Goal: Task Accomplishment & Management: Use online tool/utility

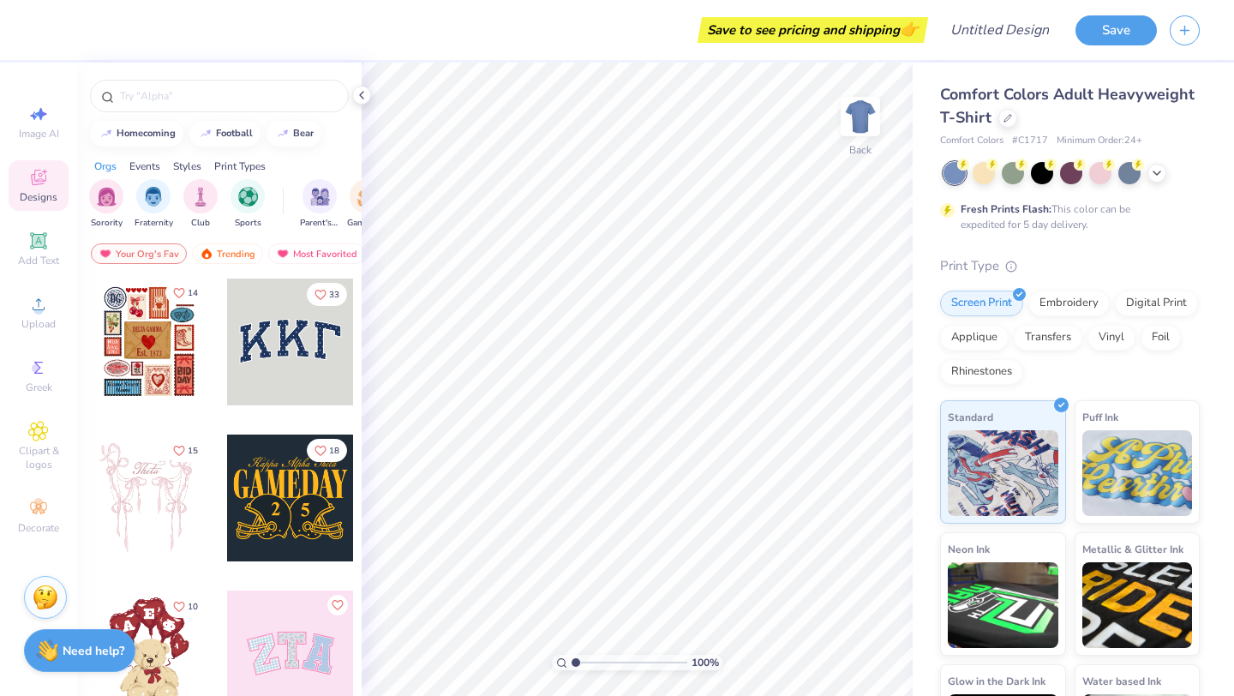
click at [184, 290] on icon "Like" at bounding box center [179, 292] width 10 height 9
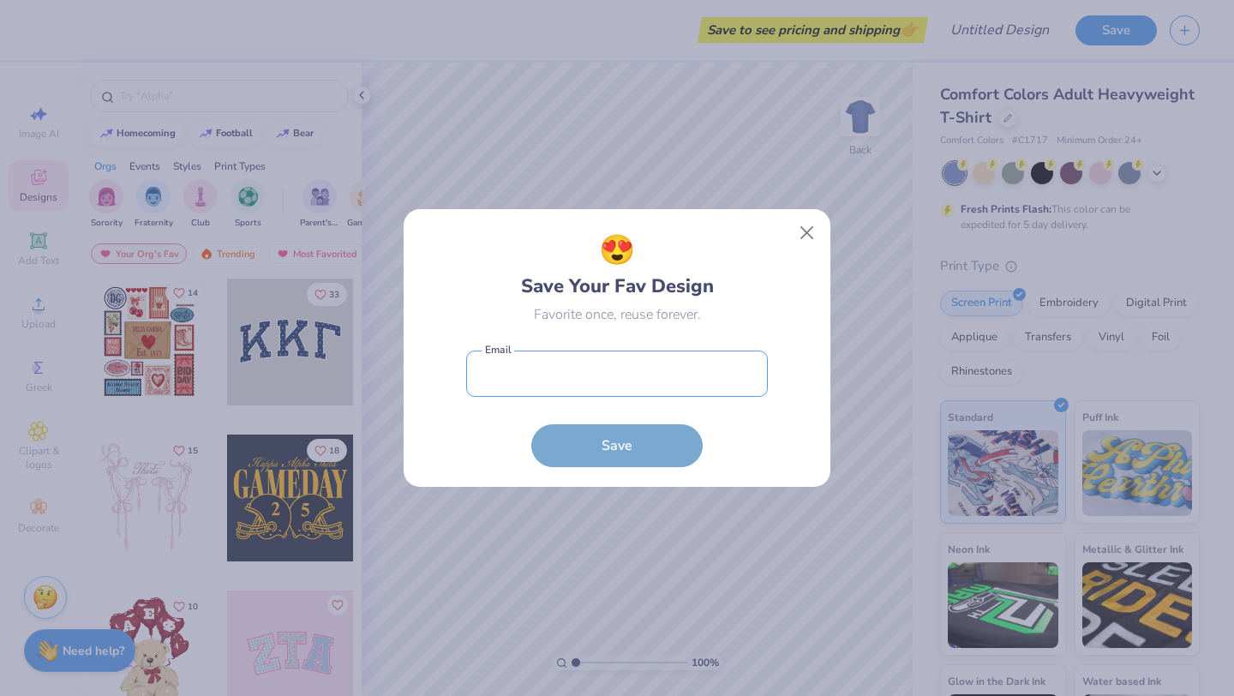
type input "etataumerchchair@gmail.com"
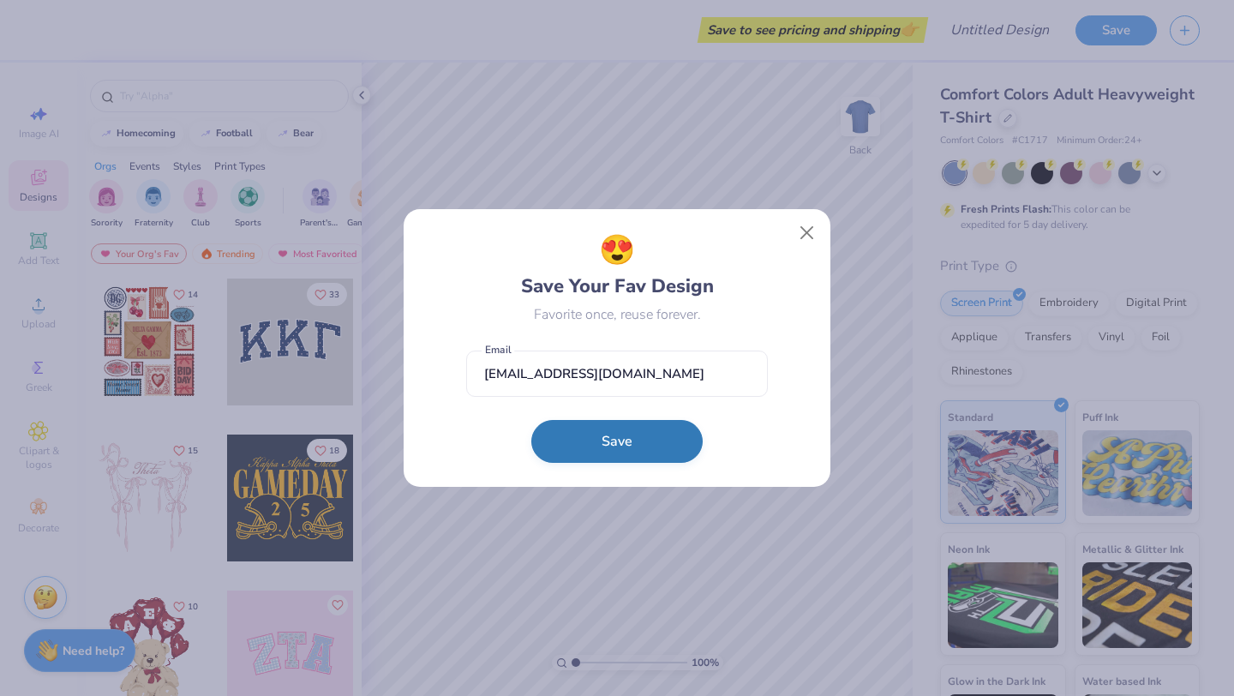
click at [661, 432] on button "Save" at bounding box center [616, 441] width 171 height 43
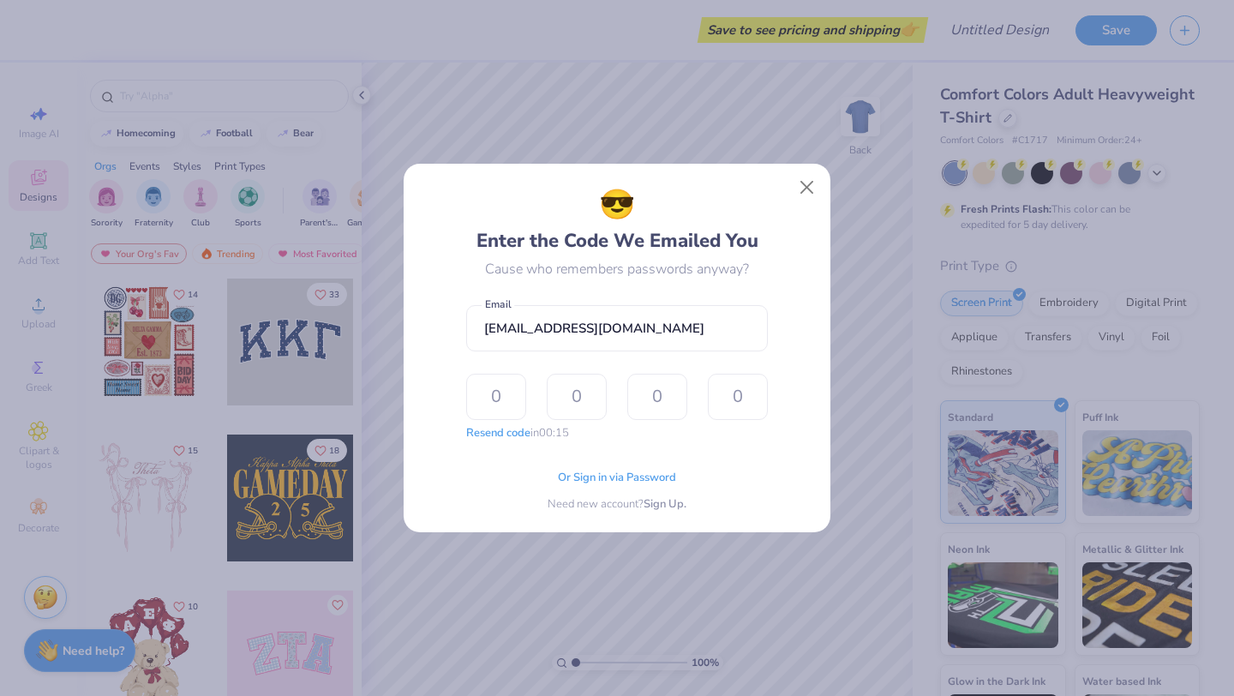
type input "8"
type input "3"
type input "0"
type input "5"
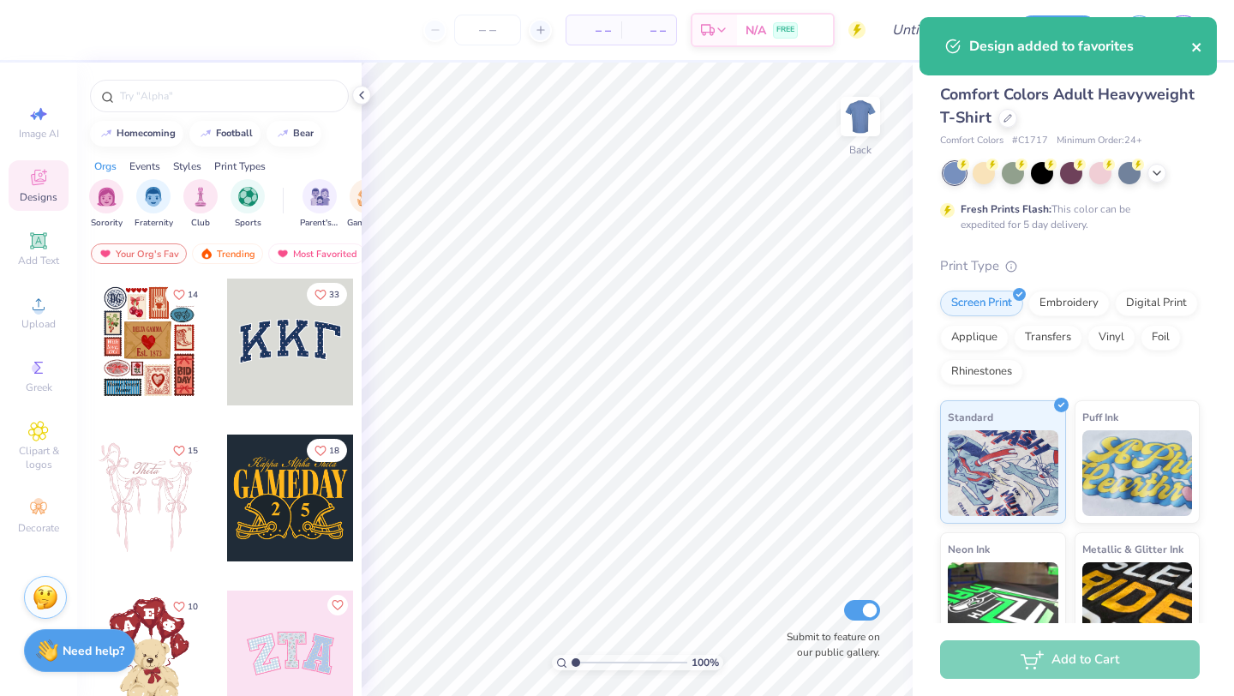
click at [1200, 46] on icon "close" at bounding box center [1197, 47] width 12 height 14
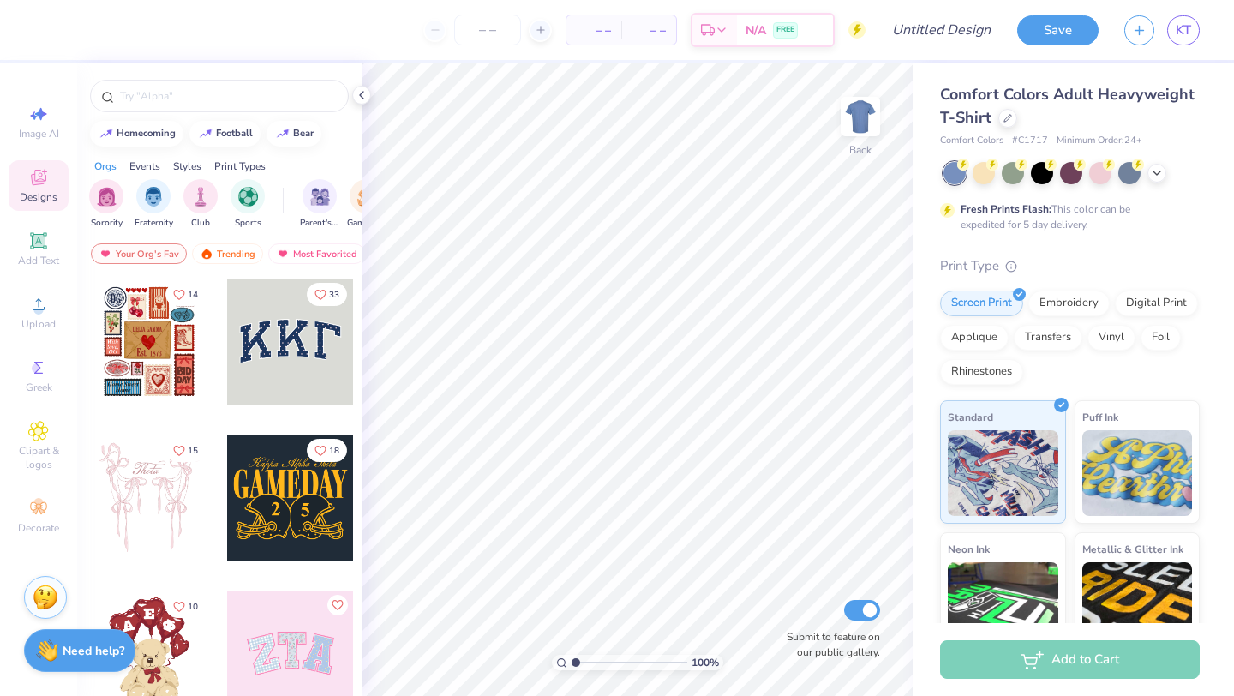
click at [1186, 27] on div "– – Per Item – – Total Est. Delivery N/A FREE Design Title Save KT Image AI Des…" at bounding box center [617, 348] width 1234 height 696
click at [1173, 35] on link "KT" at bounding box center [1183, 30] width 33 height 30
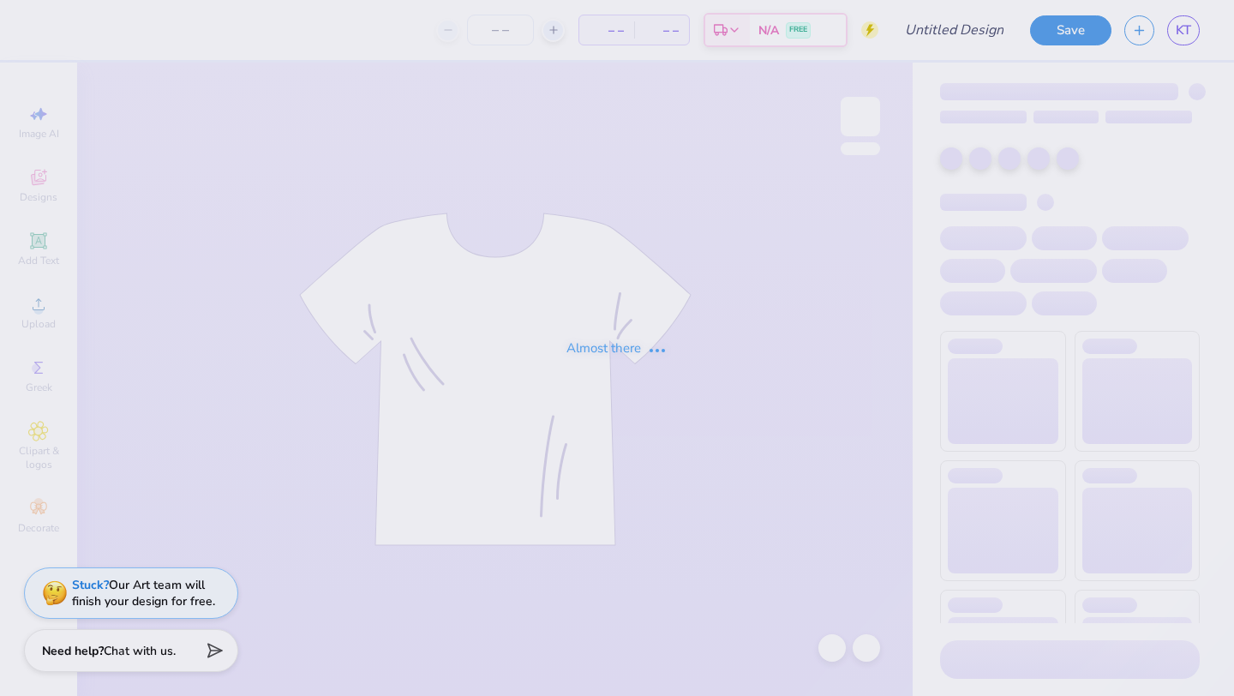
type input "parents wknd"
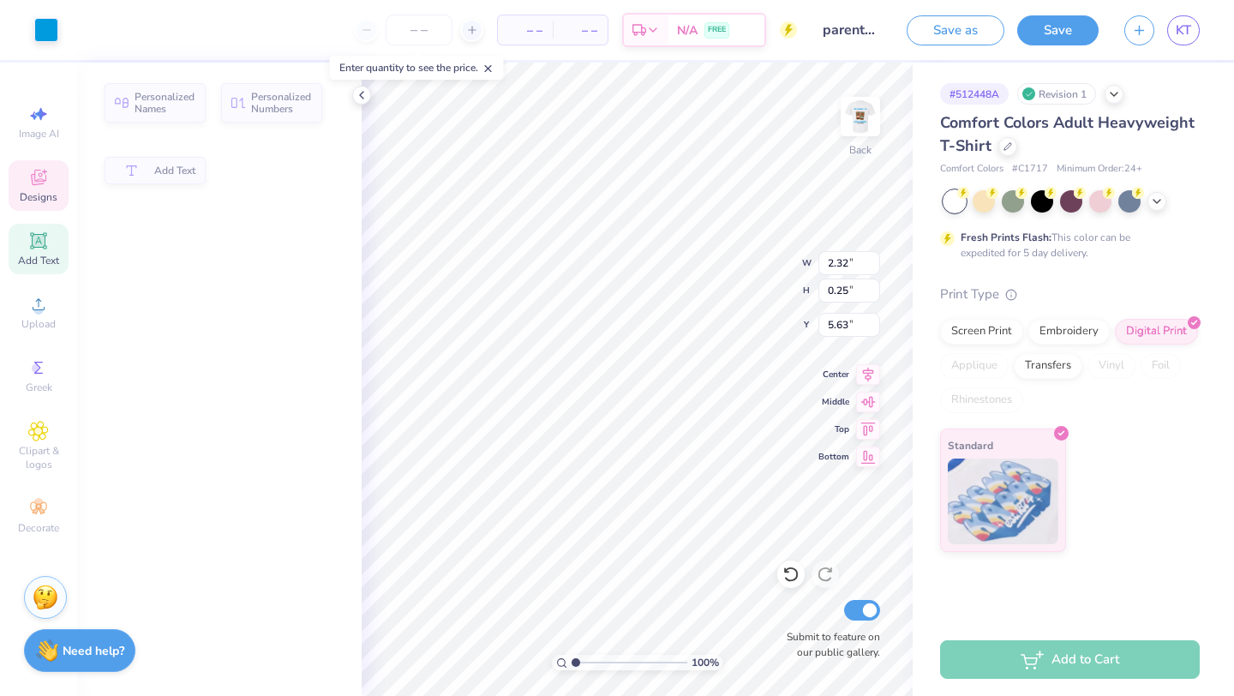
type input "2.32"
type input "0.25"
type input "5.63"
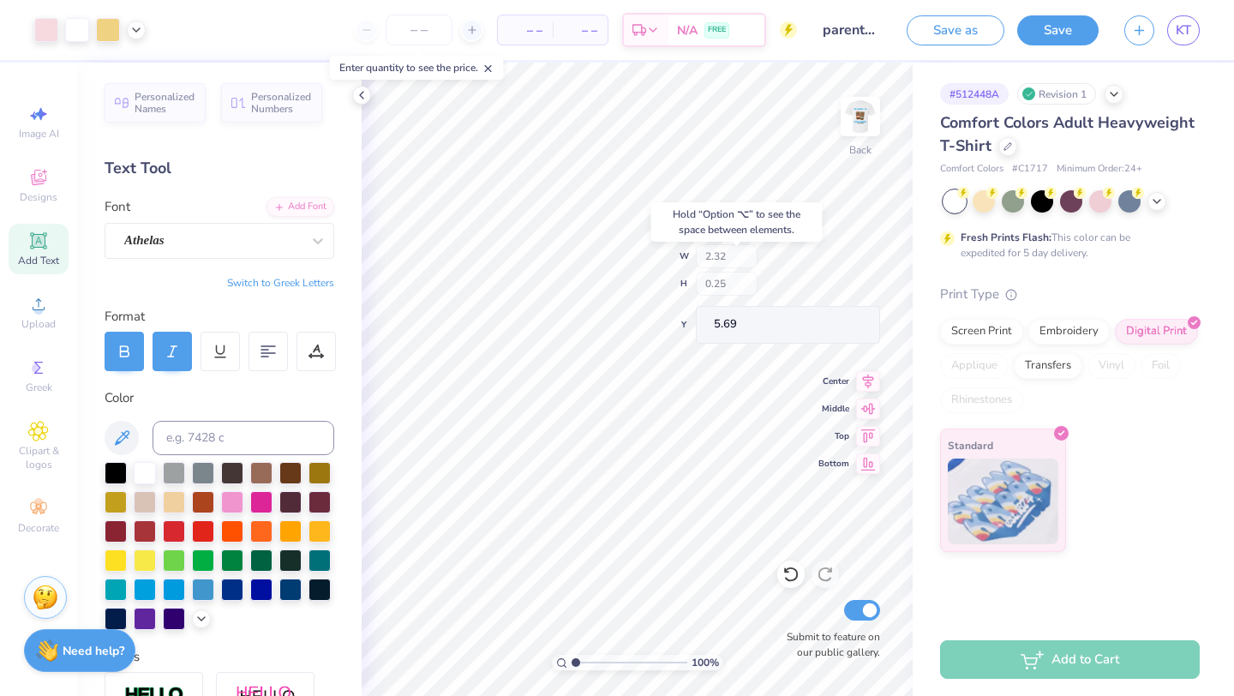
type input "5.69"
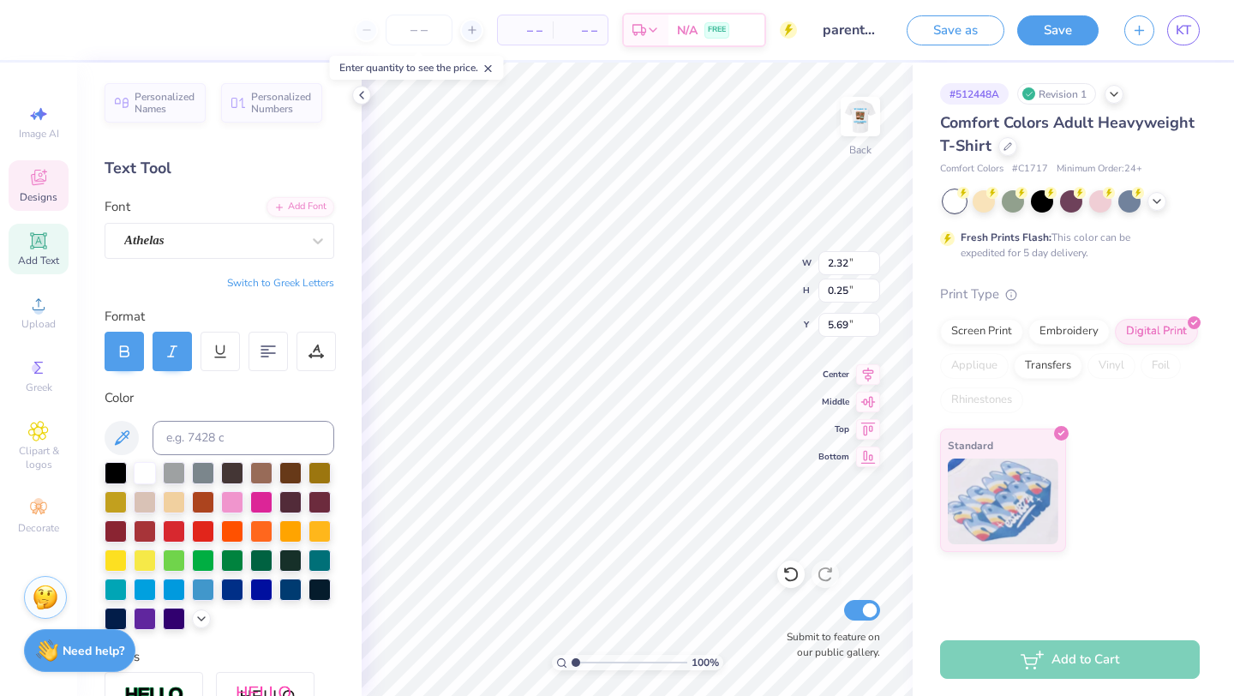
type input "5.43"
type input "2.17"
type input "0.23"
type input "3.72"
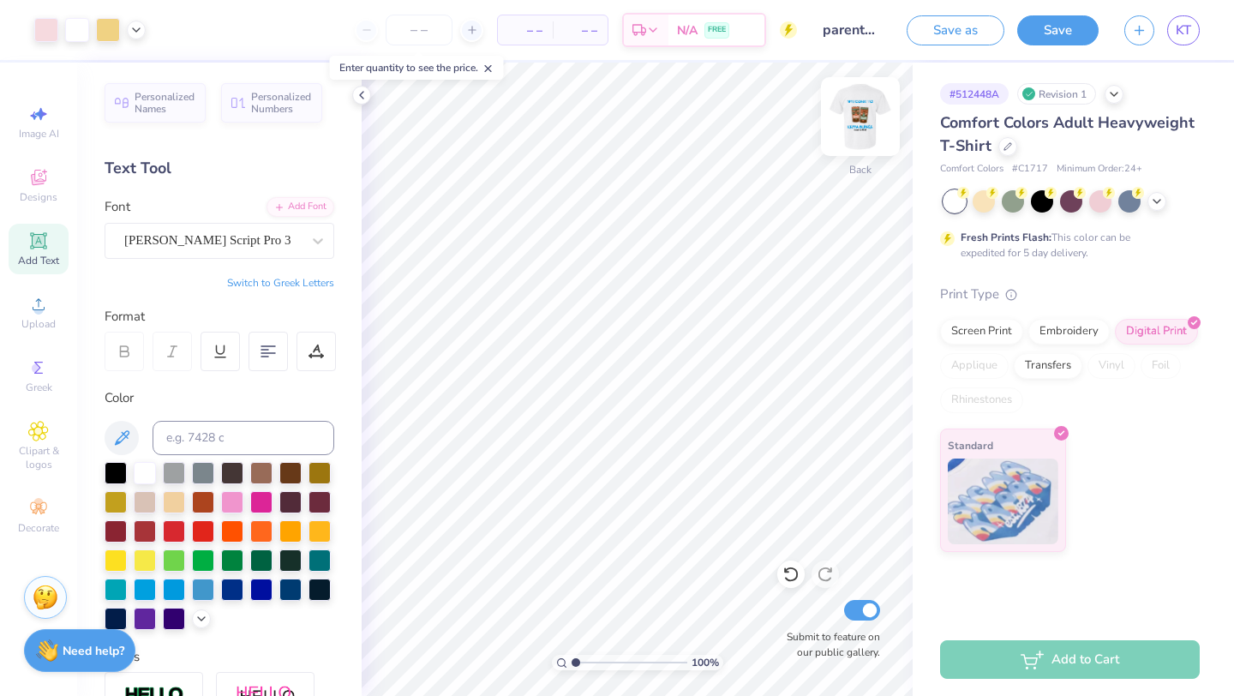
click at [853, 124] on img at bounding box center [860, 116] width 69 height 69
click at [69, 36] on div at bounding box center [77, 28] width 24 height 24
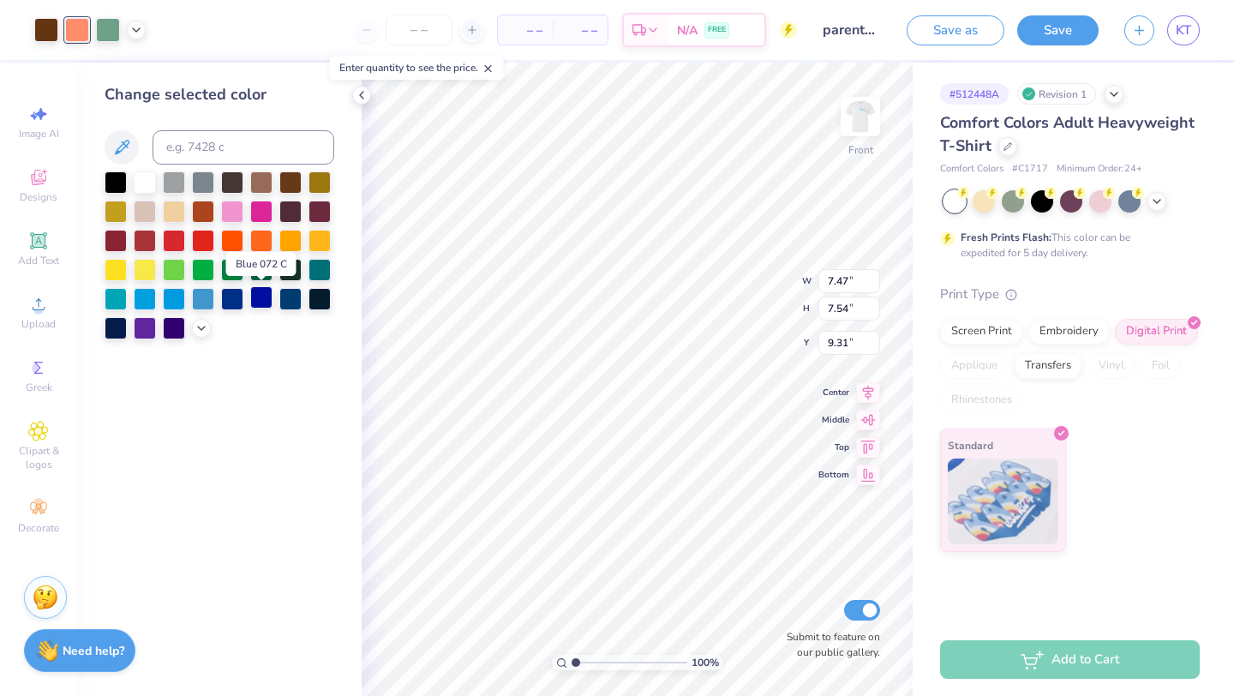
click at [265, 297] on div at bounding box center [261, 297] width 22 height 22
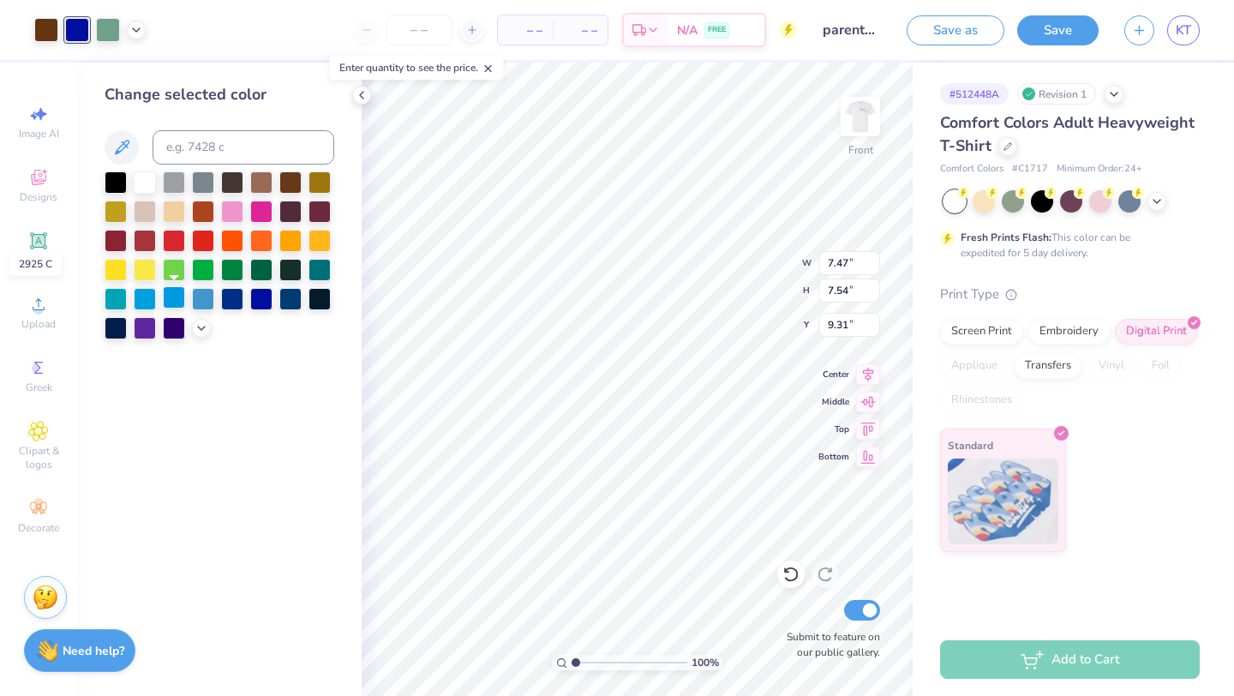
click at [175, 295] on div at bounding box center [174, 297] width 22 height 22
click at [104, 26] on div at bounding box center [108, 28] width 24 height 24
click at [179, 266] on div at bounding box center [174, 268] width 22 height 22
click at [260, 243] on div at bounding box center [261, 239] width 22 height 22
click at [238, 236] on div at bounding box center [232, 239] width 22 height 22
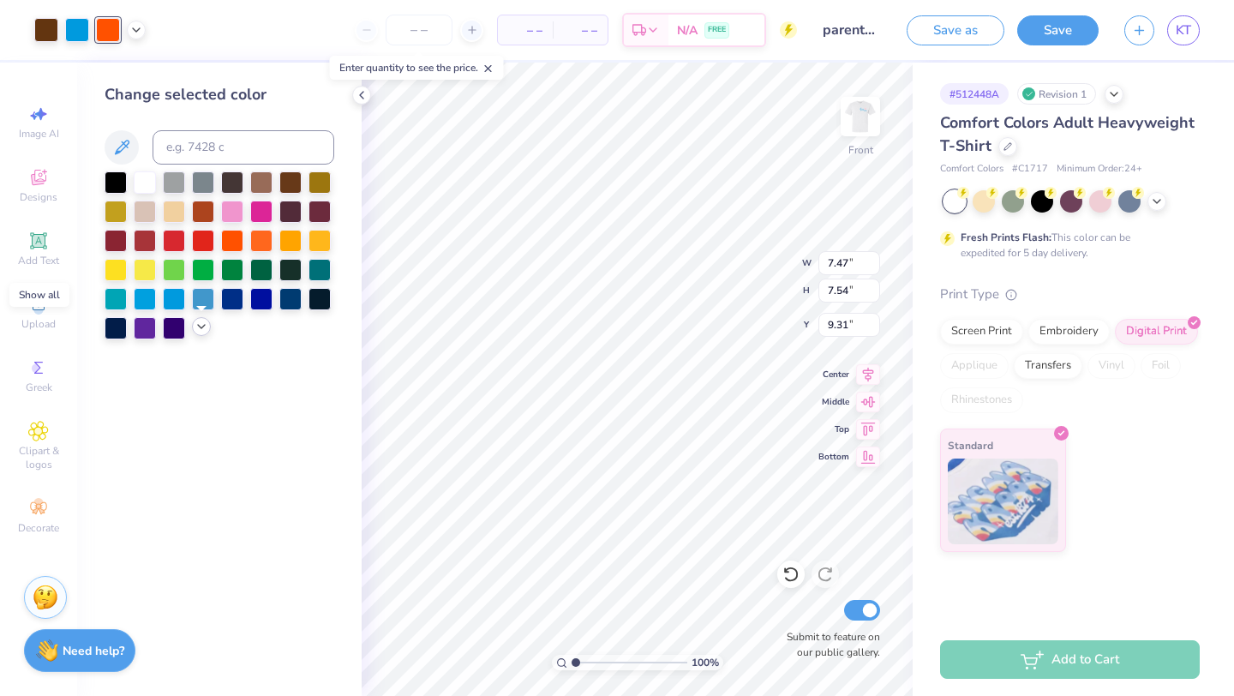
click at [204, 329] on icon at bounding box center [202, 327] width 14 height 14
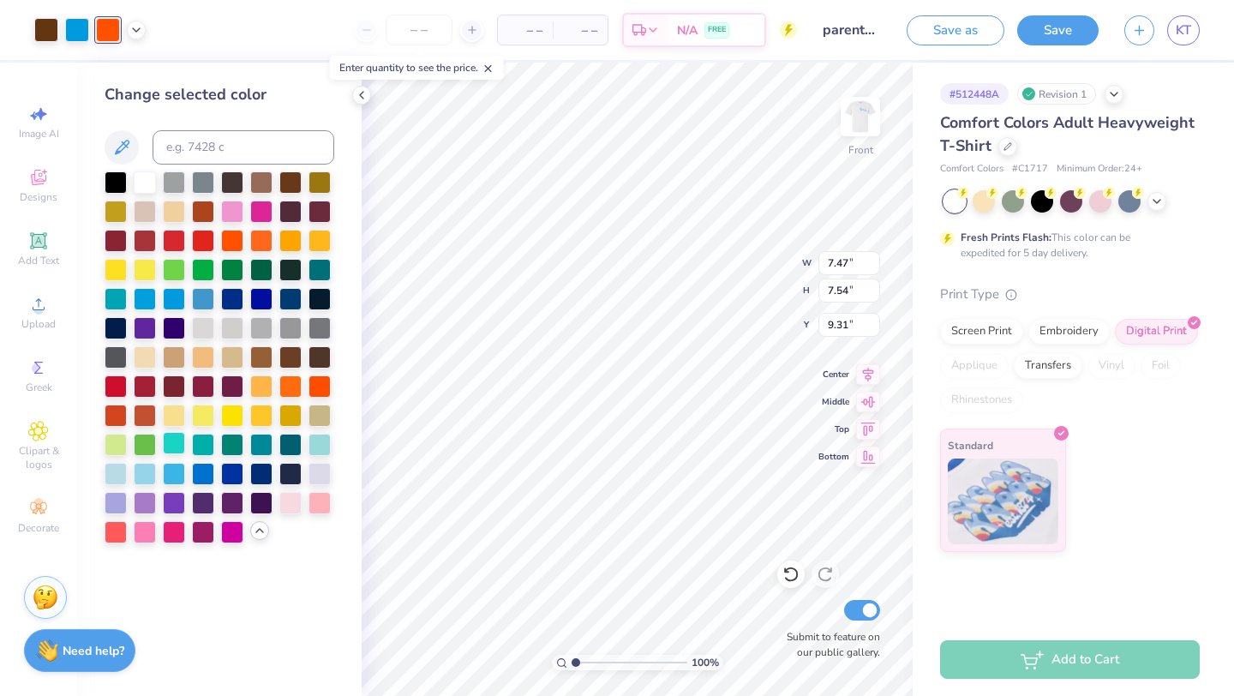
click at [176, 449] on div at bounding box center [174, 443] width 22 height 22
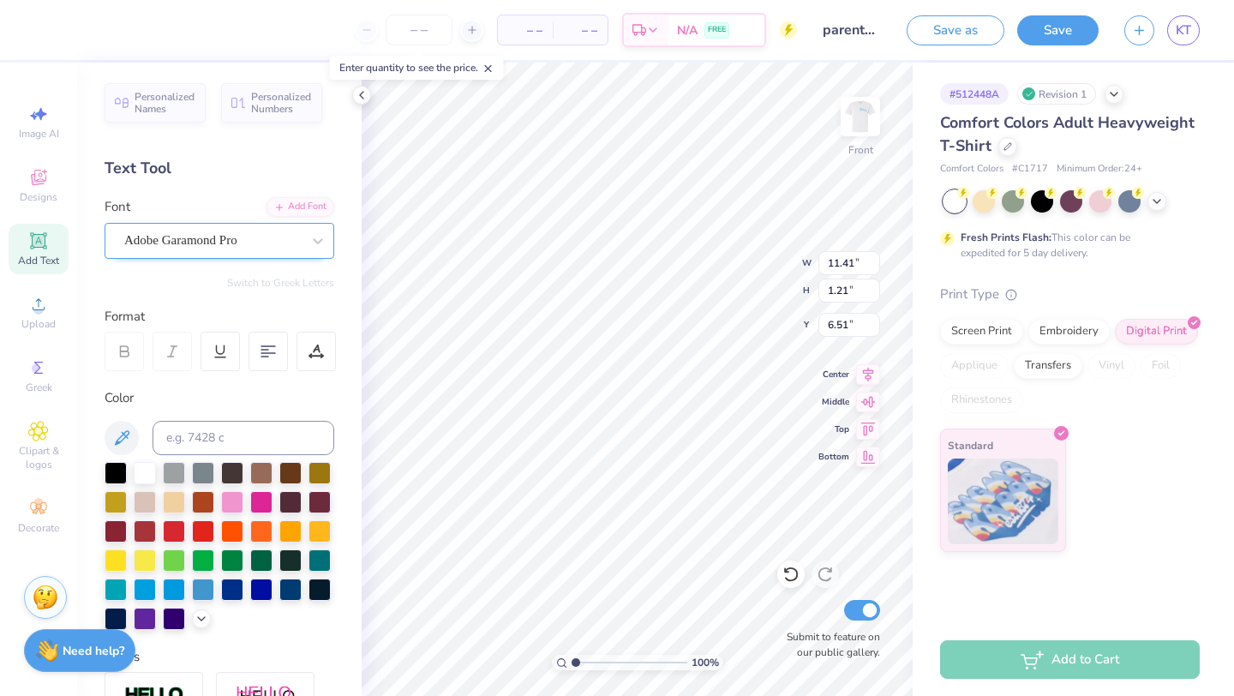
click at [157, 246] on div "Adobe Garamond Pro" at bounding box center [213, 240] width 180 height 27
click at [245, 244] on div "Adobe Garamond Pro" at bounding box center [213, 240] width 180 height 27
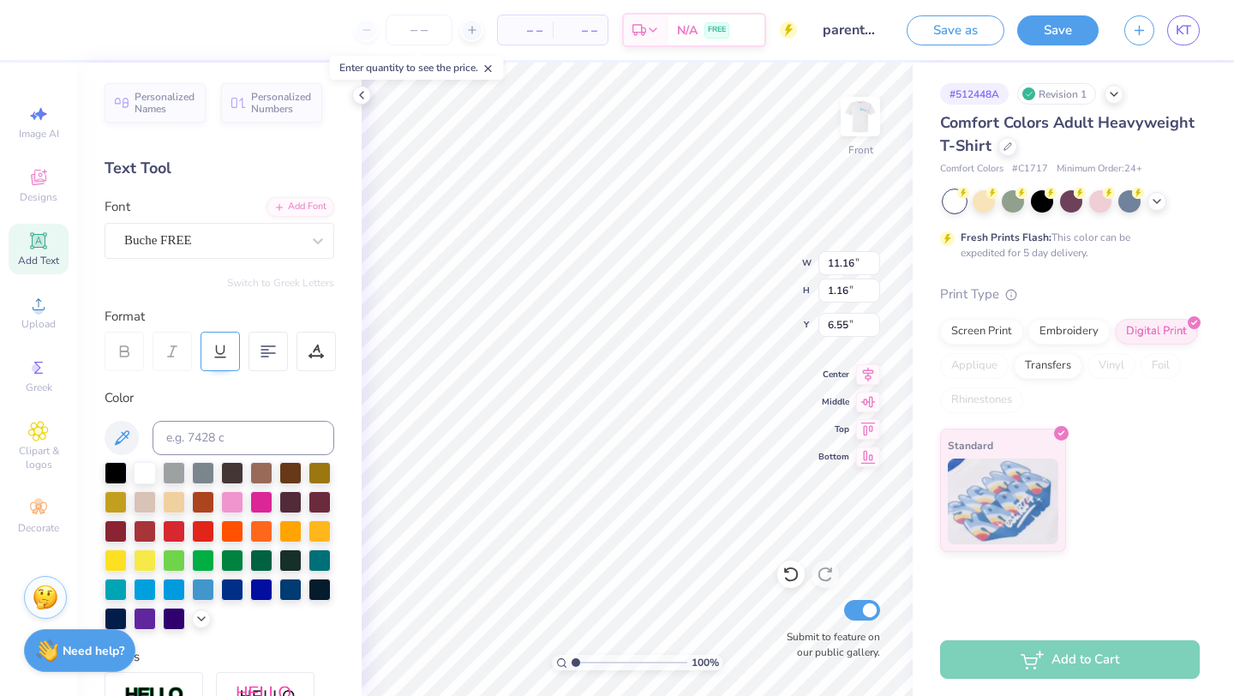
type input "11.16"
type input "1.16"
type input "6.55"
click at [258, 238] on div "Buche FREE" at bounding box center [213, 240] width 180 height 27
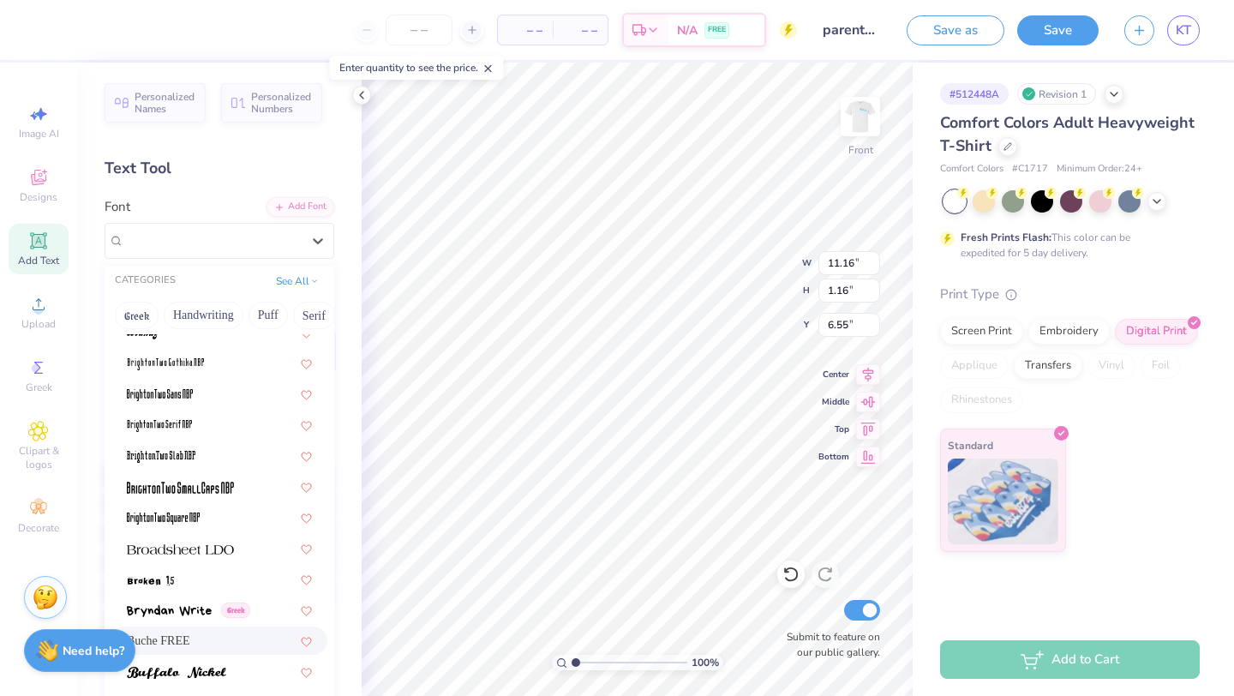
scroll to position [1383, 0]
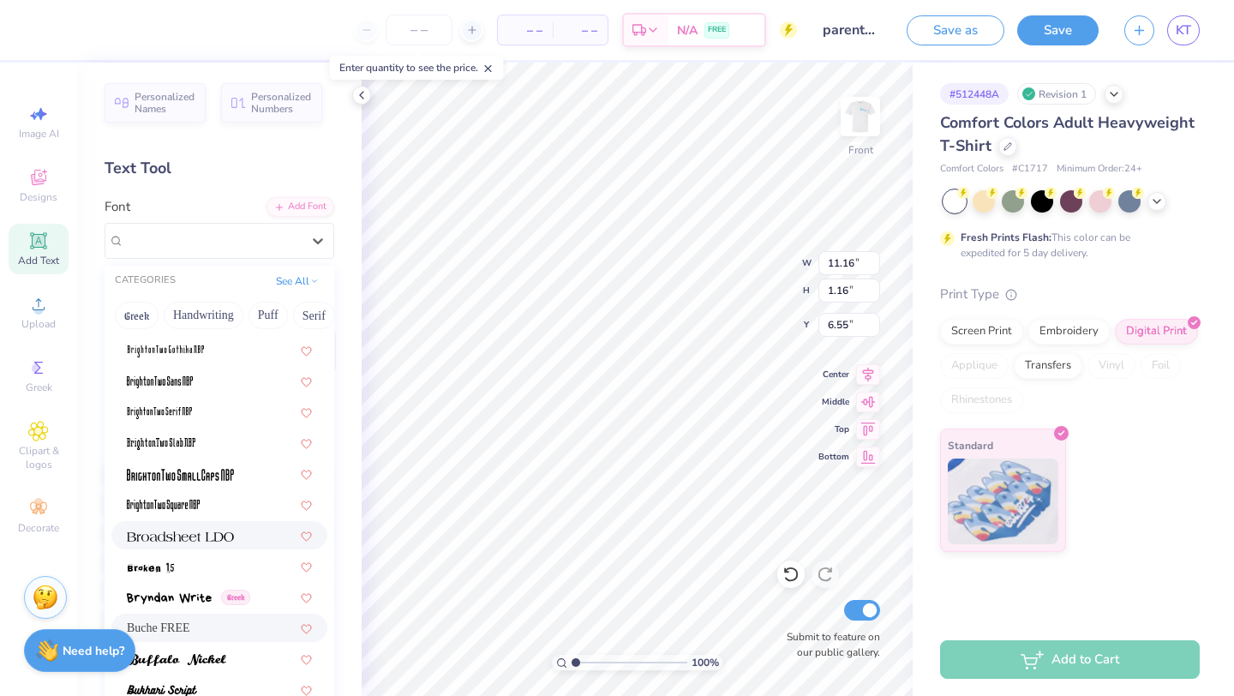
click at [213, 529] on span at bounding box center [180, 535] width 107 height 18
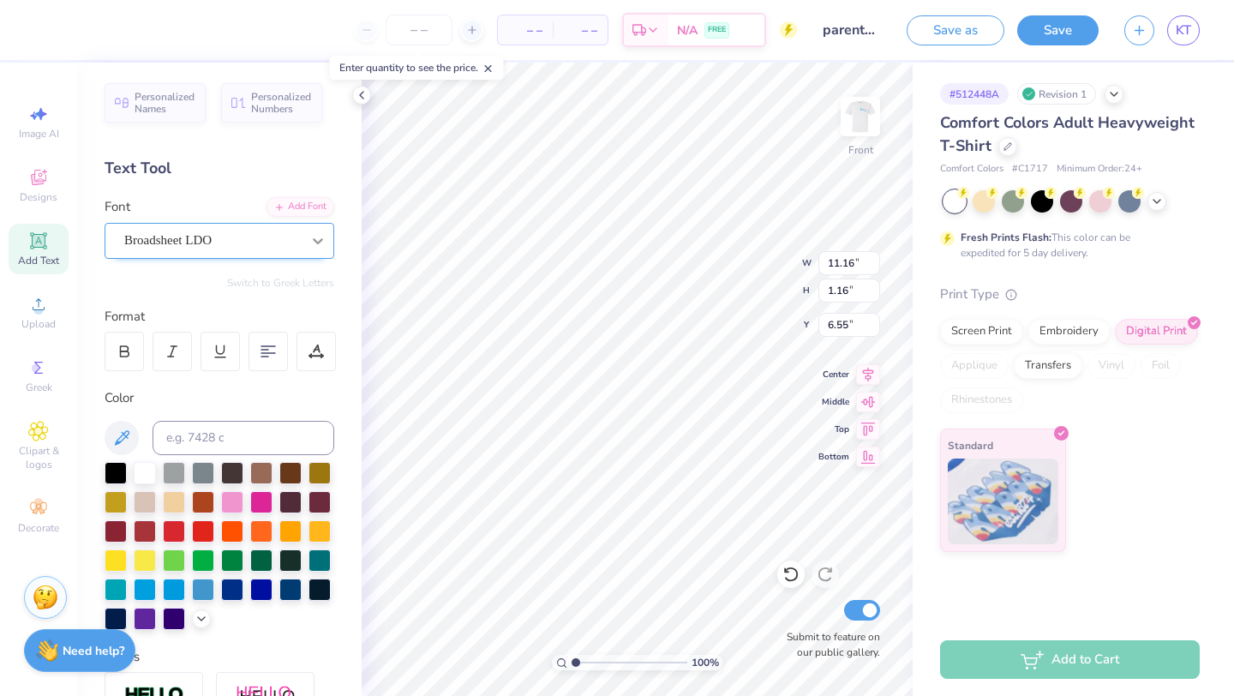
click at [325, 240] on icon at bounding box center [317, 240] width 17 height 17
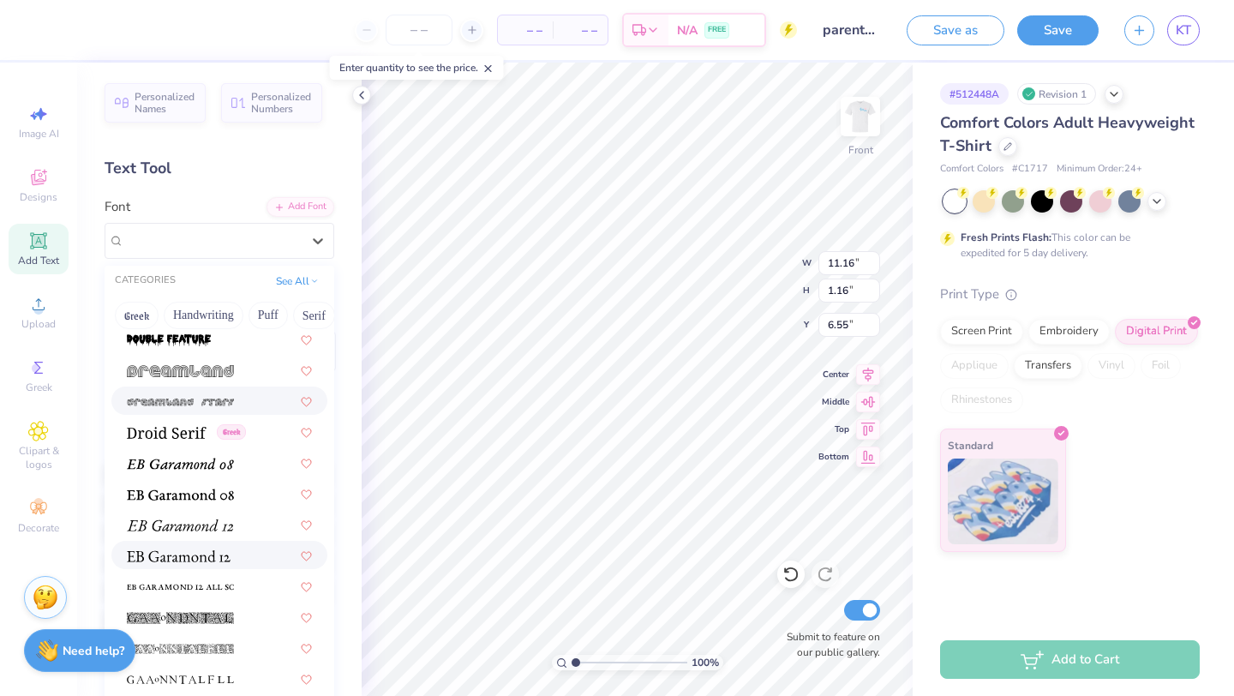
scroll to position [3096, 0]
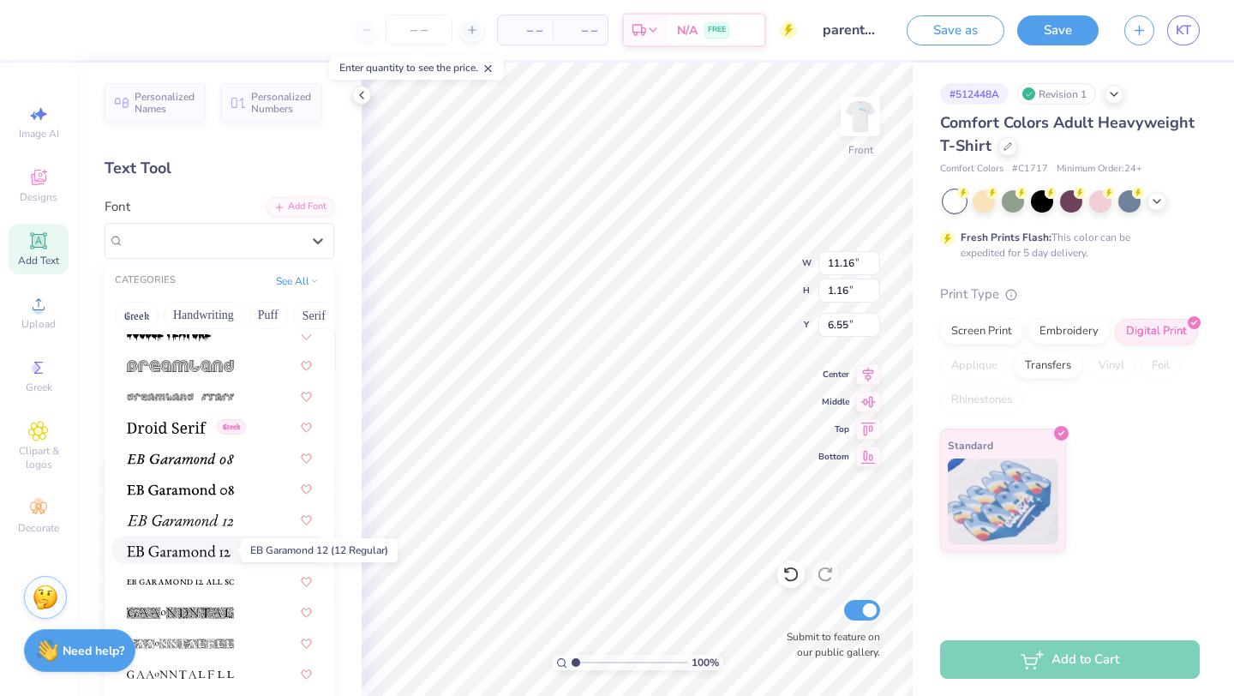
click at [207, 554] on img at bounding box center [179, 551] width 104 height 12
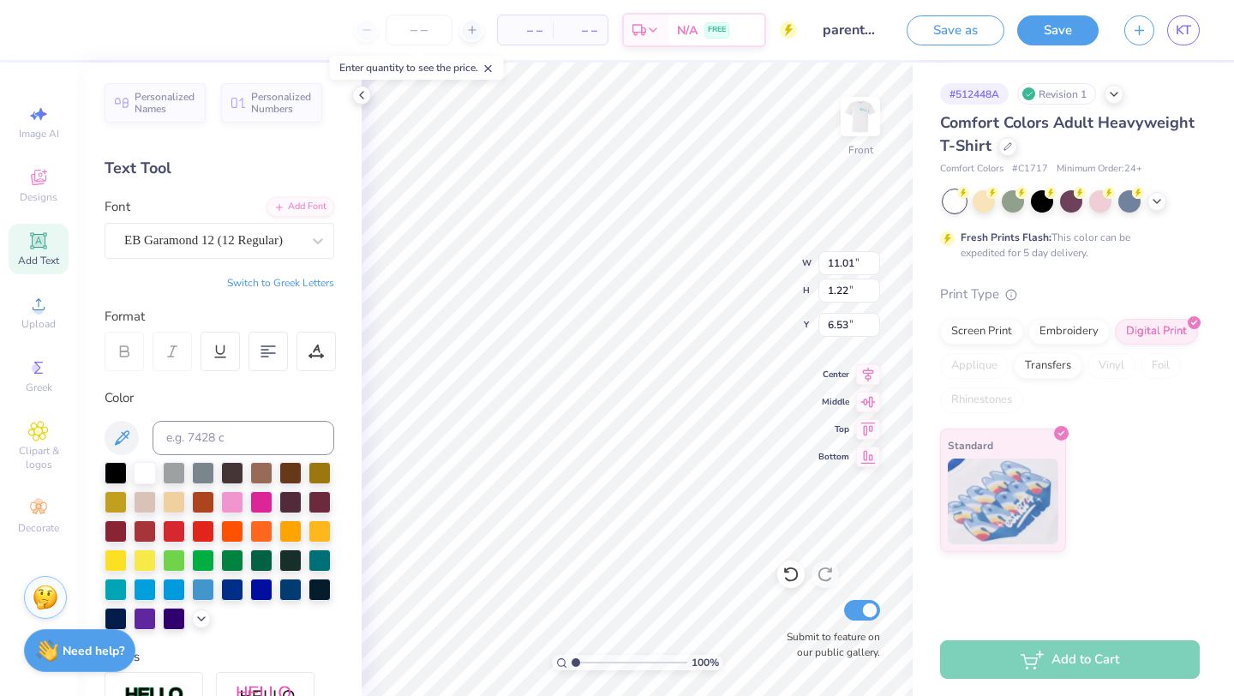
scroll to position [0, 3]
click at [317, 241] on icon at bounding box center [318, 241] width 10 height 6
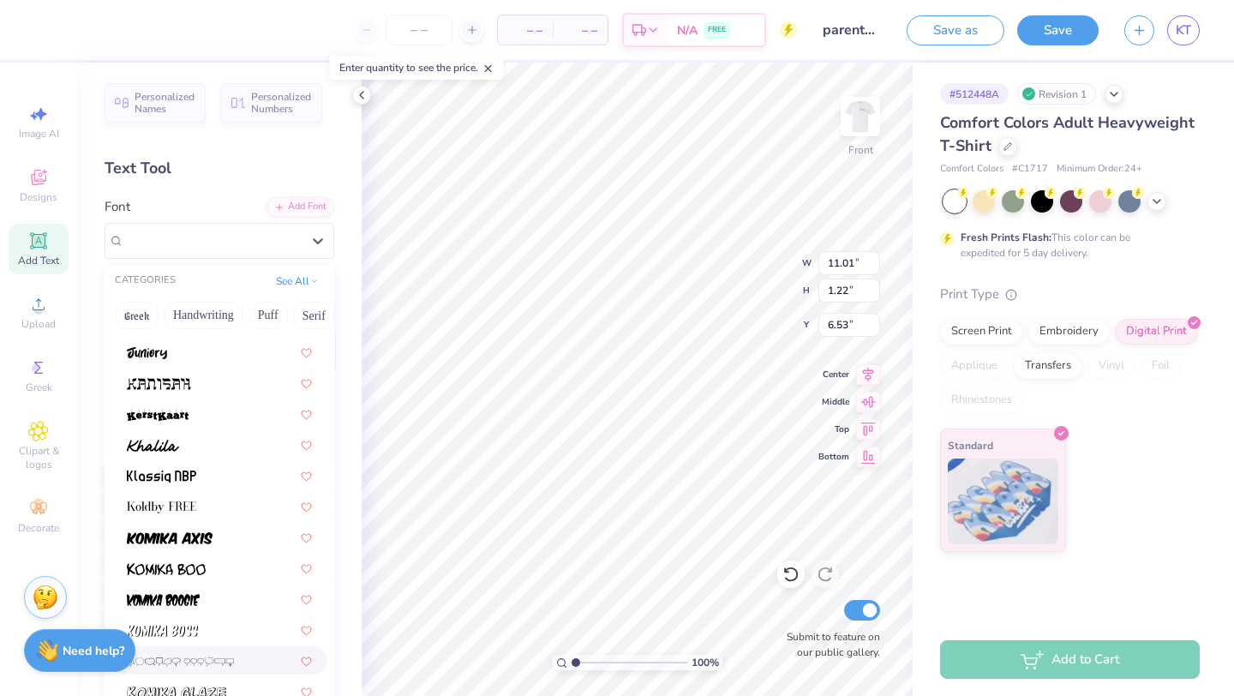
scroll to position [4978, 0]
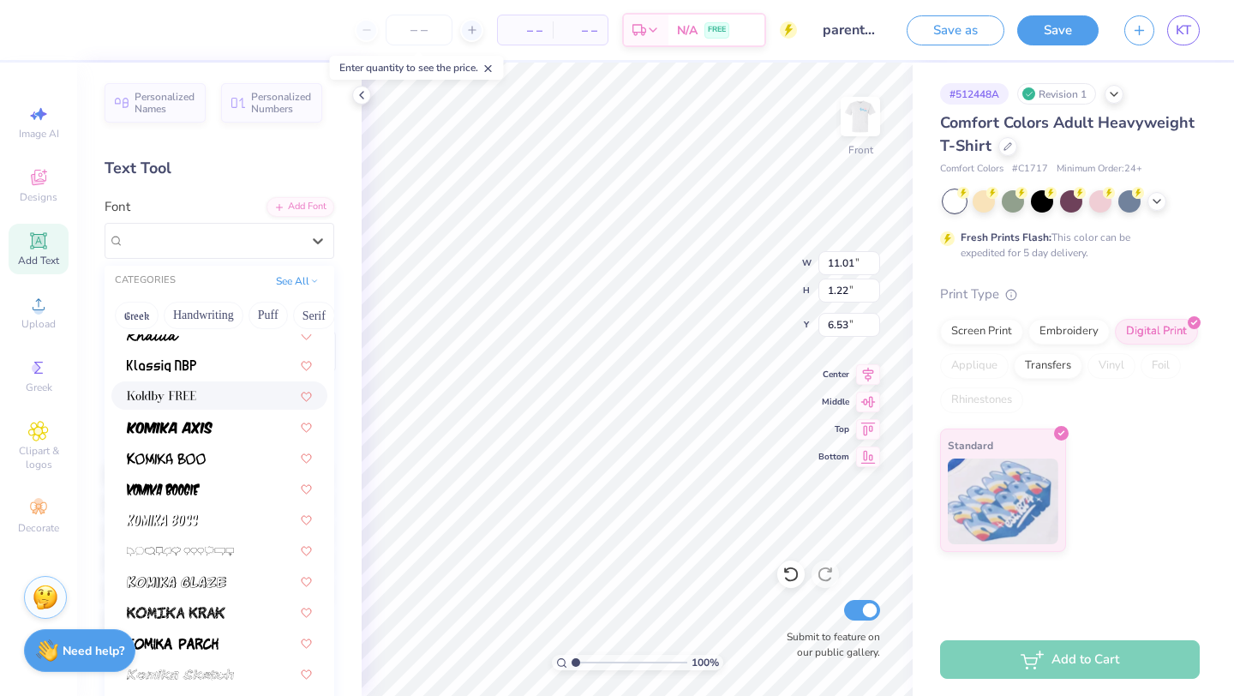
click at [234, 386] on div at bounding box center [219, 395] width 185 height 18
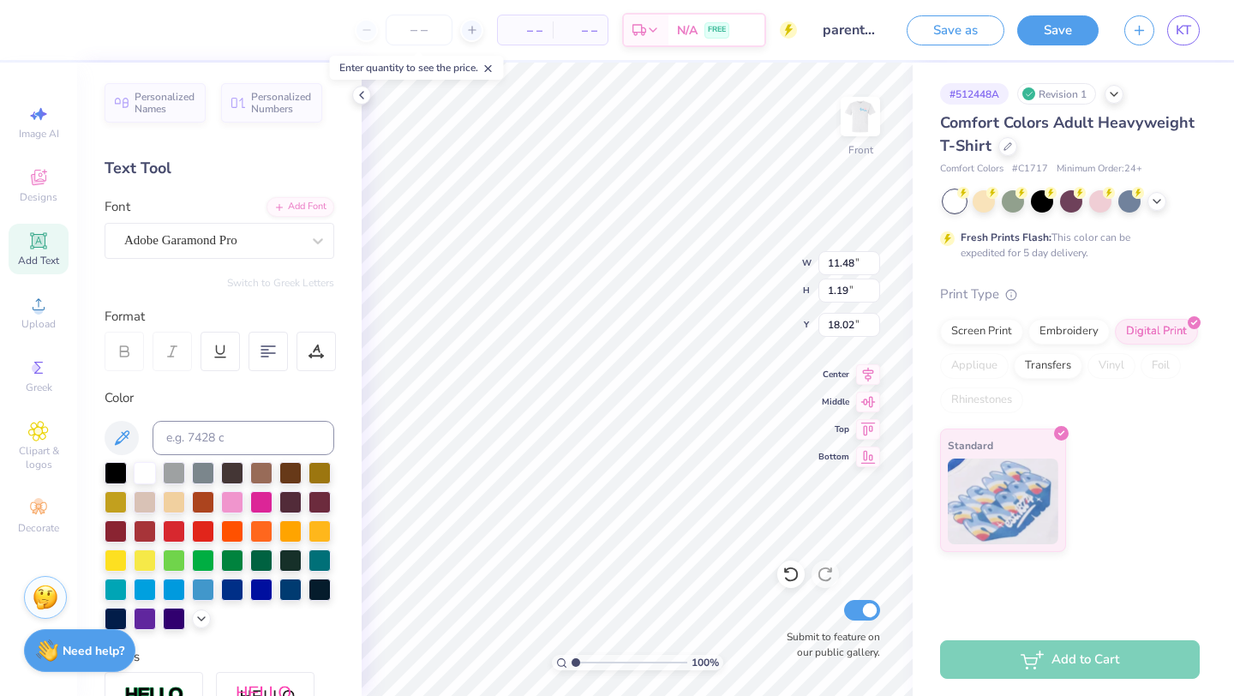
scroll to position [0, 0]
click at [313, 245] on icon at bounding box center [317, 240] width 17 height 17
click at [223, 373] on div "Koldby FREE" at bounding box center [219, 376] width 185 height 18
type input "kol"
click at [870, 121] on img at bounding box center [860, 116] width 69 height 69
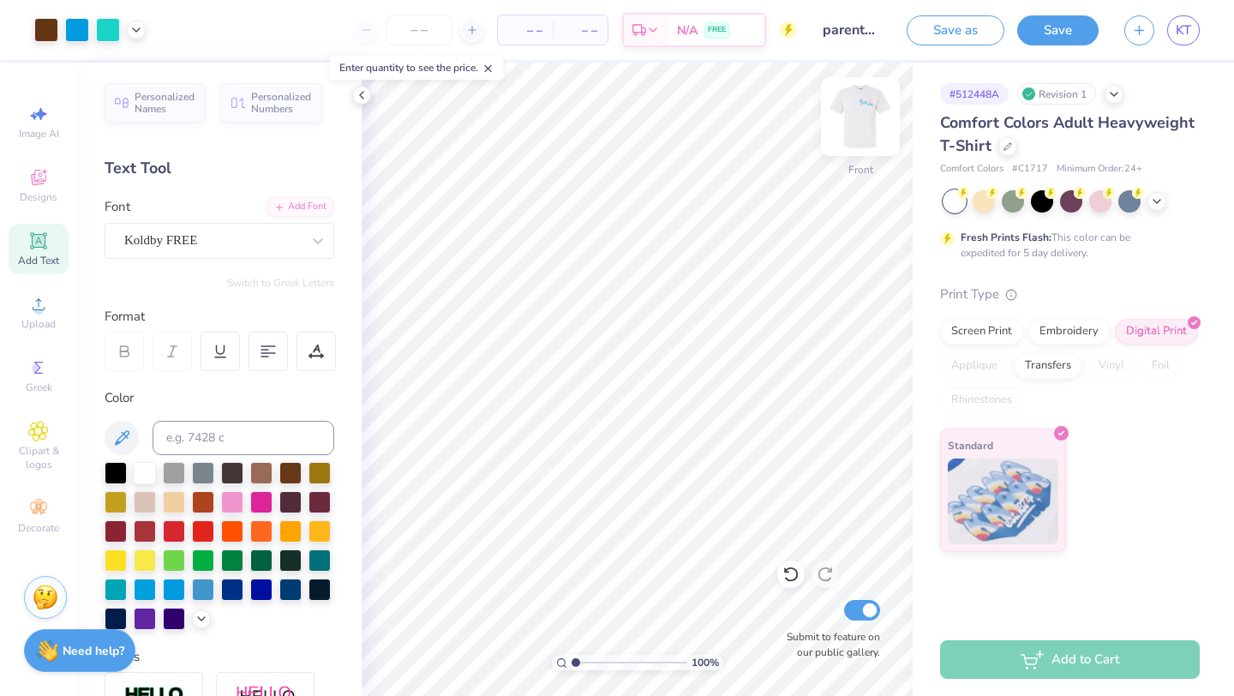
click at [847, 99] on img at bounding box center [860, 116] width 69 height 69
type input "3.73"
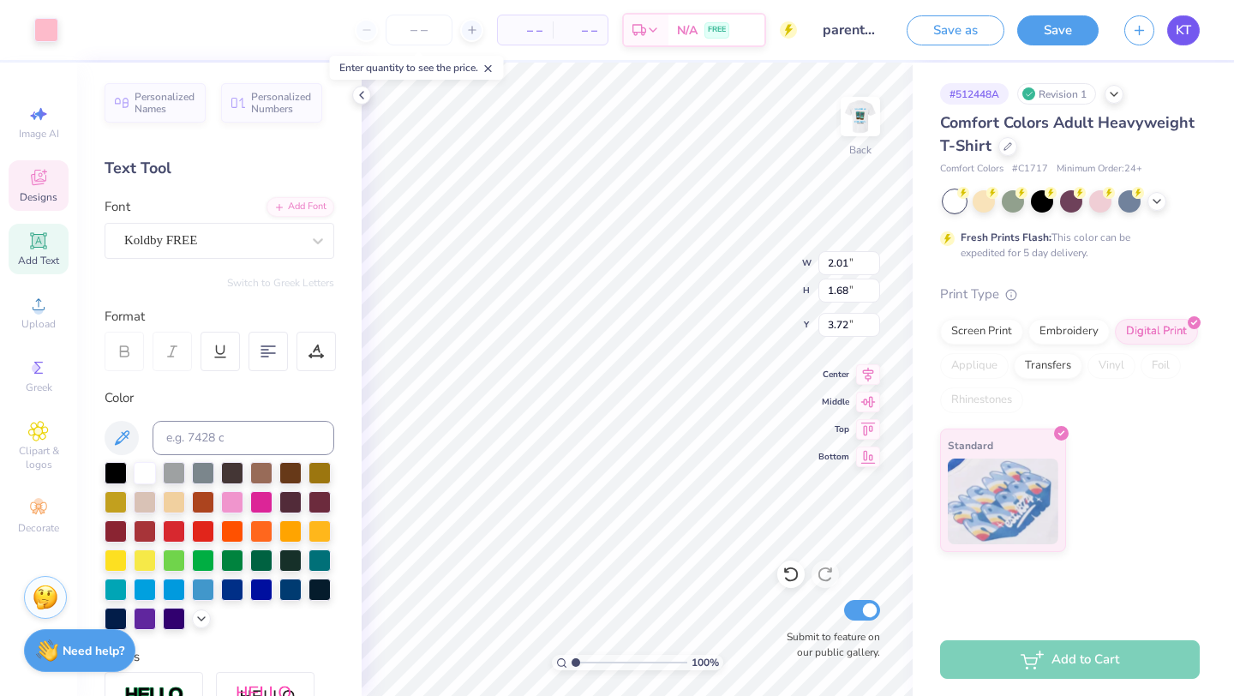
click at [1198, 27] on link "KT" at bounding box center [1183, 30] width 33 height 30
click at [1183, 27] on span "KT" at bounding box center [1183, 31] width 15 height 20
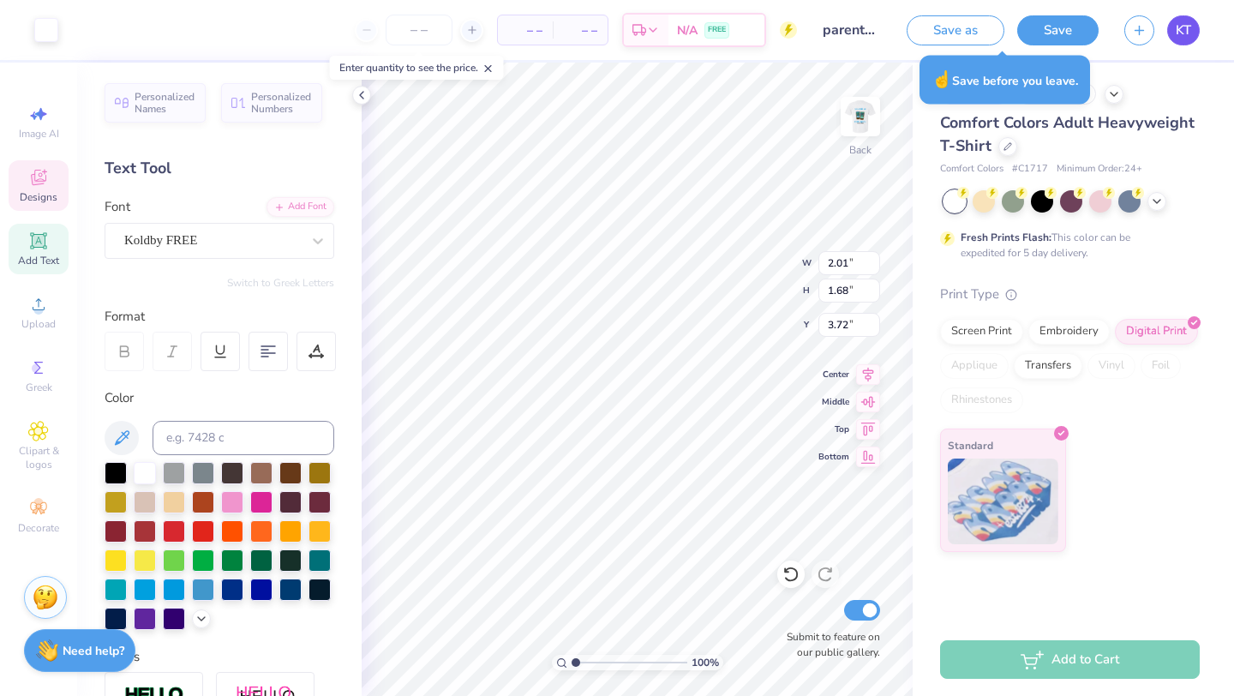
type input "1.97"
type input "1.62"
type input "3.71"
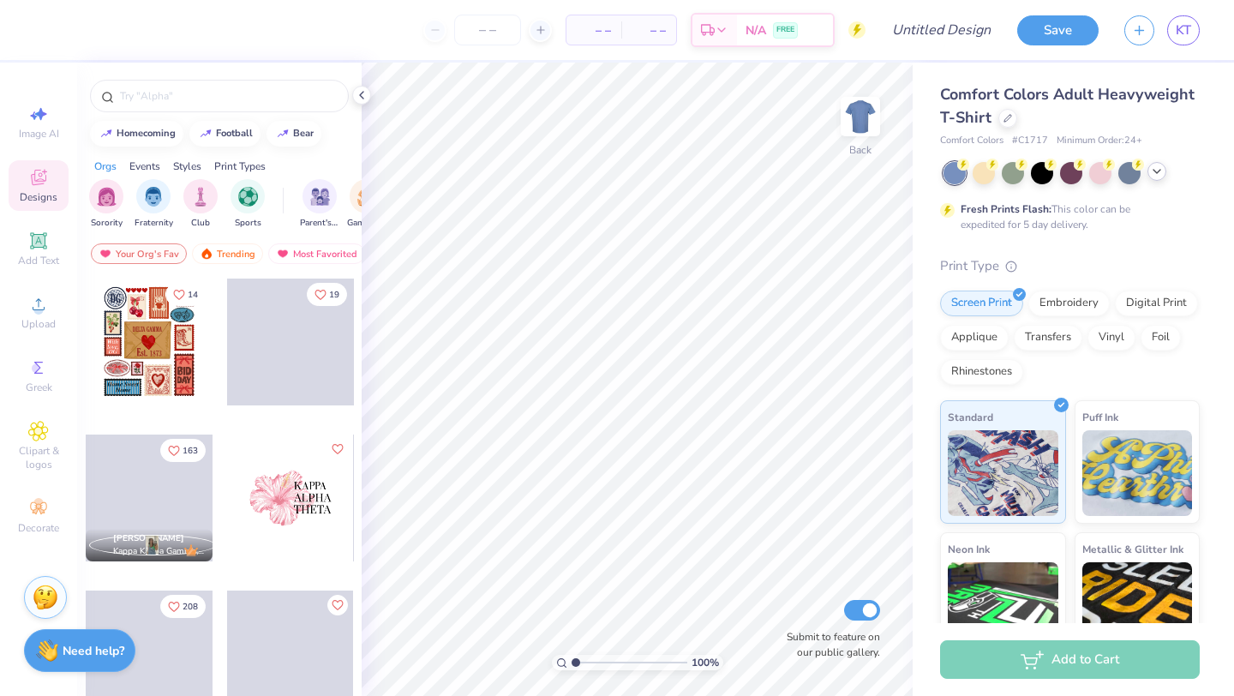
click at [1152, 176] on icon at bounding box center [1157, 172] width 14 height 14
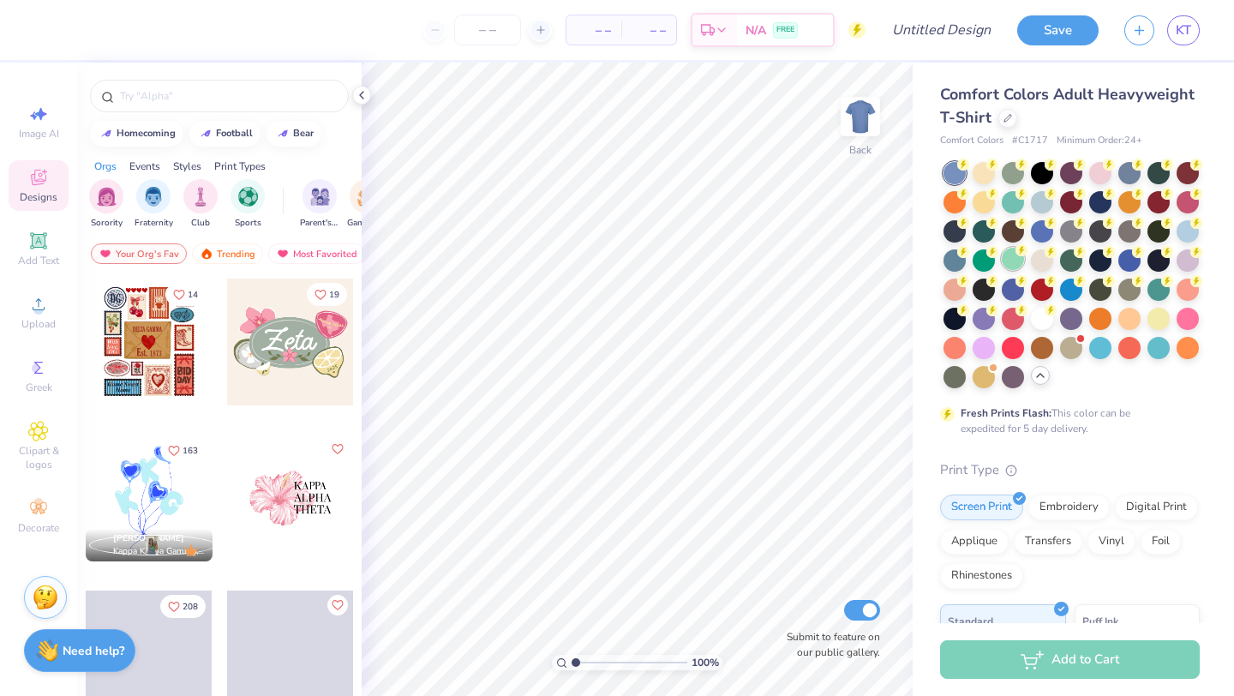
click at [1011, 258] on div at bounding box center [1013, 259] width 22 height 22
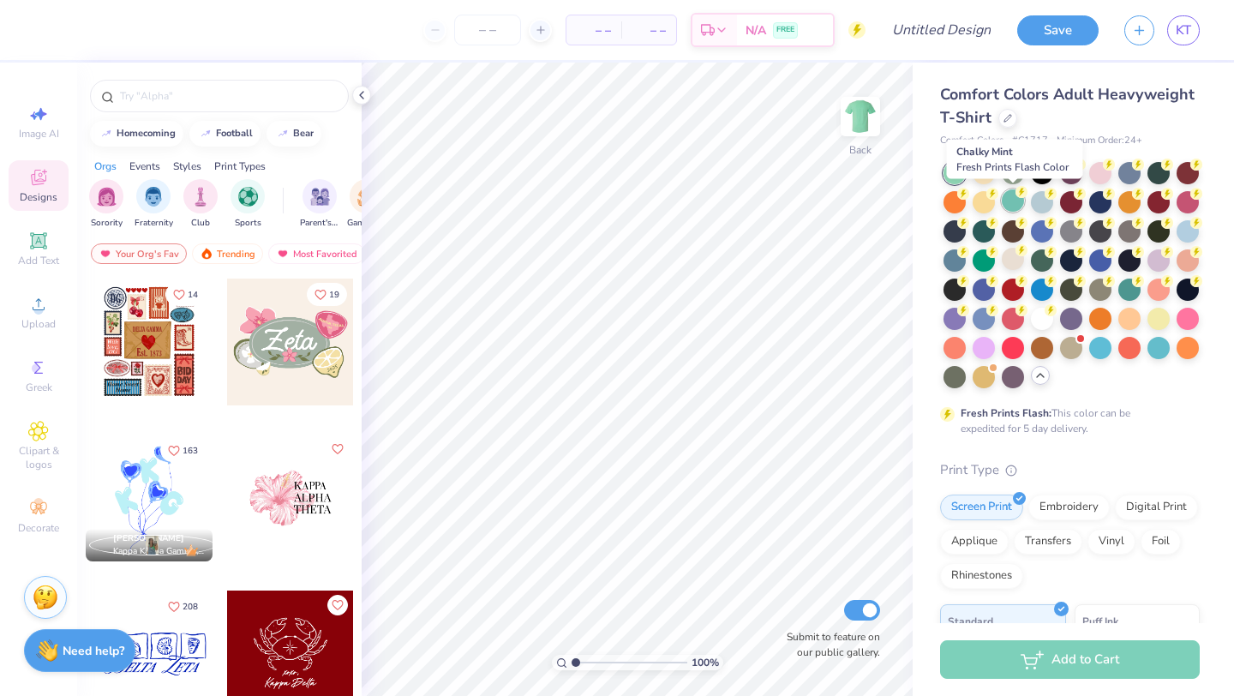
click at [1015, 201] on div at bounding box center [1013, 200] width 22 height 22
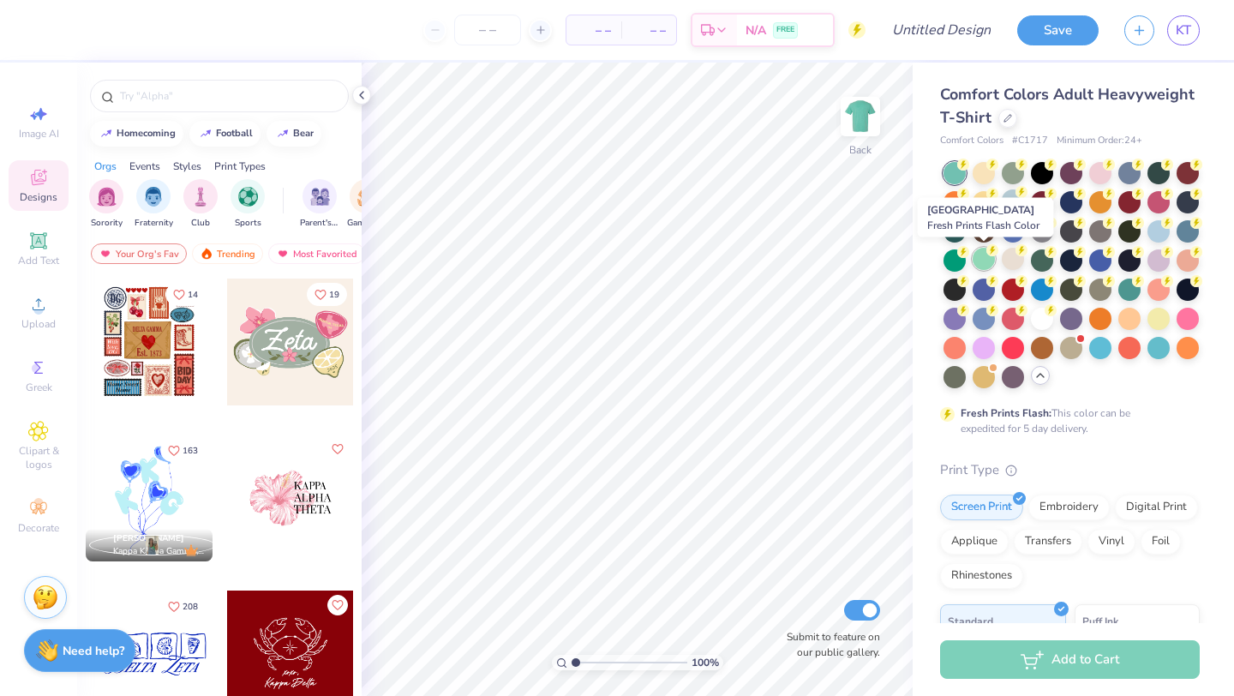
click at [990, 258] on div at bounding box center [984, 259] width 22 height 22
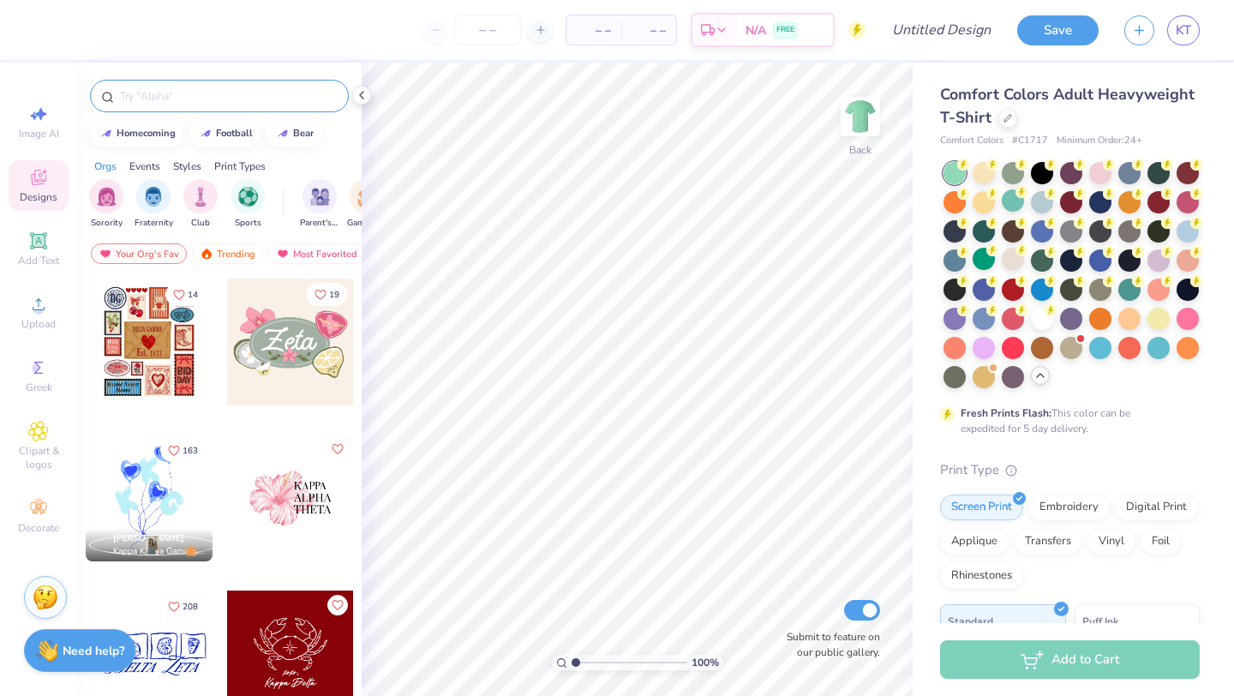
click at [172, 95] on input "text" at bounding box center [227, 95] width 219 height 17
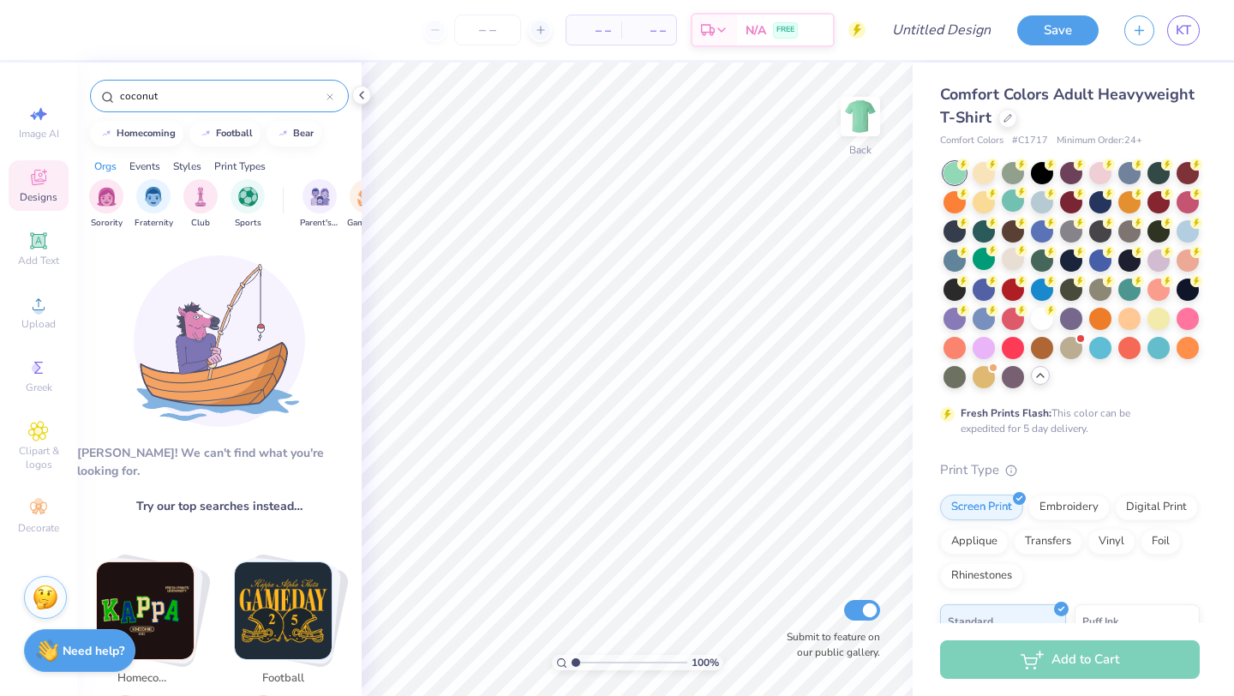
type input "coconut"
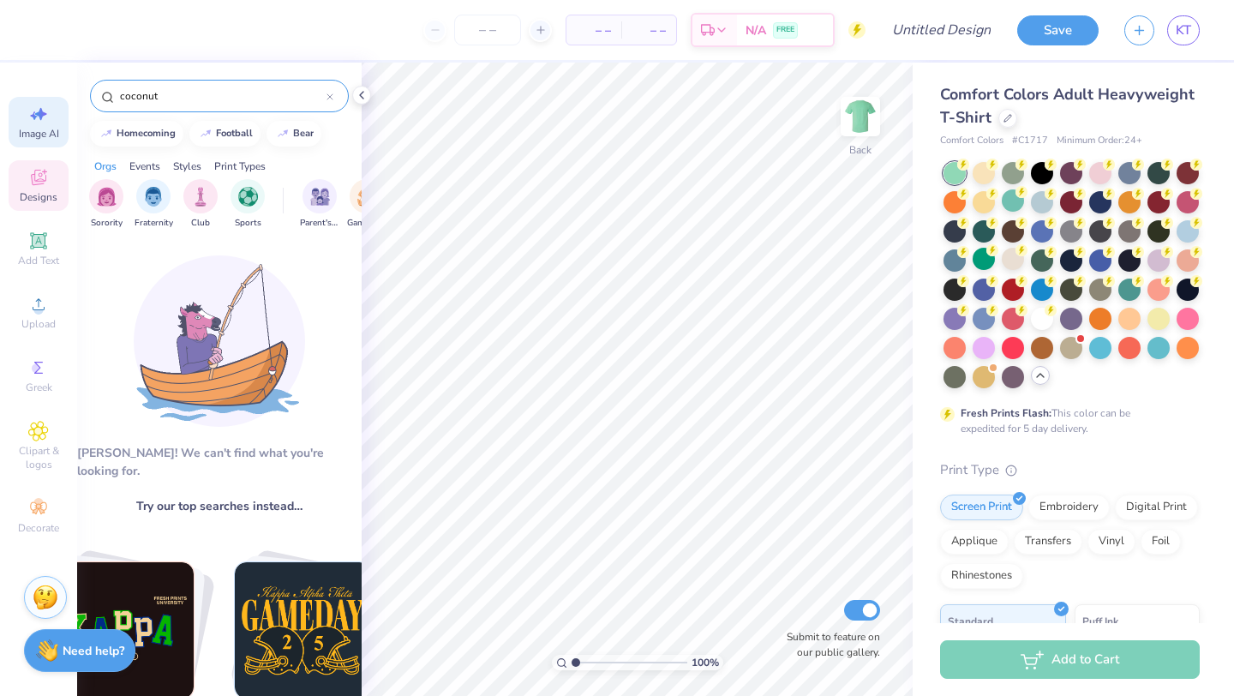
click at [47, 118] on icon at bounding box center [38, 114] width 21 height 21
select select "4"
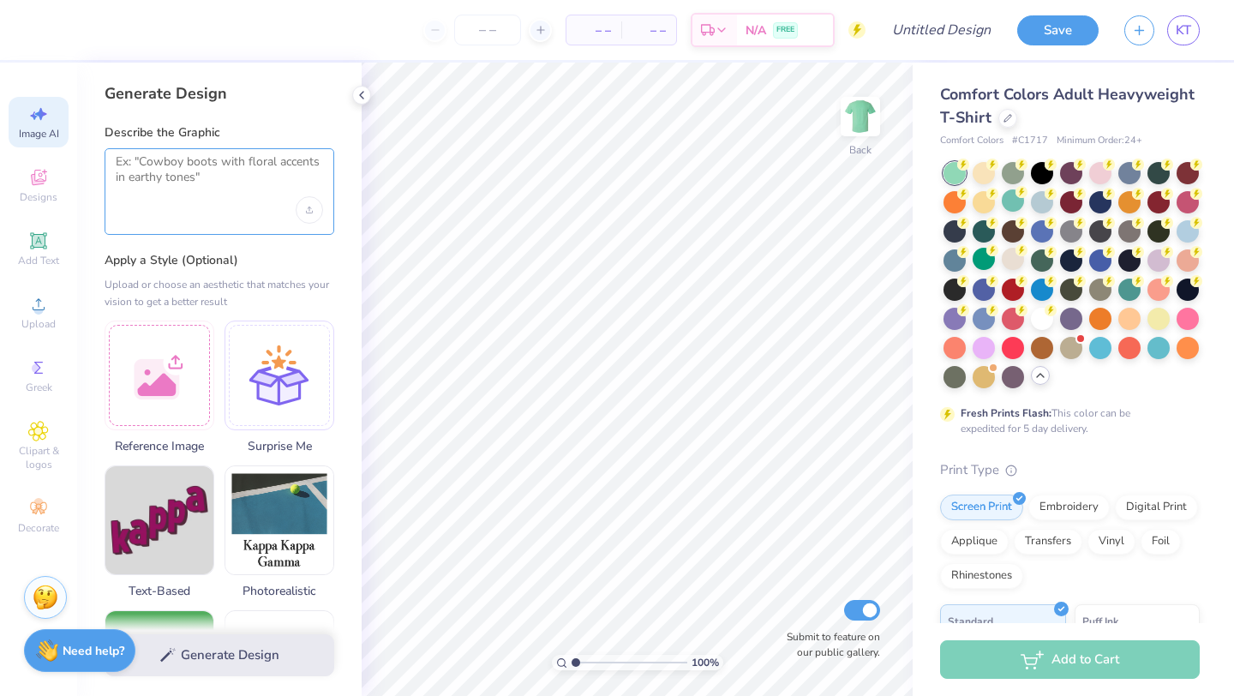
click at [167, 185] on textarea at bounding box center [219, 175] width 207 height 43
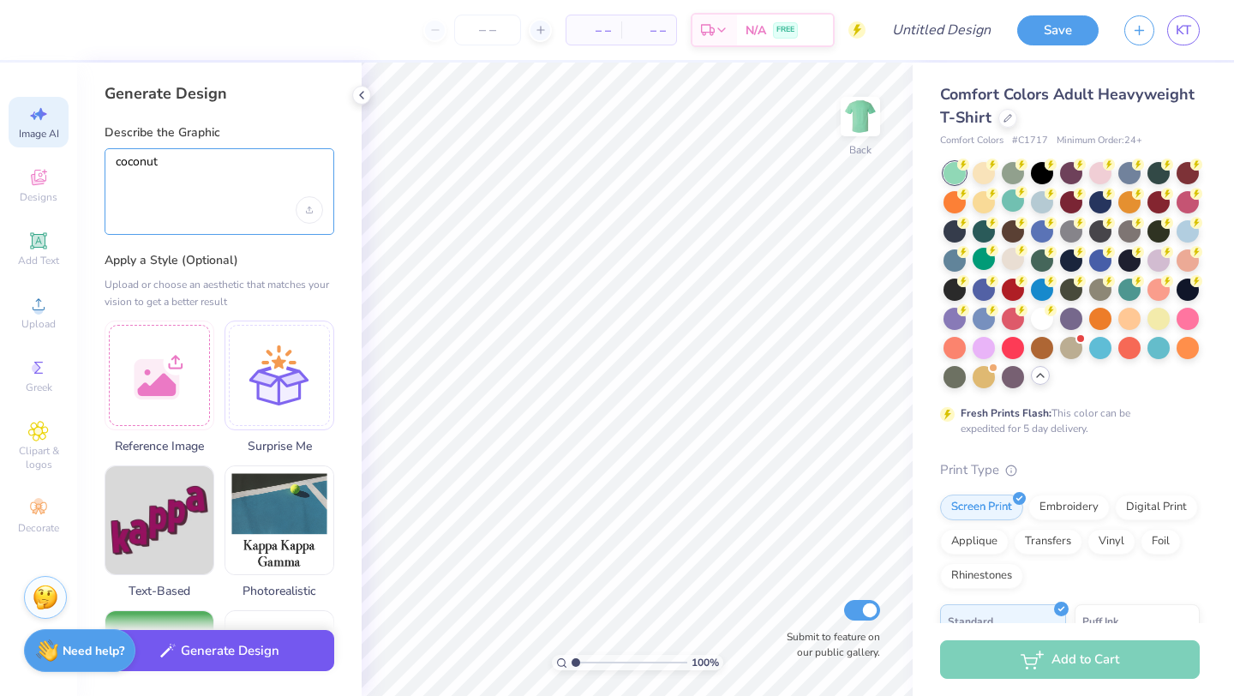
type textarea "coconut"
click at [195, 659] on button "Generate Design" at bounding box center [220, 651] width 230 height 42
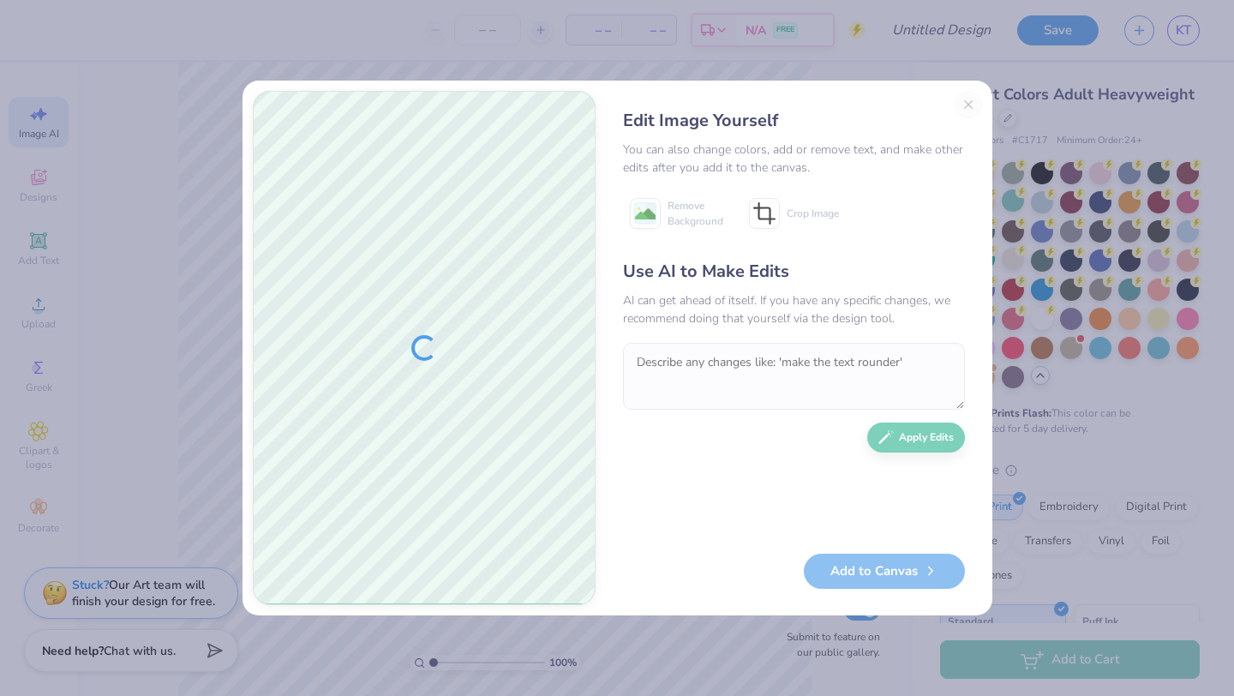
click at [966, 105] on div "Edit Image Yourself You can also change colors, add or remove text, and make ot…" at bounding box center [794, 348] width 376 height 514
click at [967, 104] on div "Edit Image Yourself You can also change colors, add or remove text, and make ot…" at bounding box center [794, 348] width 376 height 514
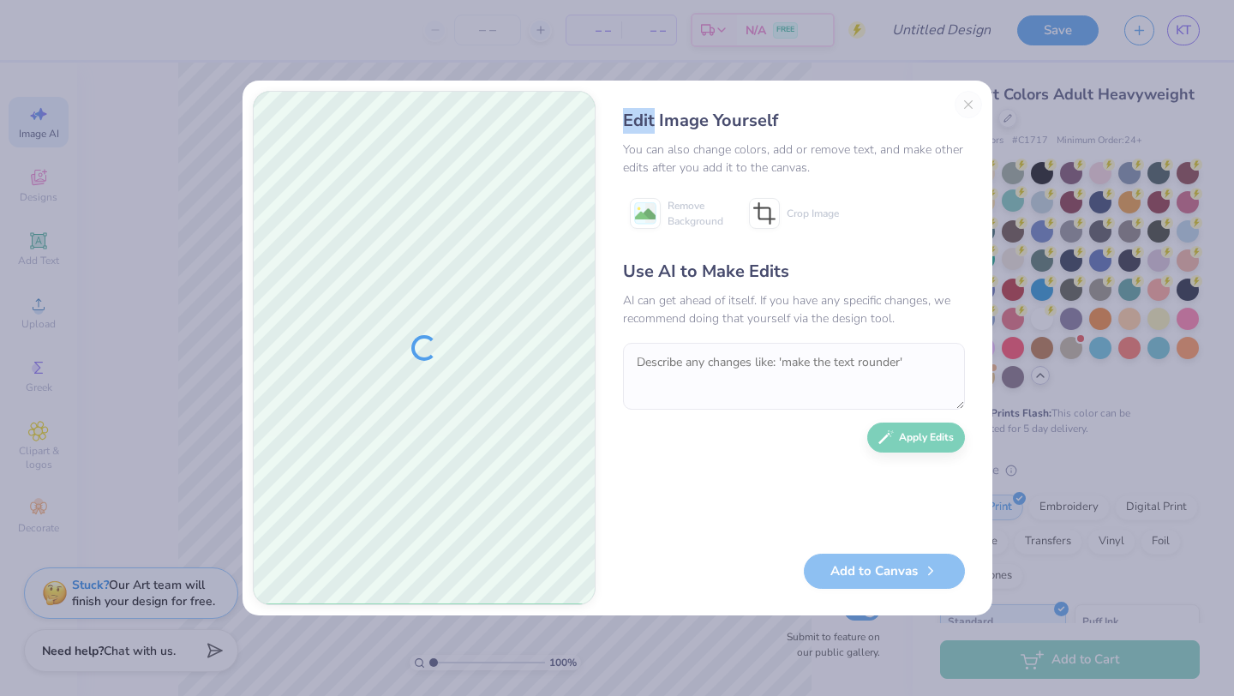
click at [967, 104] on div "Edit Image Yourself You can also change colors, add or remove text, and make ot…" at bounding box center [794, 348] width 376 height 514
click at [877, 129] on div "Edit Image Yourself" at bounding box center [794, 121] width 342 height 26
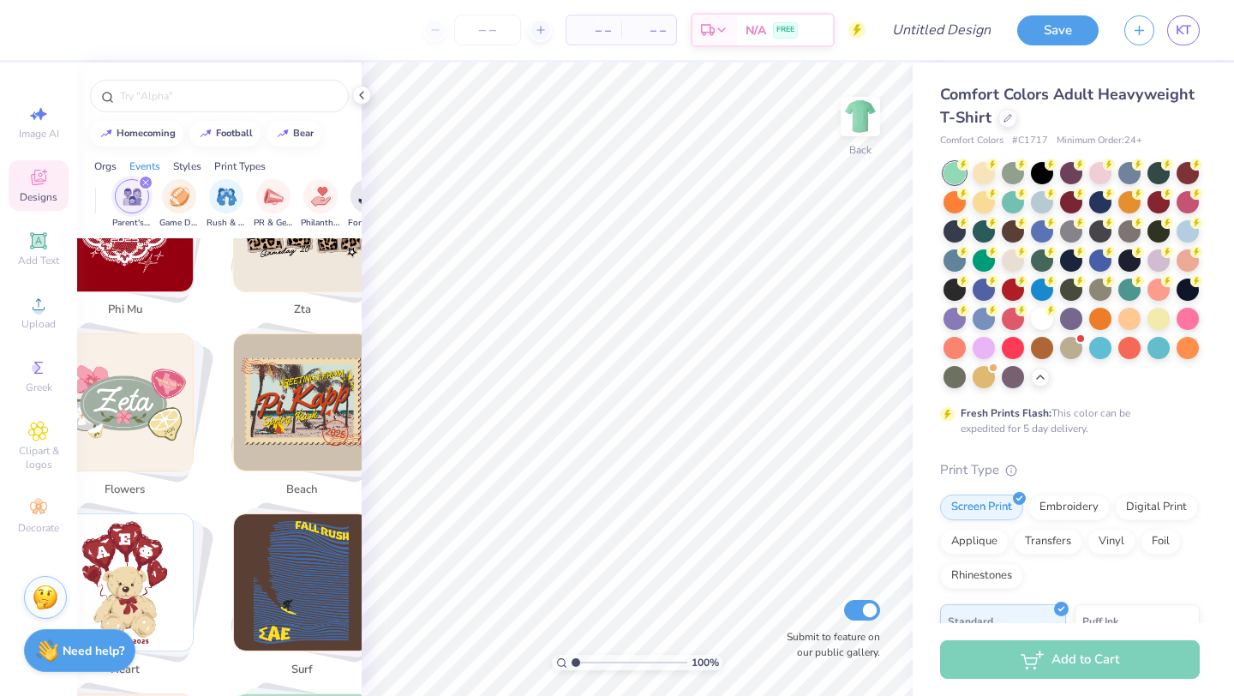
scroll to position [4017, 0]
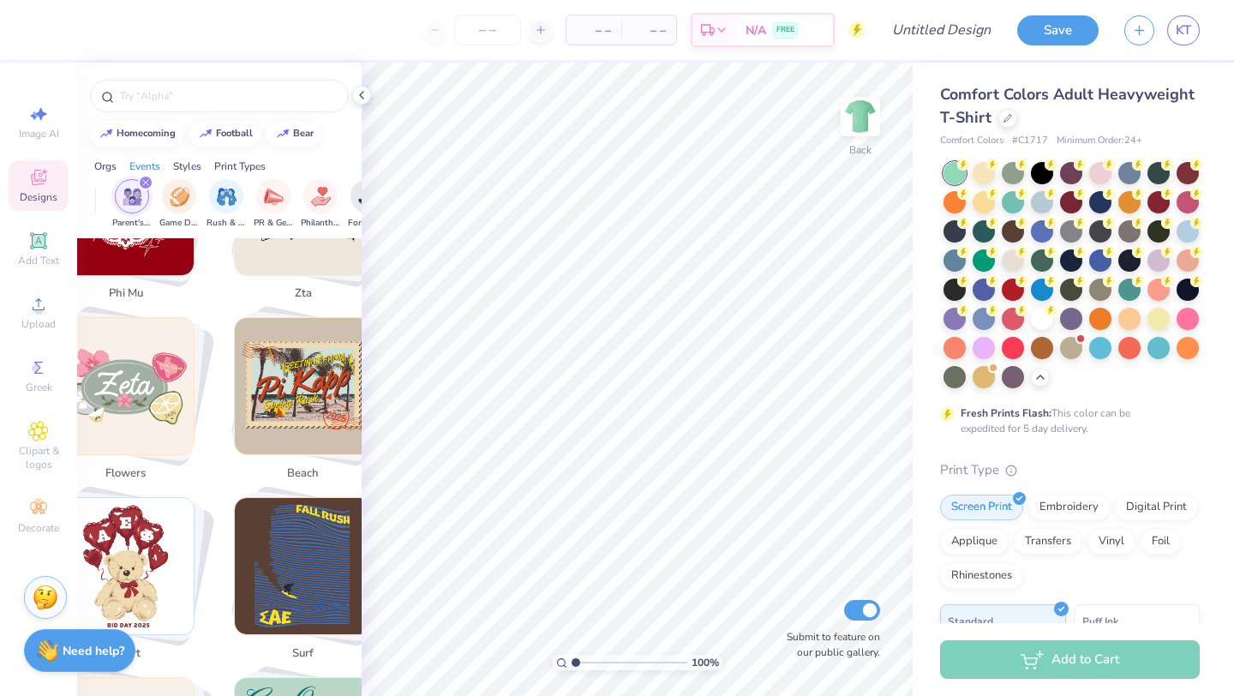
click at [301, 413] on img "Stack Card Button beach" at bounding box center [303, 386] width 136 height 136
click at [323, 374] on img "Stack Card Button beach" at bounding box center [303, 386] width 136 height 136
click at [276, 414] on img "Stack Card Button beach" at bounding box center [303, 386] width 136 height 136
click at [274, 404] on img "Stack Card Button beach" at bounding box center [303, 386] width 136 height 136
click at [302, 406] on img "Stack Card Button beach" at bounding box center [303, 386] width 136 height 136
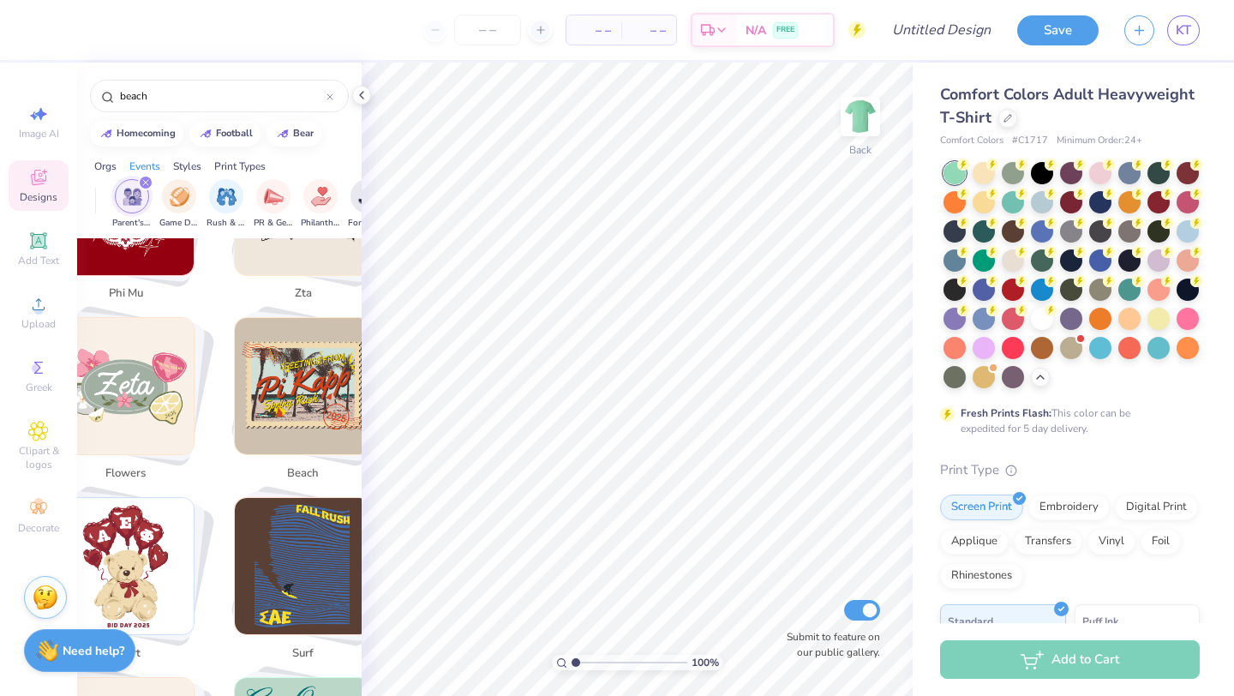
click at [175, 416] on img "Stack Card Button flowers" at bounding box center [125, 386] width 136 height 136
click at [364, 95] on icon at bounding box center [362, 95] width 14 height 14
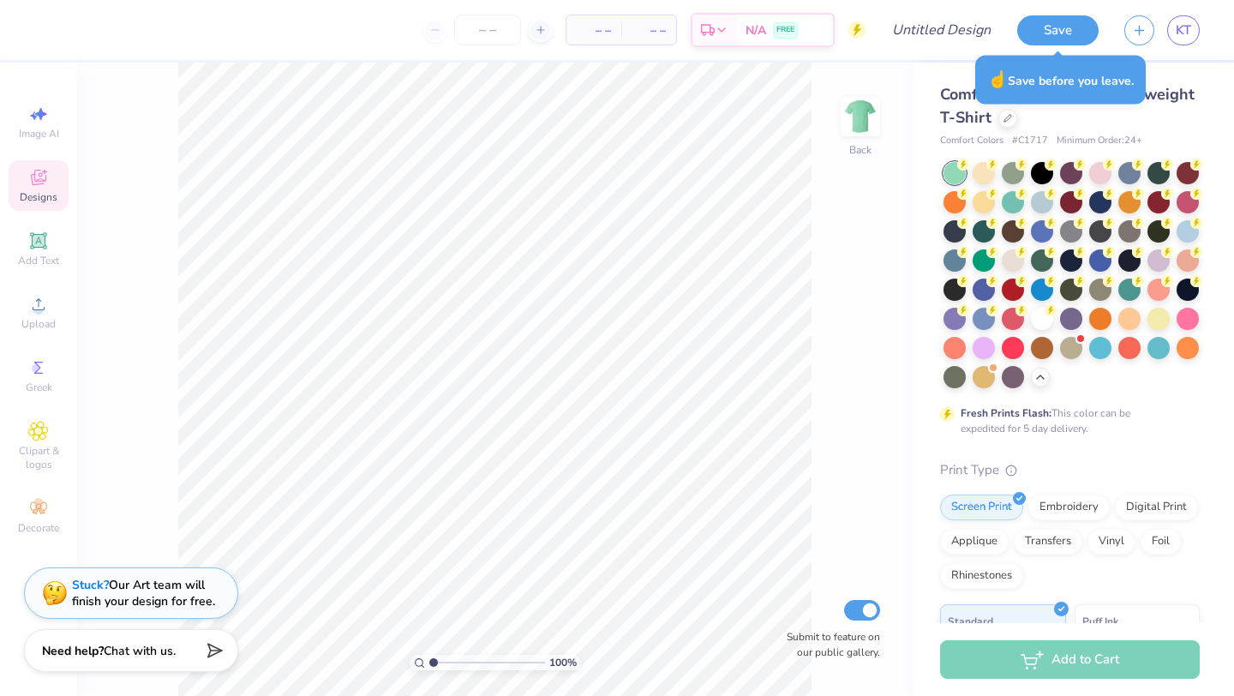
scroll to position [4215, 0]
click at [45, 188] on div "Designs" at bounding box center [39, 185] width 60 height 51
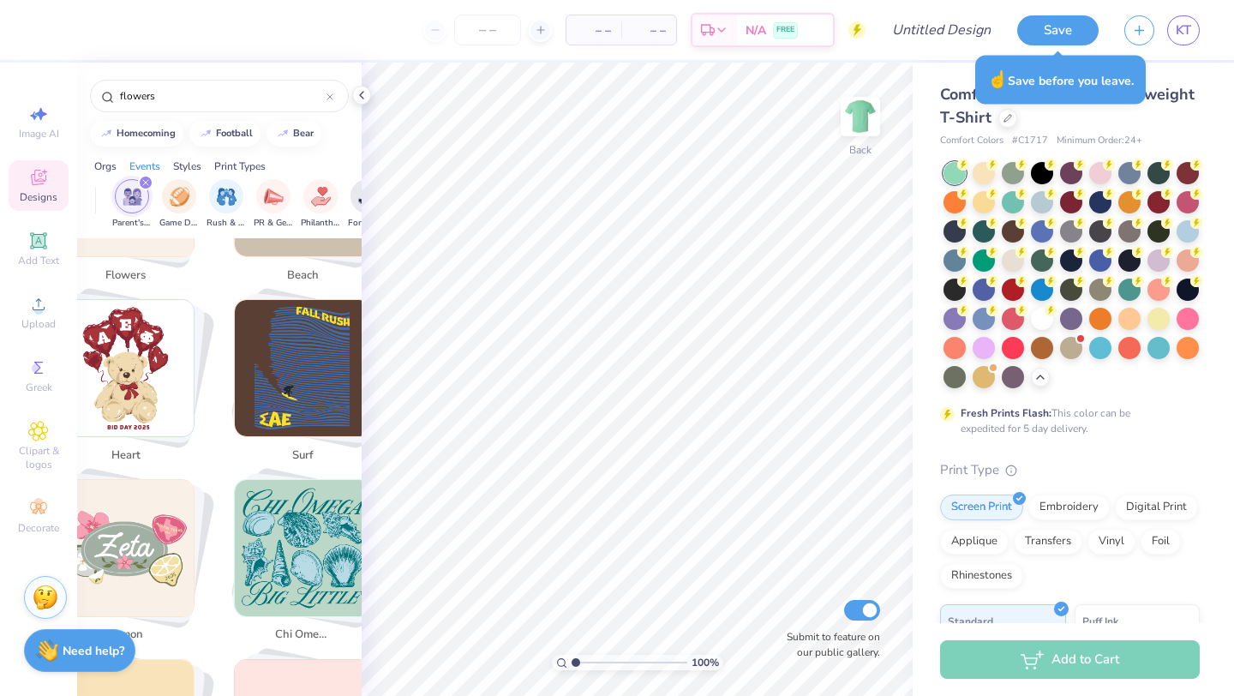
scroll to position [4017, 0]
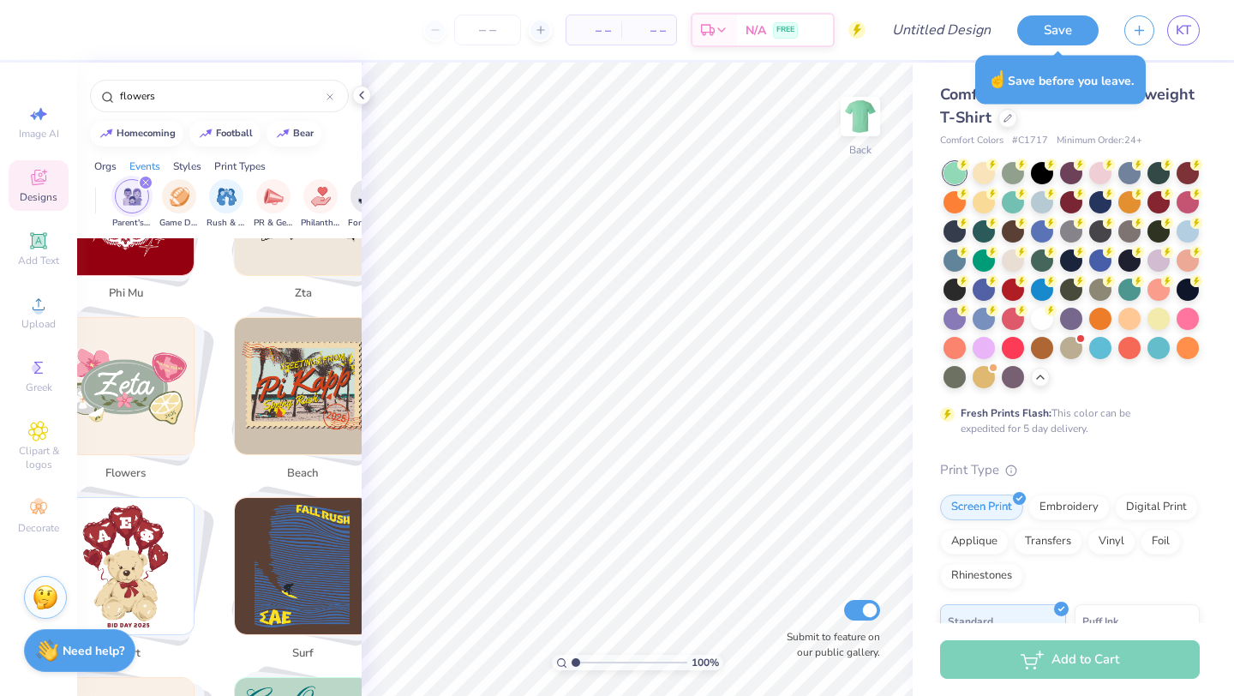
click at [264, 389] on img "Stack Card Button beach" at bounding box center [303, 386] width 136 height 136
click at [140, 398] on img "Stack Card Button flowers" at bounding box center [125, 386] width 136 height 136
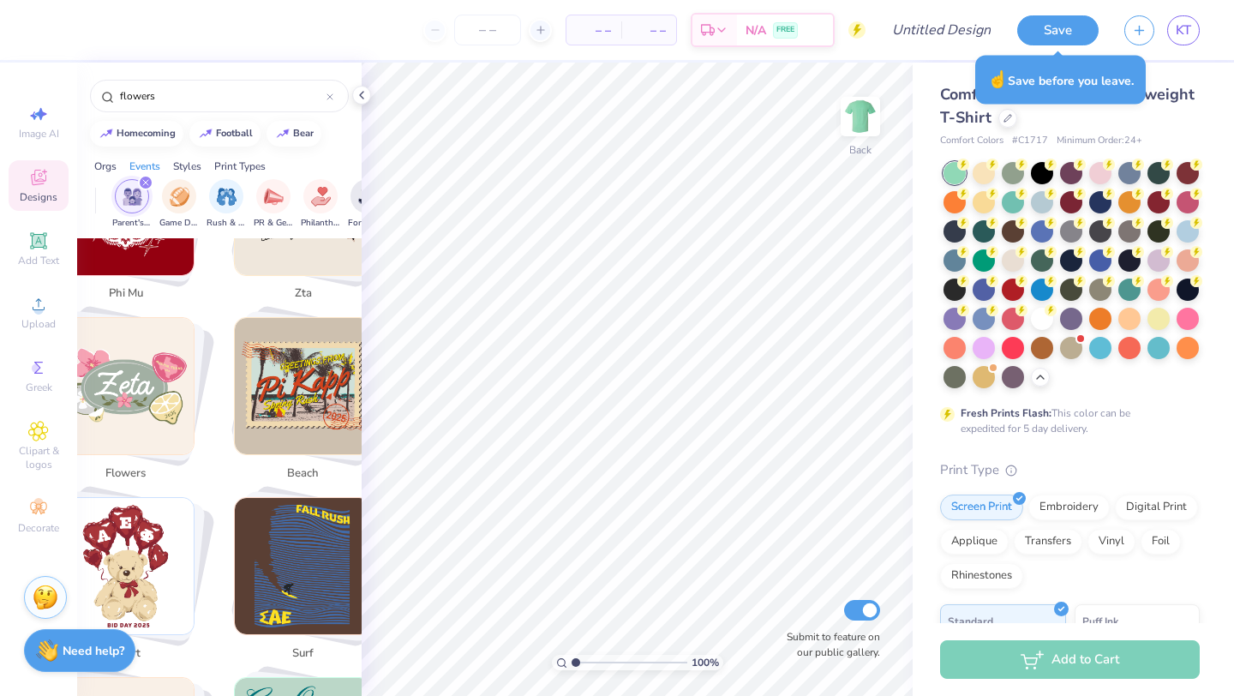
drag, startPoint x: 140, startPoint y: 398, endPoint x: 147, endPoint y: 391, distance: 9.7
click at [140, 398] on img "Stack Card Button flowers" at bounding box center [125, 386] width 136 height 136
click at [147, 391] on img "Stack Card Button flowers" at bounding box center [125, 386] width 136 height 136
click at [147, 388] on img "Stack Card Button flowers" at bounding box center [125, 386] width 136 height 136
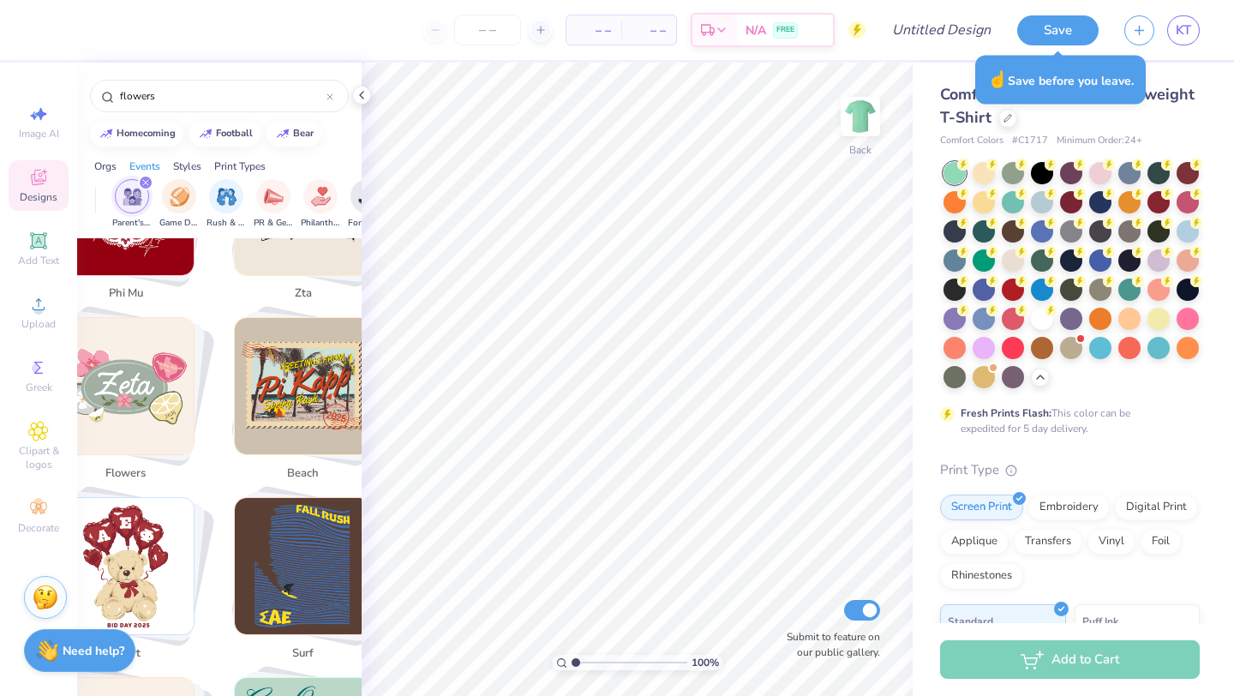
click at [162, 372] on img "Stack Card Button flowers" at bounding box center [125, 386] width 136 height 136
click at [153, 400] on img "Stack Card Button flowers" at bounding box center [125, 386] width 136 height 136
click at [284, 428] on img "Stack Card Button beach" at bounding box center [303, 386] width 136 height 136
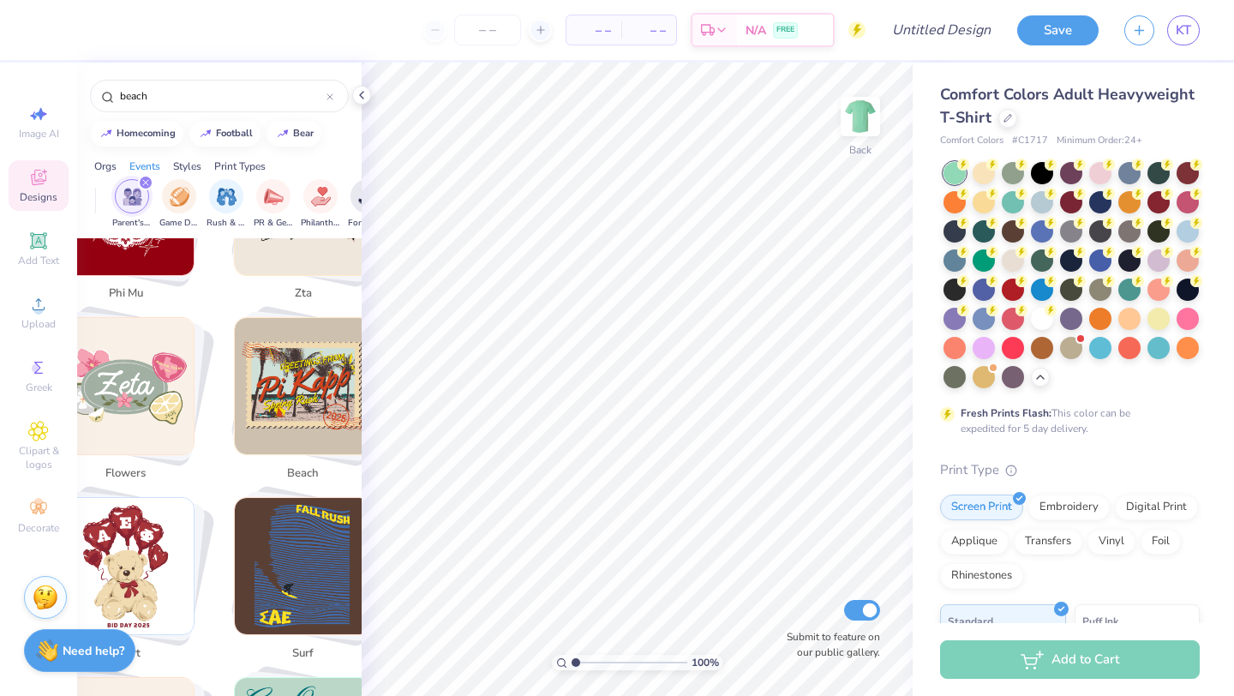
click at [270, 427] on img "Stack Card Button beach" at bounding box center [303, 386] width 136 height 136
click at [279, 429] on img "Stack Card Button beach" at bounding box center [303, 386] width 136 height 136
click at [127, 375] on img "Stack Card Button flowers" at bounding box center [125, 386] width 136 height 136
type input "flowers"
click at [389, 278] on div "– – Per Item – – Total Est. Delivery N/A FREE Design Title Save KT Image AI Des…" at bounding box center [617, 348] width 1234 height 696
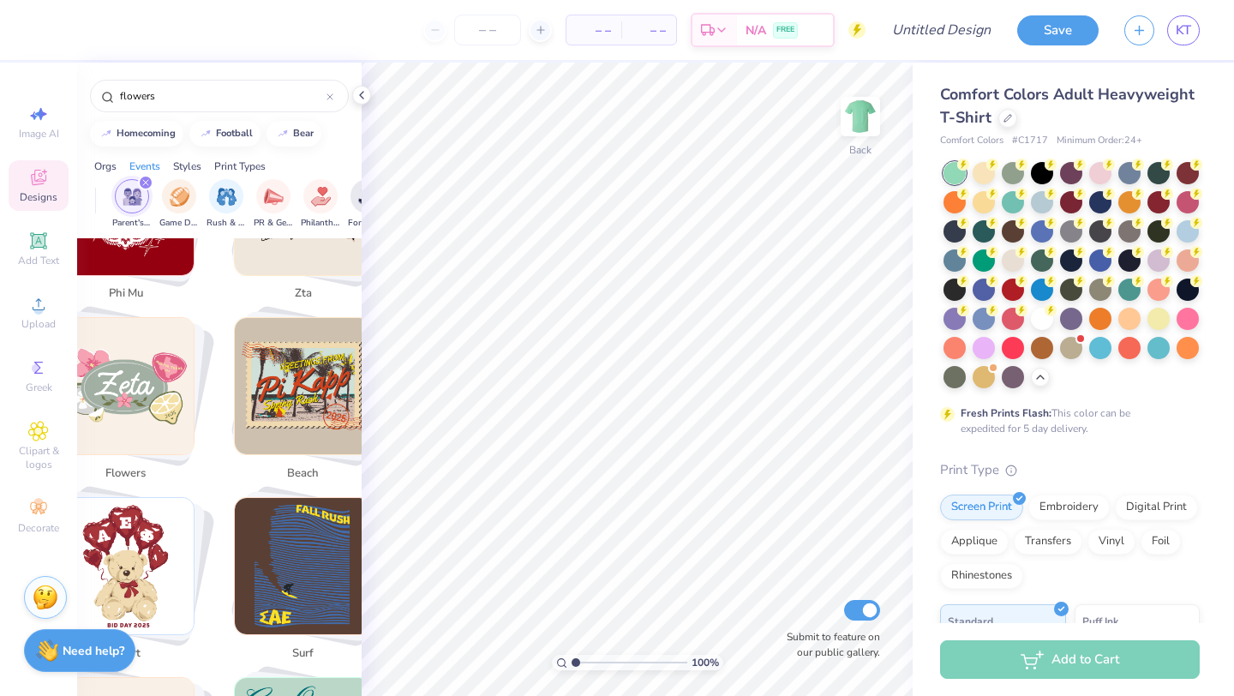
click at [133, 191] on img "filter for Parent's Weekend" at bounding box center [133, 197] width 20 height 20
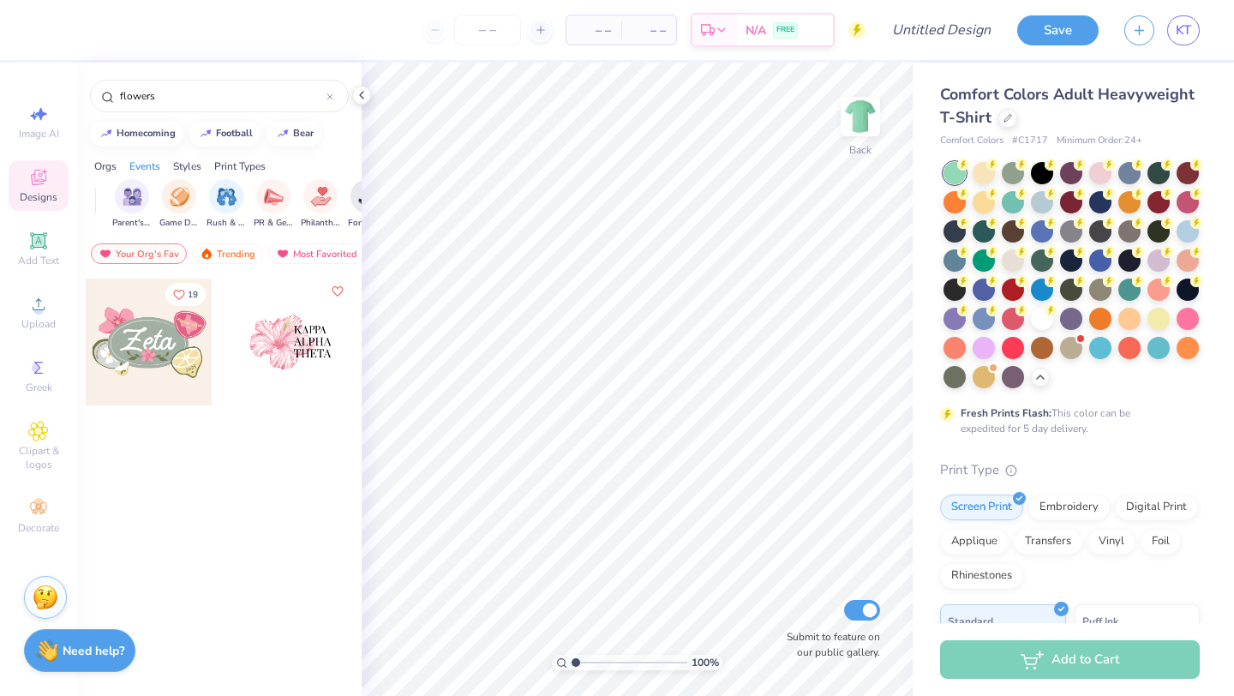
click at [335, 288] on icon "Like" at bounding box center [337, 291] width 12 height 12
click at [154, 97] on input "flowers" at bounding box center [222, 95] width 208 height 17
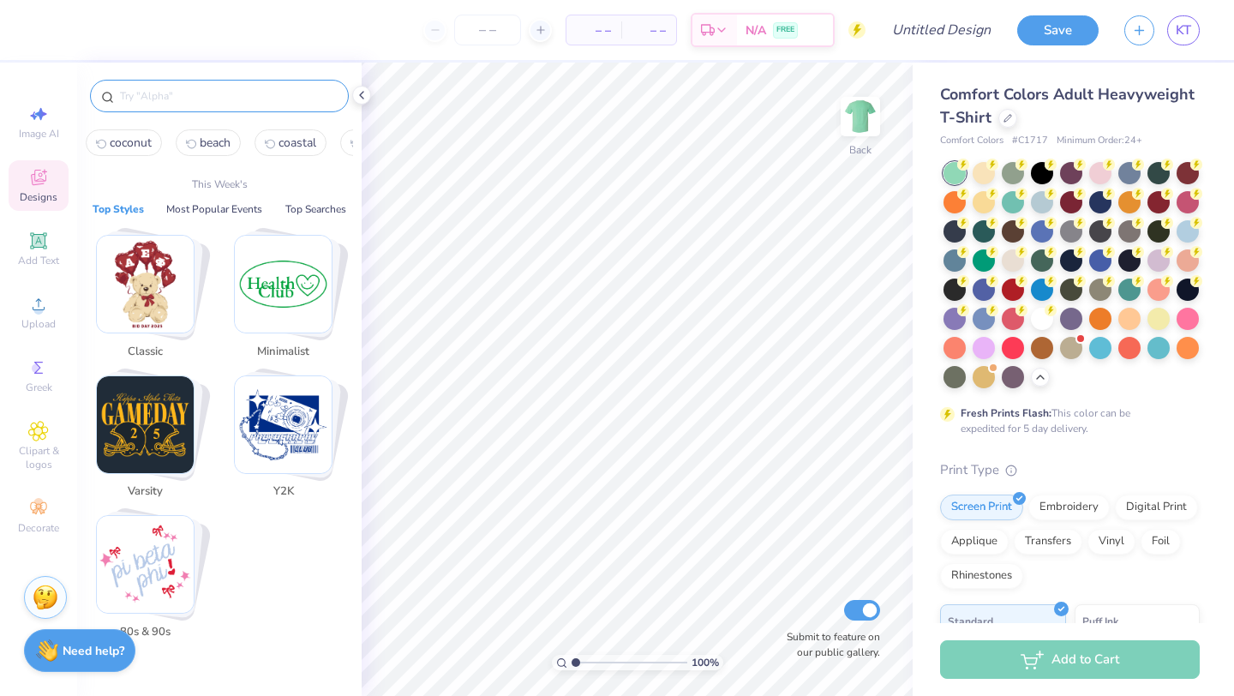
click at [218, 140] on span "beach" at bounding box center [215, 143] width 31 height 16
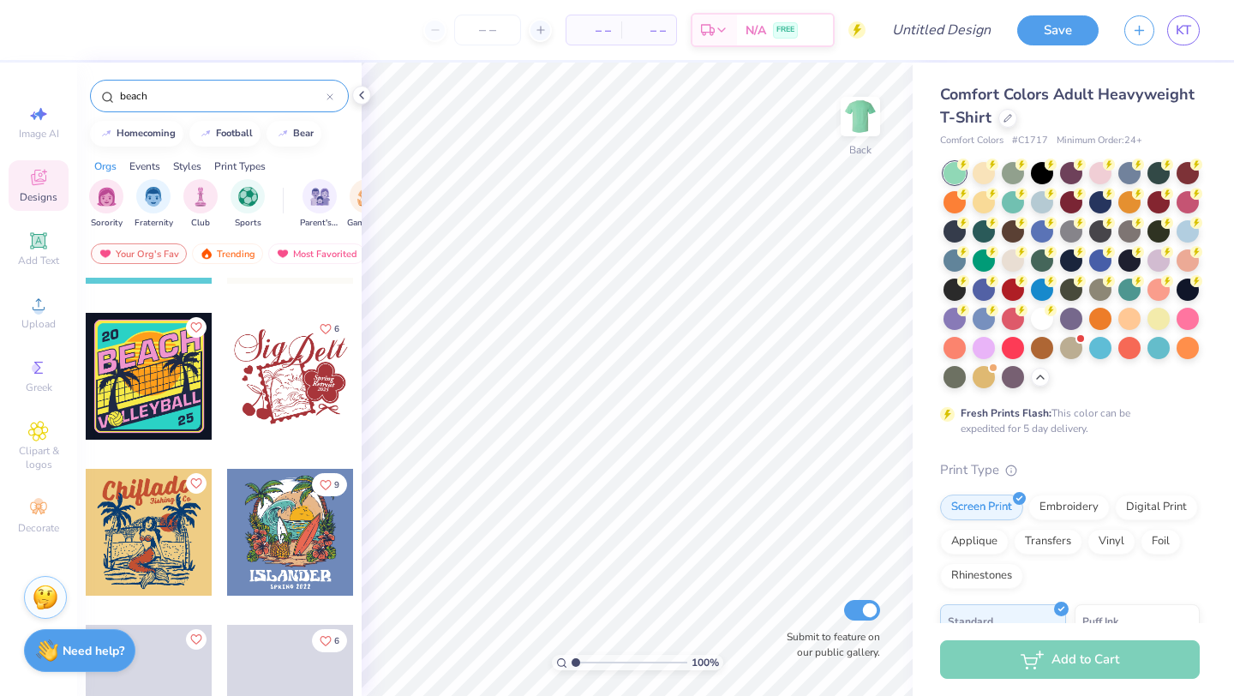
scroll to position [4846, 0]
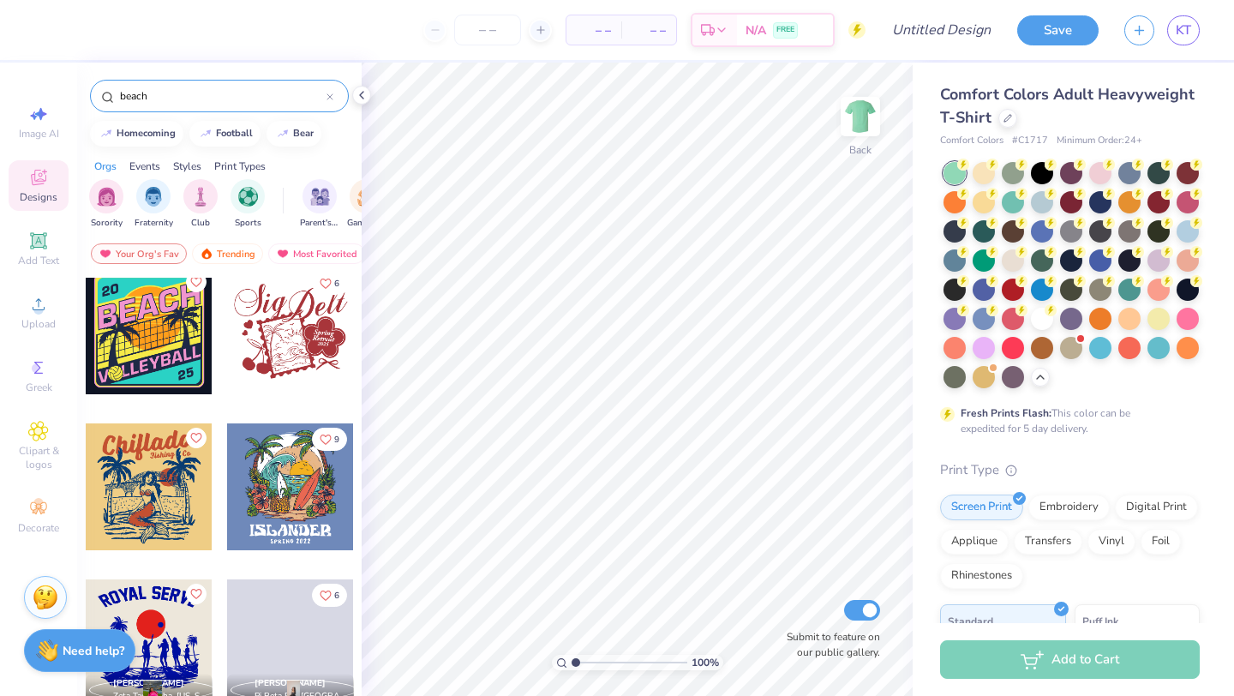
click at [201, 94] on input "beach" at bounding box center [222, 95] width 208 height 17
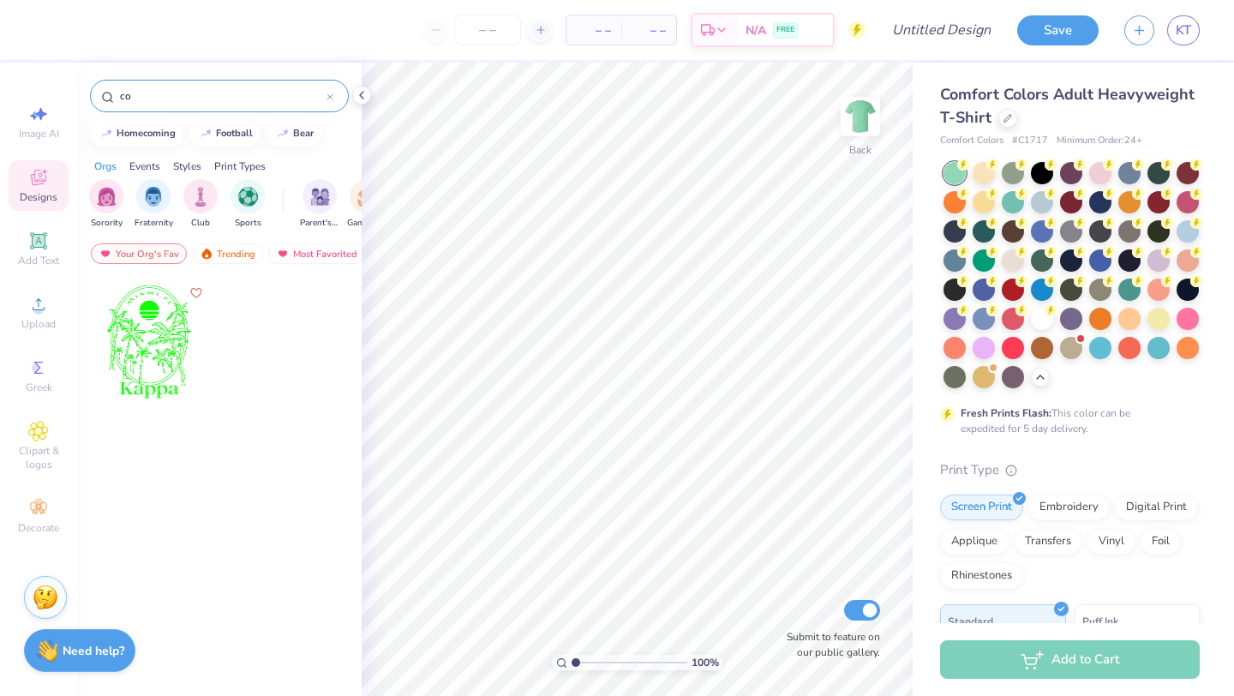
type input "c"
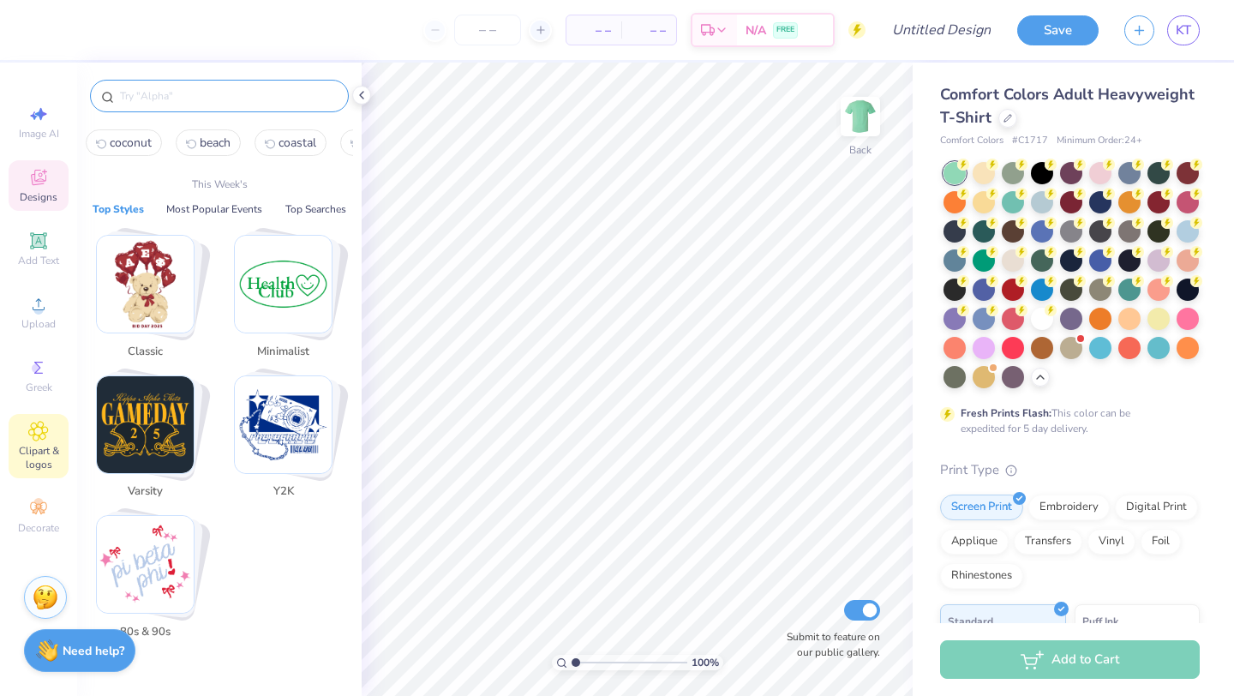
click at [33, 434] on icon at bounding box center [38, 431] width 19 height 19
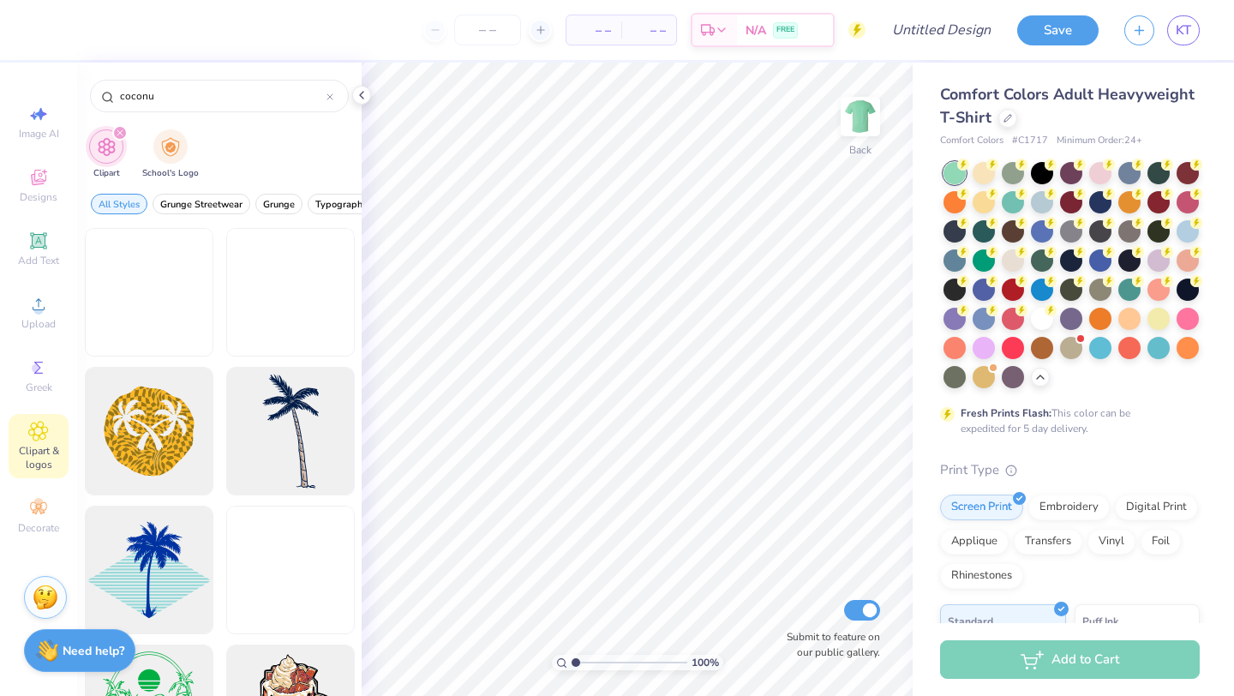
type input "coconut"
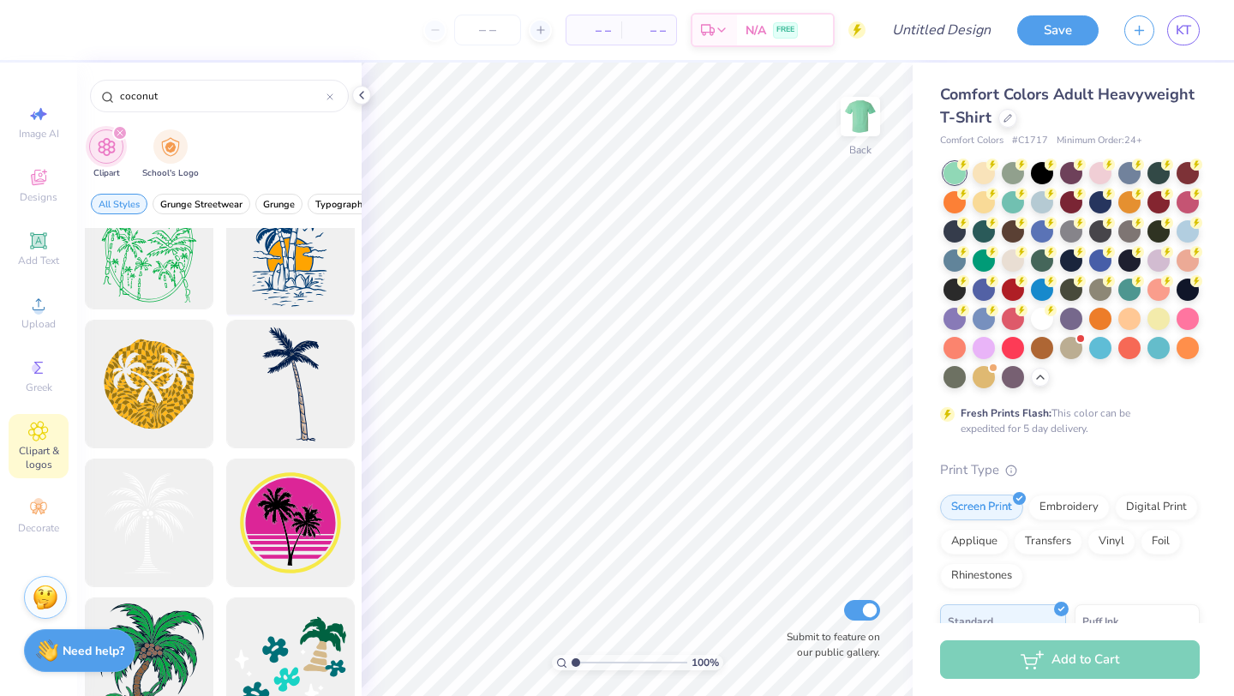
scroll to position [0, 0]
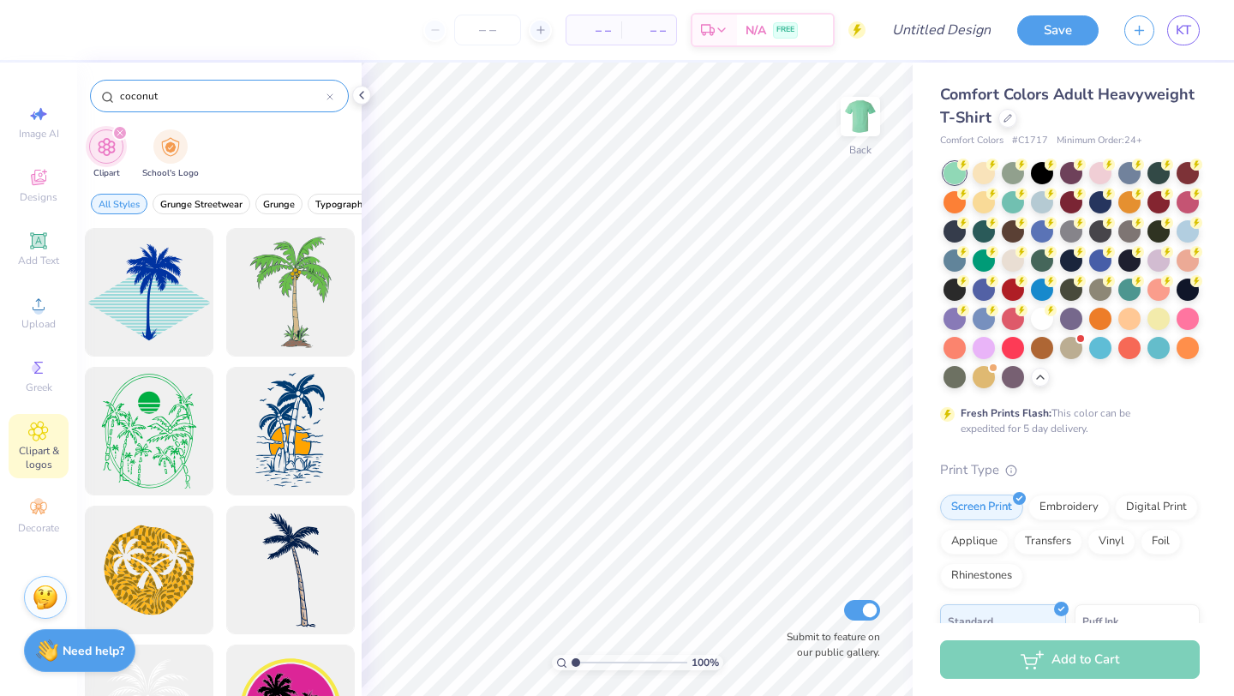
click at [331, 96] on icon at bounding box center [329, 96] width 7 height 7
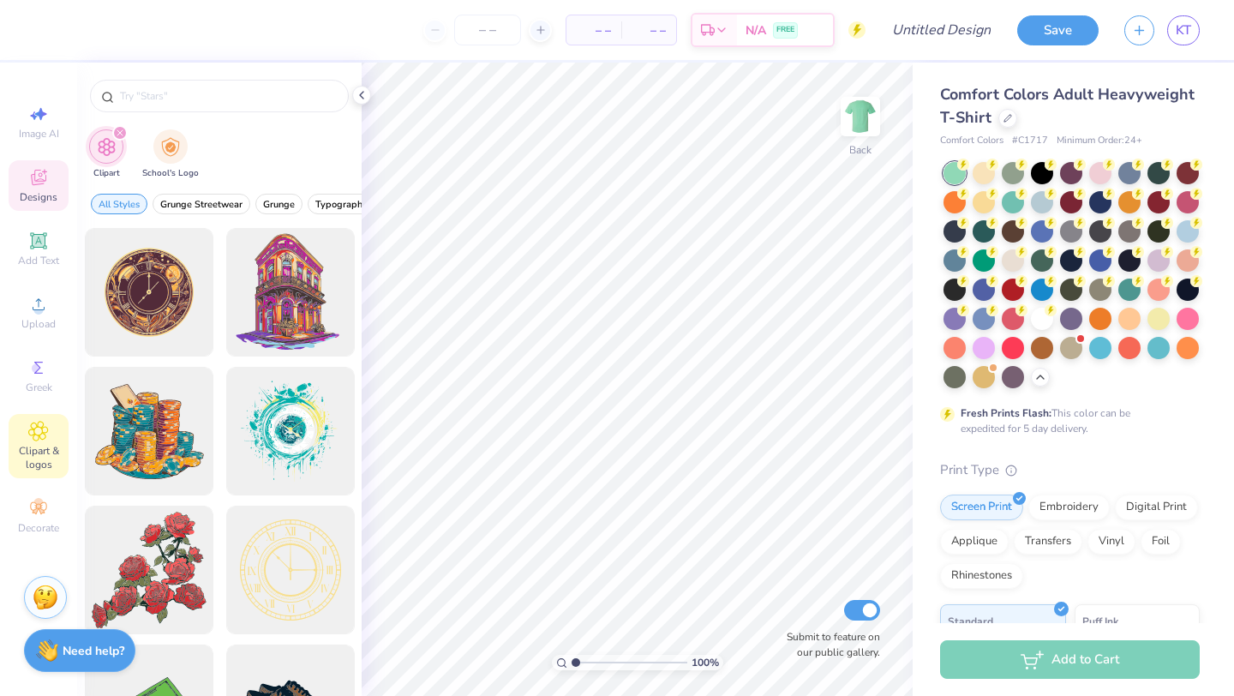
click at [31, 175] on icon at bounding box center [38, 177] width 21 height 21
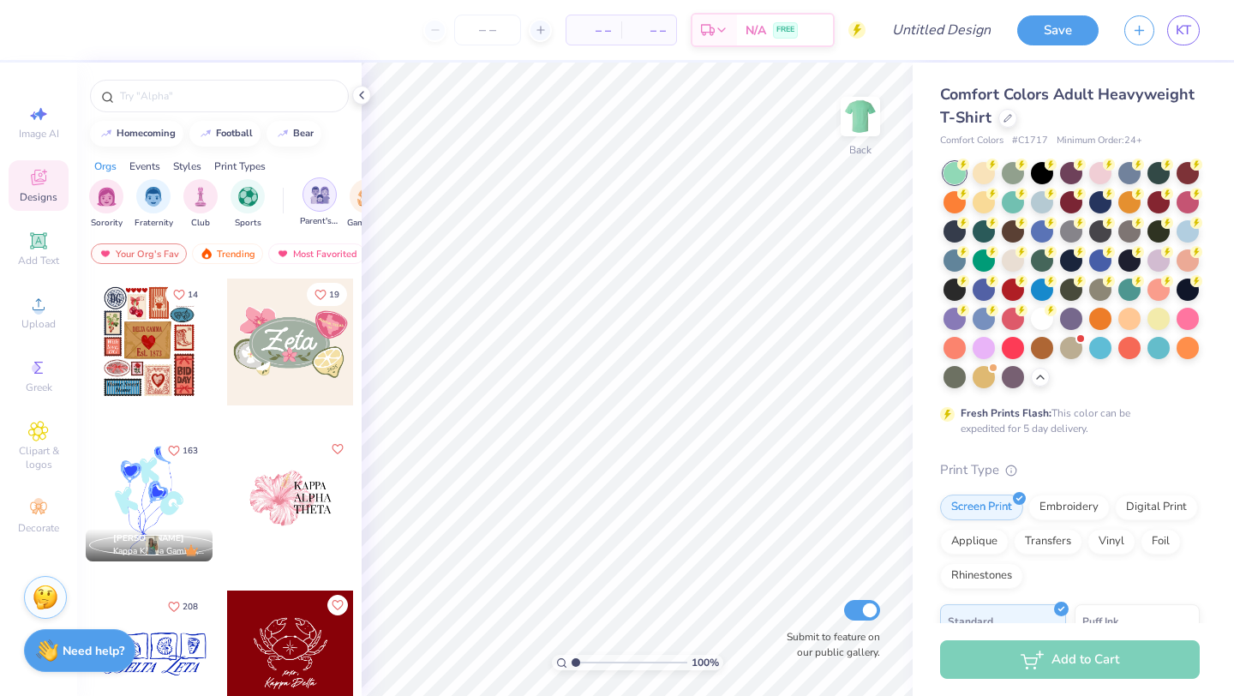
click at [308, 206] on div "filter for Parent's Weekend" at bounding box center [319, 194] width 34 height 34
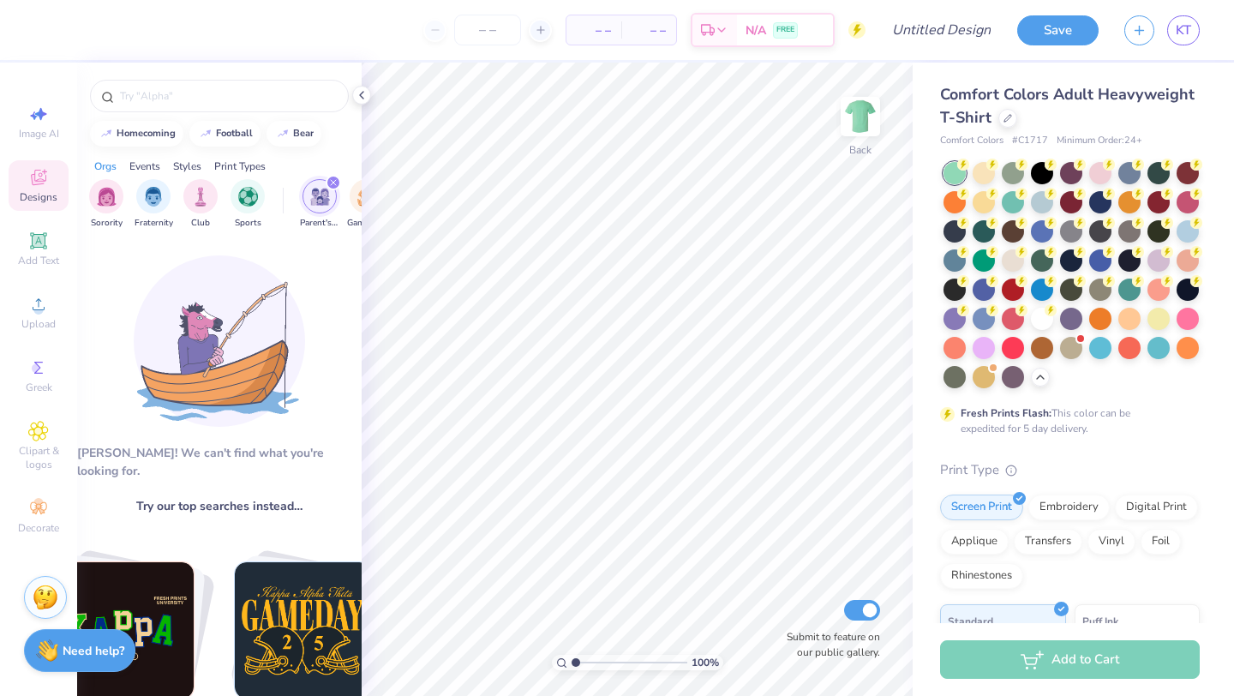
click at [319, 206] on div "filter for Parent's Weekend" at bounding box center [319, 196] width 34 height 34
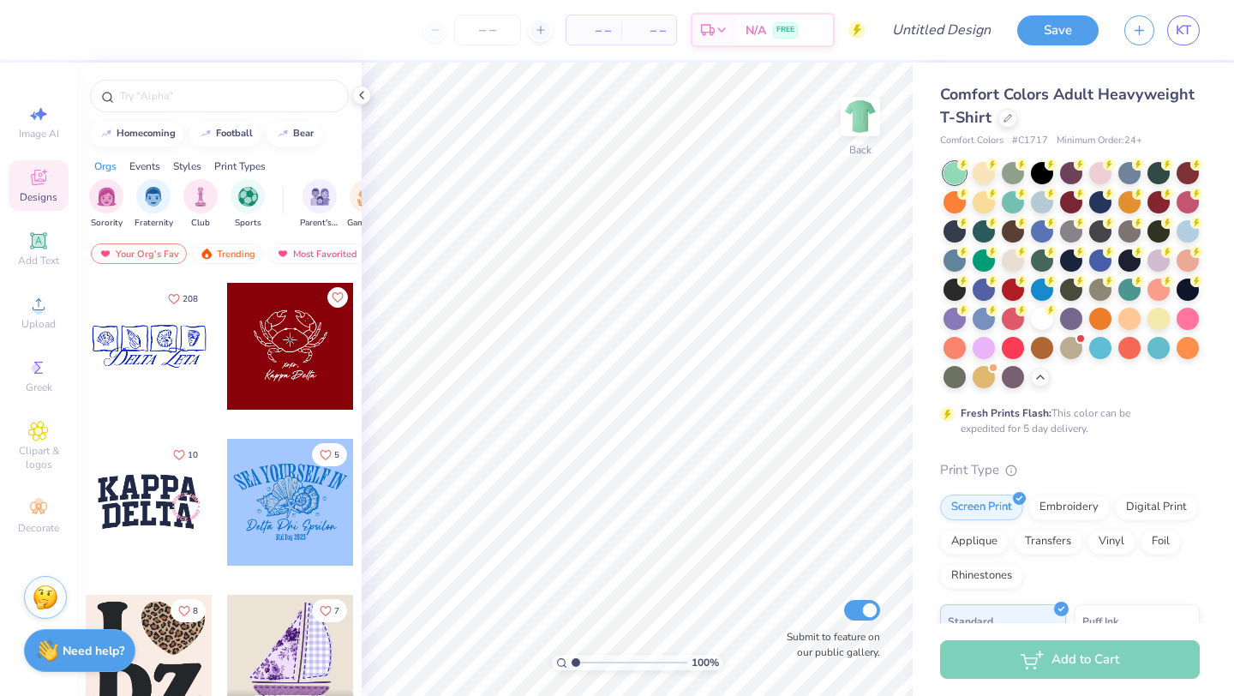
scroll to position [395, 0]
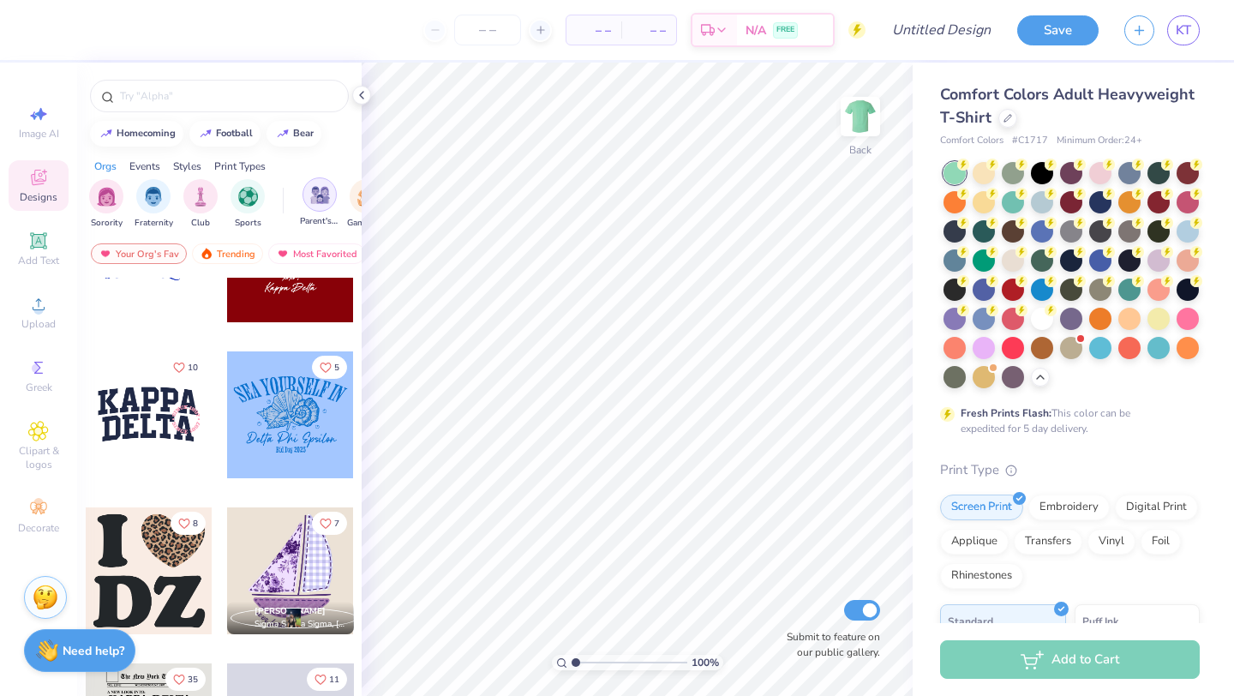
click at [322, 193] on img "filter for Parent's Weekend" at bounding box center [320, 195] width 20 height 20
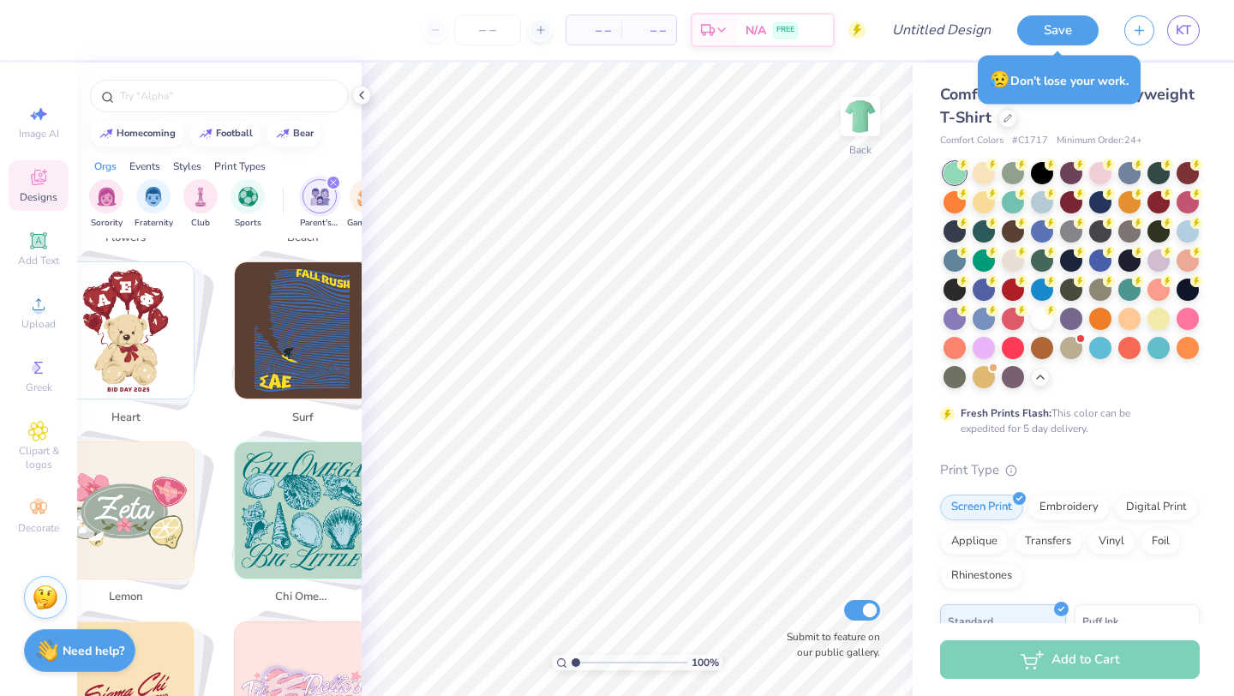
scroll to position [4255, 0]
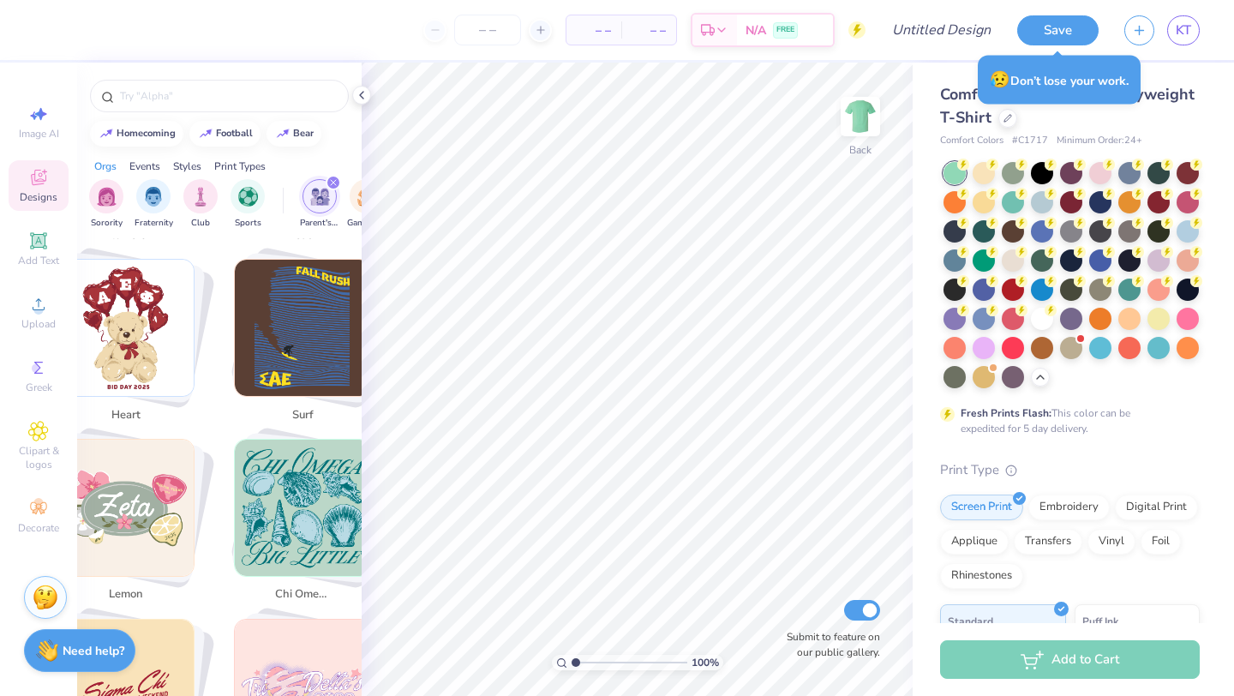
click at [308, 362] on img "Stack Card Button surf" at bounding box center [303, 328] width 136 height 136
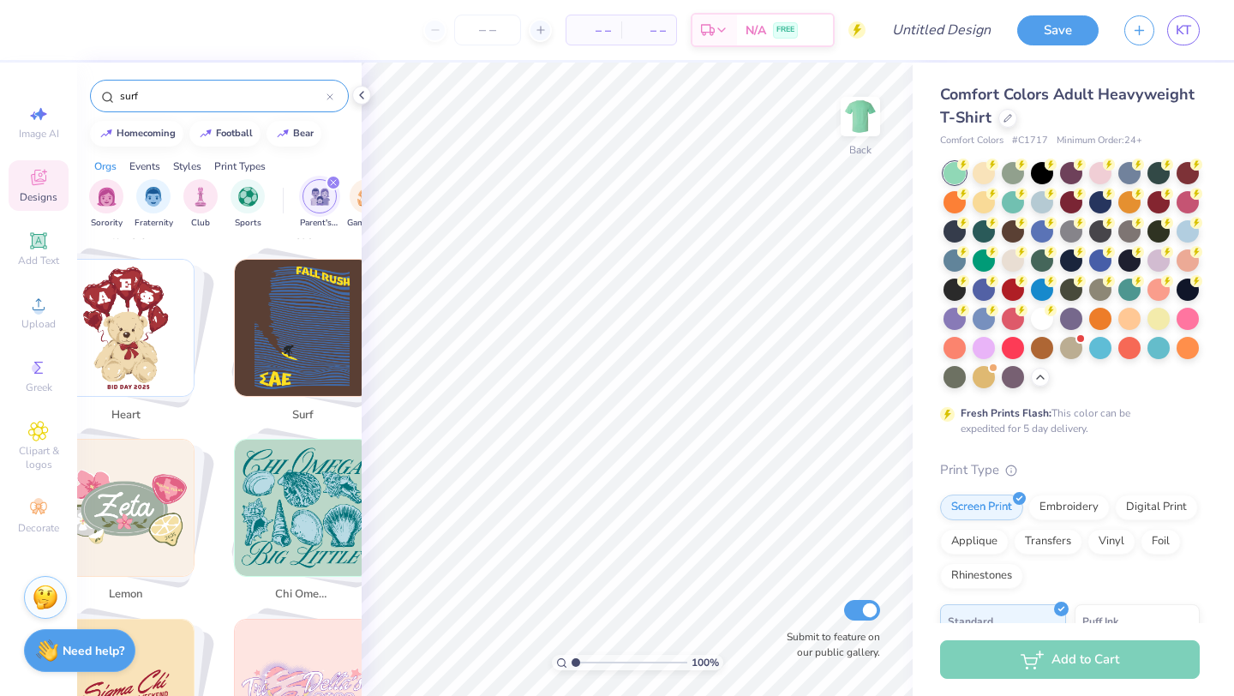
click at [191, 89] on input "surf" at bounding box center [222, 95] width 208 height 17
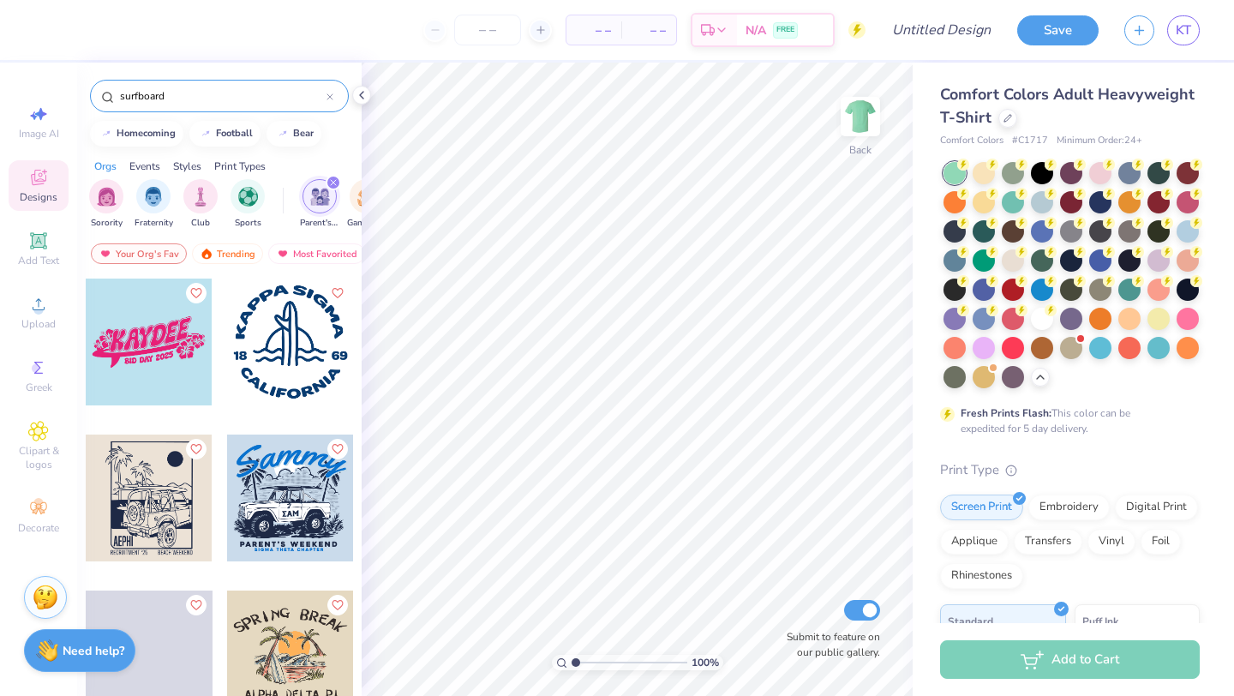
type input "surfboard"
click at [310, 195] on img "filter for Parent's Weekend" at bounding box center [320, 197] width 20 height 20
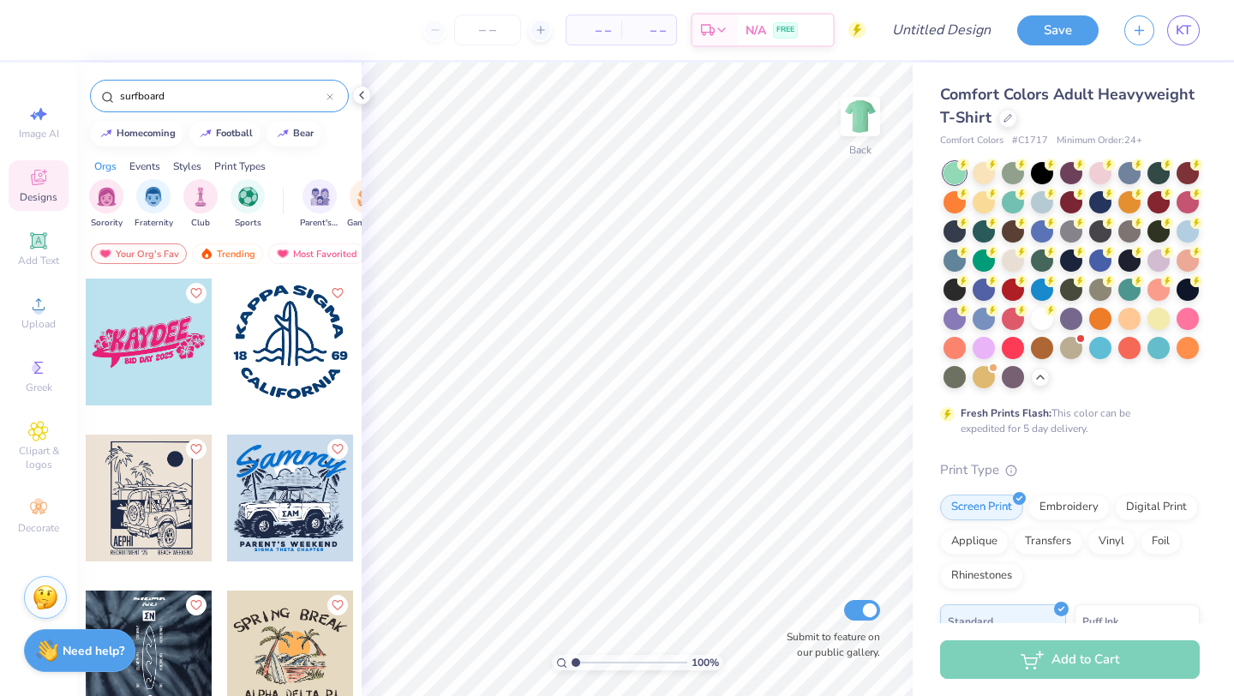
scroll to position [3, 0]
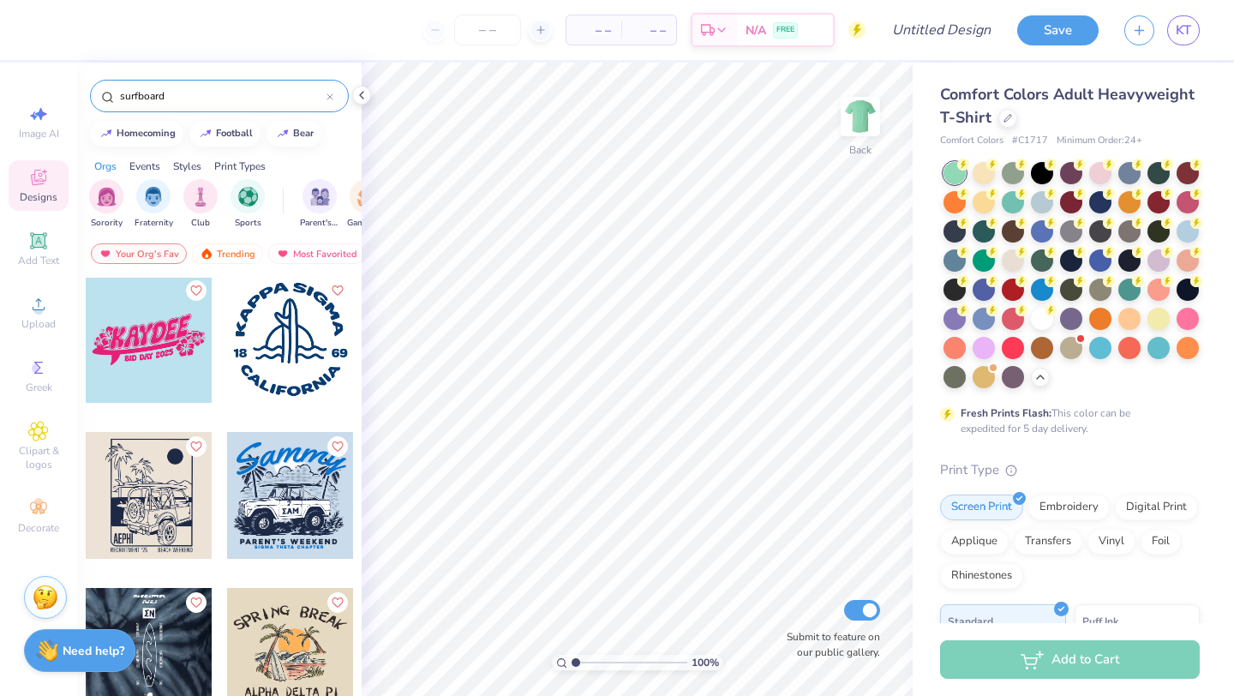
click at [283, 350] on div at bounding box center [290, 339] width 127 height 127
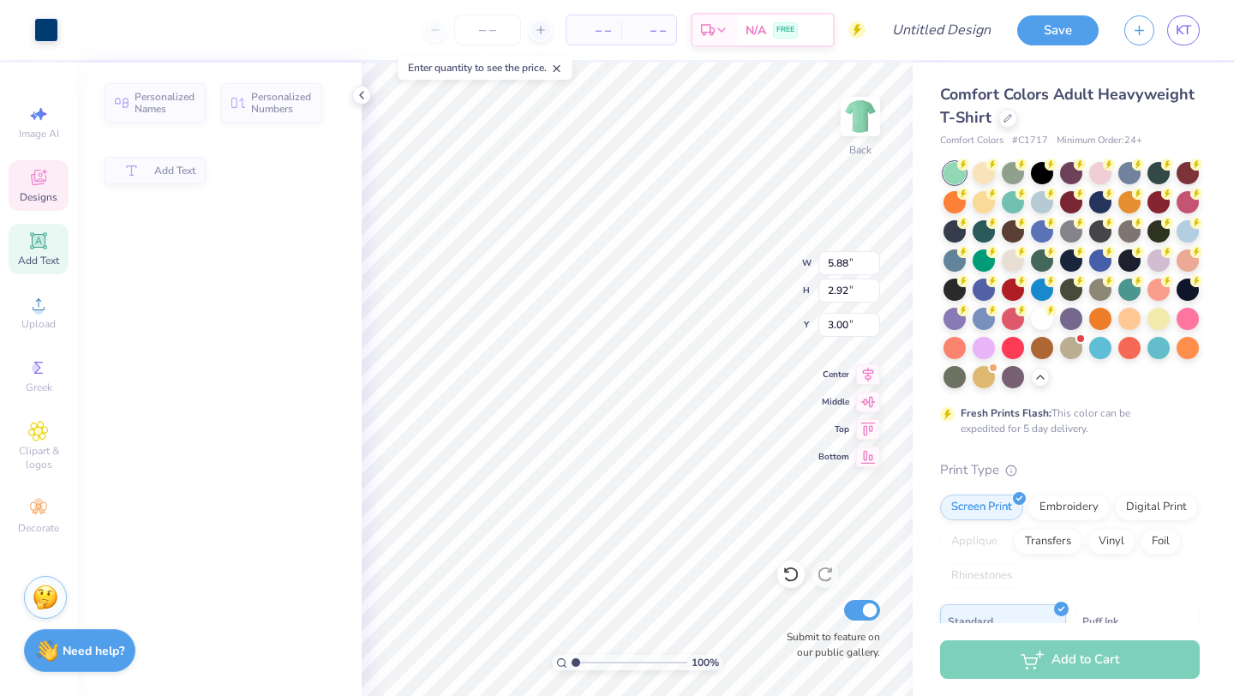
type input "5.88"
type input "2.92"
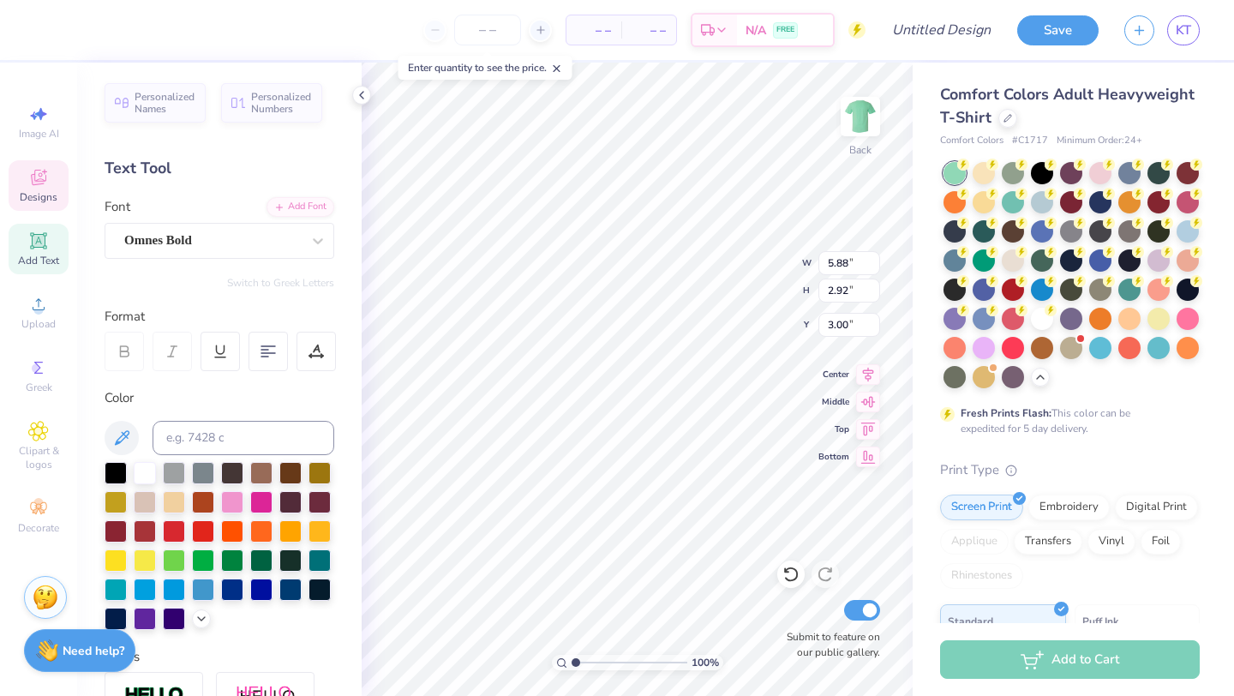
scroll to position [0, 2]
type textarea "KAPPA DELTA"
type input "5.41"
type input "1.70"
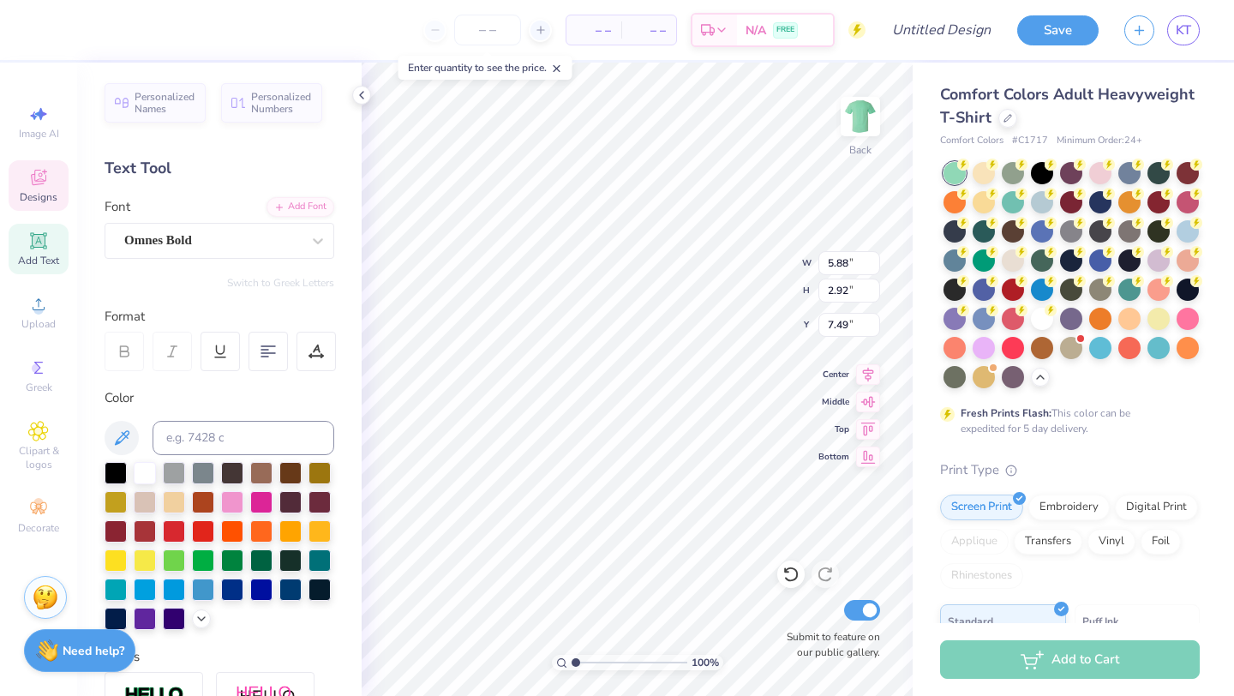
type input "7.49"
type textarea "PARENTS WEEKEND"
type textarea "20"
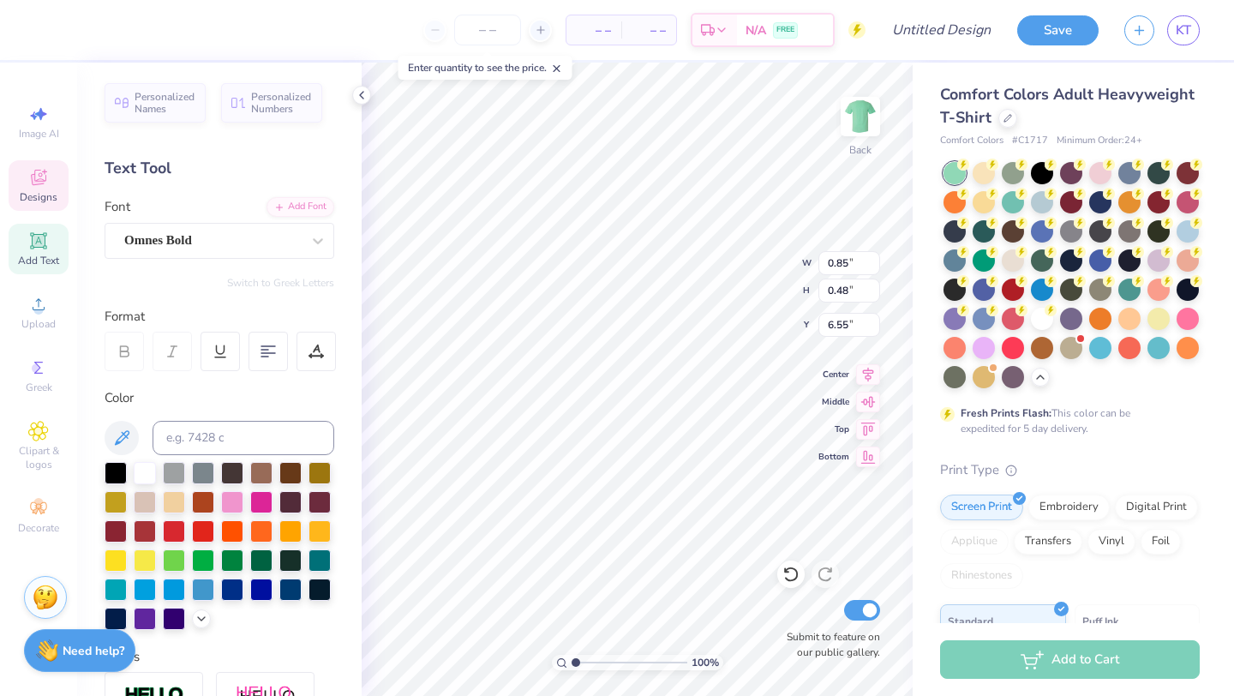
type input "0.85"
type input "6.55"
type textarea "25"
type input "8.28"
type input "2.54"
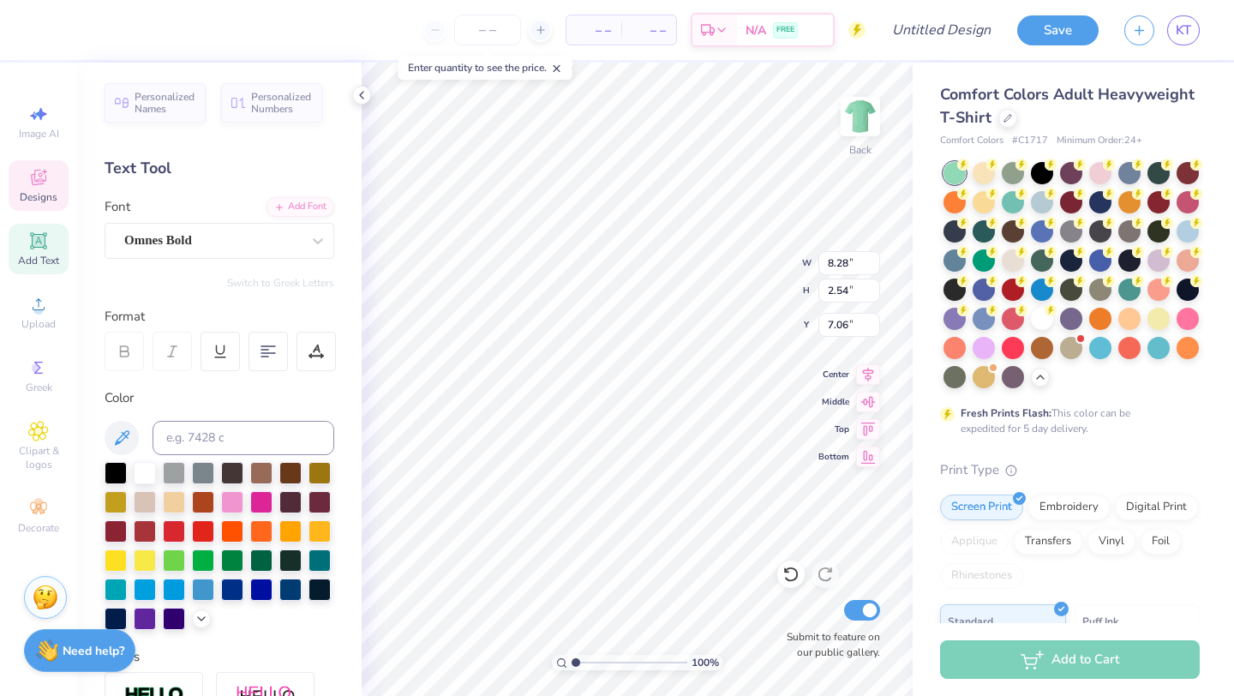
type input "7.06"
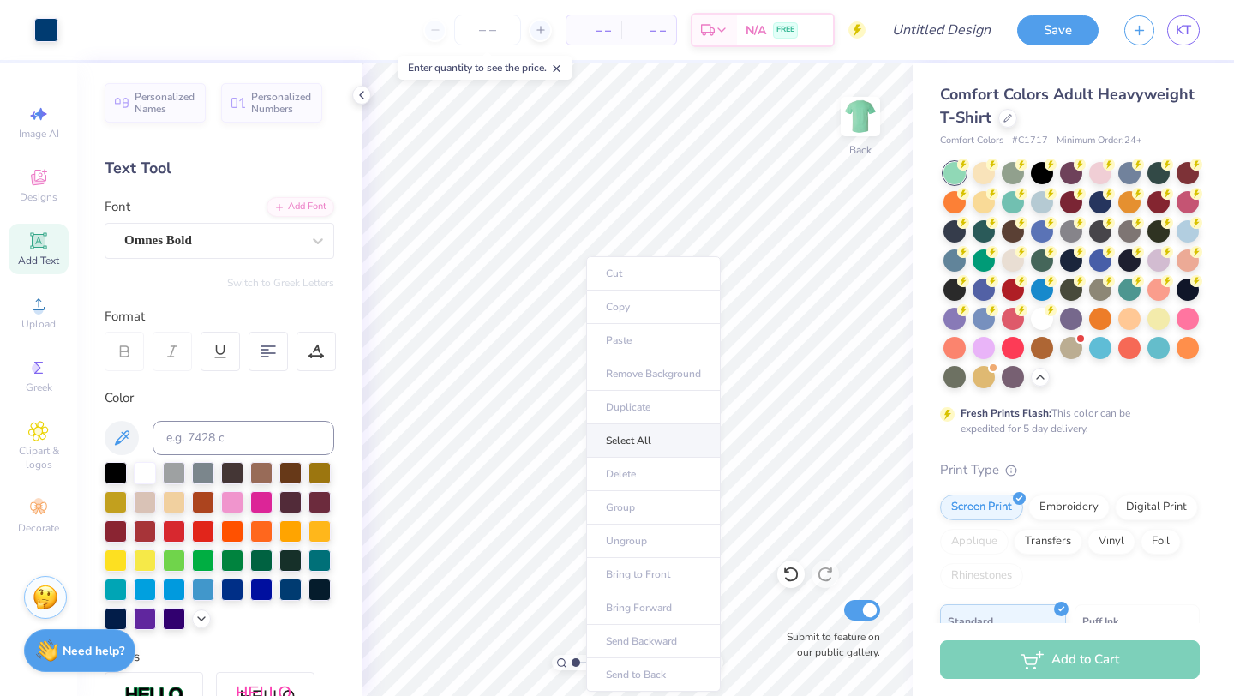
click at [650, 430] on li "Select All" at bounding box center [653, 440] width 135 height 33
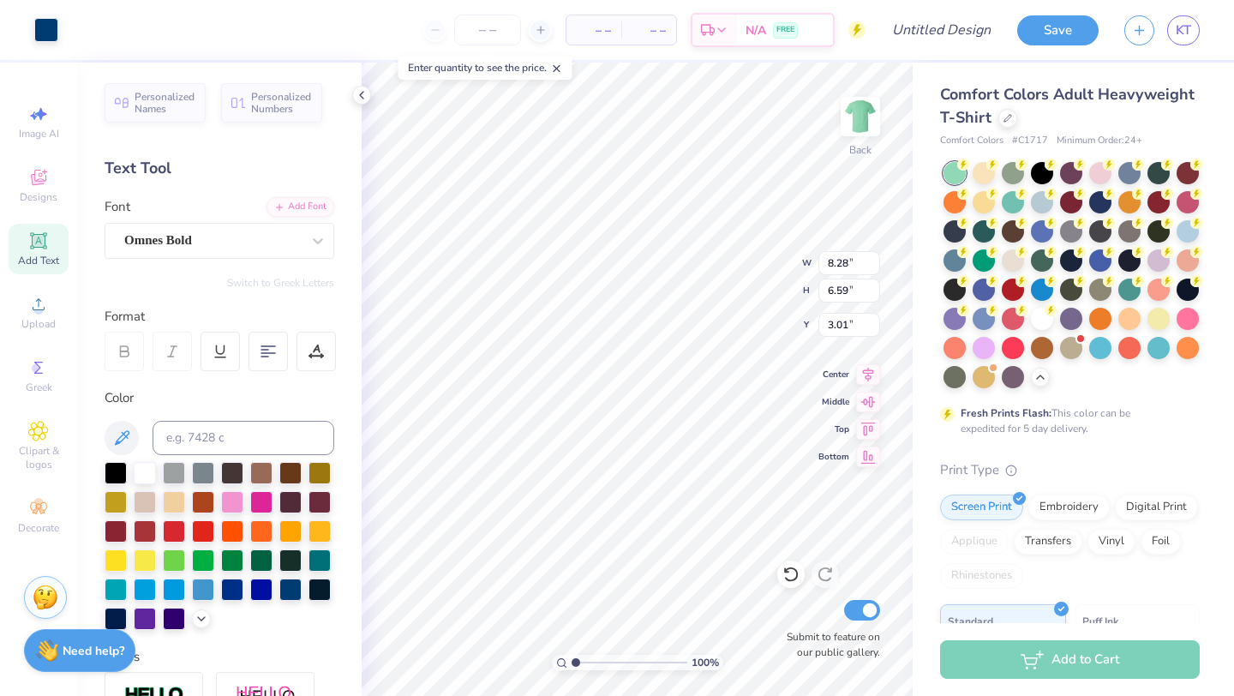
type input "3.92"
type input "4.13"
type input "3.29"
type input "7.22"
type input "6.69"
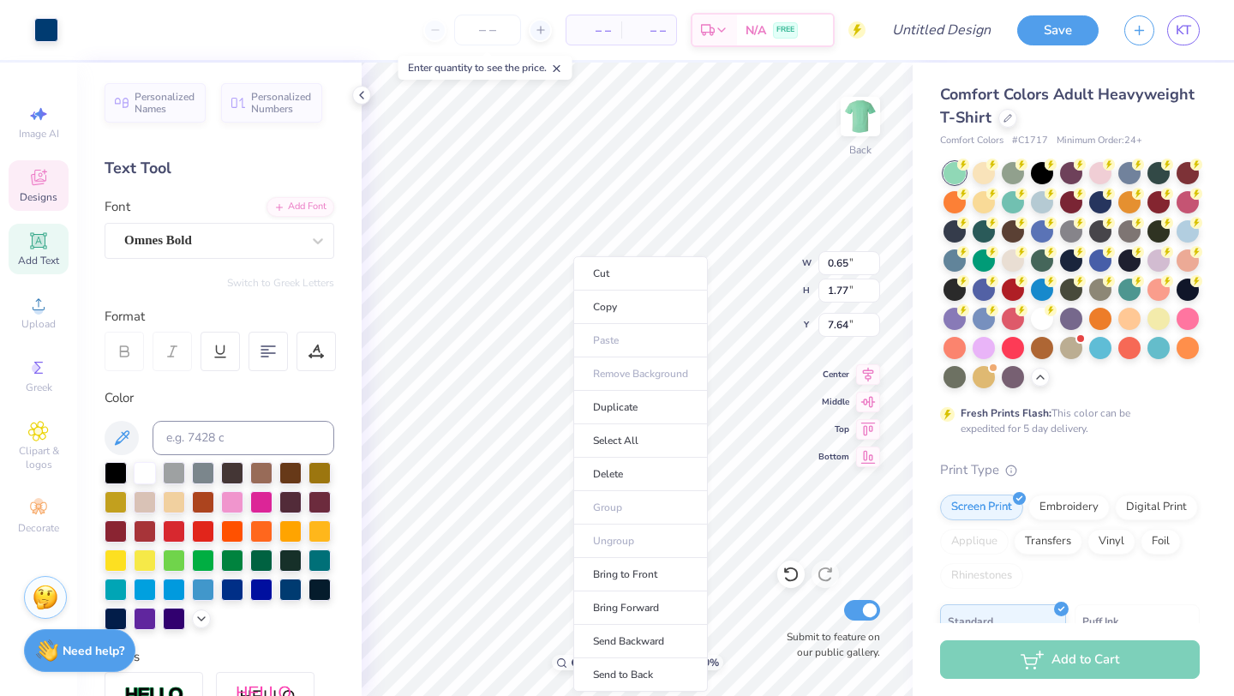
type input "0.65"
type input "1.77"
type input "7.64"
click at [650, 434] on li "Select All" at bounding box center [640, 440] width 135 height 33
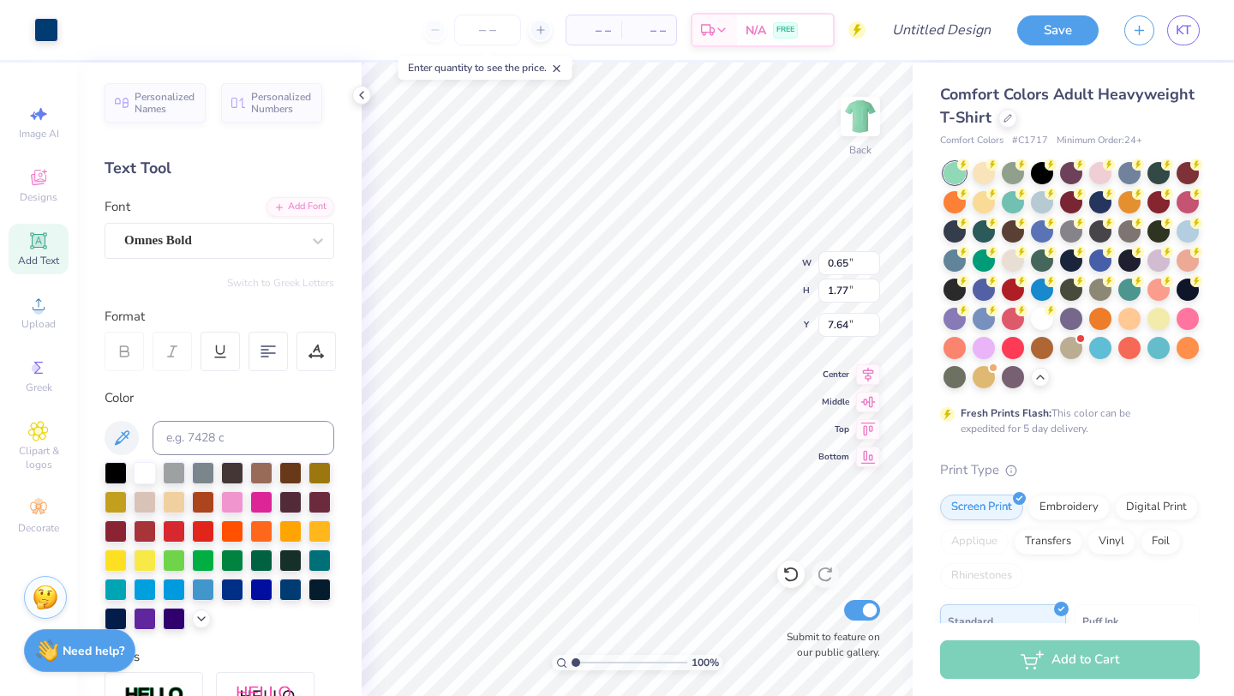
type input "4.13"
type input "2.87"
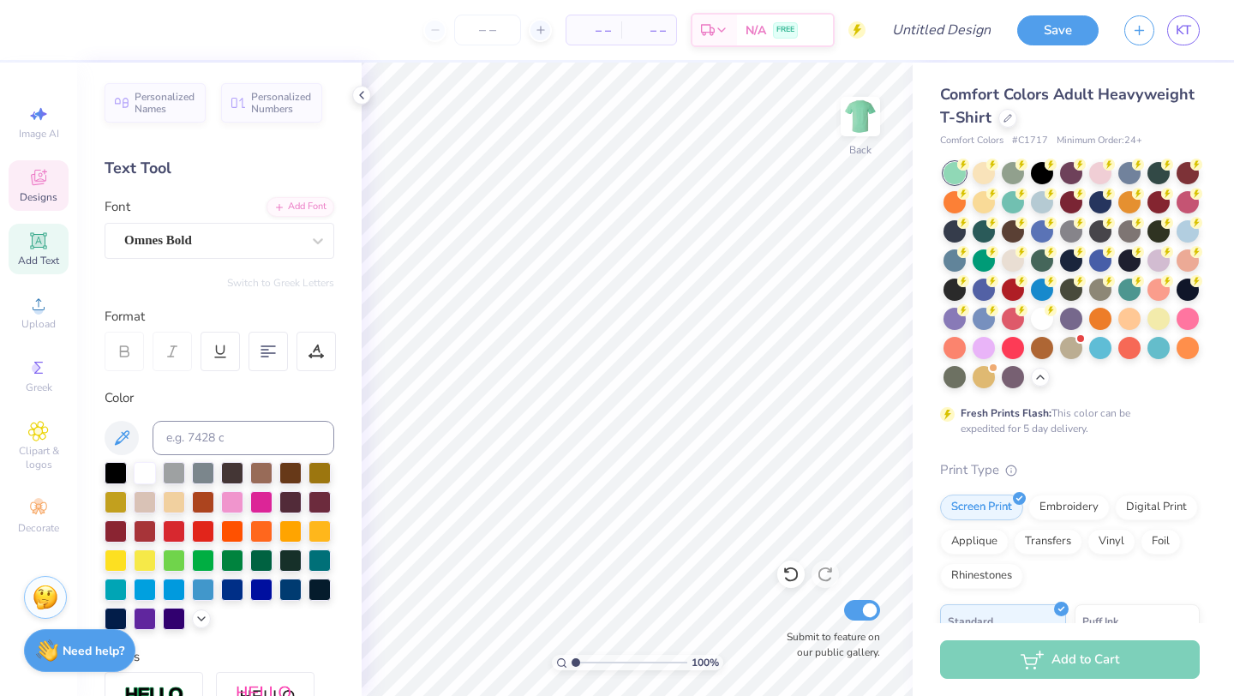
click at [51, 195] on span "Designs" at bounding box center [39, 197] width 38 height 14
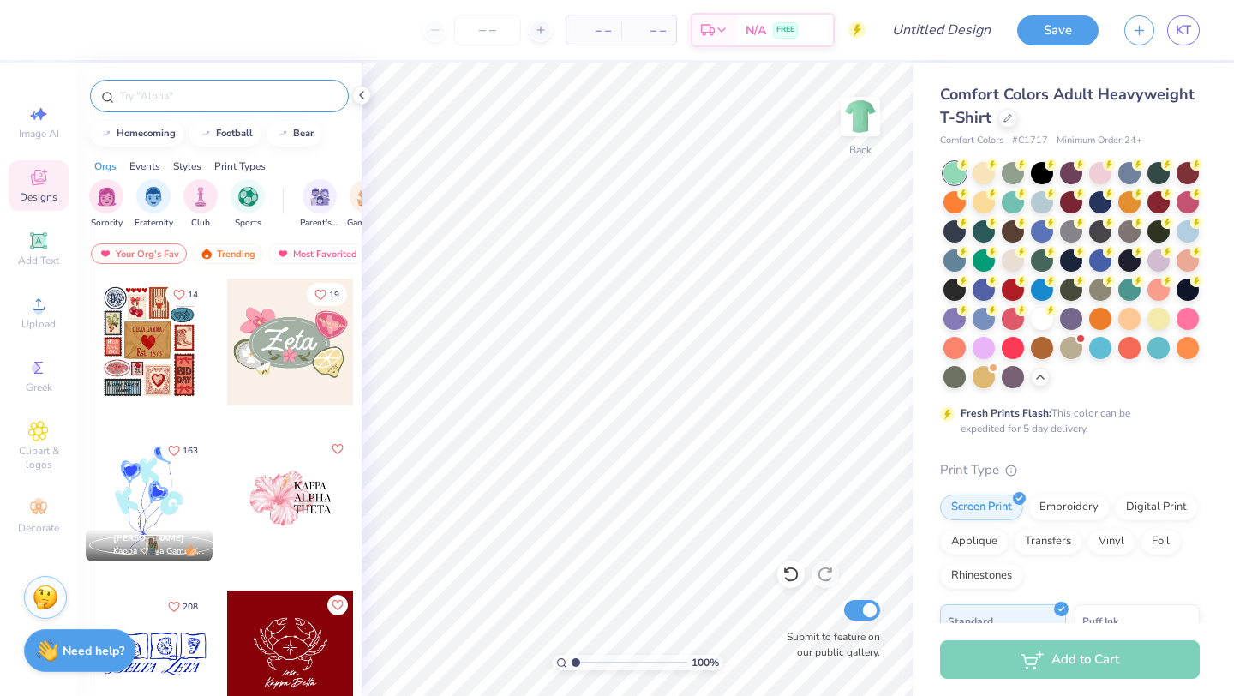
click at [155, 83] on div at bounding box center [219, 96] width 259 height 33
click at [159, 107] on div at bounding box center [219, 96] width 259 height 33
click at [319, 189] on img "filter for Parent's Weekend" at bounding box center [320, 195] width 20 height 20
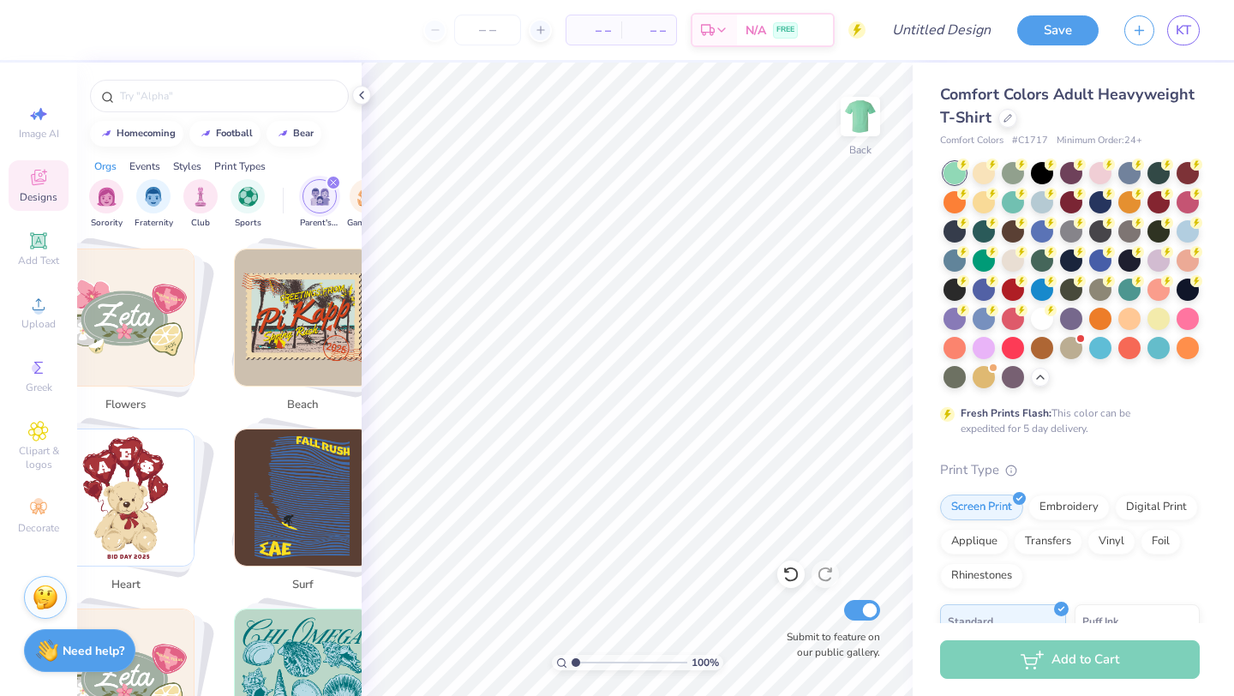
scroll to position [4011, 2]
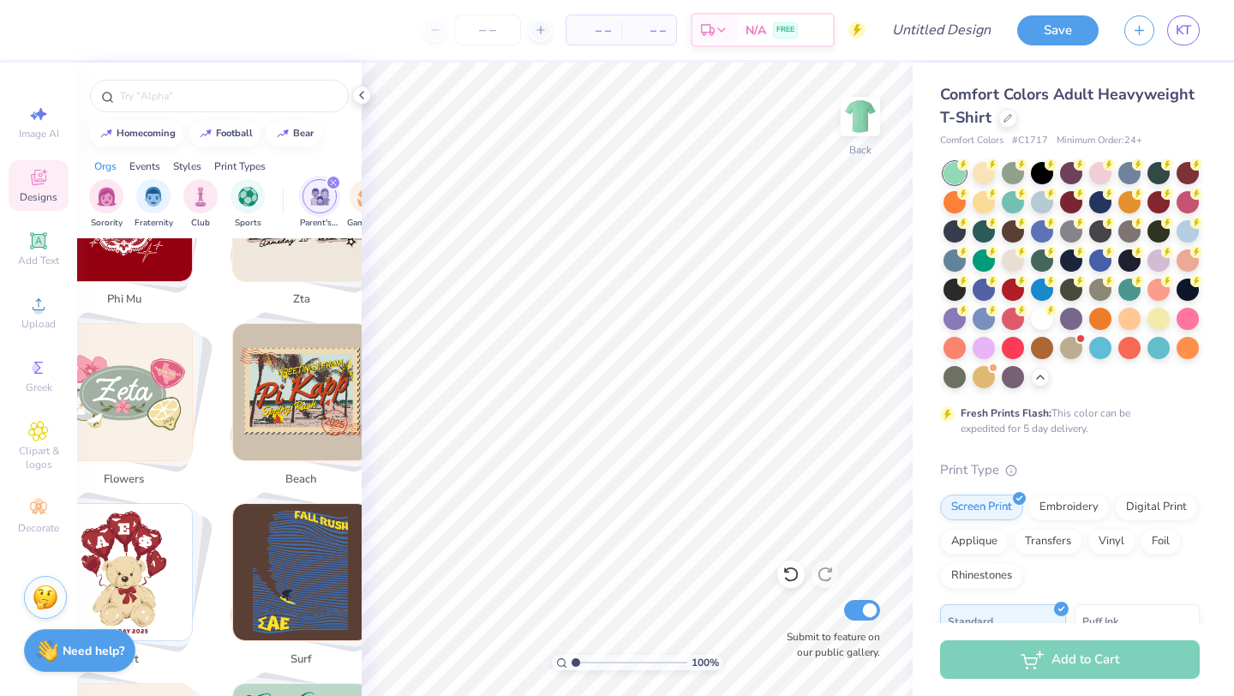
click at [175, 430] on img "Stack Card Button flowers" at bounding box center [124, 392] width 136 height 136
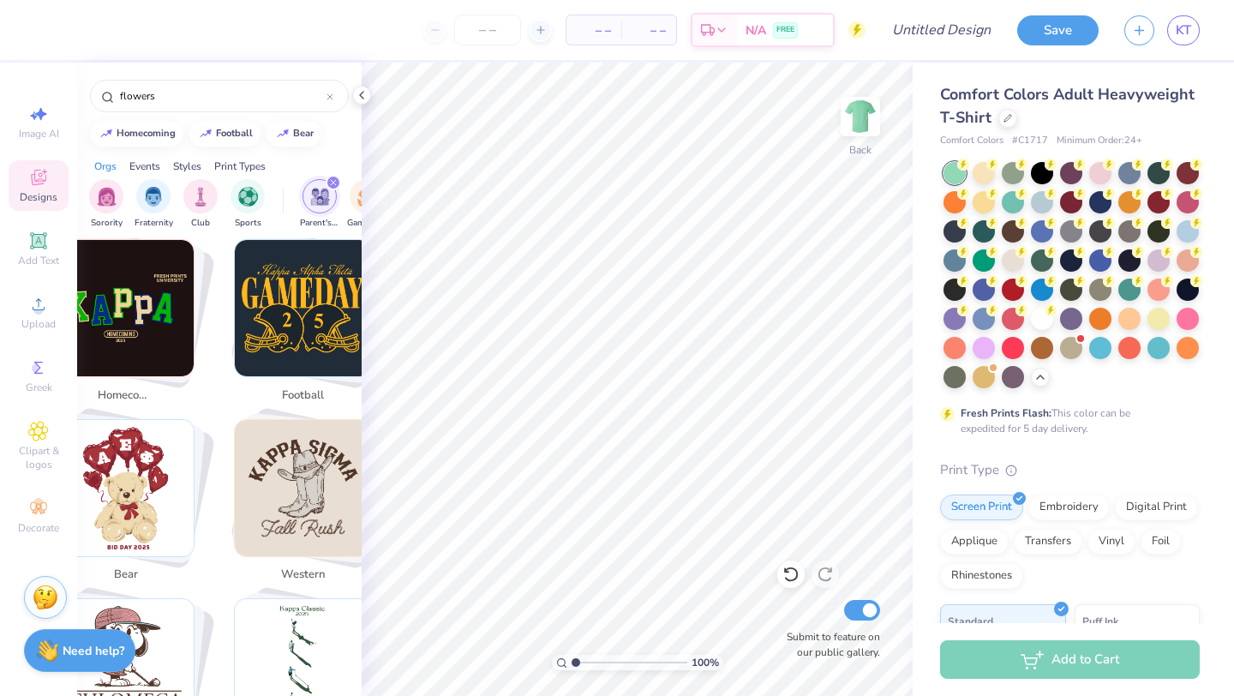
scroll to position [0, 0]
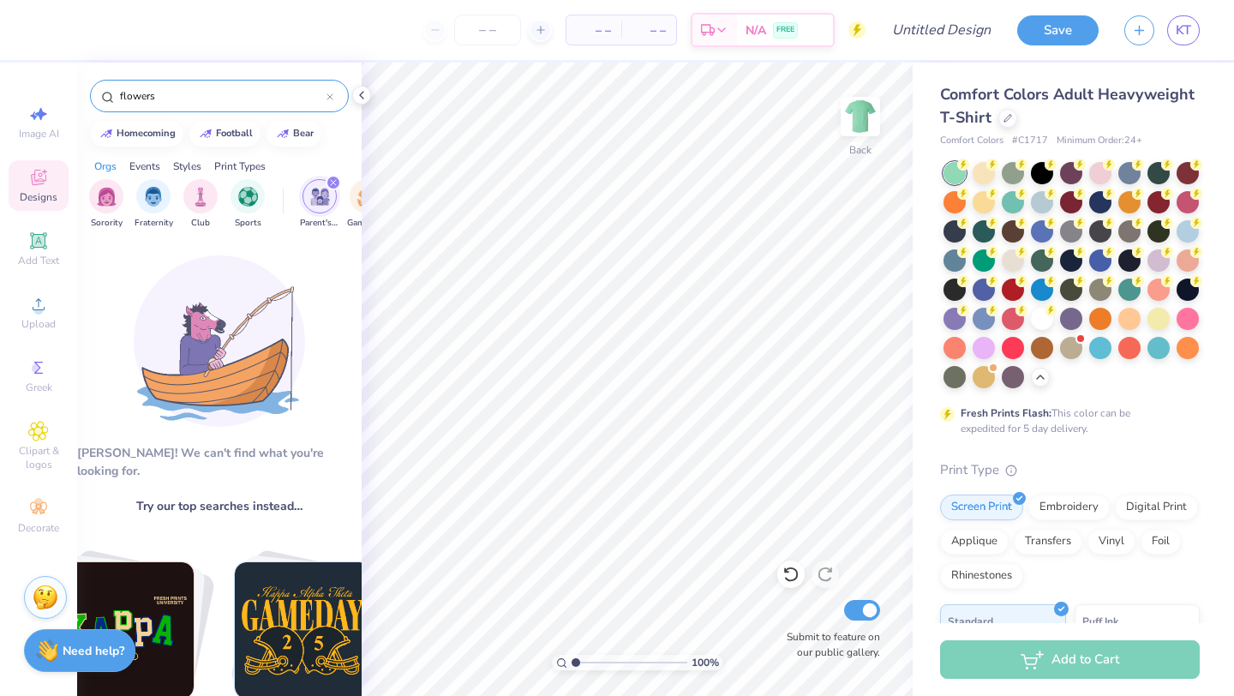
click at [198, 95] on input "flowers" at bounding box center [222, 95] width 208 height 17
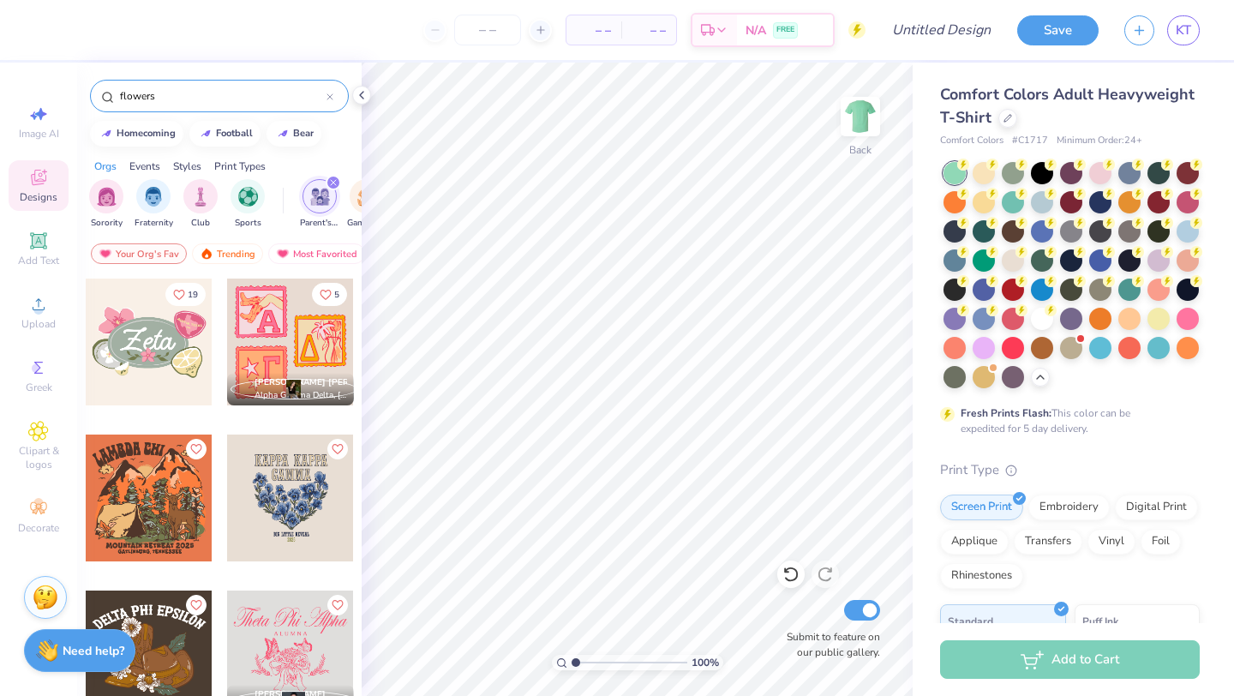
click at [198, 95] on input "flowers" at bounding box center [222, 95] width 208 height 17
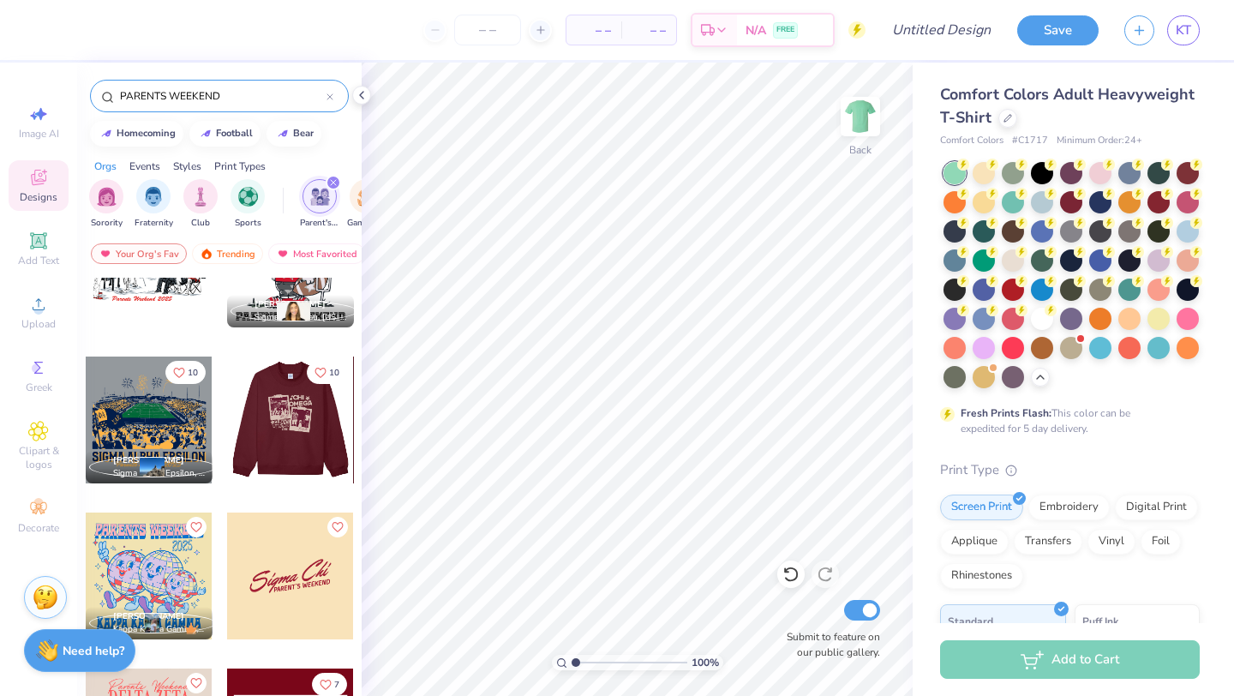
scroll to position [260, 0]
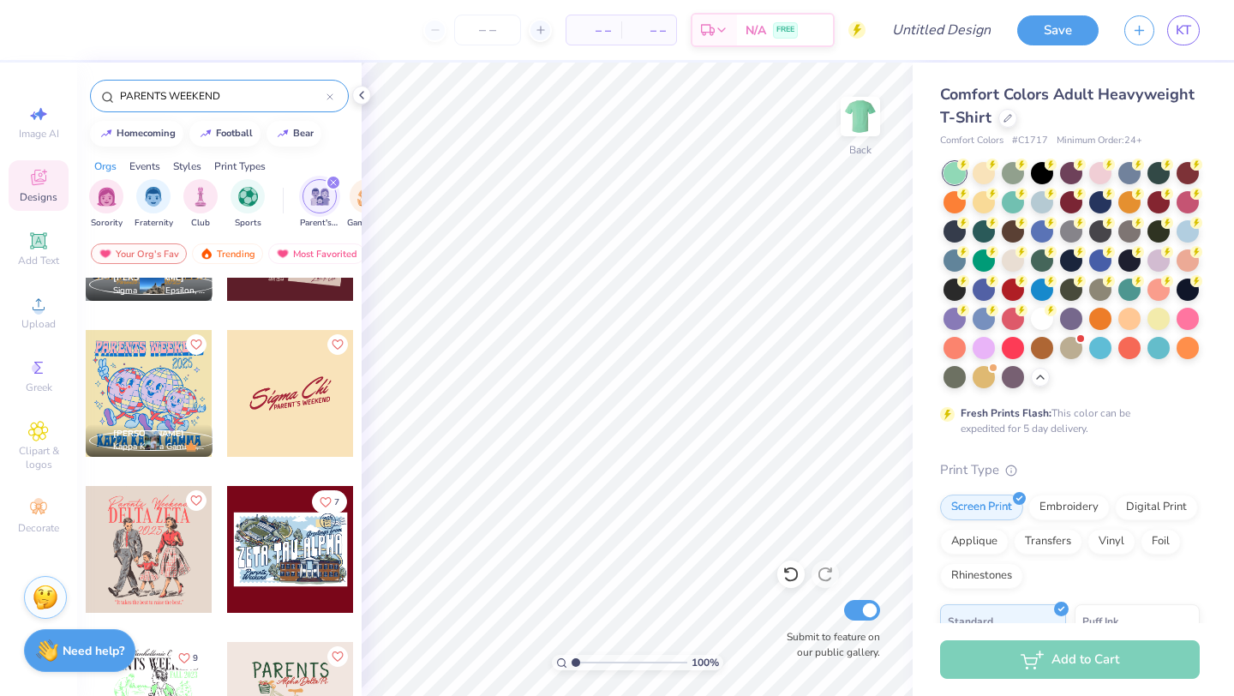
type input "PARENTS WEEKEND"
click at [307, 383] on div at bounding box center [290, 393] width 127 height 127
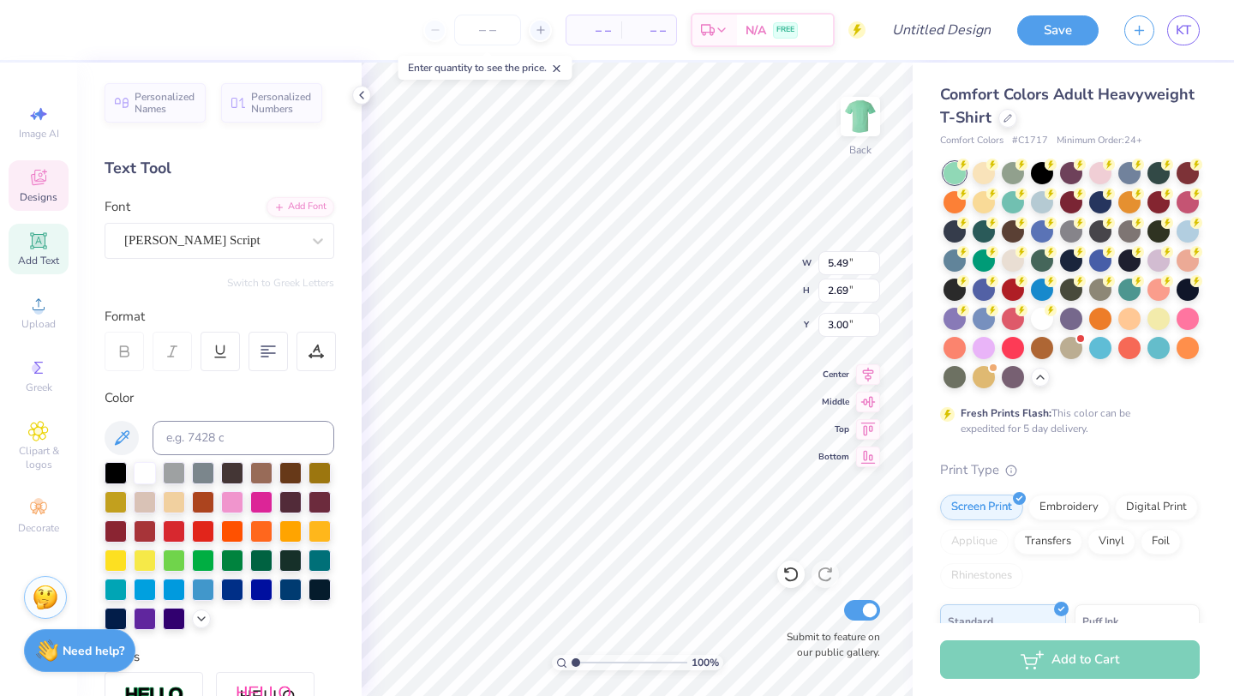
scroll to position [0, 2]
type textarea "K"
type input "1.76"
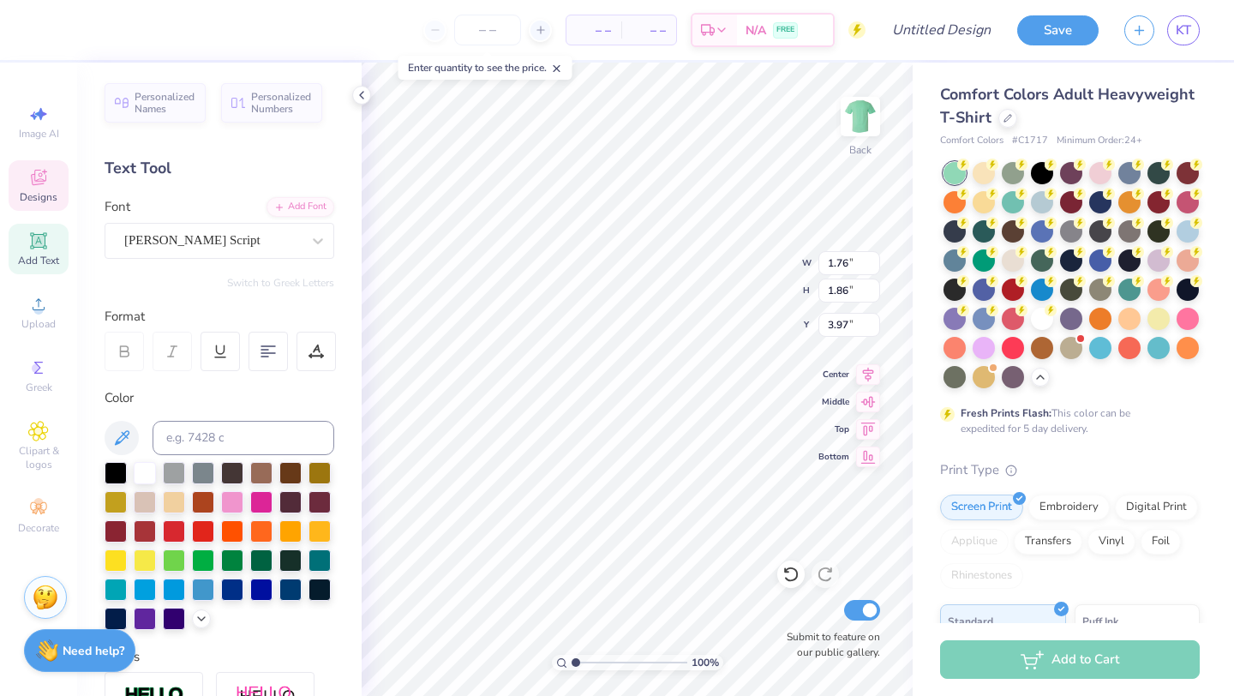
type input "1.86"
type input "3.97"
type textarea "S"
type textarea "K"
click at [794, 574] on icon at bounding box center [790, 574] width 17 height 17
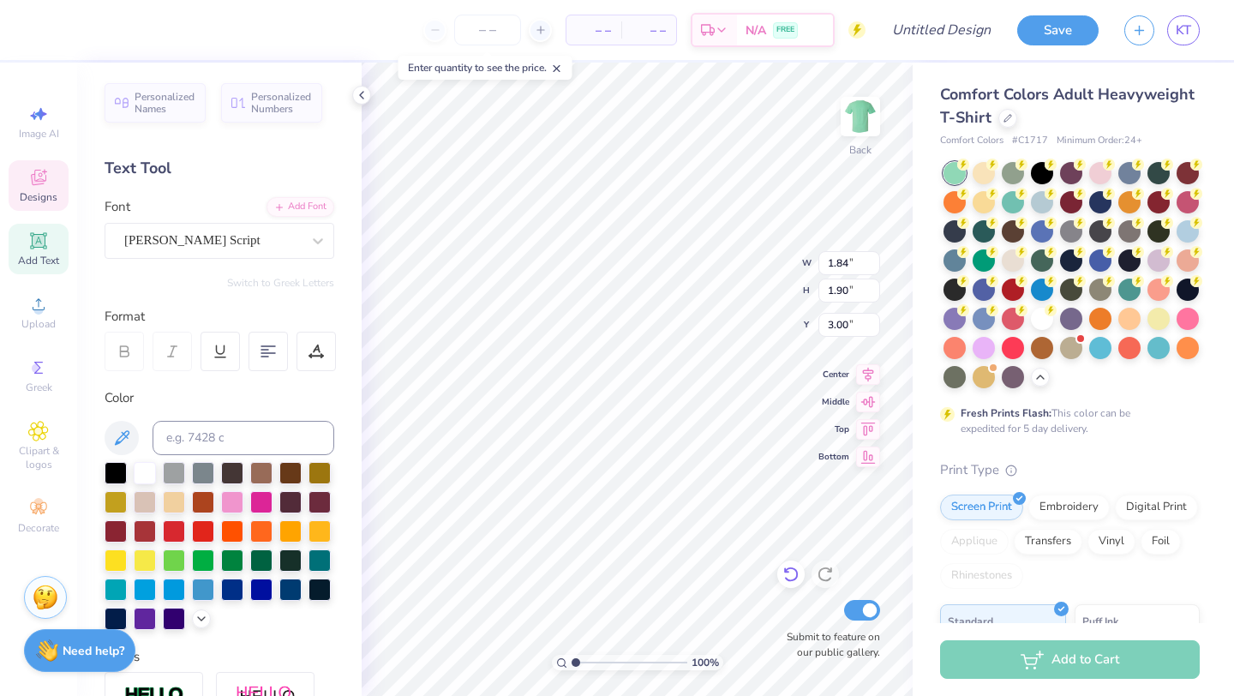
click at [795, 576] on icon at bounding box center [790, 574] width 17 height 17
click at [794, 569] on icon at bounding box center [790, 574] width 15 height 15
type input "5.49"
type input "2.69"
type textarea "appa hi"
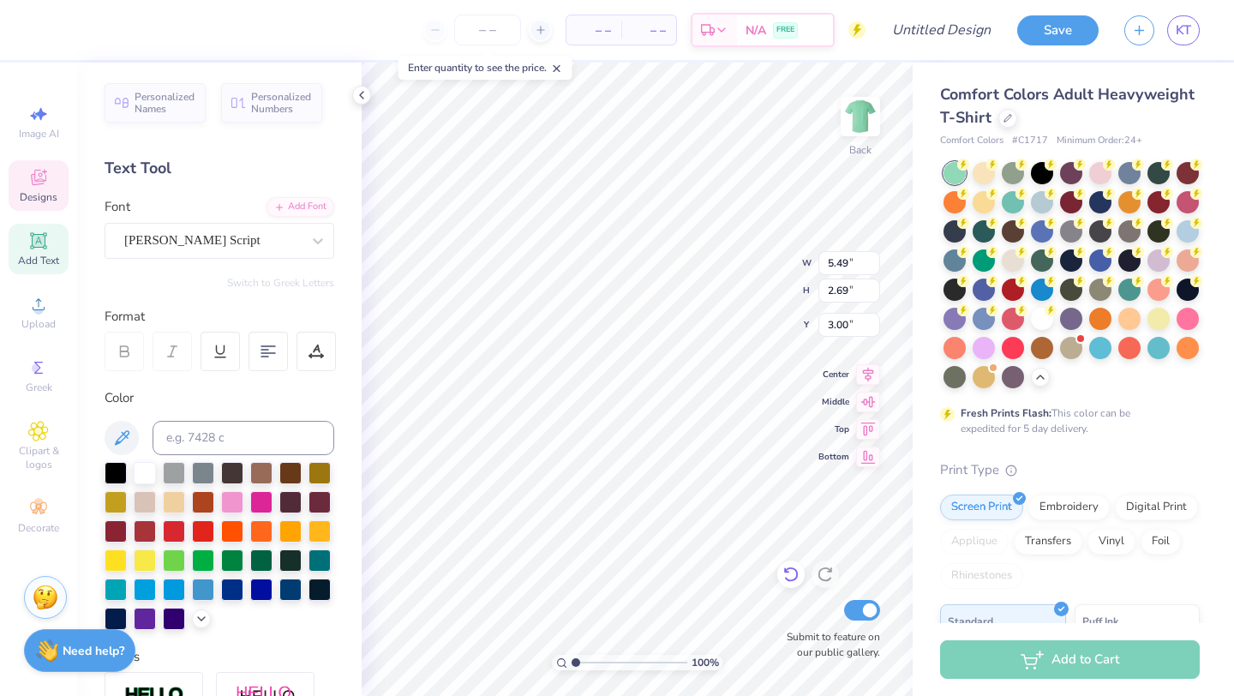
scroll to position [0, 1]
type input "1.76"
type input "1.86"
type input "3.97"
type textarea "K"
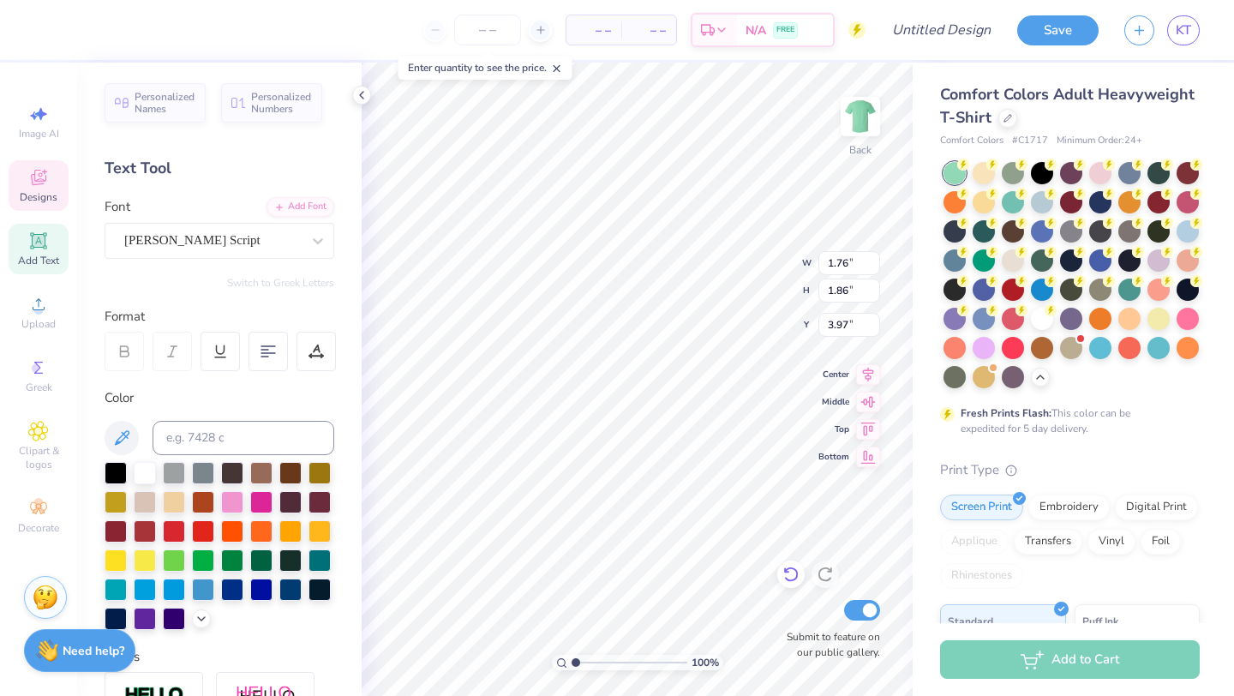
type input "1.84"
type input "1.90"
type input "3.00"
type textarea "C"
type textarea "D"
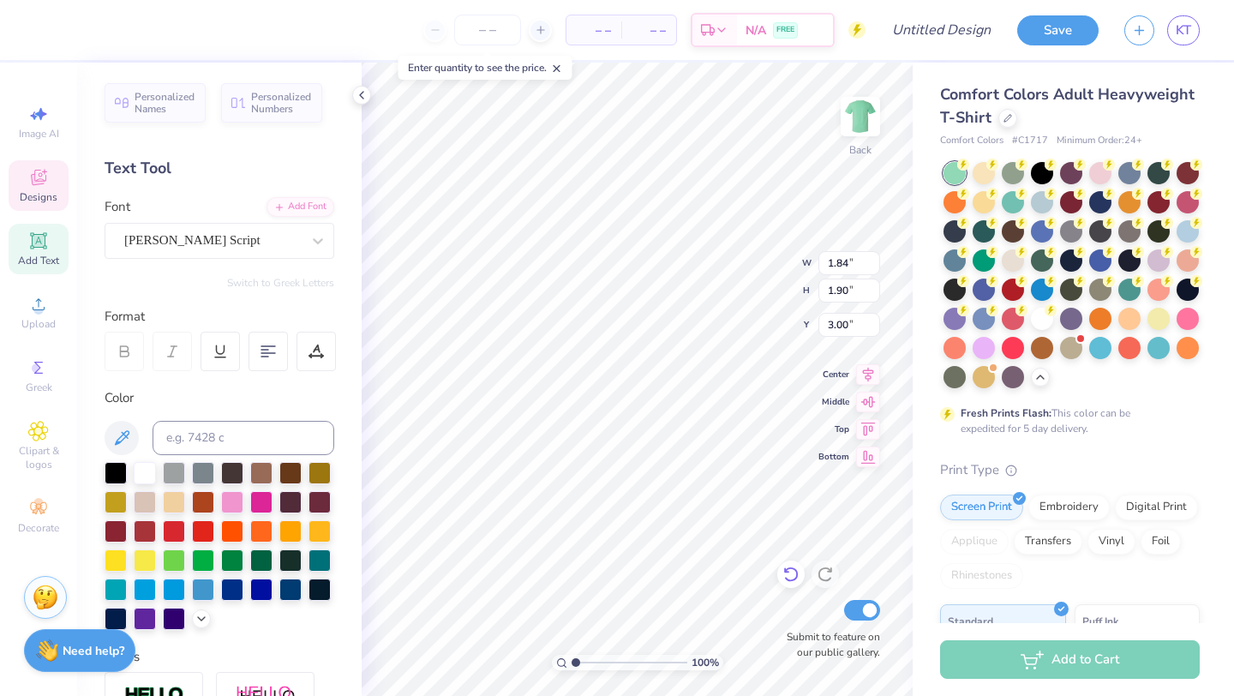
type input "5.38"
type input "2.61"
type input "3.04"
type textarea "appa elta"
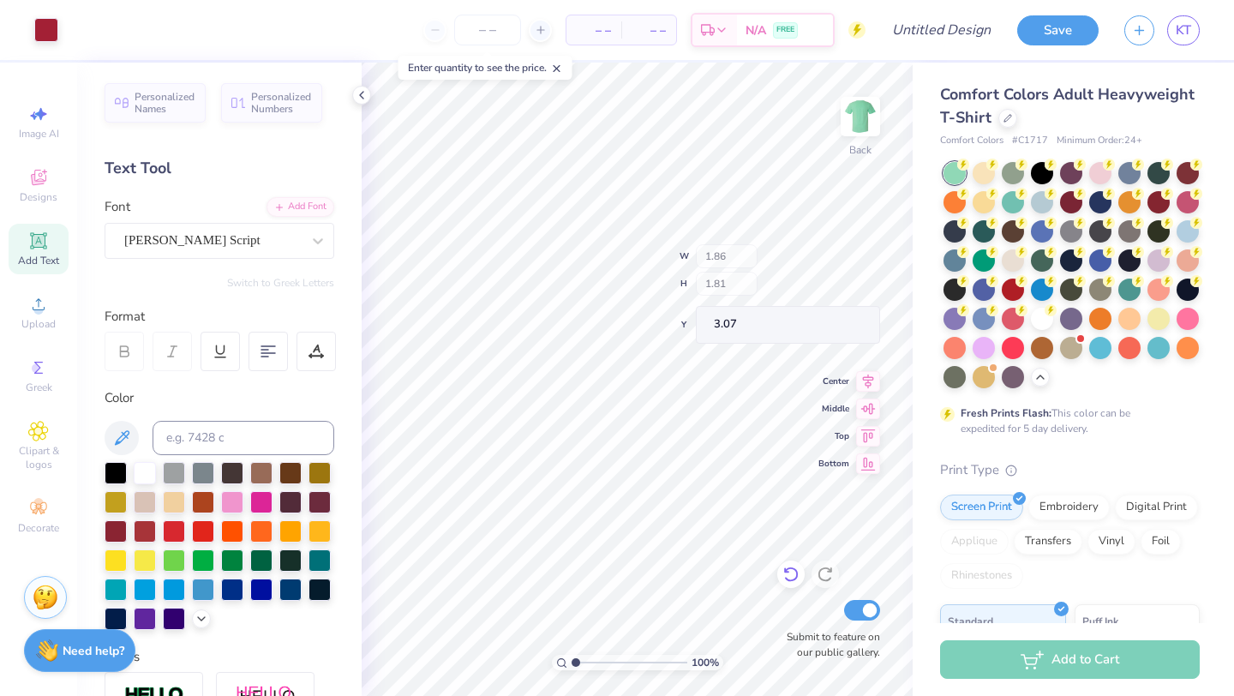
type input "1.86"
type input "1.81"
type input "3.07"
type input "3.00"
click at [57, 20] on div at bounding box center [46, 28] width 24 height 24
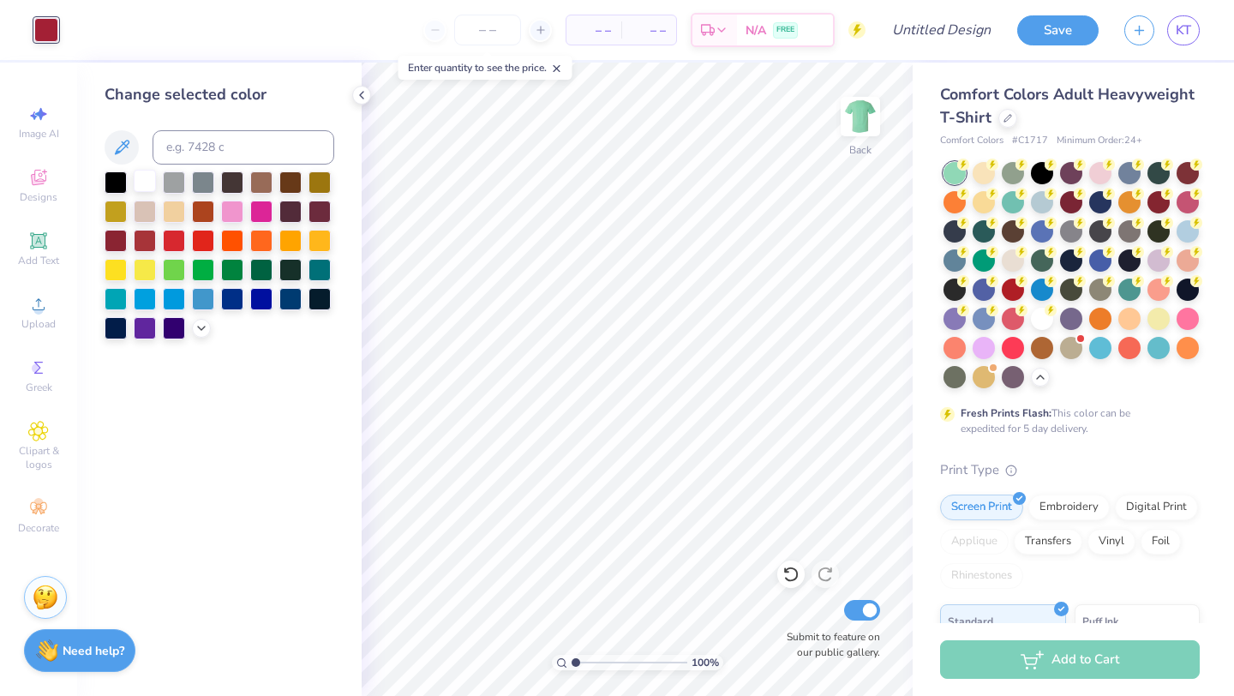
click at [147, 180] on div at bounding box center [145, 181] width 22 height 22
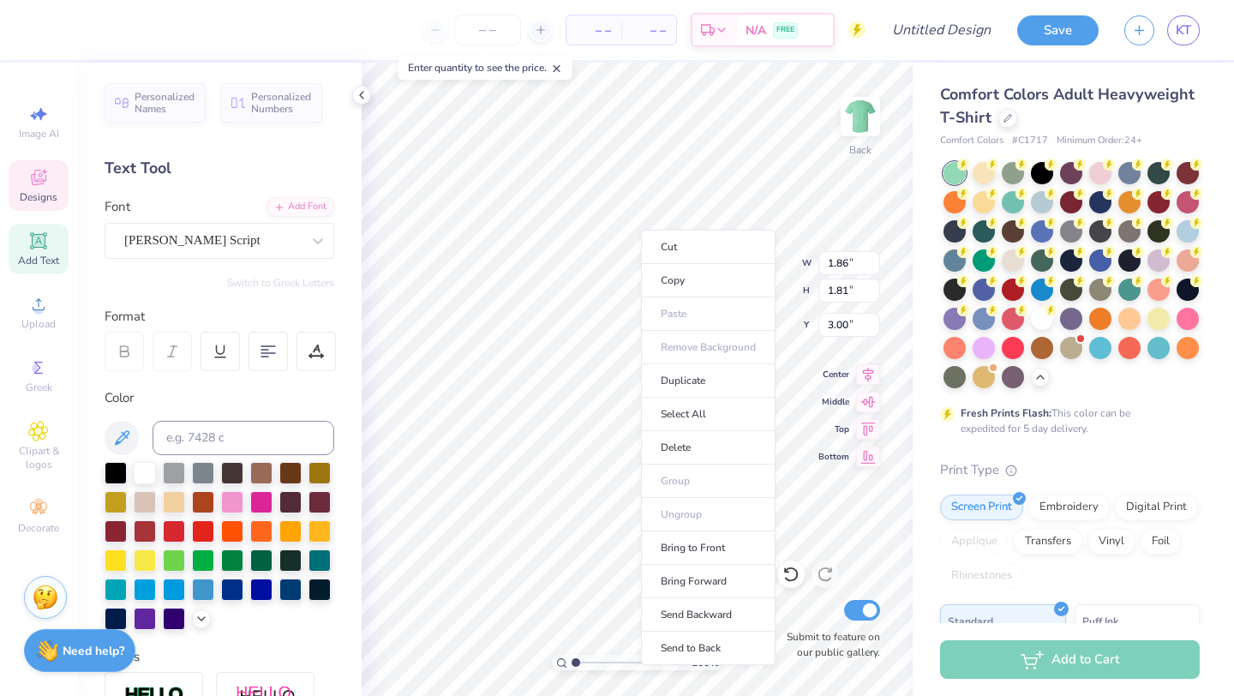
type input "1.86"
type input "1.81"
type input "3.00"
click at [688, 408] on li "Select All" at bounding box center [708, 414] width 135 height 33
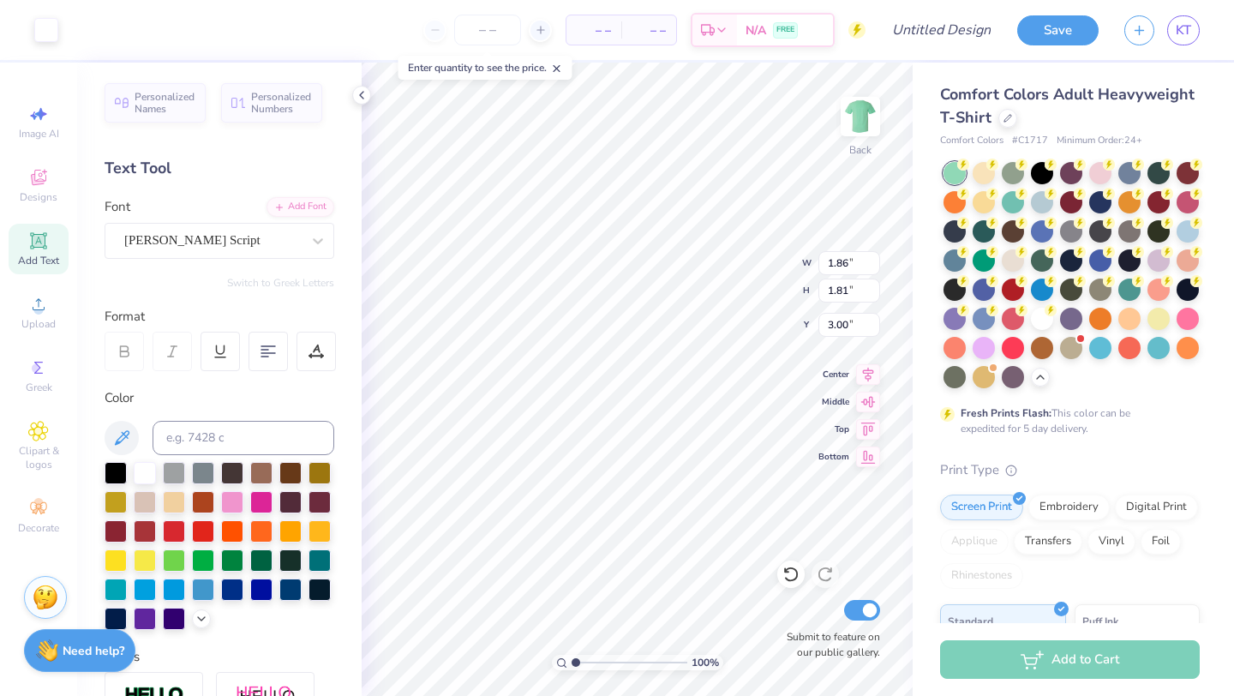
type input "7.48"
type input "2.96"
click at [44, 189] on div "Designs" at bounding box center [39, 185] width 60 height 51
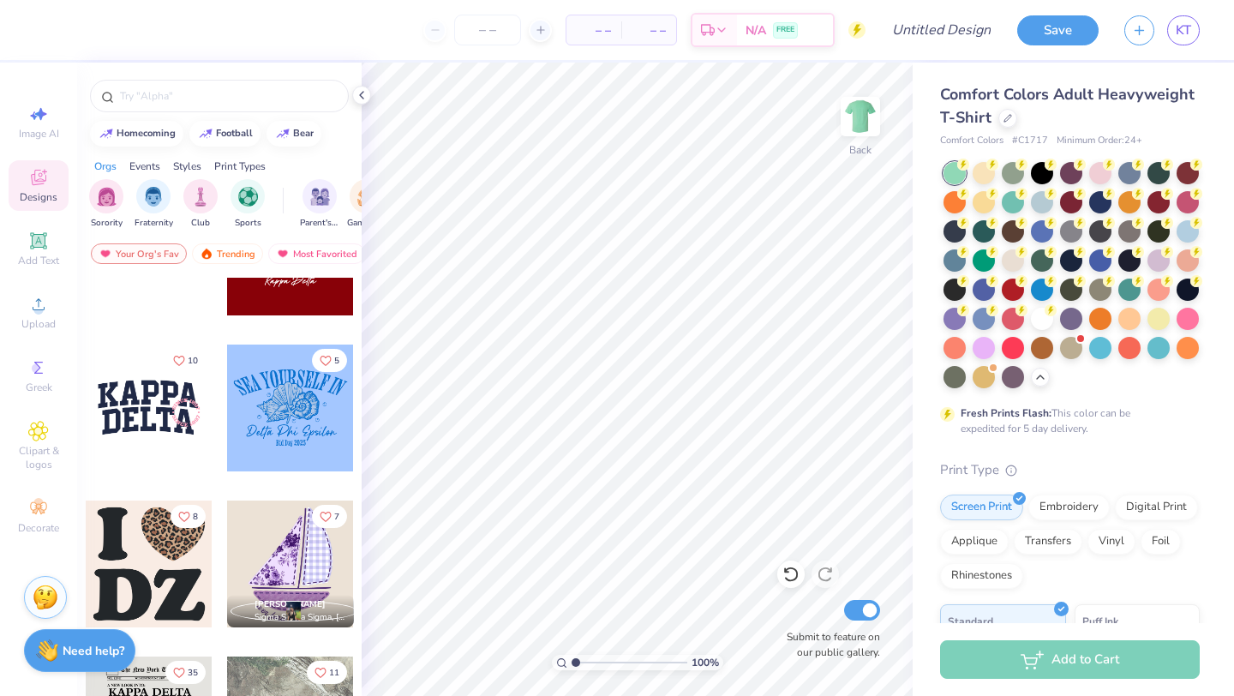
scroll to position [0, 0]
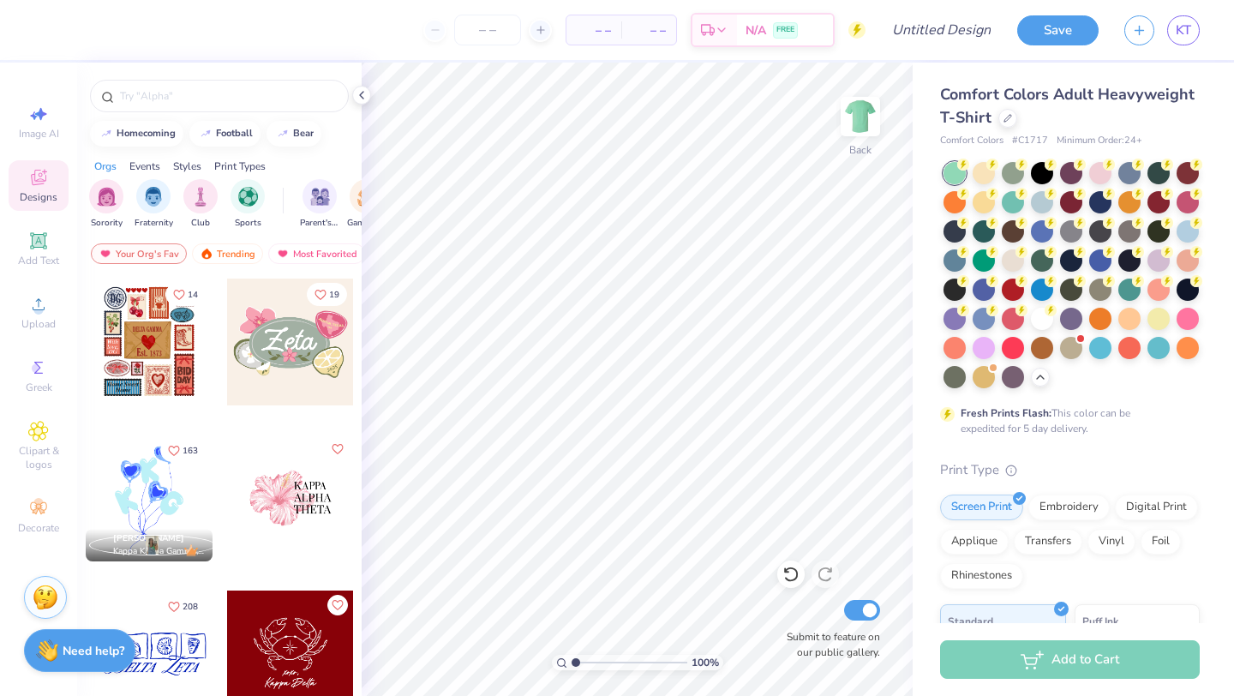
click at [150, 163] on div "Events" at bounding box center [144, 166] width 31 height 15
click at [185, 163] on div "Styles" at bounding box center [187, 166] width 28 height 15
click at [144, 157] on div "Orgs Events Styles Print Types" at bounding box center [219, 162] width 284 height 24
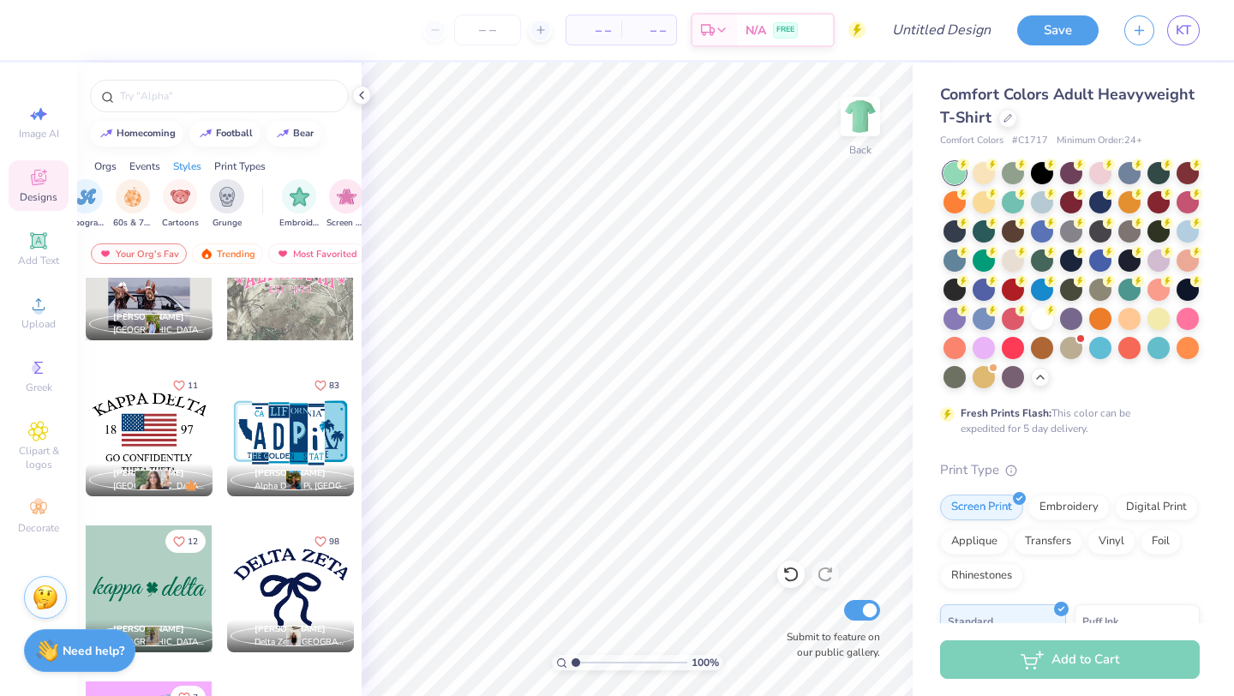
scroll to position [921, 0]
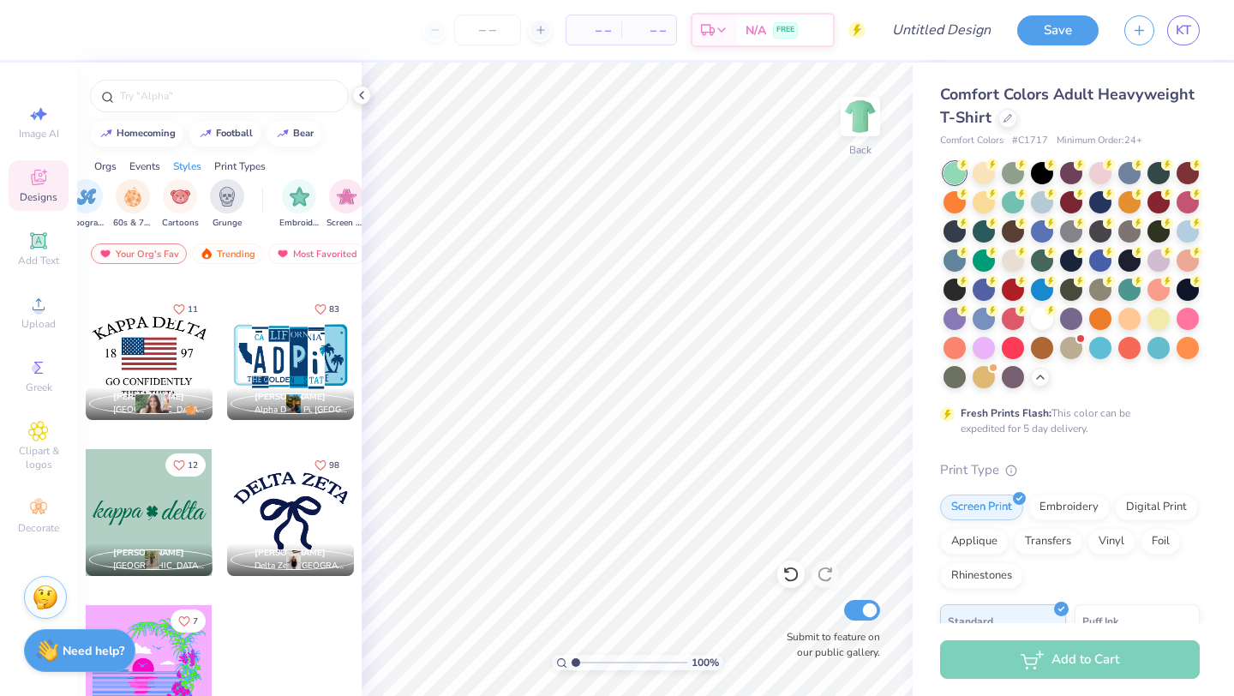
click at [112, 166] on div "Orgs" at bounding box center [105, 166] width 22 height 15
click at [140, 164] on div "Events" at bounding box center [144, 166] width 31 height 15
click at [105, 195] on img "filter for Parent's Weekend" at bounding box center [107, 195] width 20 height 20
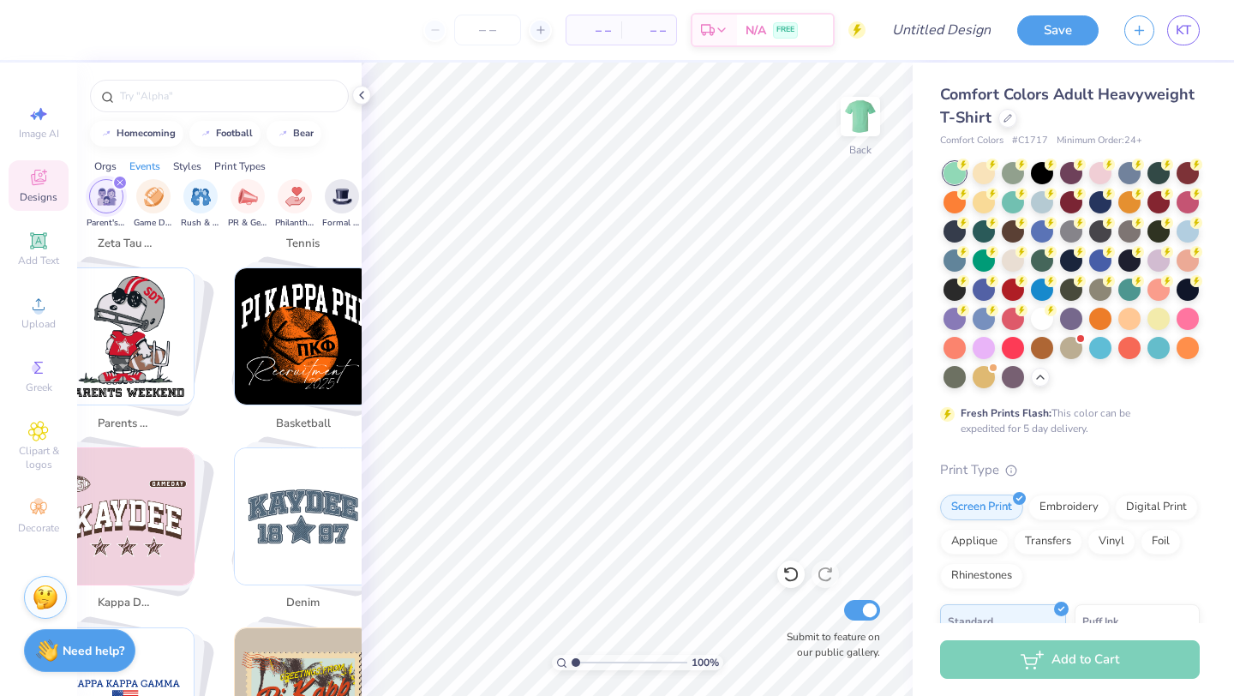
scroll to position [1374, 0]
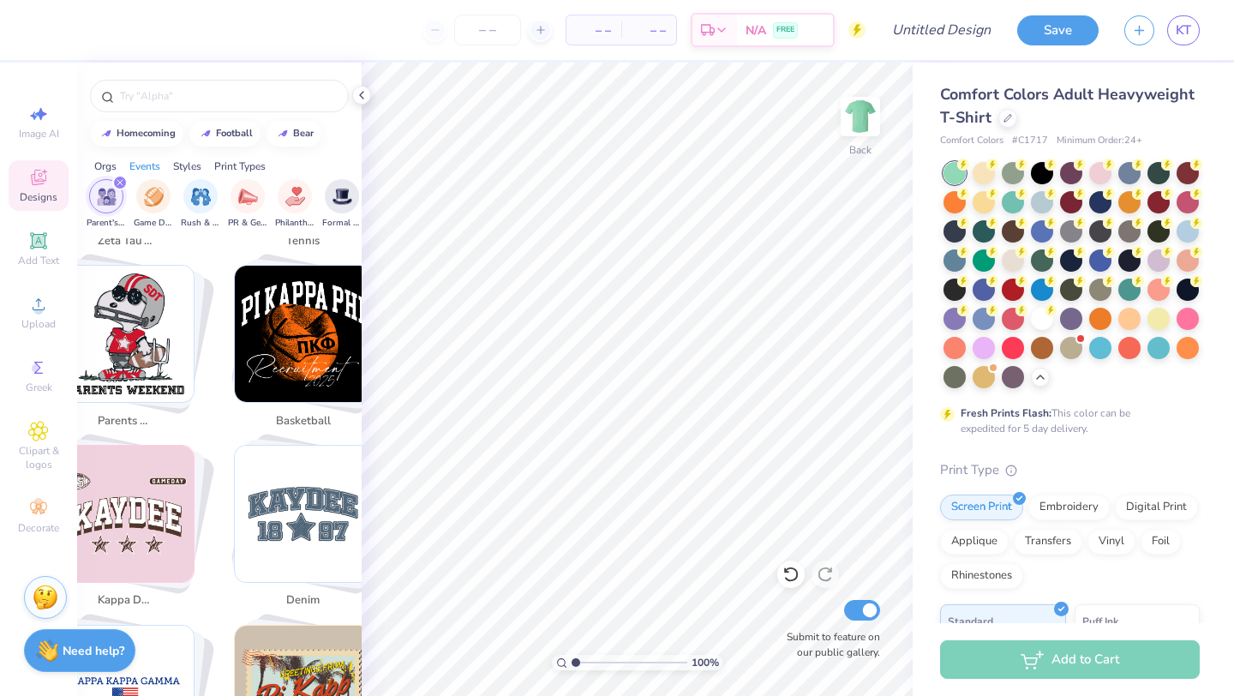
click at [152, 344] on img "Stack Card Button parents weekend" at bounding box center [125, 334] width 136 height 136
type input "parents weekend"
click at [138, 320] on img "Stack Card Button parents weekend" at bounding box center [125, 334] width 136 height 136
click at [135, 291] on img "Stack Card Button parents weekend" at bounding box center [125, 334] width 136 height 136
click at [154, 283] on img "Stack Card Button parents weekend" at bounding box center [125, 334] width 136 height 136
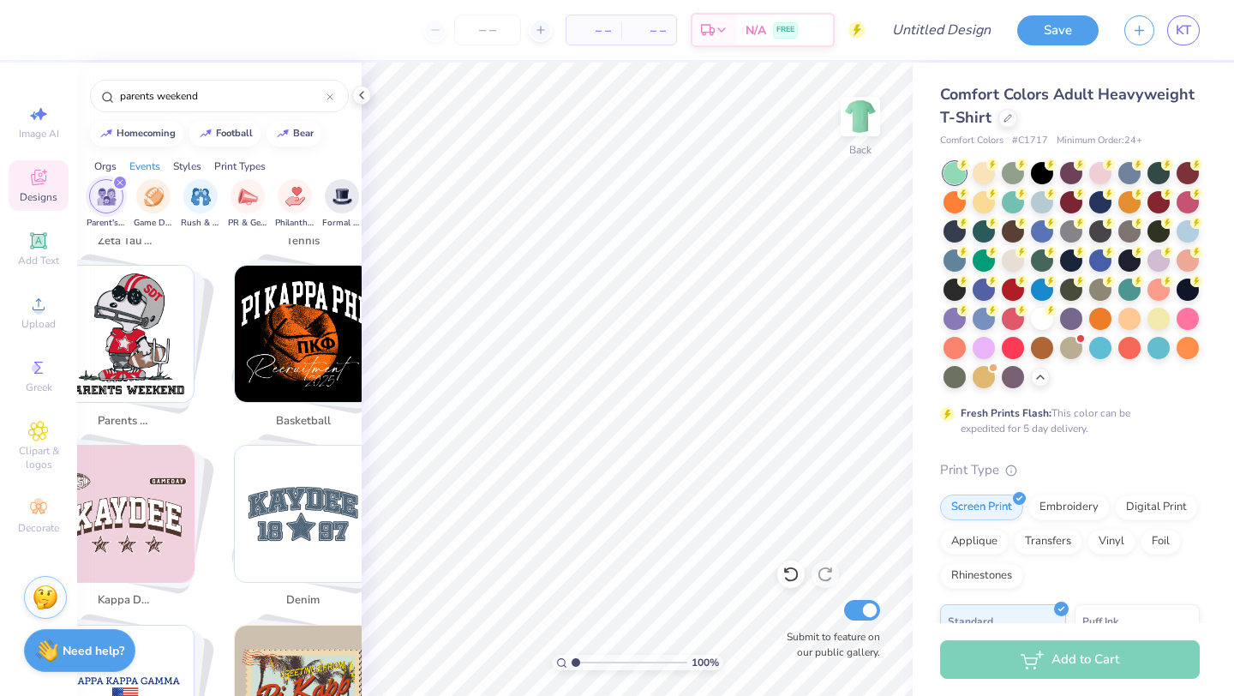
click at [149, 337] on img "Stack Card Button parents weekend" at bounding box center [125, 334] width 136 height 136
click at [359, 99] on icon at bounding box center [362, 95] width 14 height 14
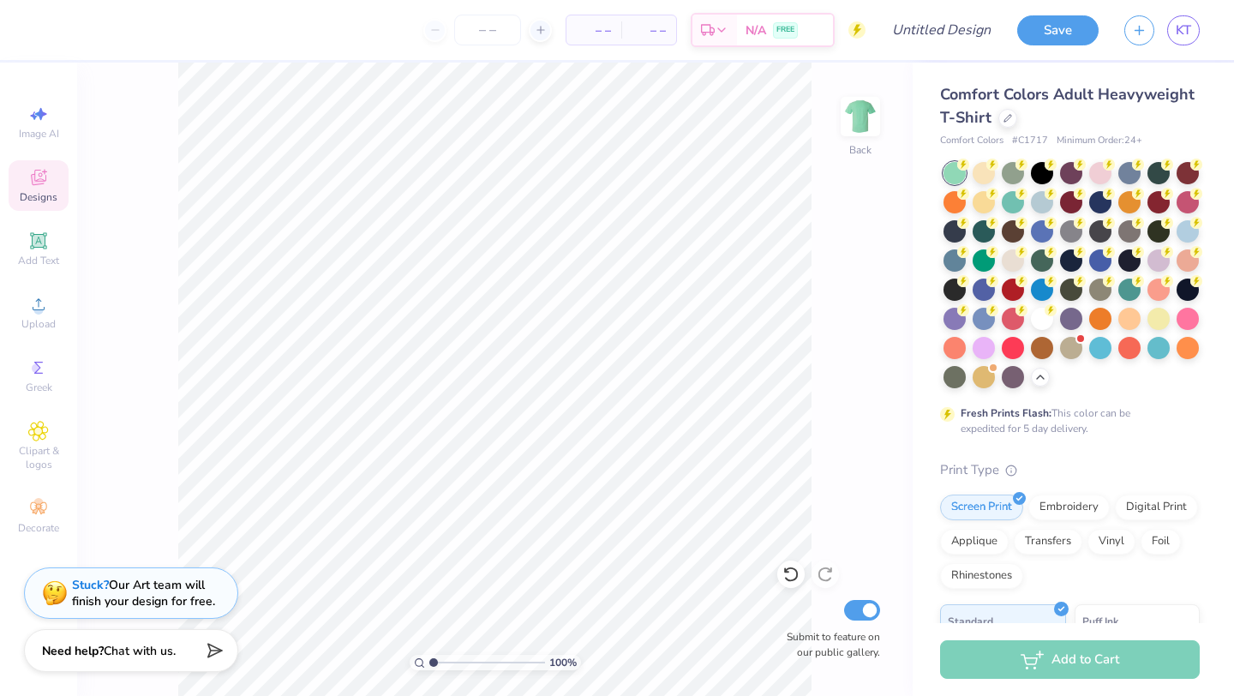
scroll to position [1572, 0]
click at [40, 184] on icon at bounding box center [38, 177] width 21 height 21
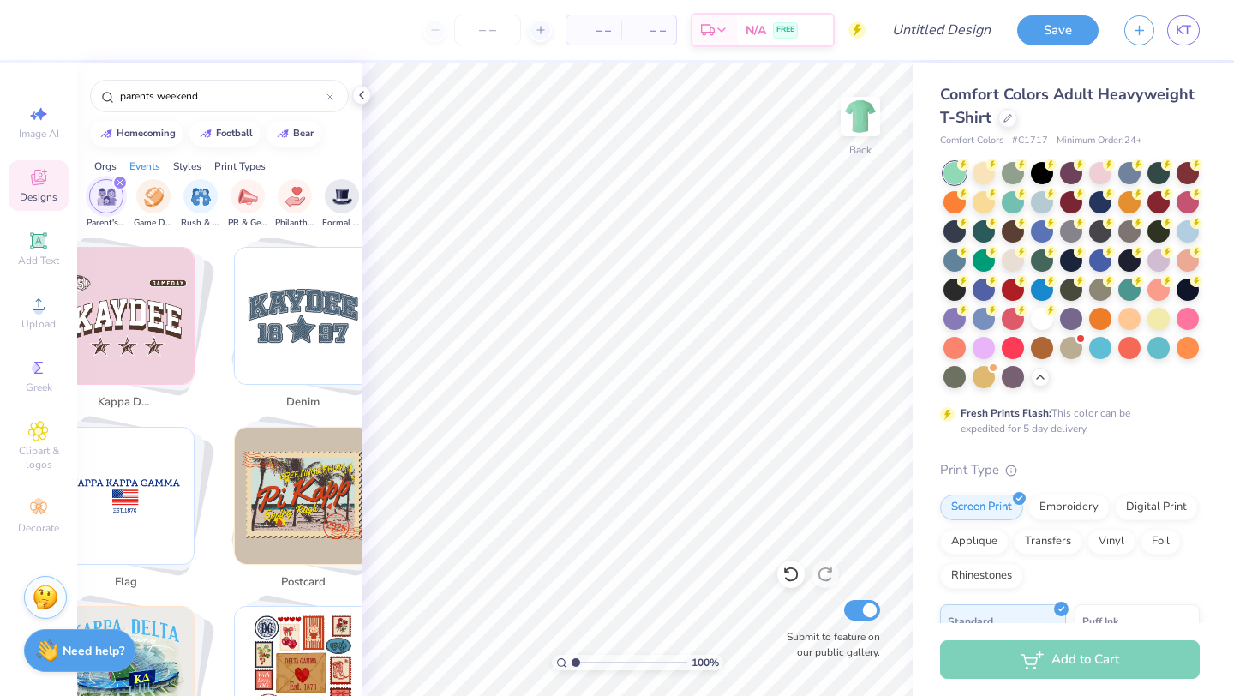
scroll to position [1374, 0]
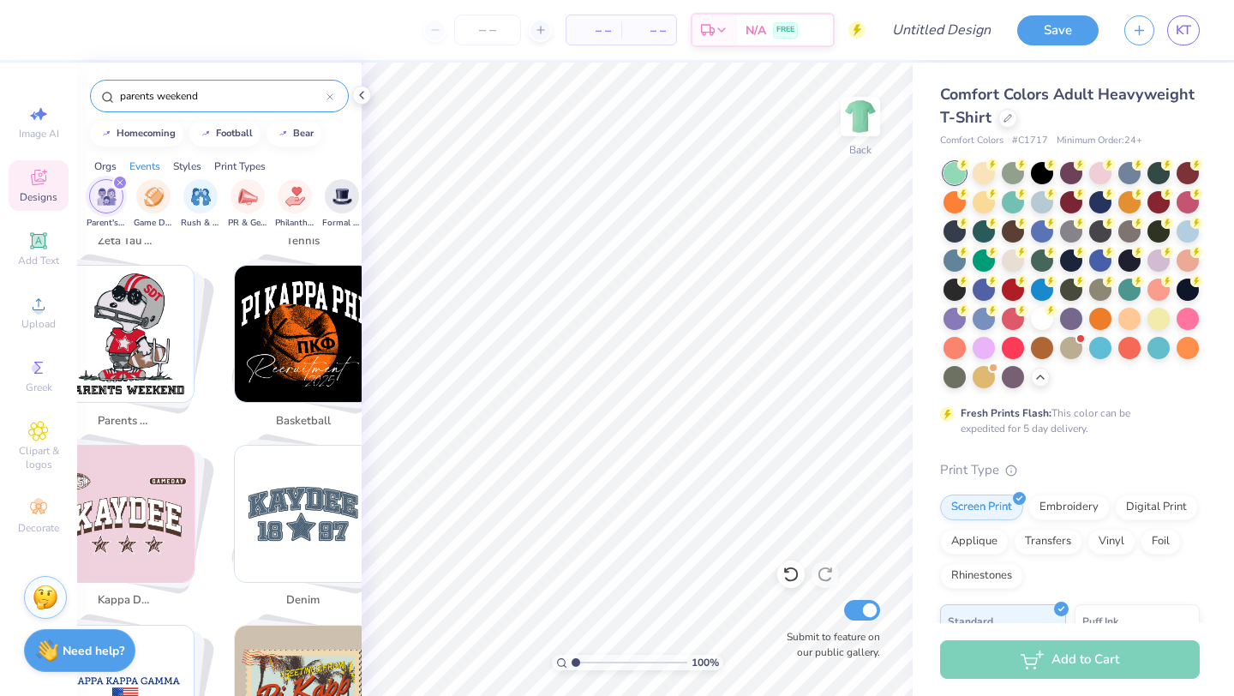
drag, startPoint x: 215, startPoint y: 92, endPoint x: 70, endPoint y: 91, distance: 144.8
click at [70, 91] on div "– – Per Item – – Total Est. Delivery N/A FREE Design Title Save KT Image AI Des…" at bounding box center [617, 348] width 1234 height 696
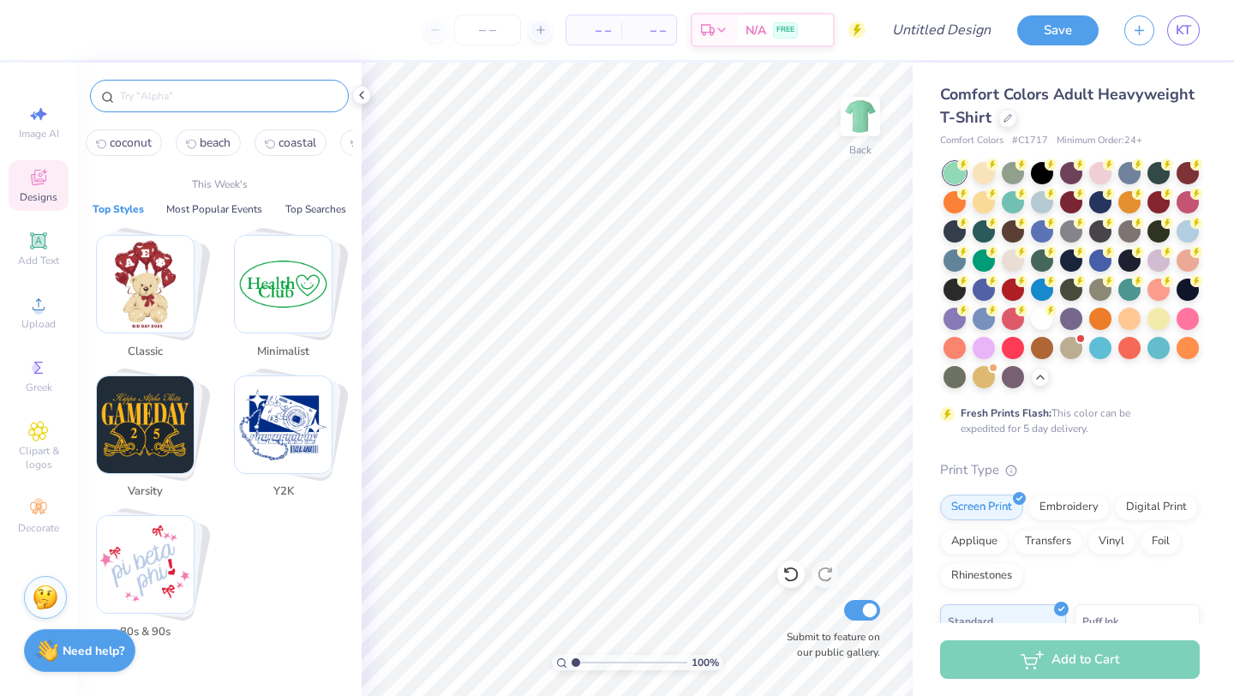
click at [35, 169] on icon at bounding box center [38, 177] width 21 height 21
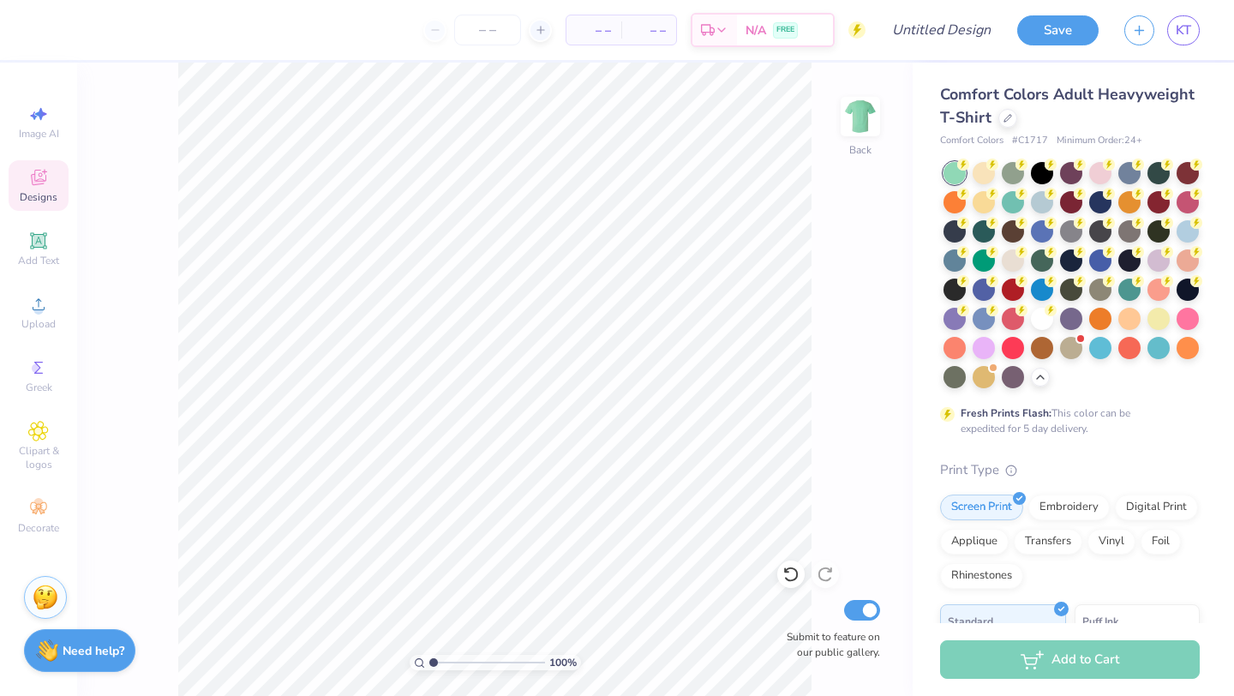
scroll to position [0, 0]
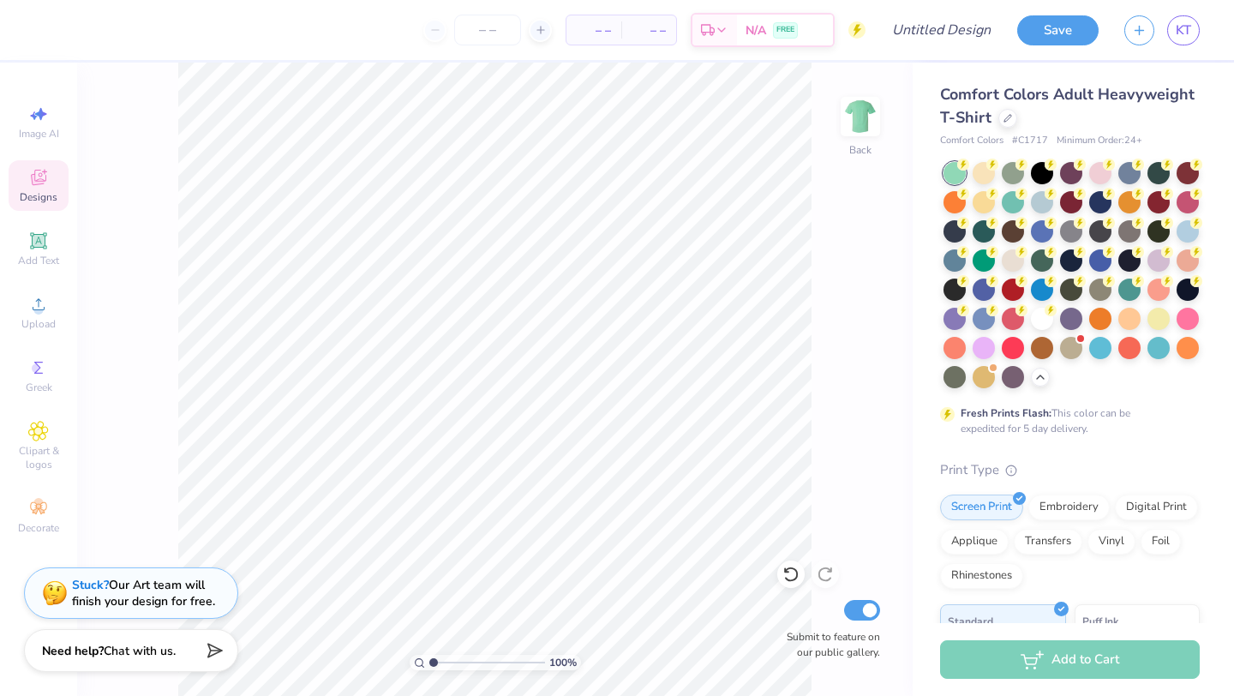
click at [32, 186] on icon at bounding box center [38, 177] width 21 height 21
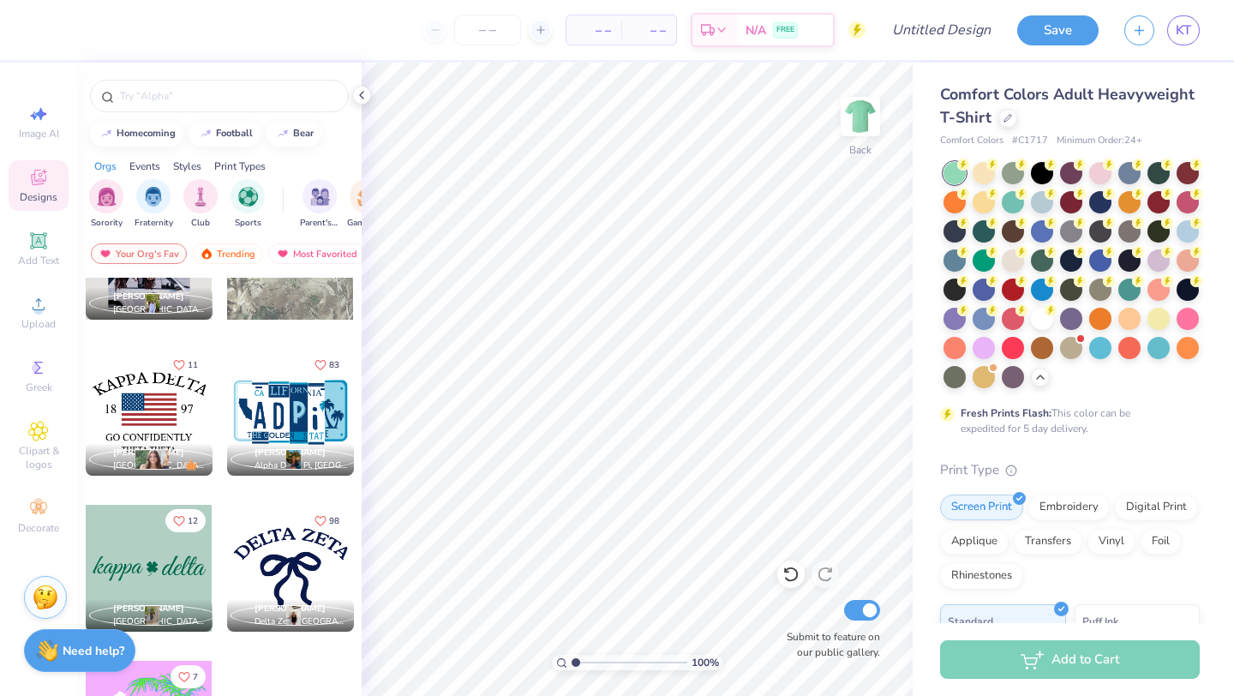
scroll to position [921, 0]
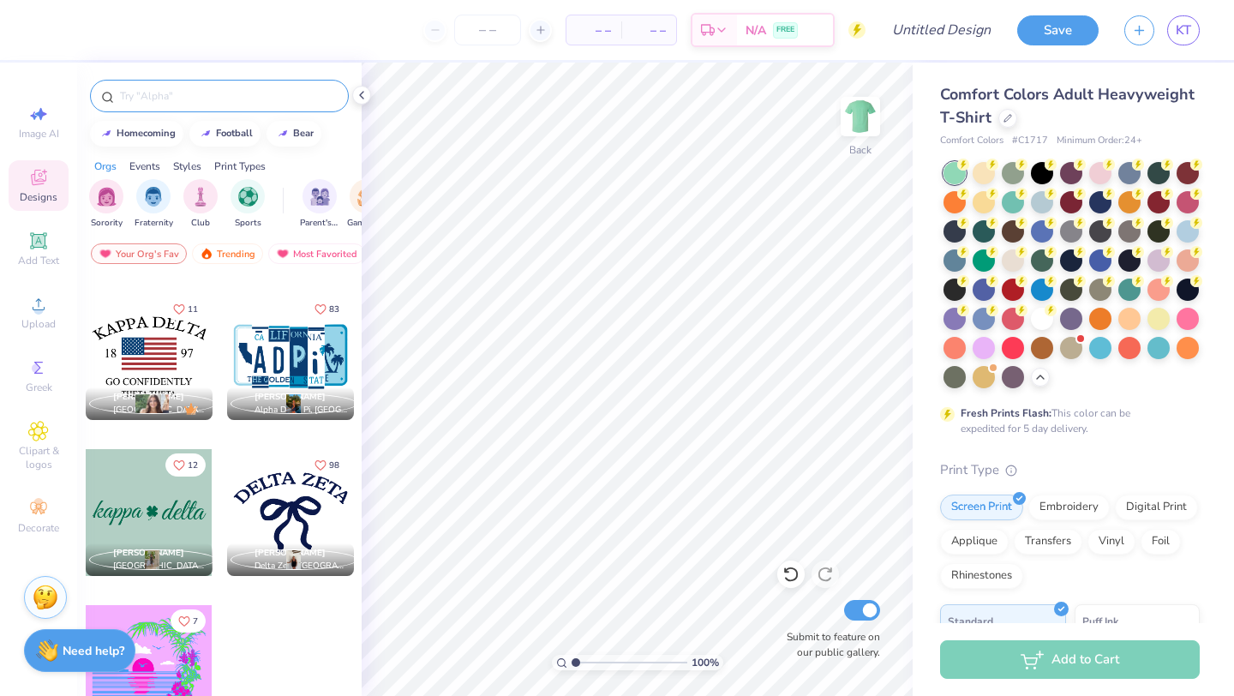
click at [205, 96] on input "text" at bounding box center [227, 95] width 219 height 17
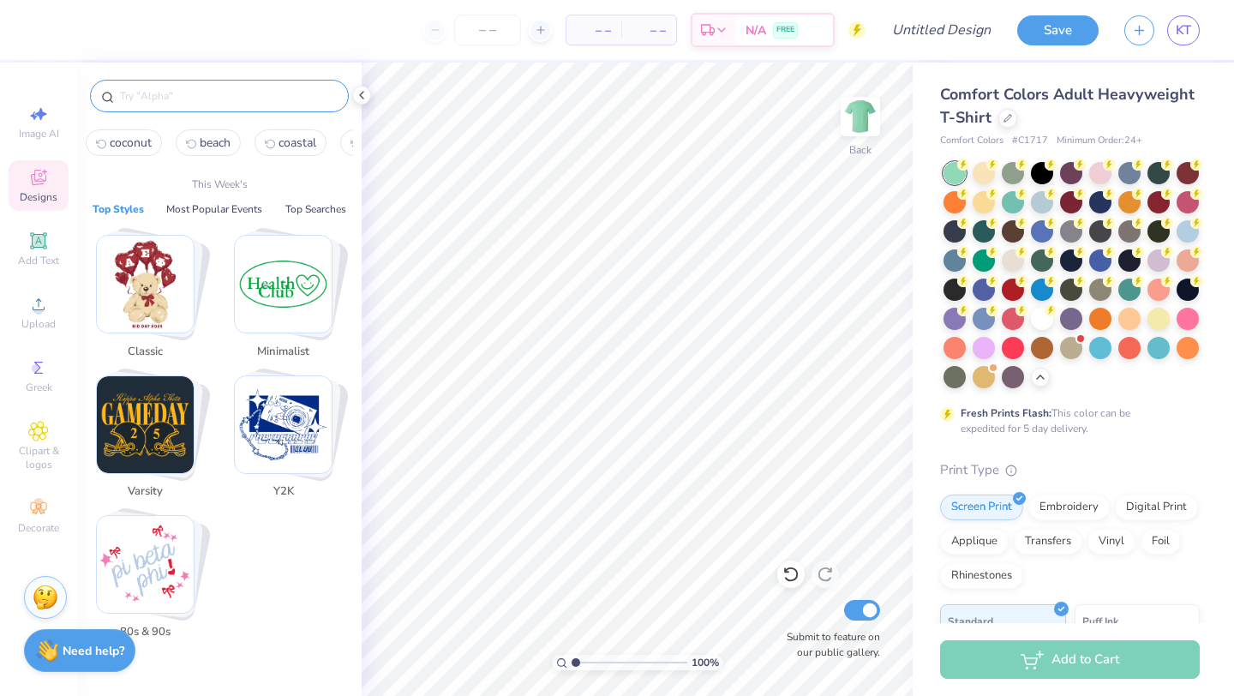
click at [148, 145] on span "coconut" at bounding box center [131, 143] width 42 height 16
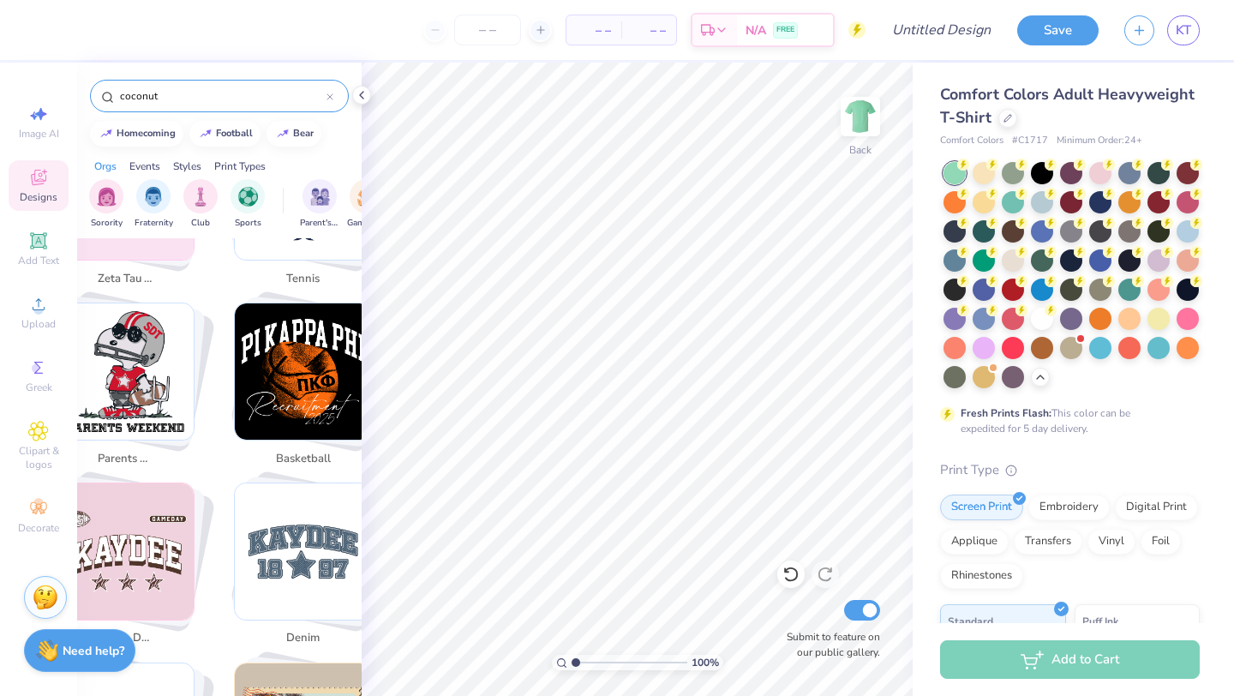
scroll to position [1338, 0]
click at [121, 368] on img "Stack Card Button parents weekend" at bounding box center [125, 370] width 136 height 136
type input "parents weekend"
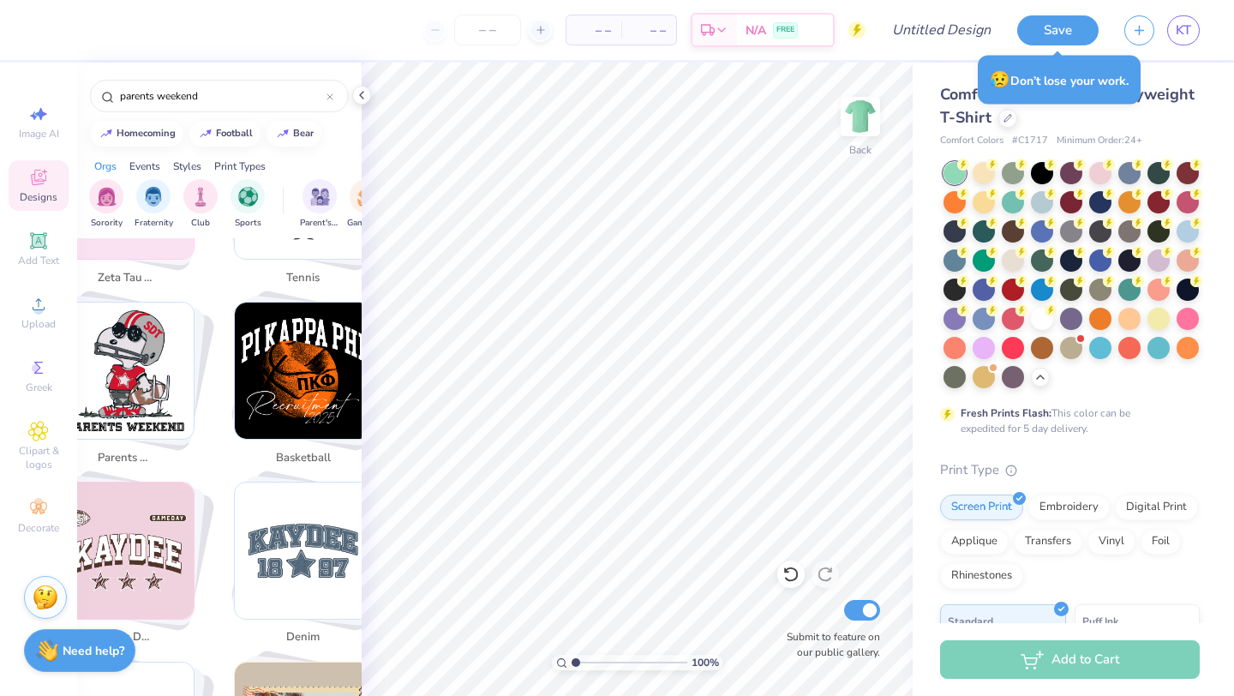
click at [392, 274] on div "– – Per Item – – Total Est. Delivery N/A FREE Design Title Save KT Image AI Des…" at bounding box center [617, 348] width 1234 height 696
click at [328, 99] on icon at bounding box center [329, 96] width 7 height 7
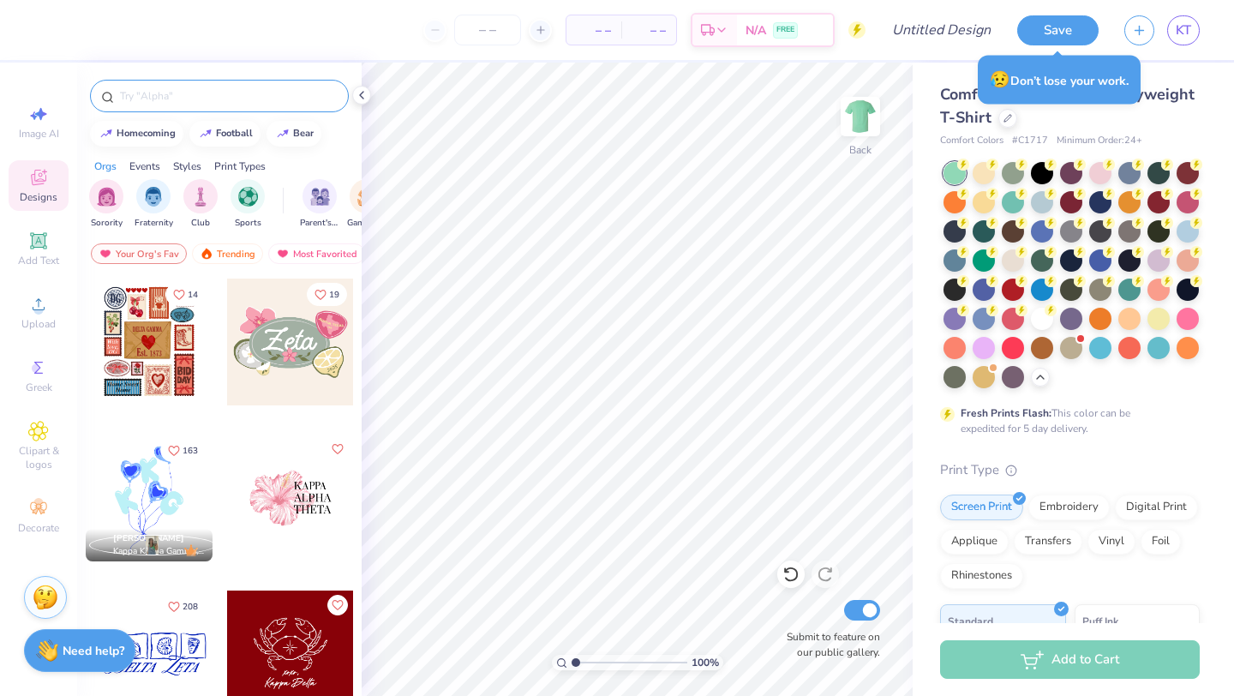
click at [232, 93] on input "text" at bounding box center [227, 95] width 219 height 17
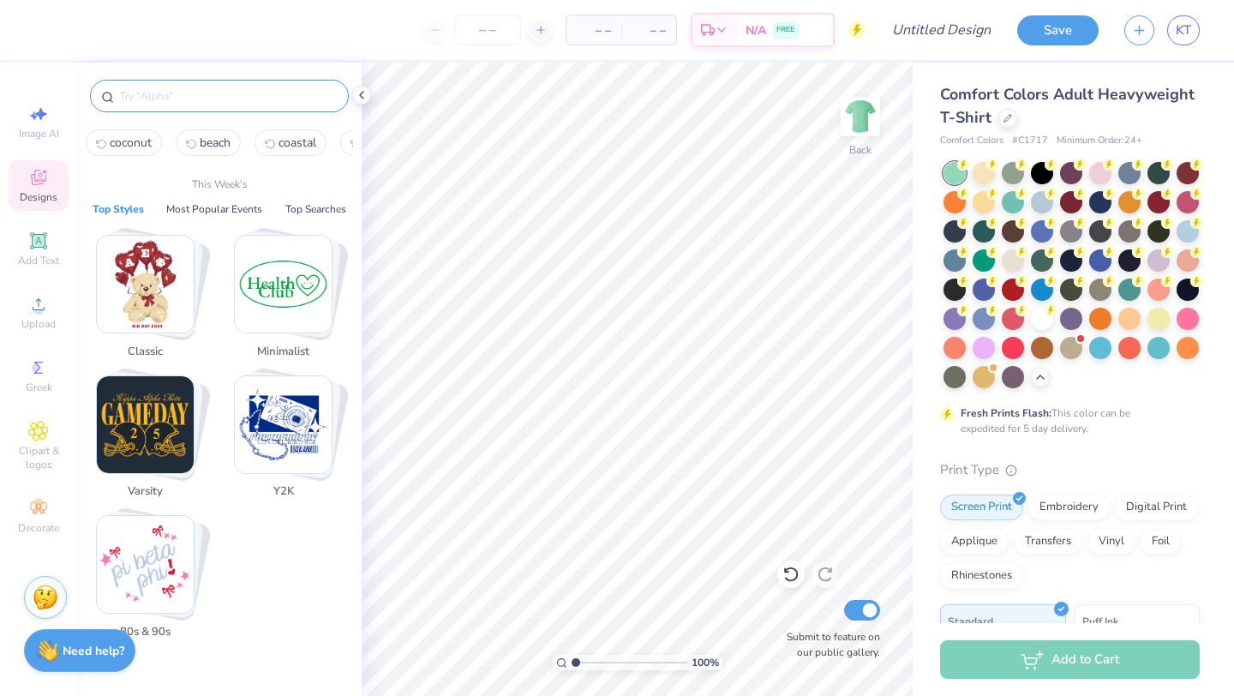
click at [163, 302] on img "Stack Card Button Classic" at bounding box center [145, 284] width 97 height 97
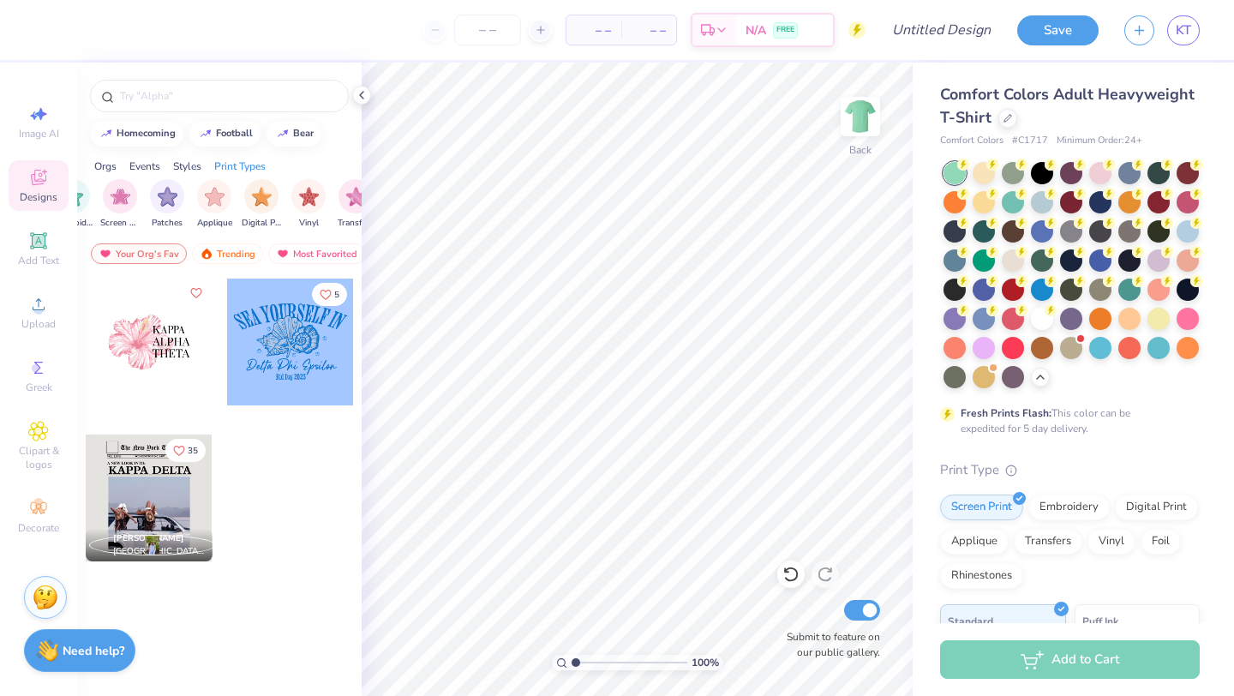
scroll to position [0, 1451]
click at [282, 545] on div at bounding box center [290, 511] width 129 height 155
click at [44, 183] on icon at bounding box center [38, 177] width 21 height 21
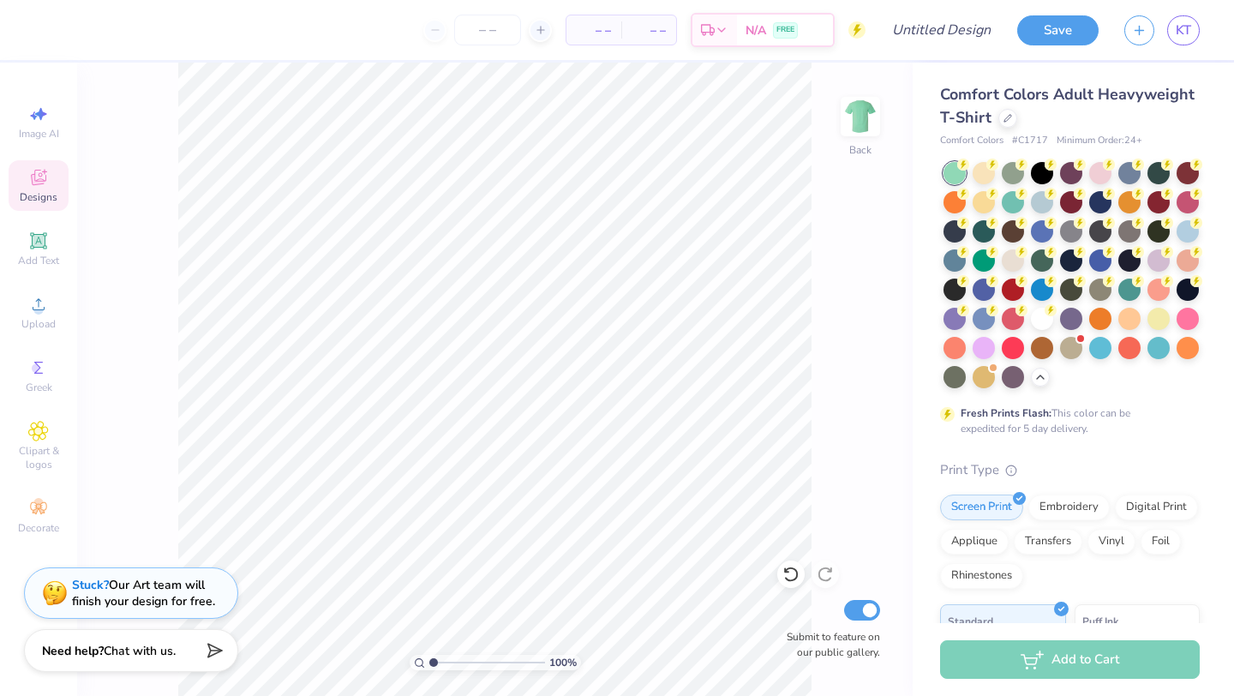
click at [44, 183] on icon at bounding box center [38, 177] width 21 height 21
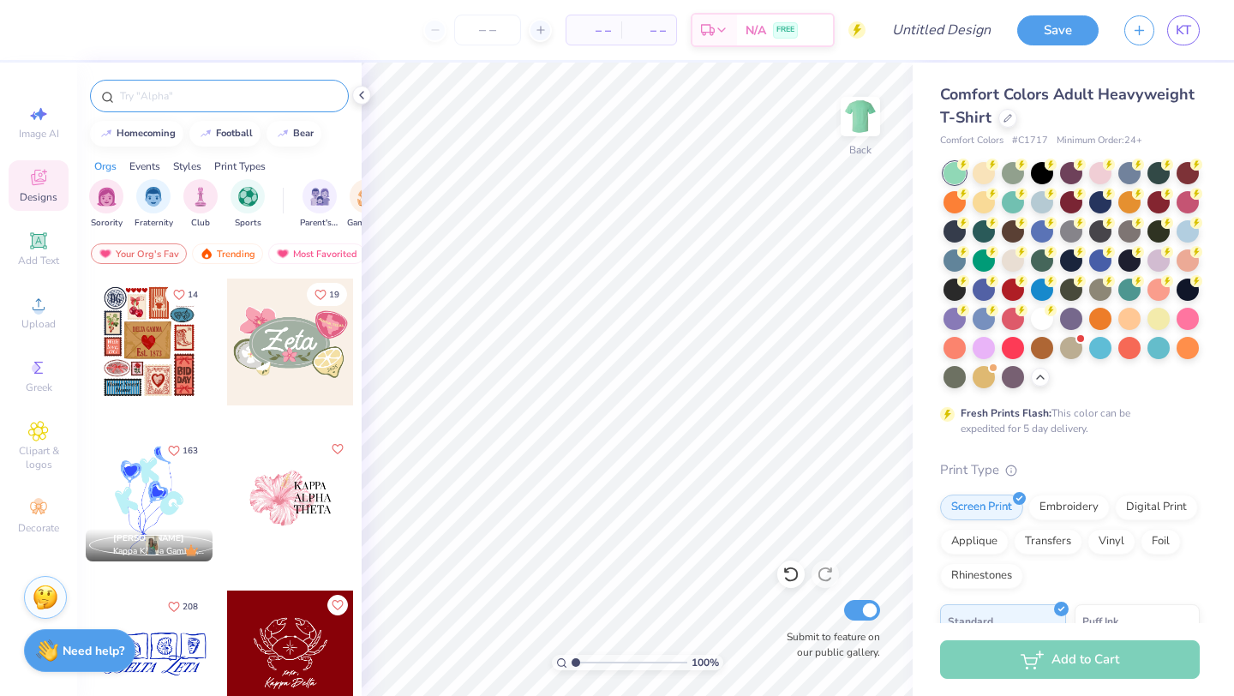
click at [236, 101] on input "text" at bounding box center [227, 95] width 219 height 17
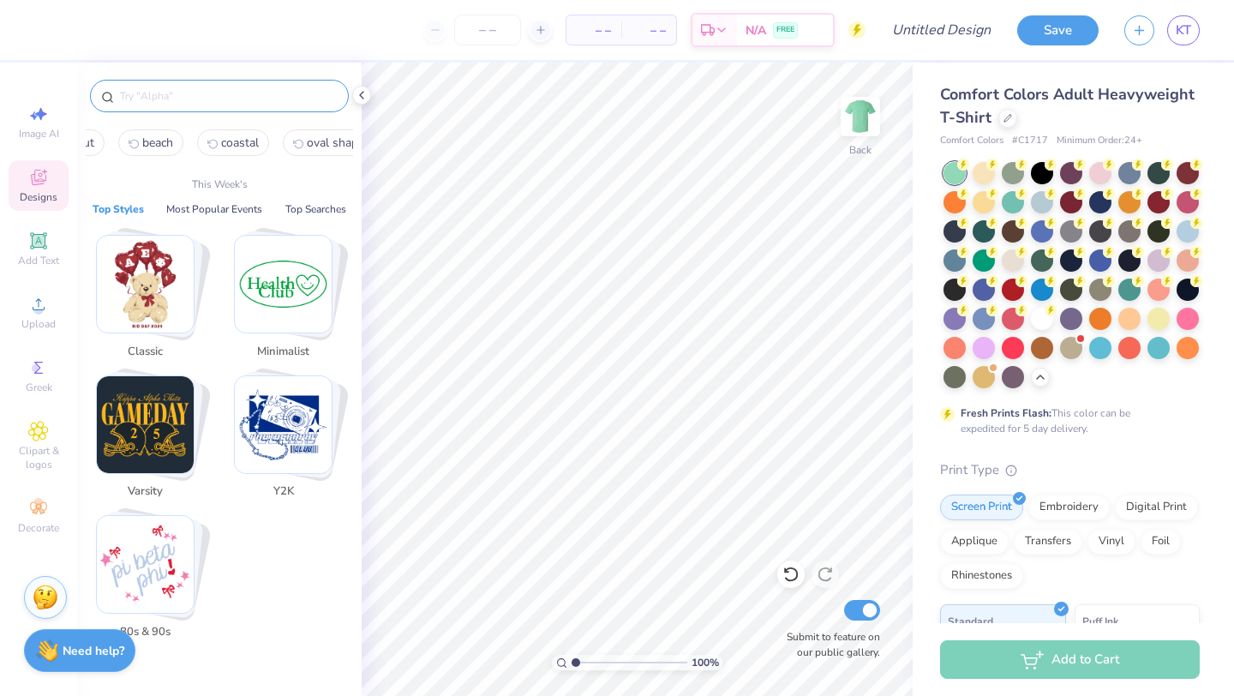
scroll to position [0, 81]
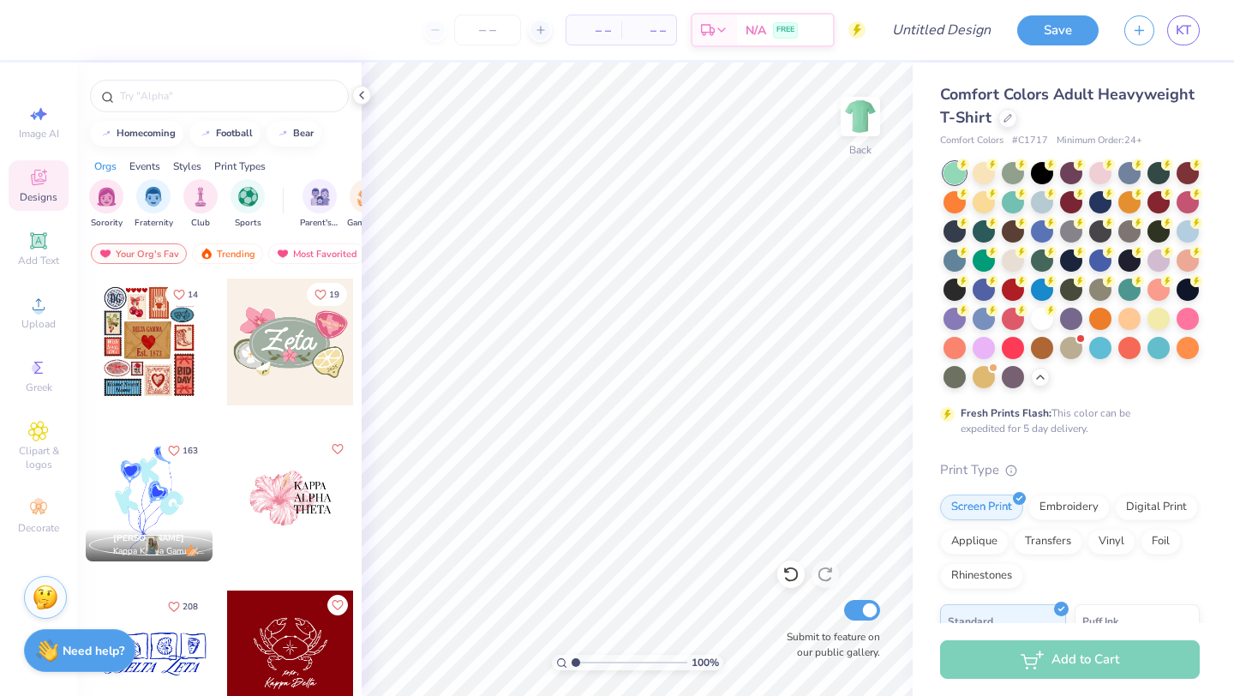
click at [36, 197] on span "Designs" at bounding box center [39, 197] width 38 height 14
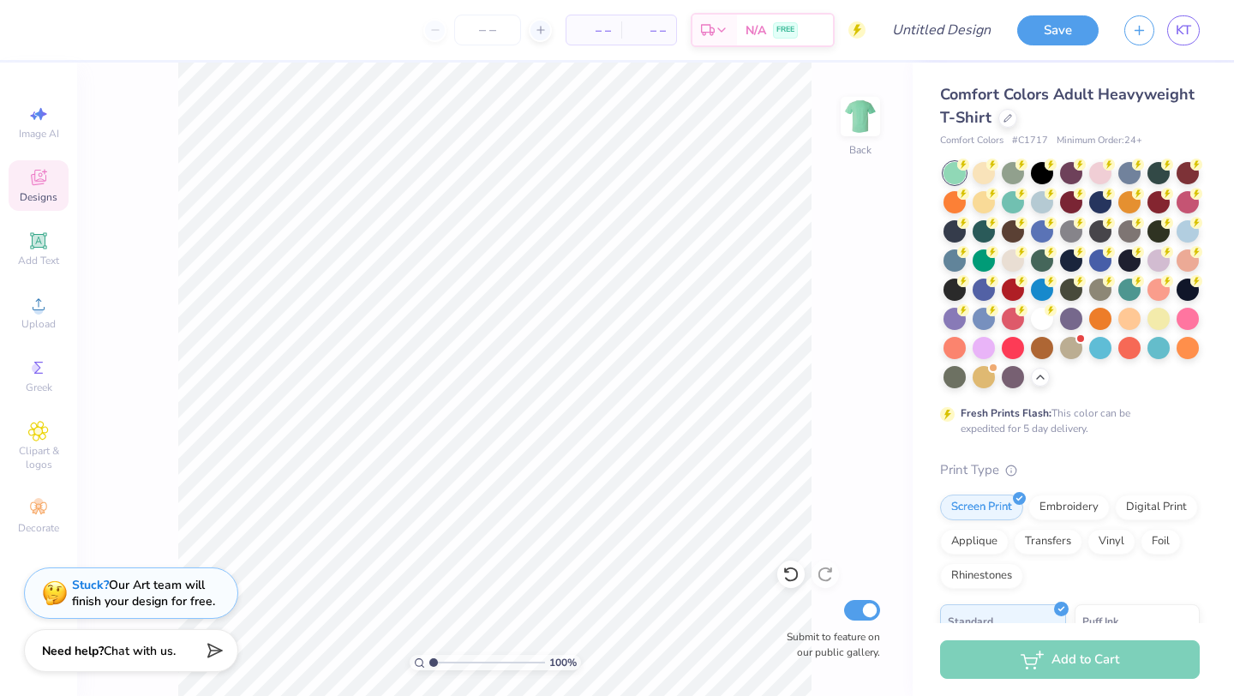
click at [41, 189] on div "Designs" at bounding box center [39, 185] width 60 height 51
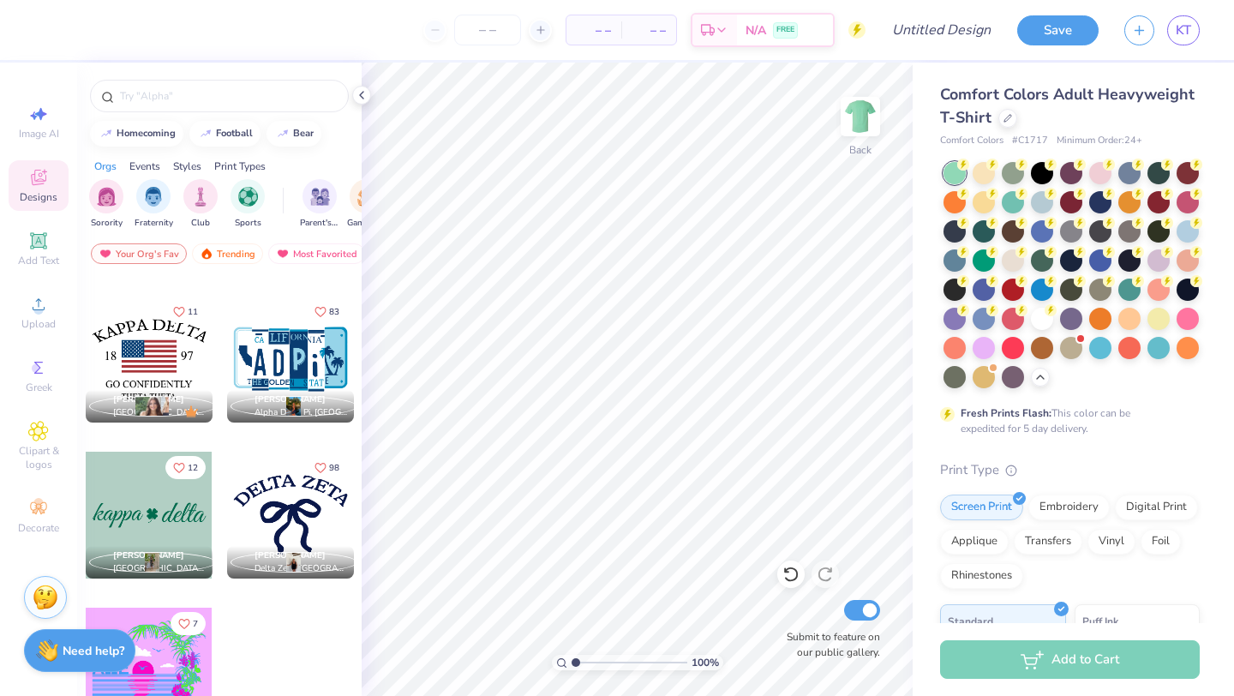
scroll to position [921, 0]
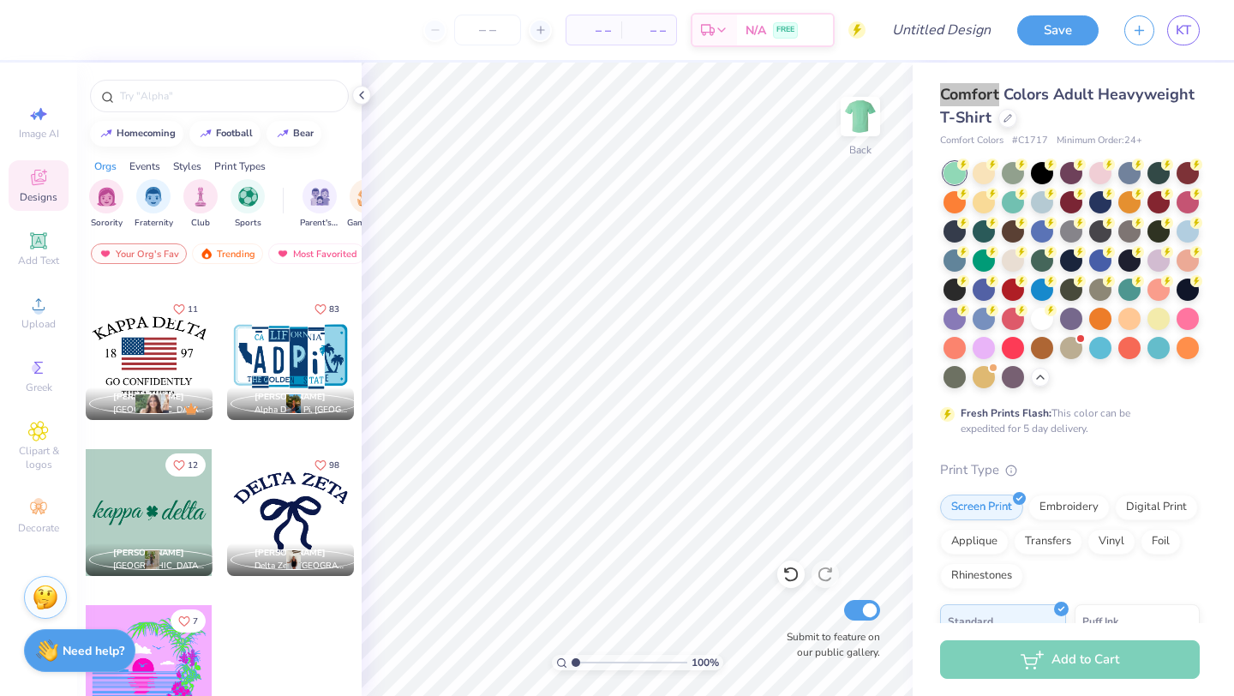
click at [1040, 63] on div "Comfort Colors Adult Heavyweight T-Shirt Comfort Colors # C1717 Minimum Order: …" at bounding box center [1073, 527] width 321 height 929
click at [28, 297] on icon at bounding box center [38, 304] width 21 height 21
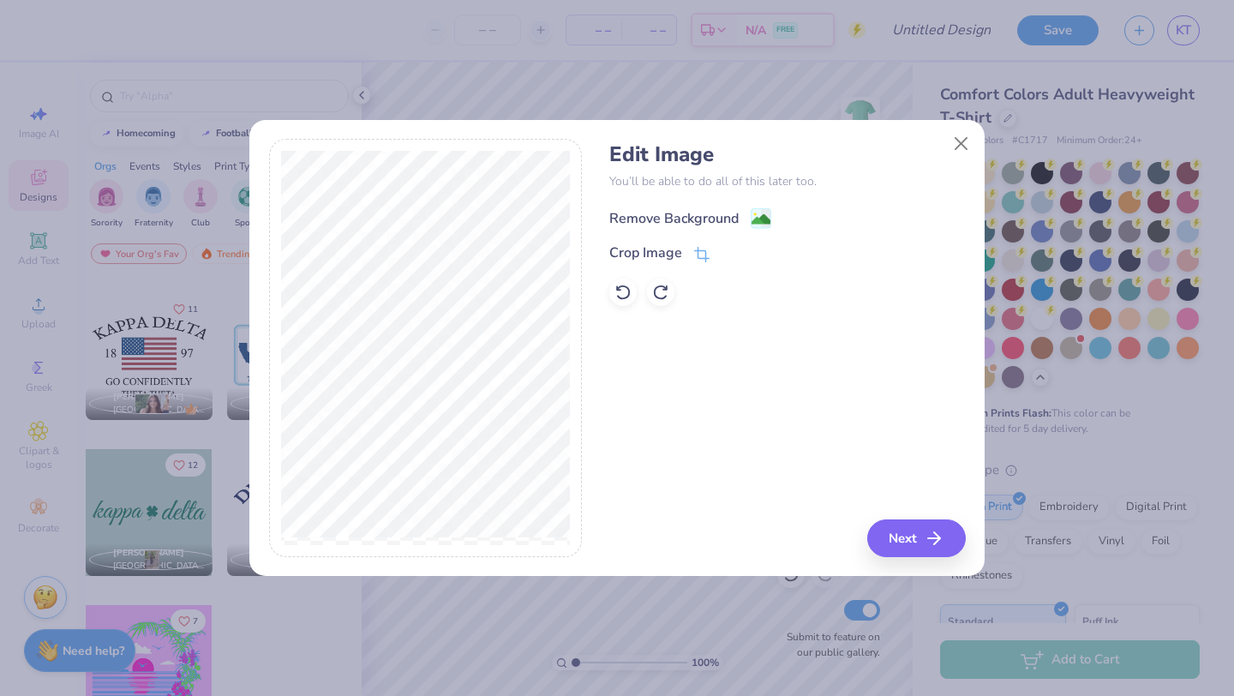
click at [724, 219] on div "Remove Background" at bounding box center [673, 218] width 129 height 21
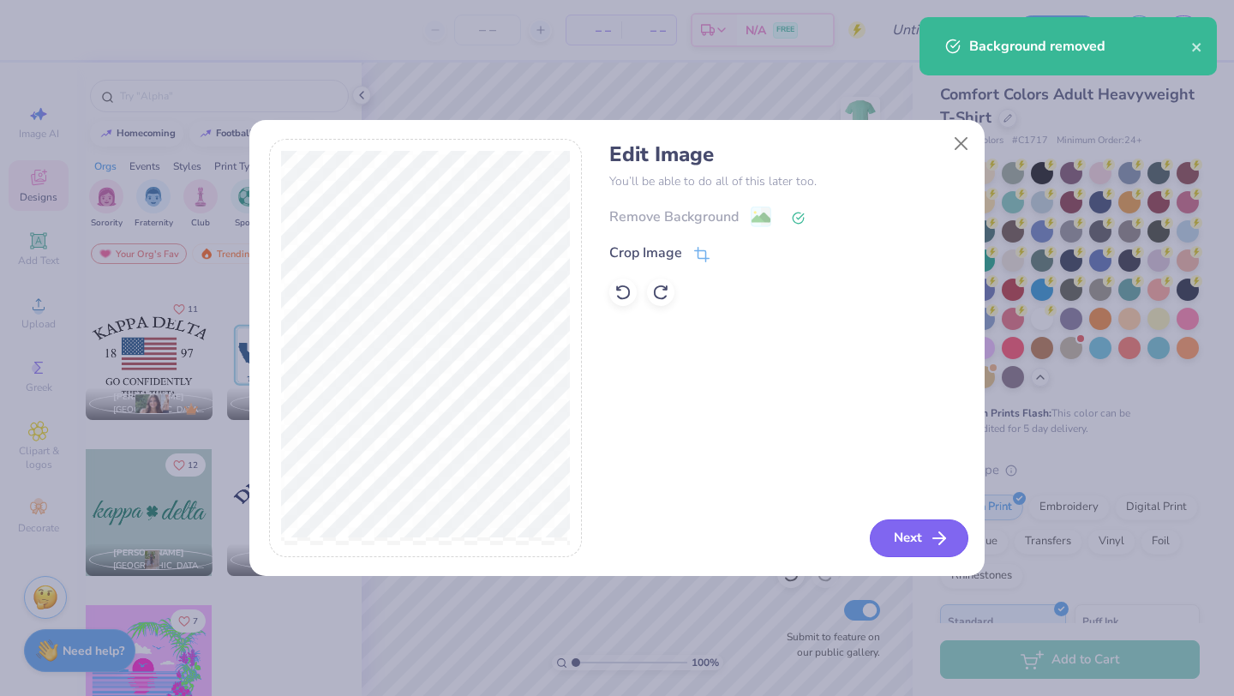
click at [933, 535] on icon "button" at bounding box center [939, 538] width 21 height 21
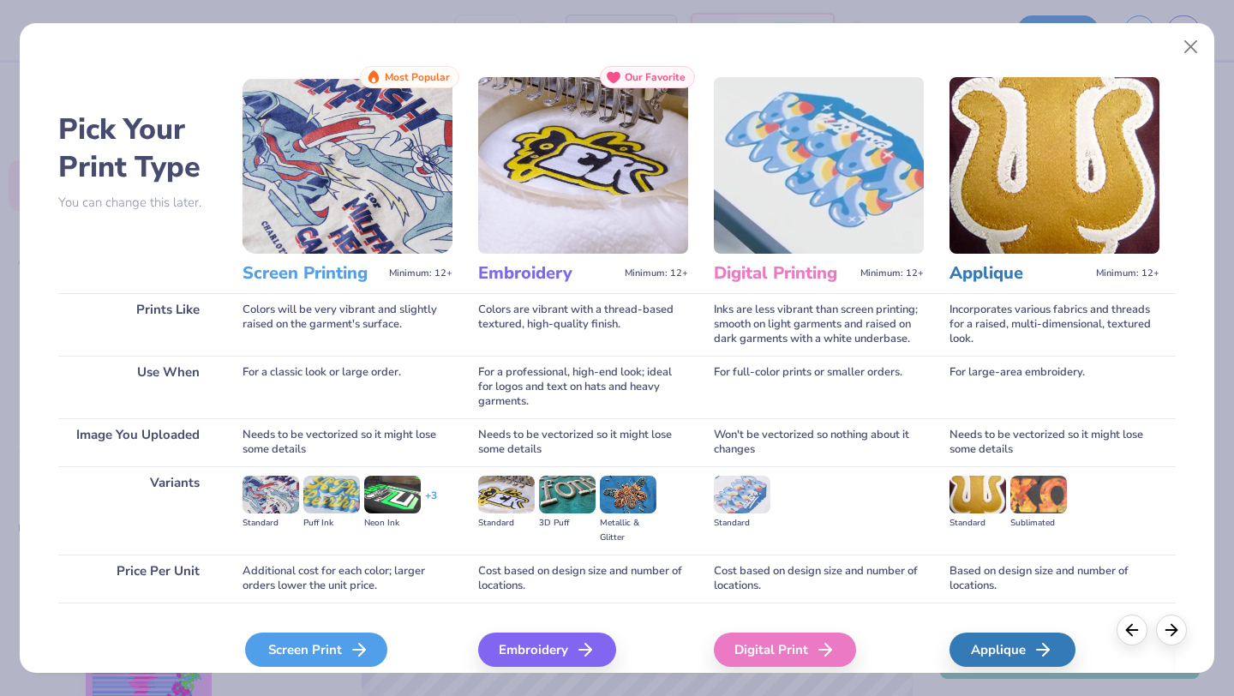
click at [308, 640] on div "Screen Print" at bounding box center [316, 649] width 142 height 34
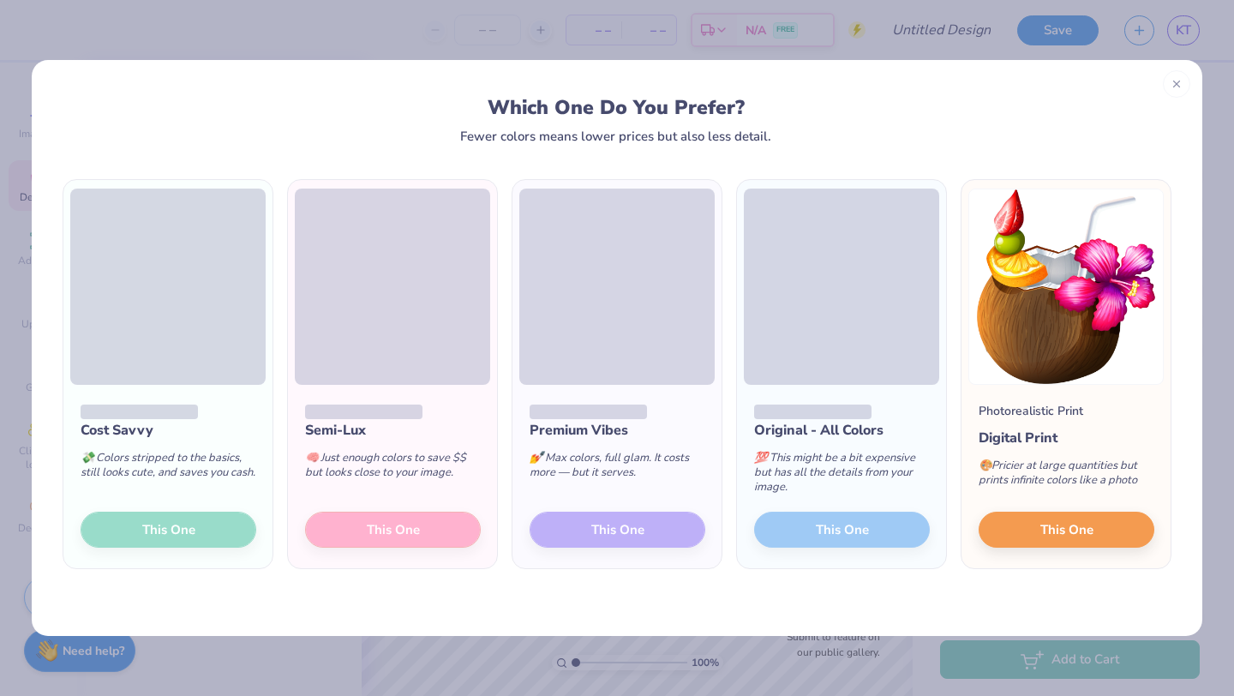
scroll to position [921, 0]
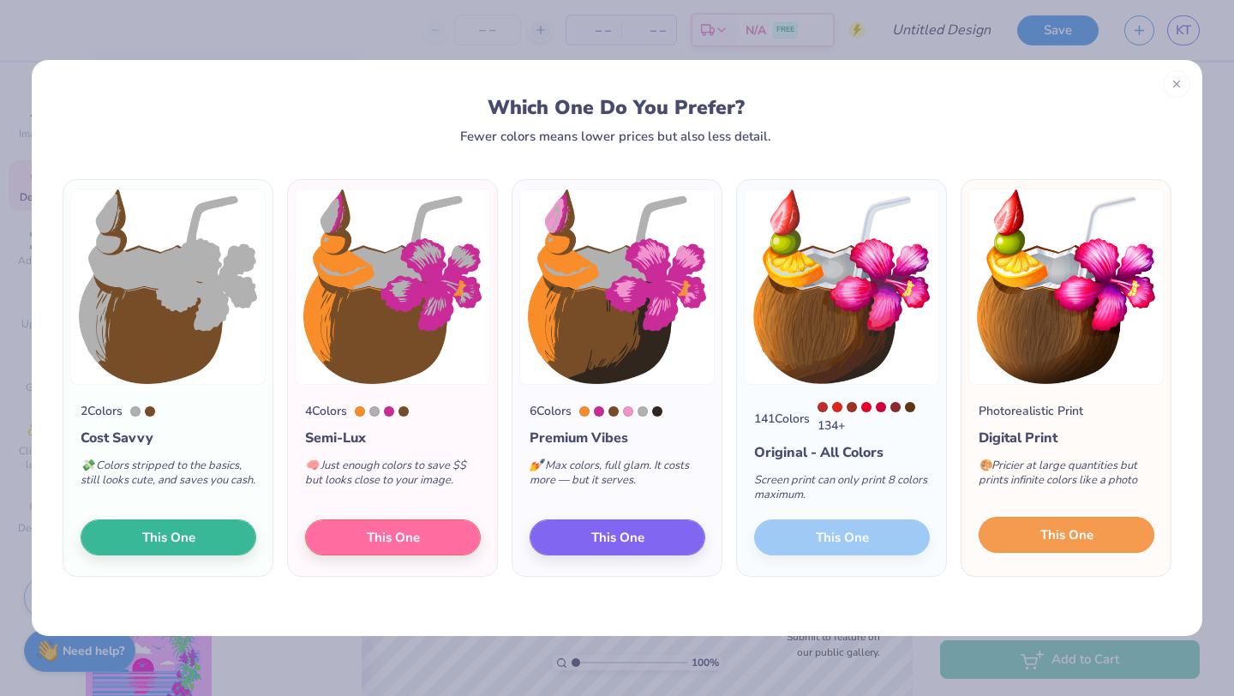
click at [1101, 530] on button "This One" at bounding box center [1067, 535] width 176 height 36
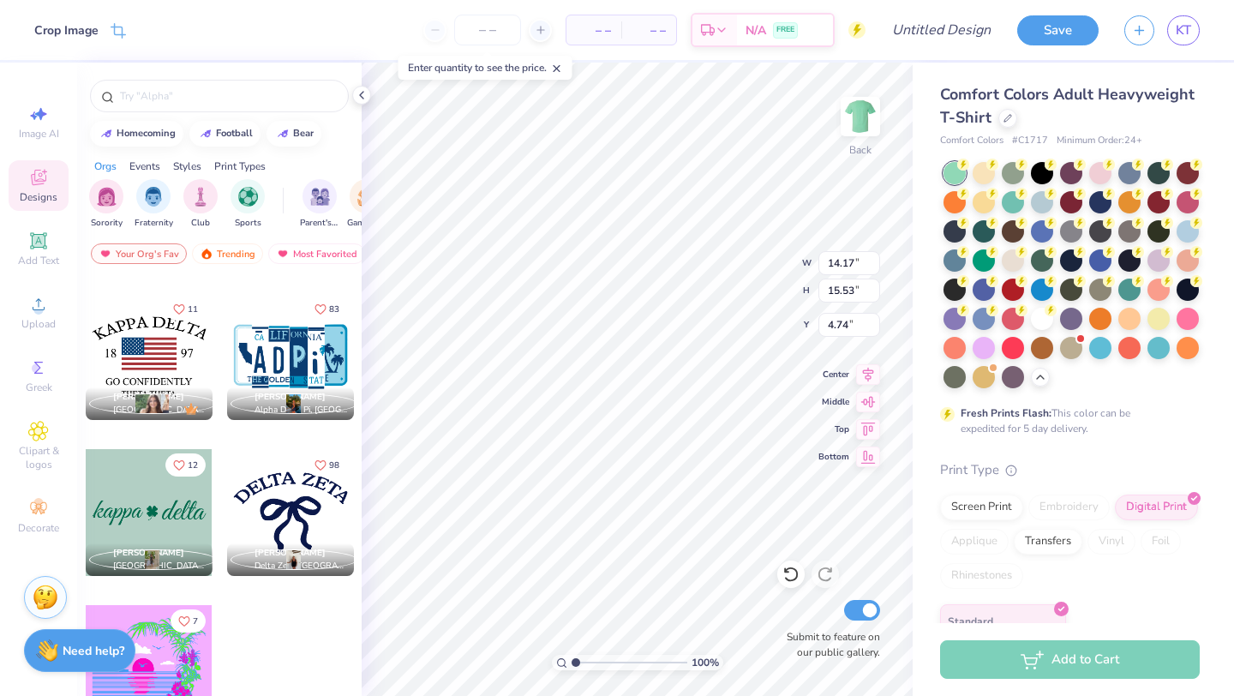
type input "4.23"
type input "4.63"
type input "15.63"
type input "4.80"
type input "1.32"
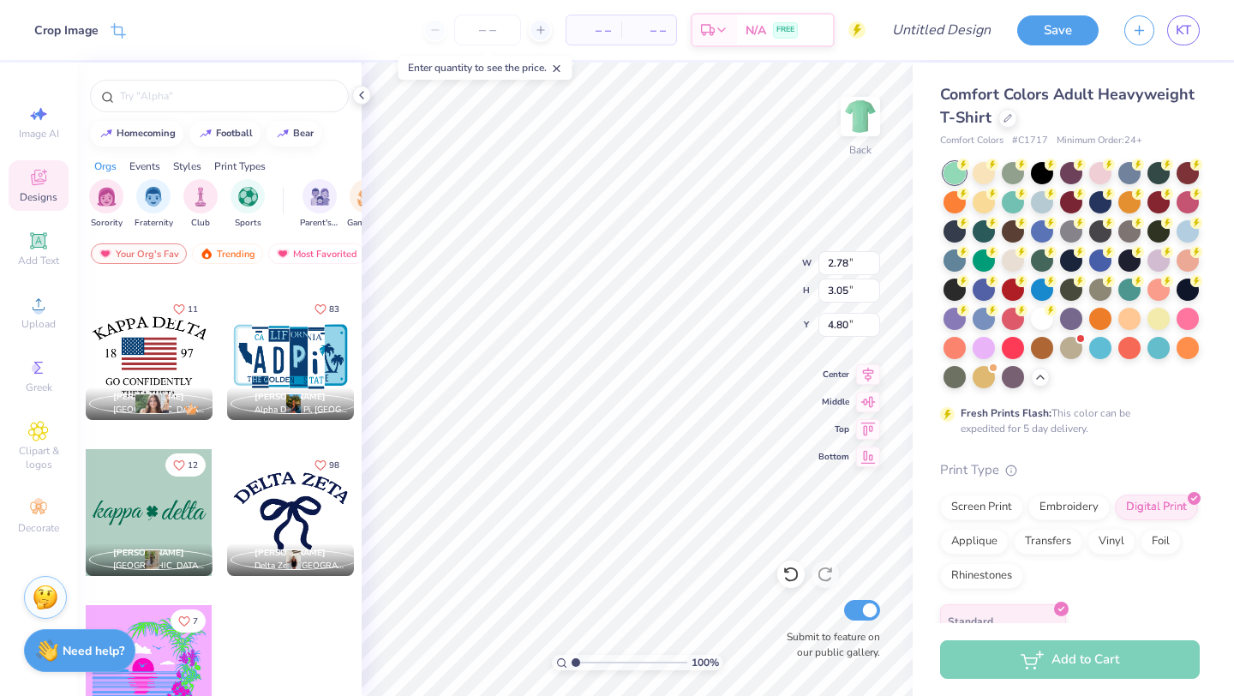
type input "1.45"
type input "6.40"
type input "4.32"
click at [39, 308] on circle at bounding box center [37, 309] width 9 height 9
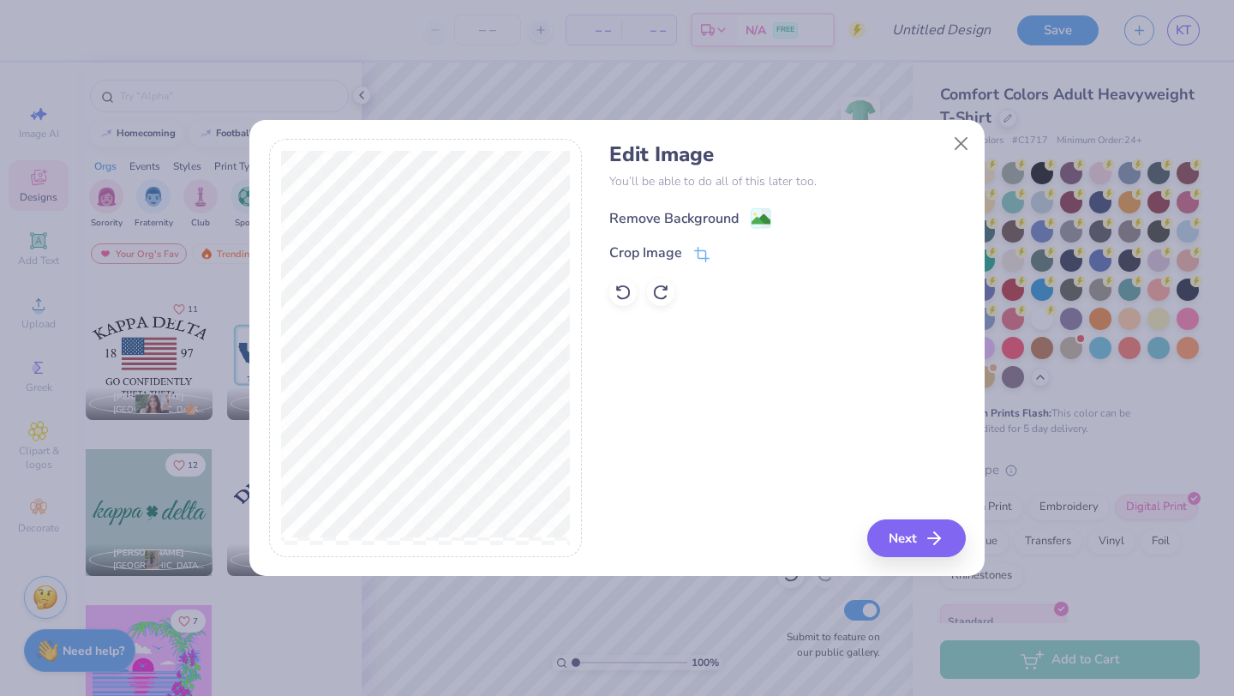
click at [770, 218] on rect at bounding box center [761, 219] width 20 height 20
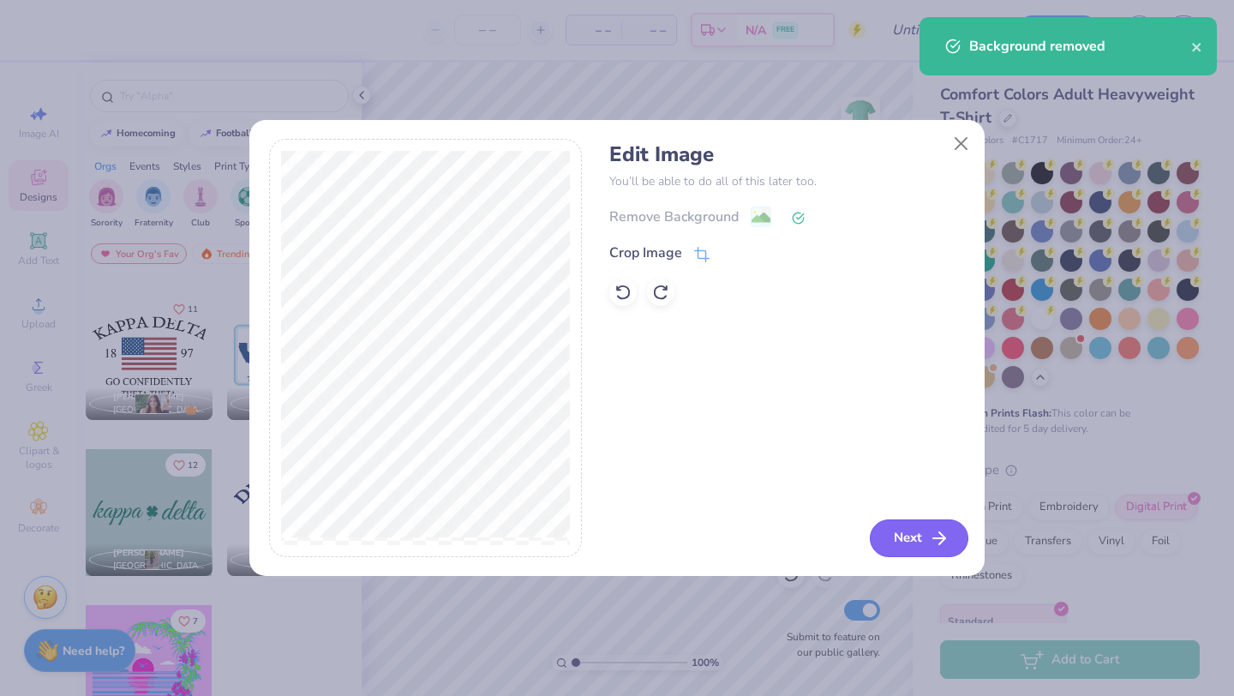
click at [916, 539] on button "Next" at bounding box center [919, 538] width 99 height 38
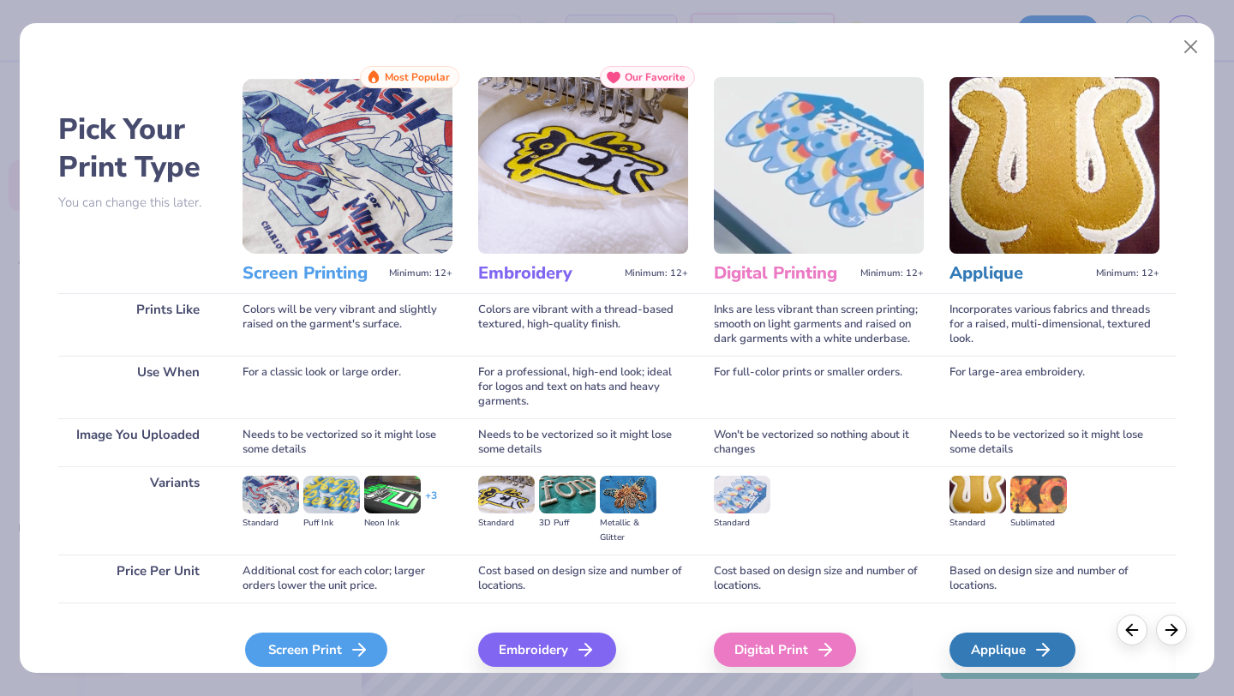
scroll to position [921, 0]
click at [314, 665] on div "Screen Print" at bounding box center [316, 649] width 142 height 34
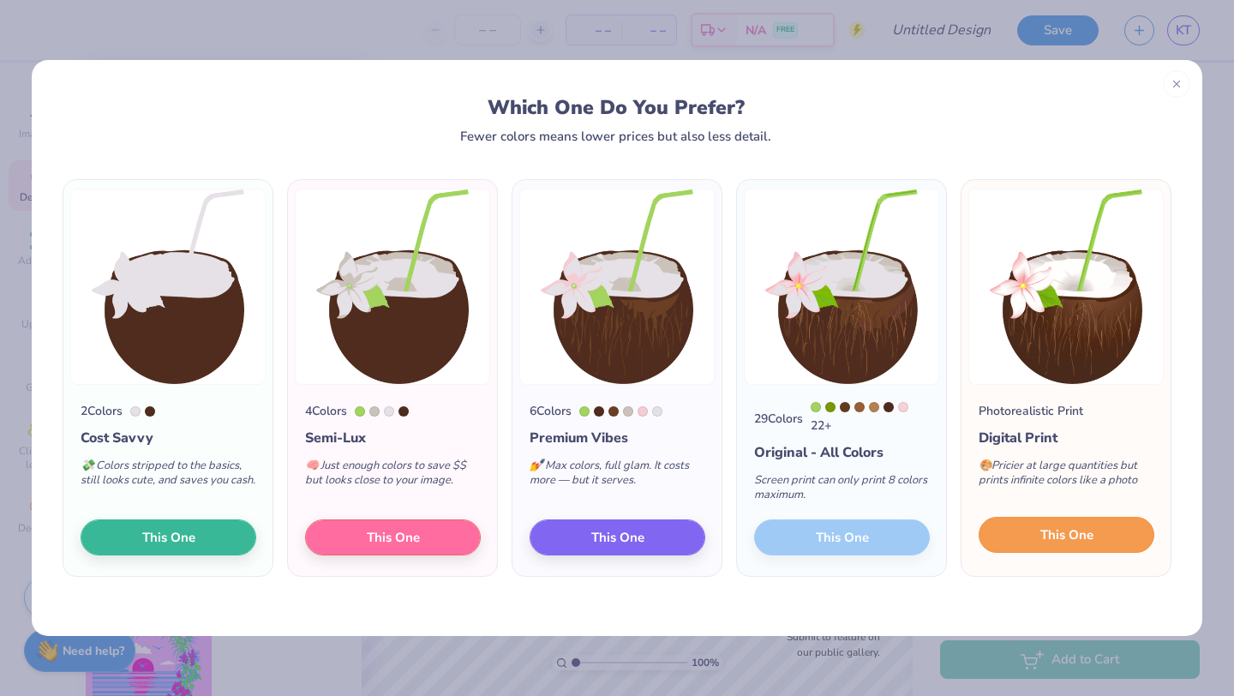
click at [1034, 540] on button "This One" at bounding box center [1067, 535] width 176 height 36
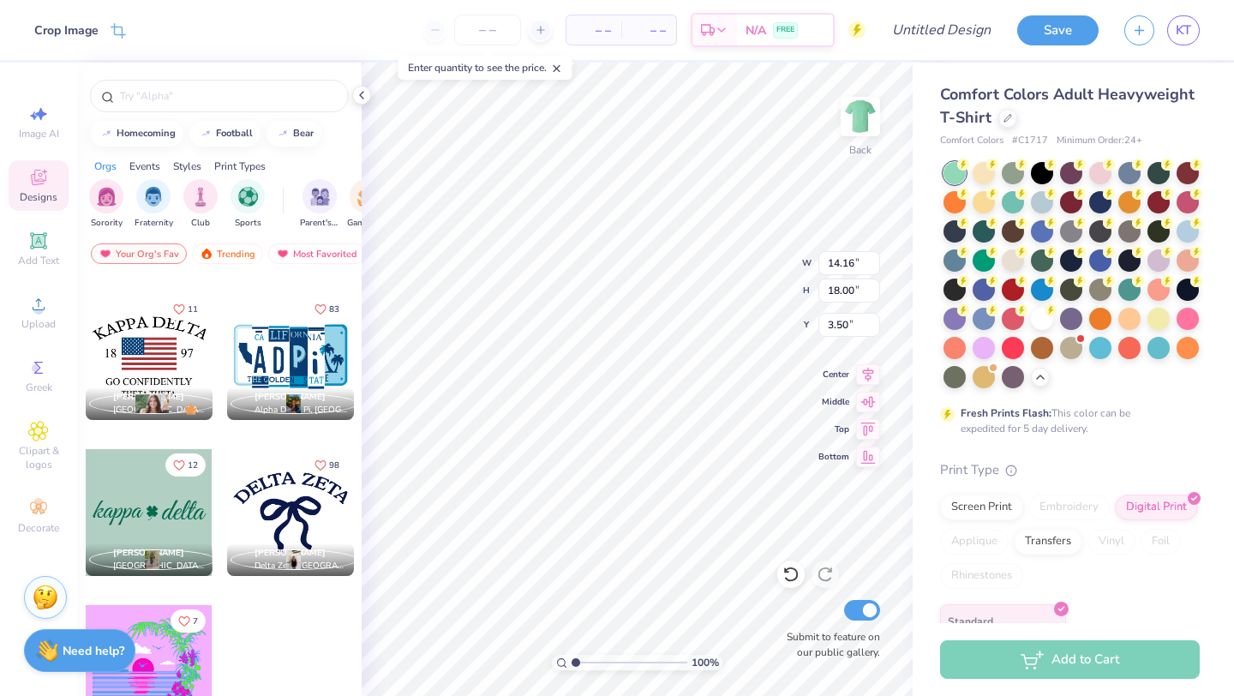
type input "1.01"
type input "1.29"
type input "20.10"
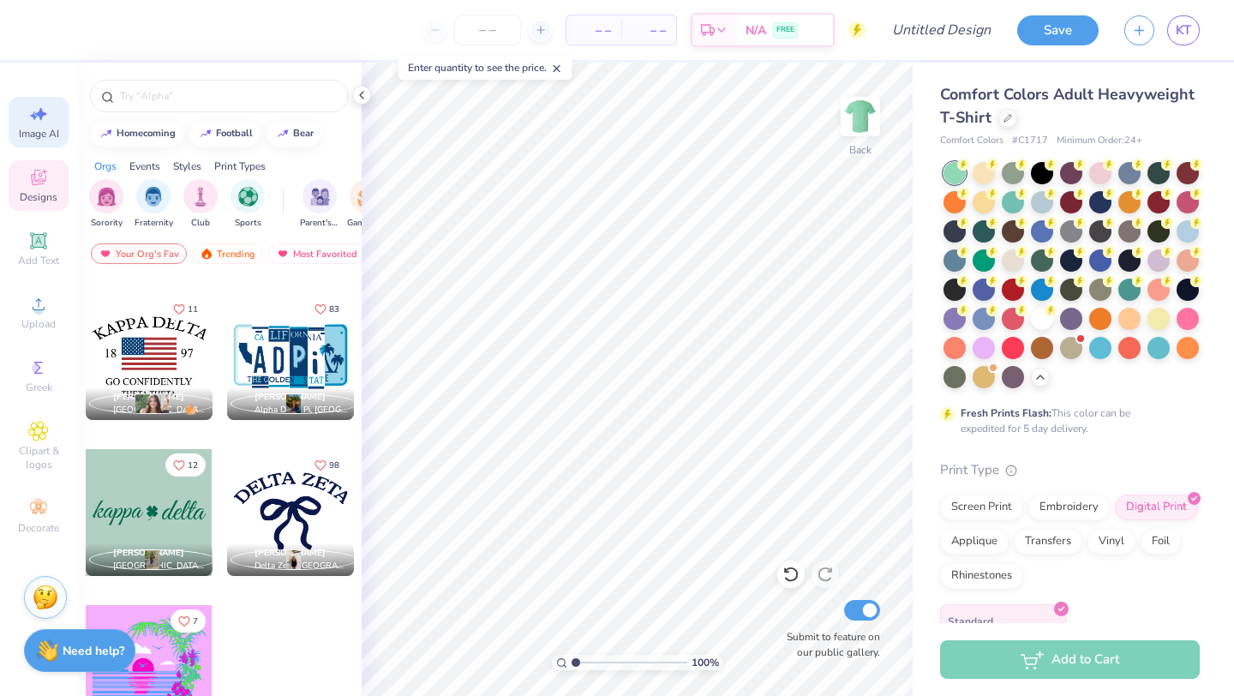
click at [44, 131] on span "Image AI" at bounding box center [39, 134] width 40 height 14
select select "4"
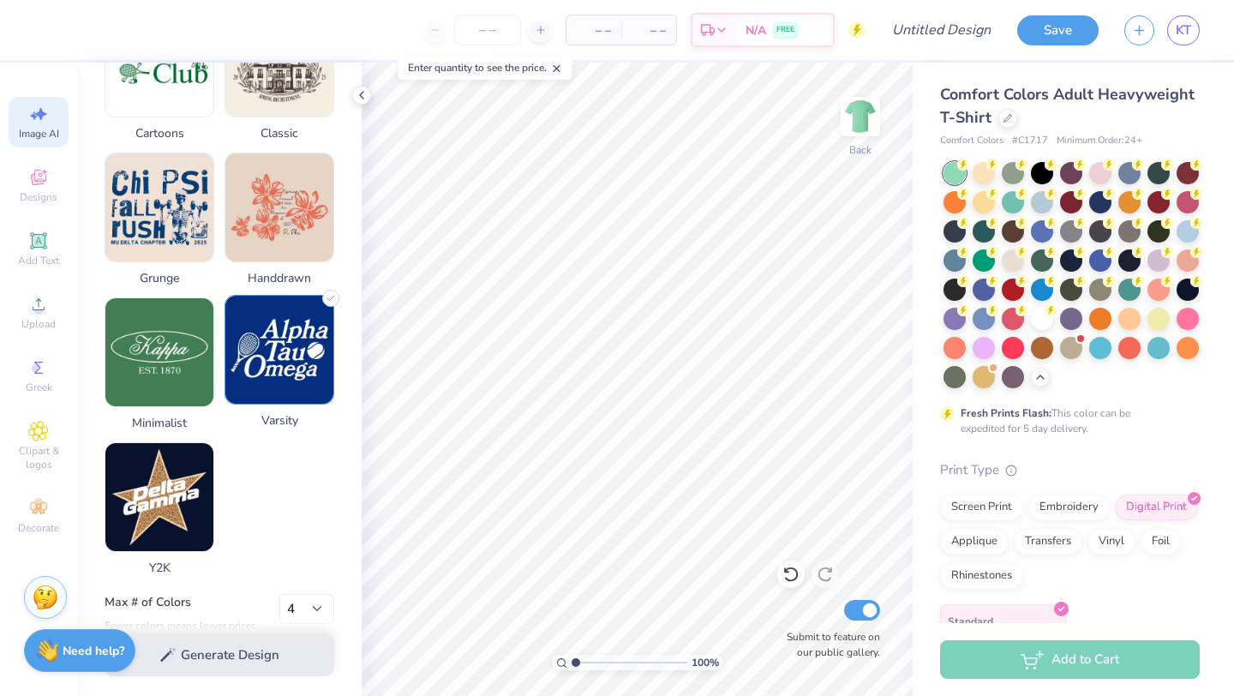
scroll to position [769, 0]
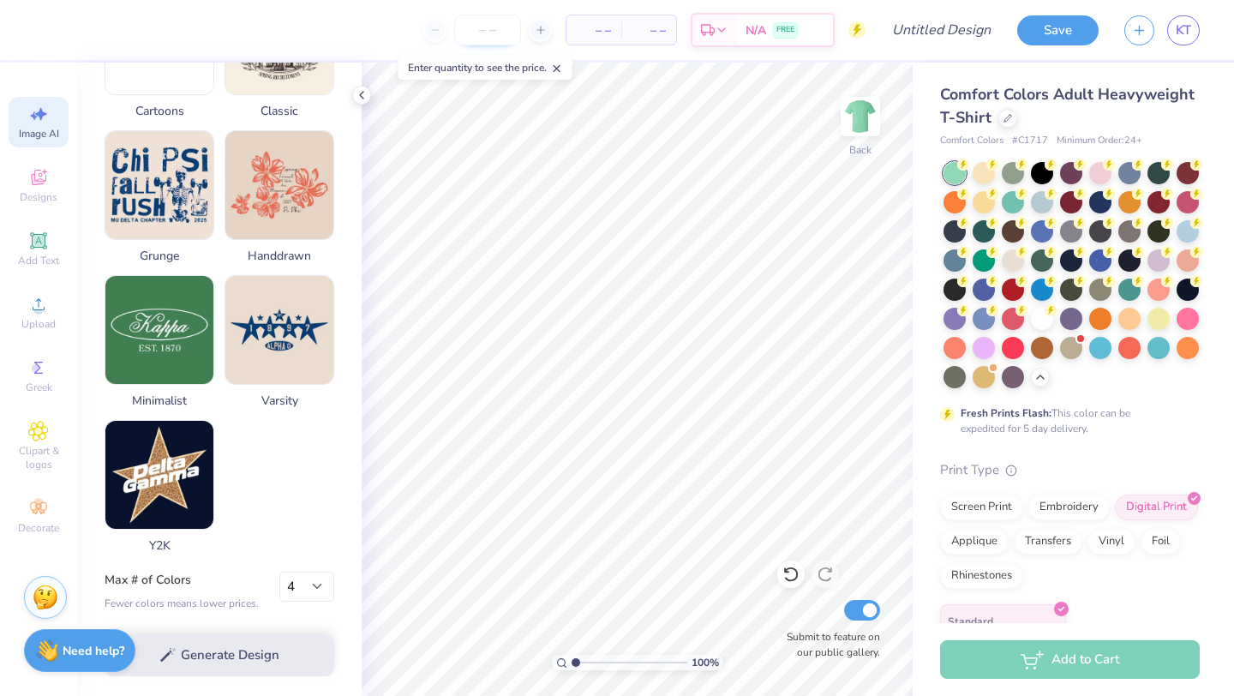
click at [495, 40] on input "number" at bounding box center [487, 30] width 67 height 31
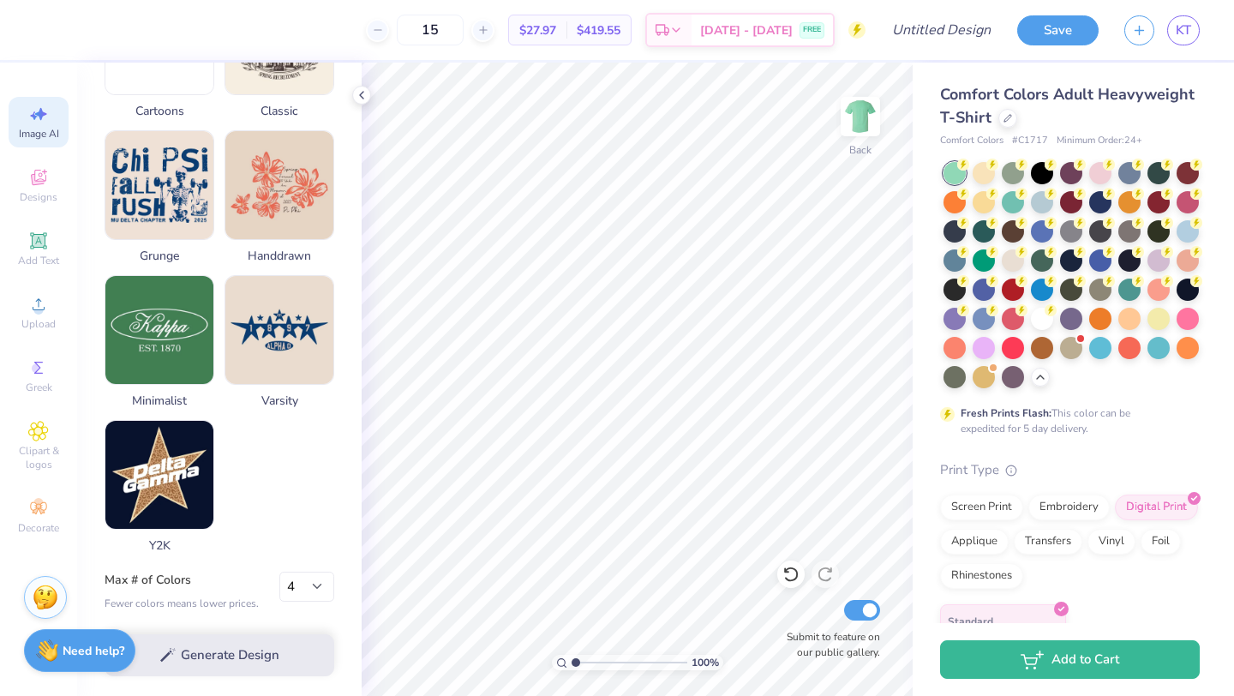
type input "1"
type input "3"
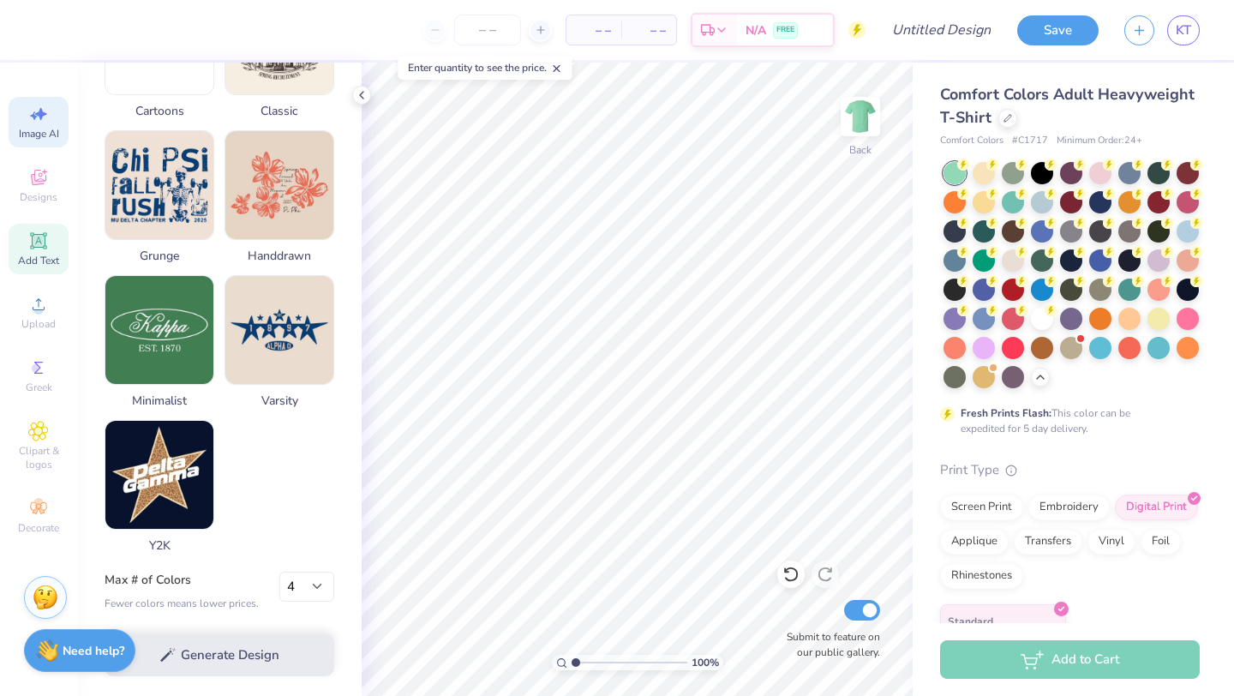
click at [32, 242] on icon at bounding box center [38, 240] width 16 height 16
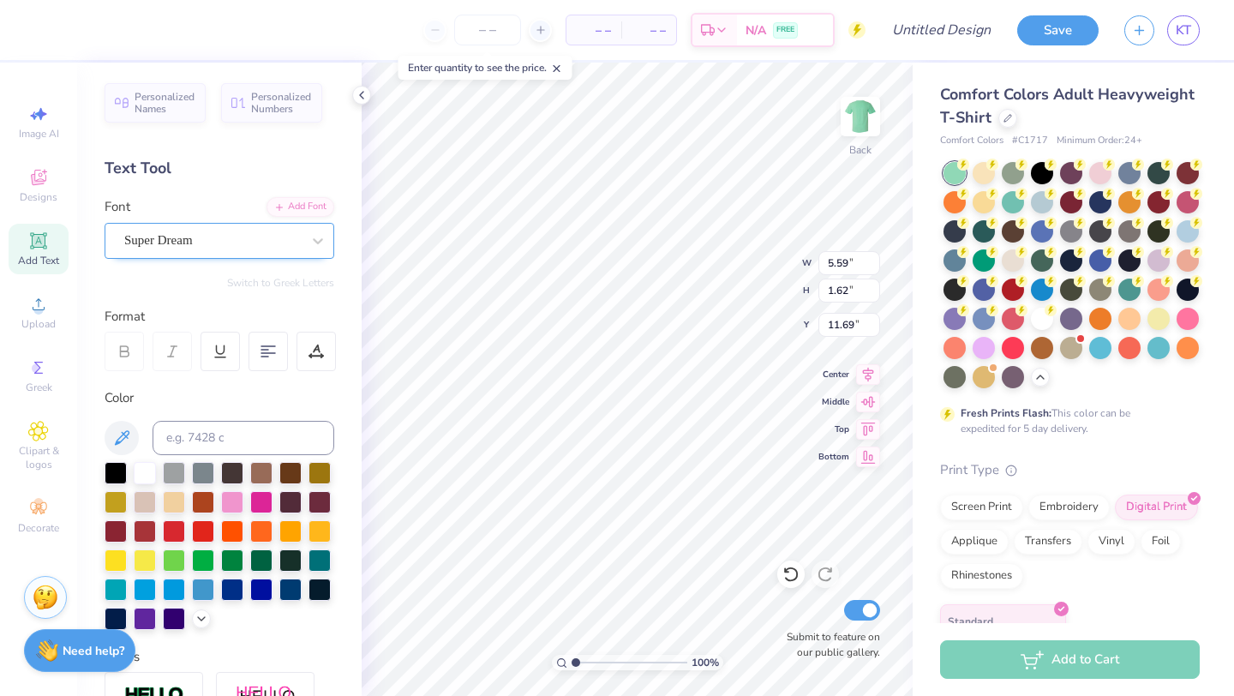
click at [237, 248] on div "Super Dream" at bounding box center [213, 240] width 180 height 27
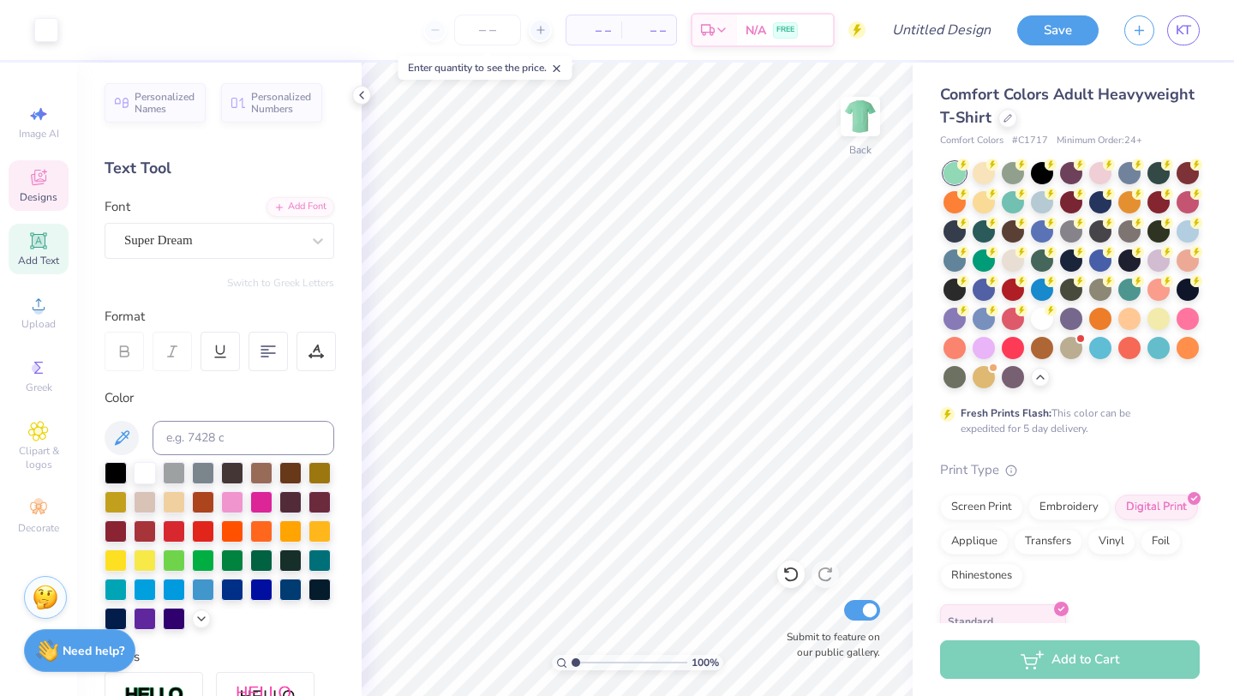
click at [32, 183] on icon at bounding box center [38, 177] width 15 height 15
click at [38, 186] on icon at bounding box center [38, 177] width 21 height 21
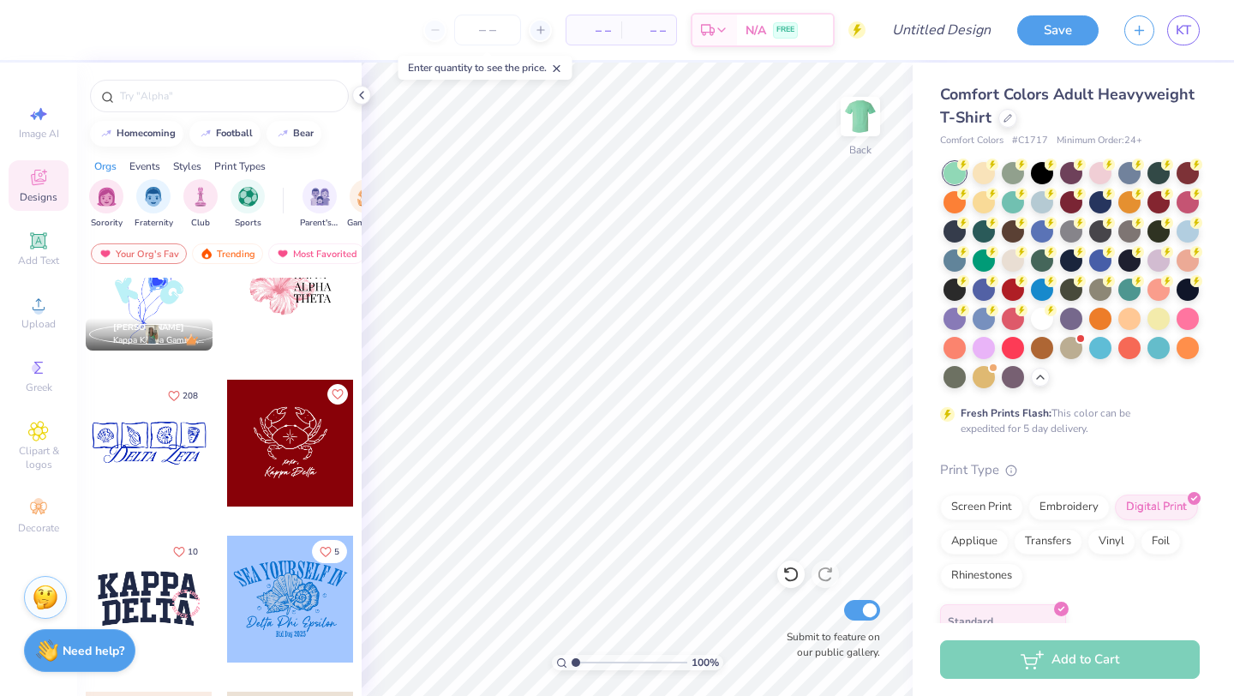
scroll to position [219, 0]
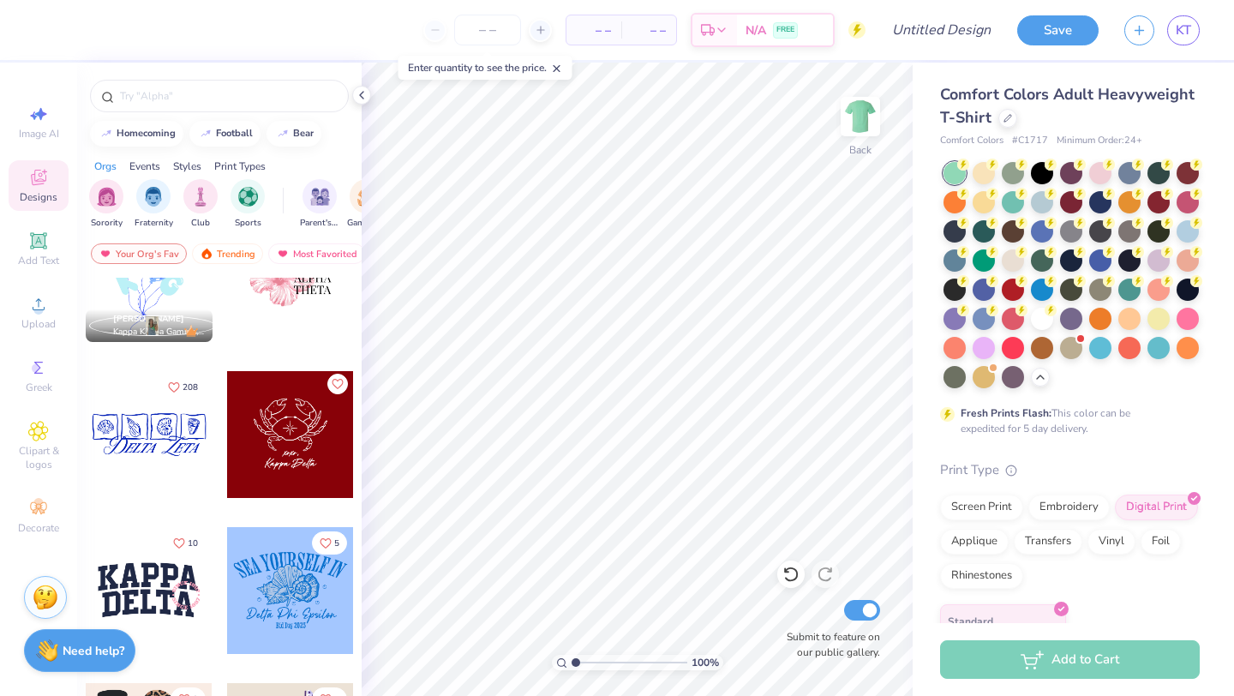
click at [332, 381] on icon "Like" at bounding box center [337, 384] width 12 height 12
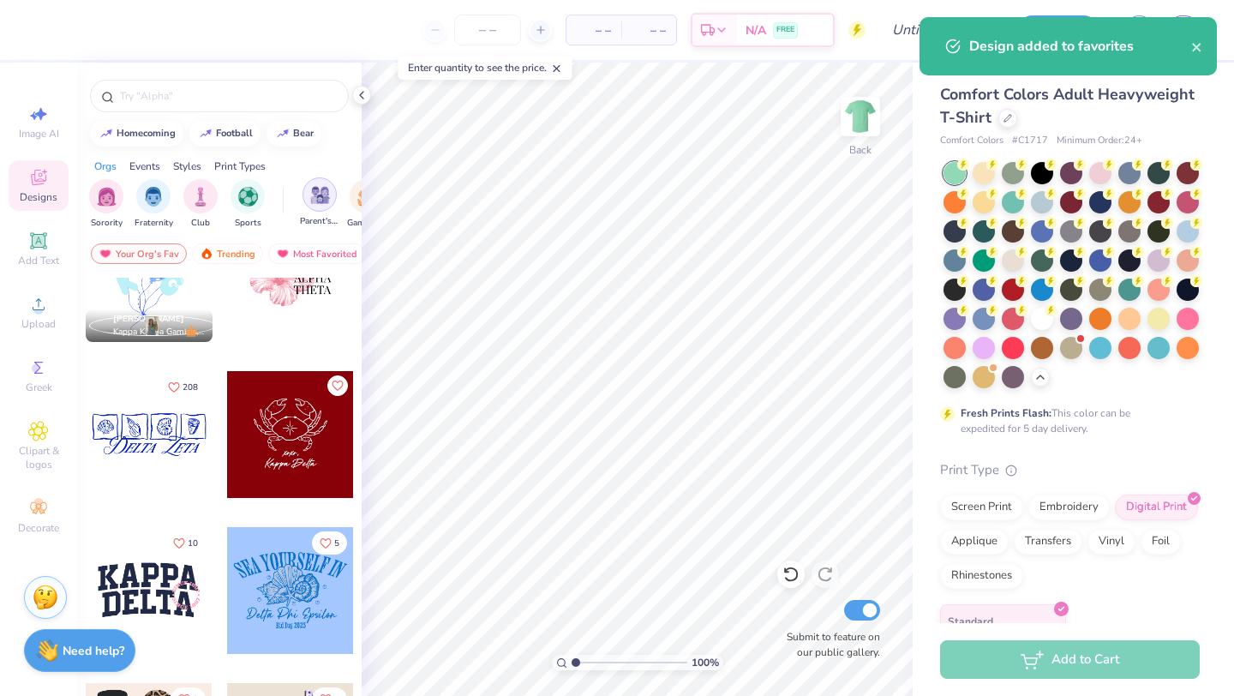
click at [311, 206] on div "filter for Parent's Weekend" at bounding box center [319, 194] width 34 height 34
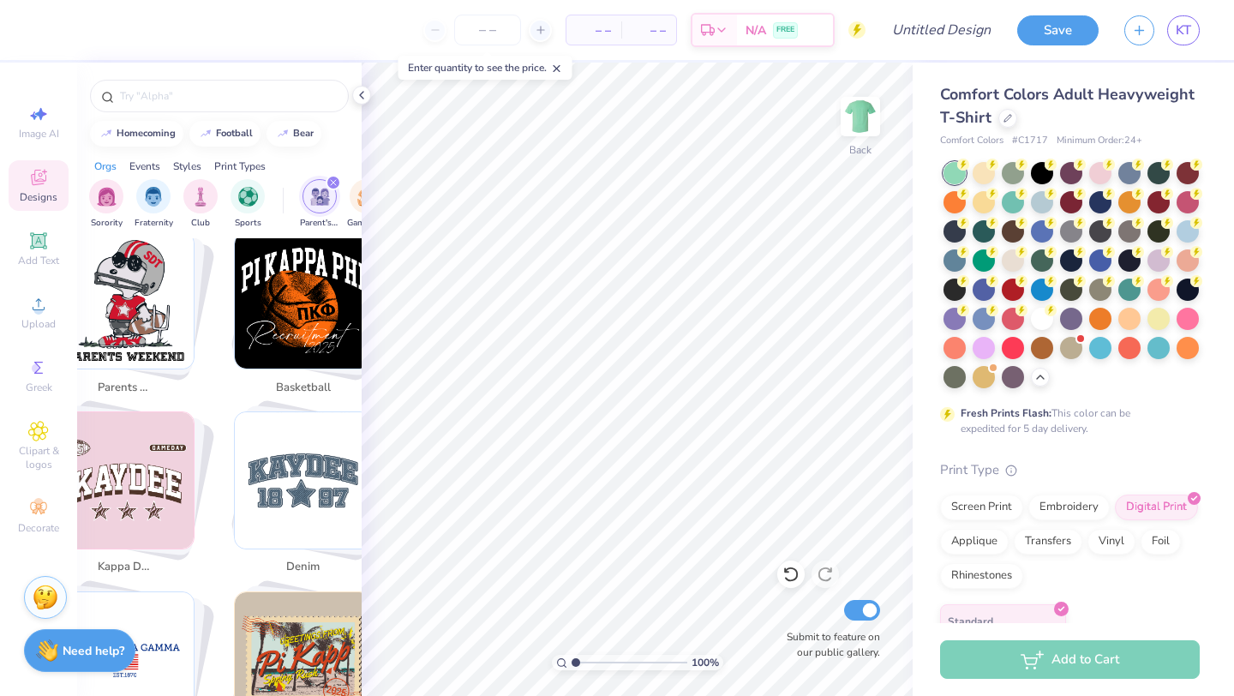
scroll to position [1404, 0]
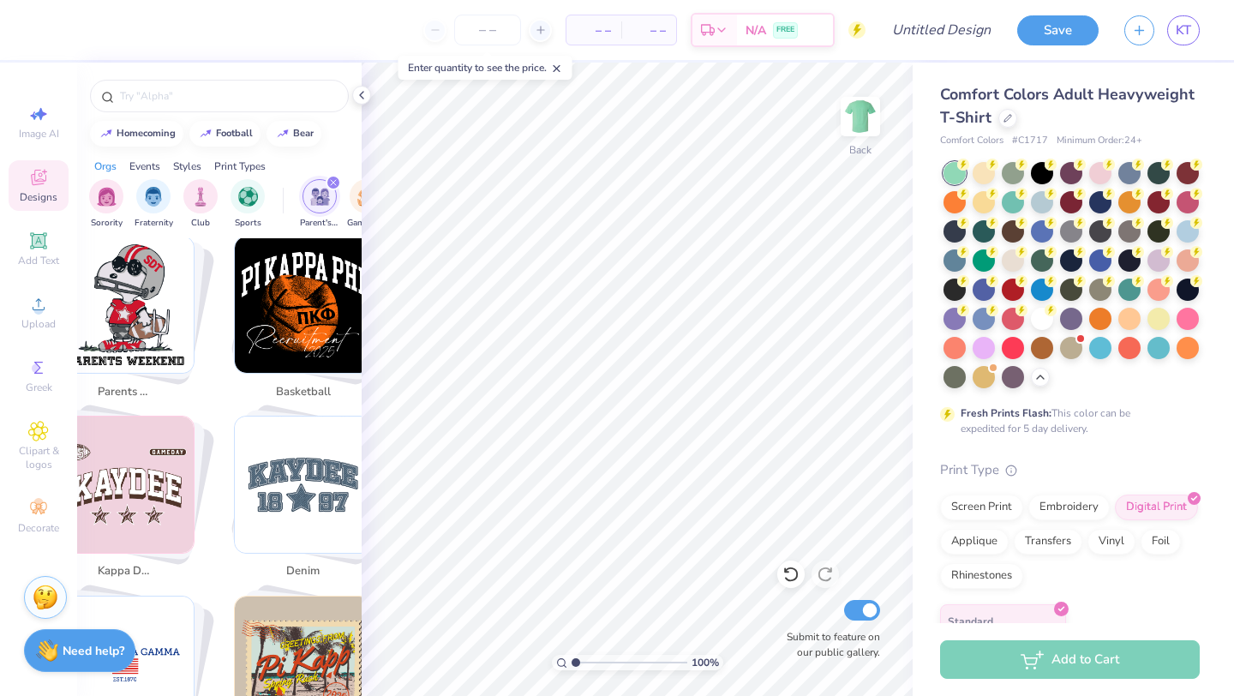
click at [117, 340] on img "Stack Card Button parents weekend" at bounding box center [125, 304] width 136 height 136
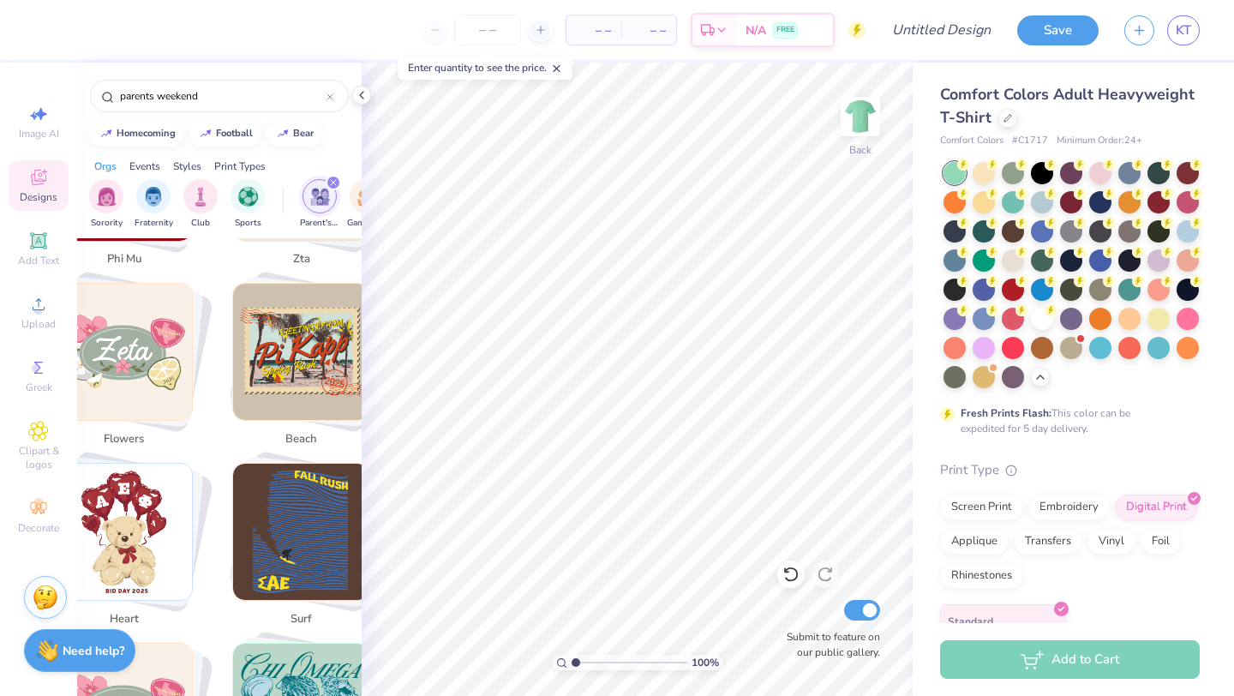
scroll to position [4052, 2]
click at [311, 358] on img "Stack Card Button beach" at bounding box center [301, 351] width 136 height 136
type input "beach"
click at [300, 365] on img "Stack Card Button beach" at bounding box center [301, 351] width 136 height 136
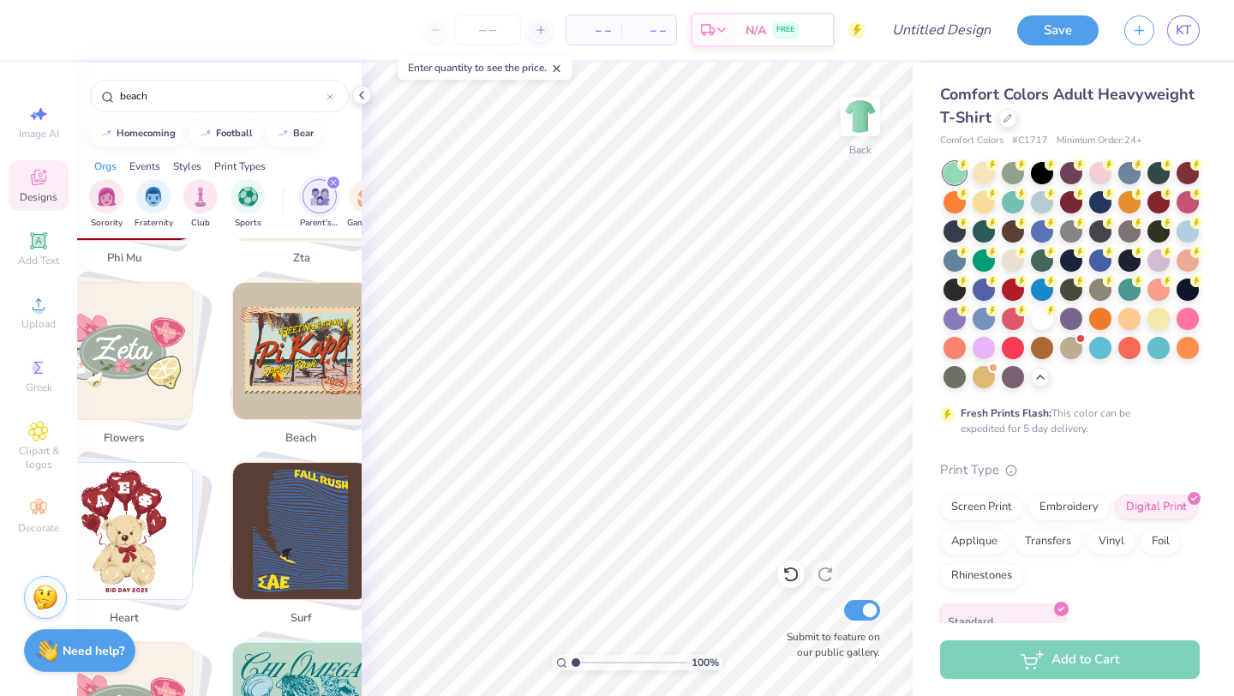
click at [300, 365] on img "Stack Card Button beach" at bounding box center [301, 351] width 136 height 136
click at [191, 99] on input "beach" at bounding box center [222, 95] width 208 height 17
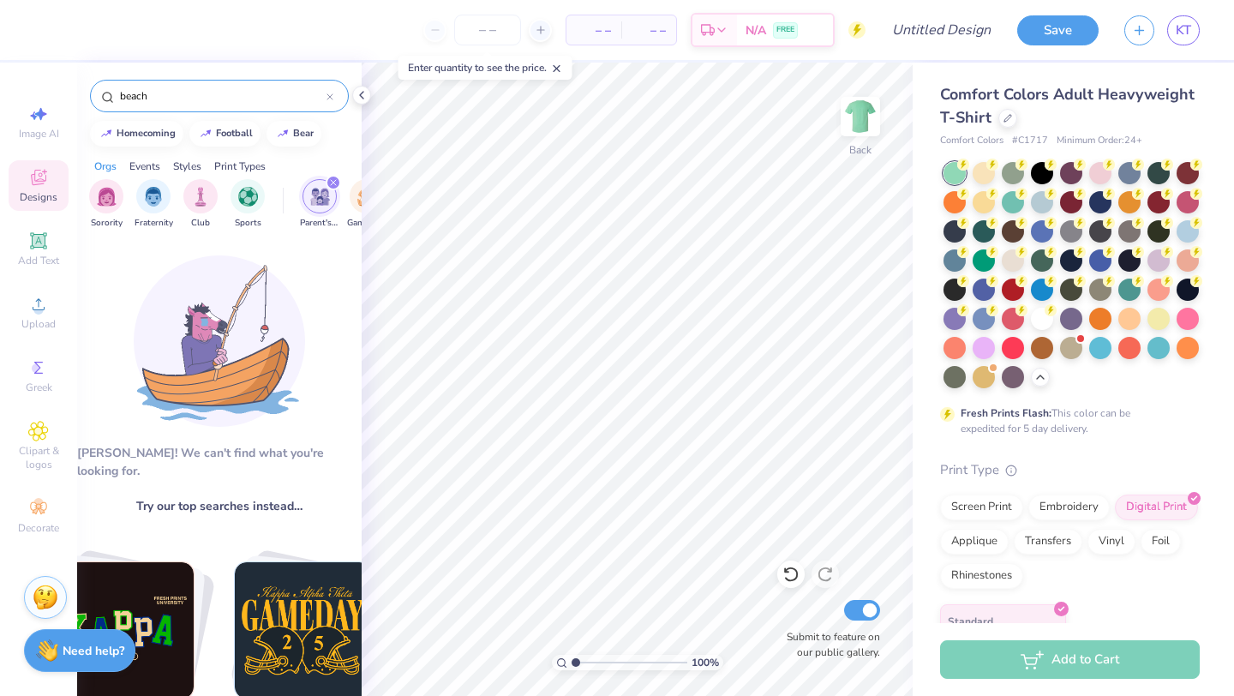
click at [320, 198] on img "filter for Parent's Weekend" at bounding box center [320, 197] width 20 height 20
click at [236, 96] on input "beach" at bounding box center [222, 95] width 208 height 17
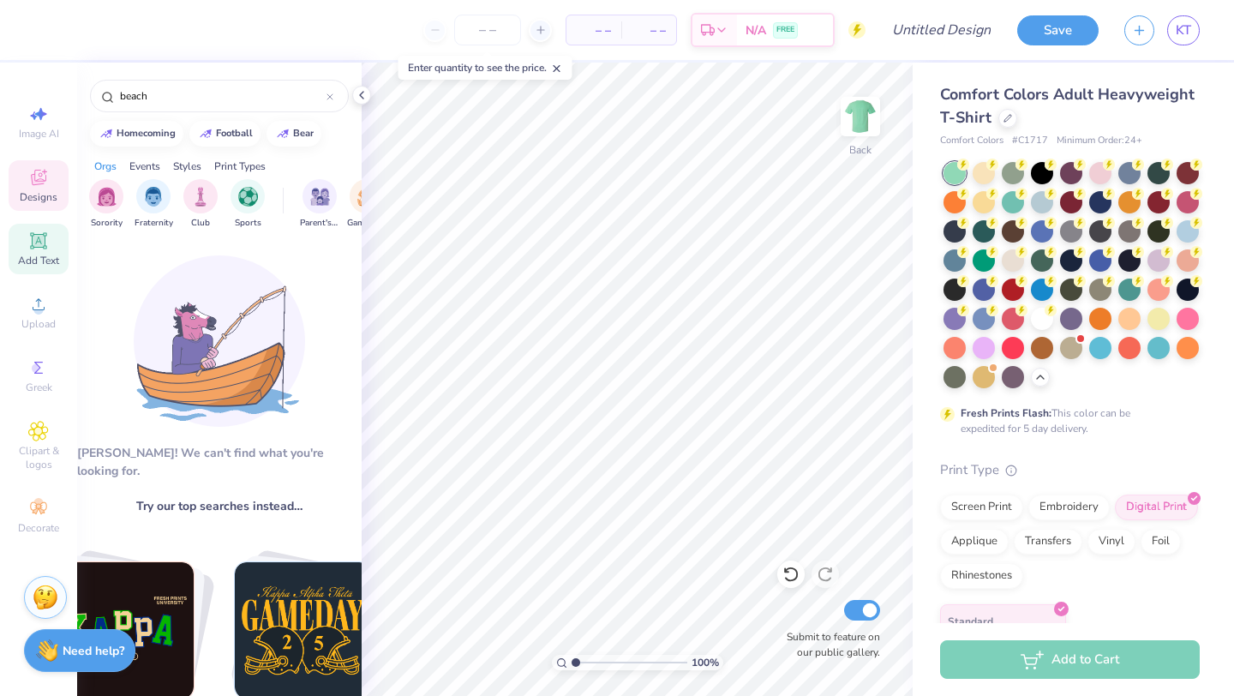
click at [39, 243] on icon at bounding box center [38, 240] width 13 height 13
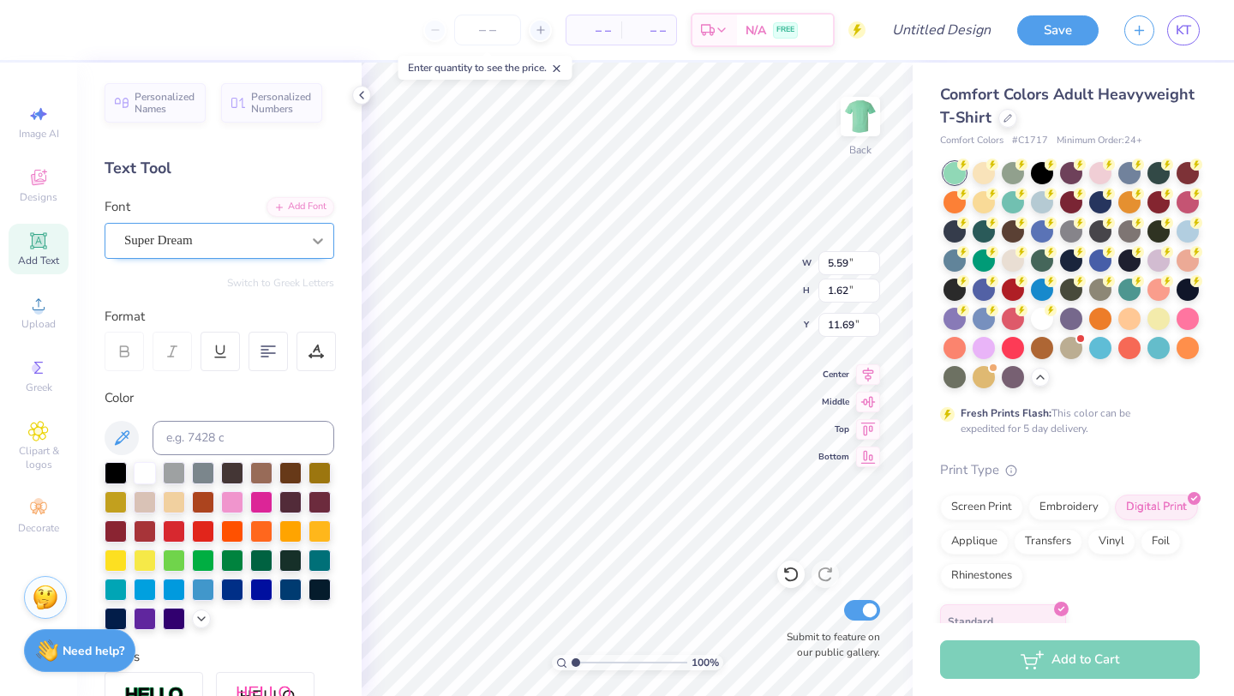
scroll to position [0, 3]
type textarea "Kappa Delta"
click at [209, 248] on div "Super Dream" at bounding box center [213, 240] width 180 height 27
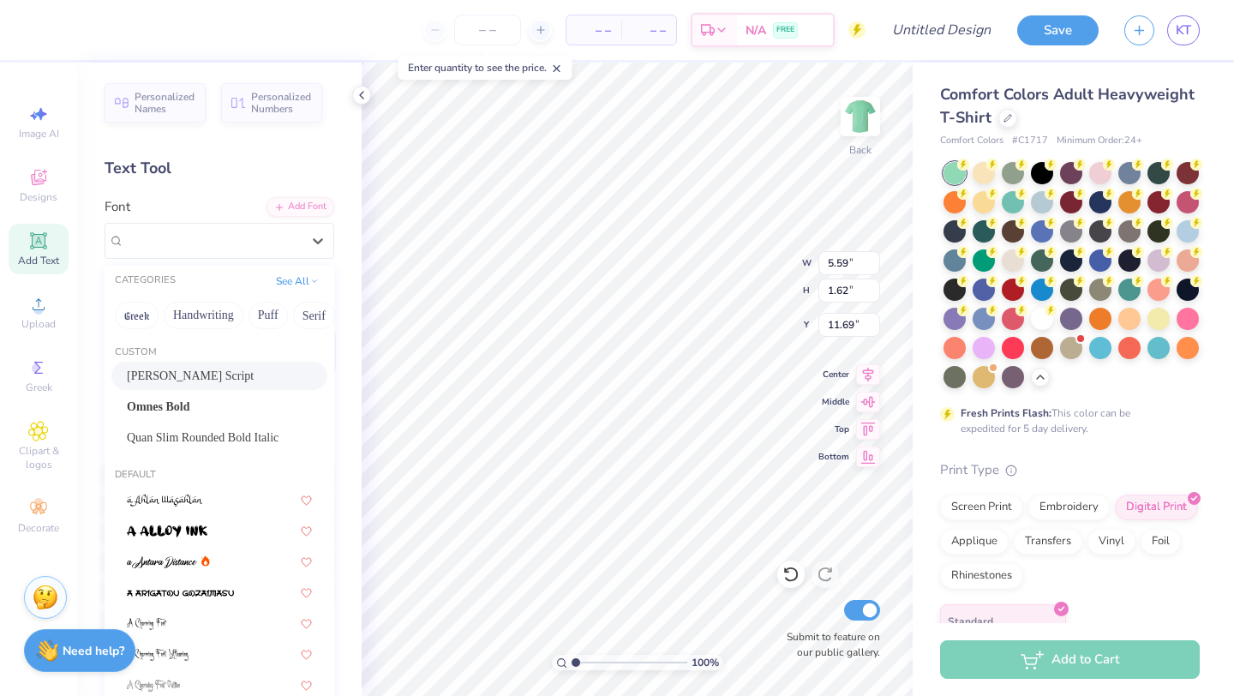
click at [203, 374] on div "[PERSON_NAME] Script" at bounding box center [219, 376] width 185 height 18
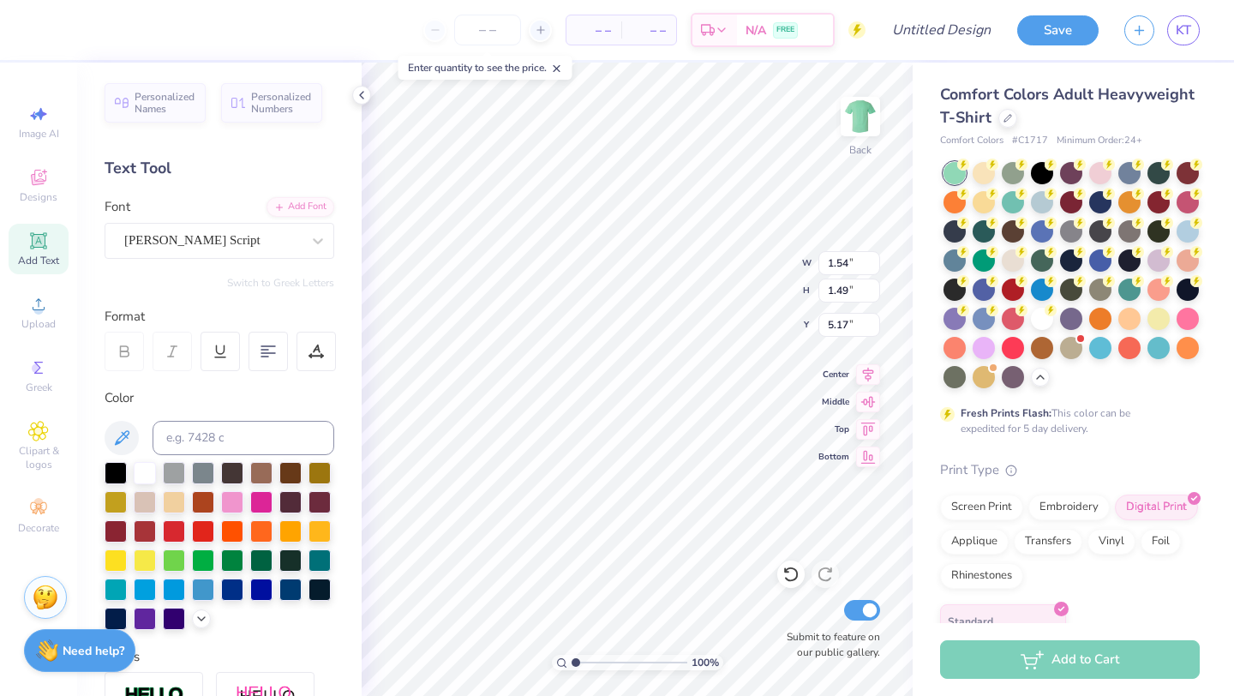
type input "3.06"
type input "0.82"
type input "5.51"
type input "1.54"
type input "1.49"
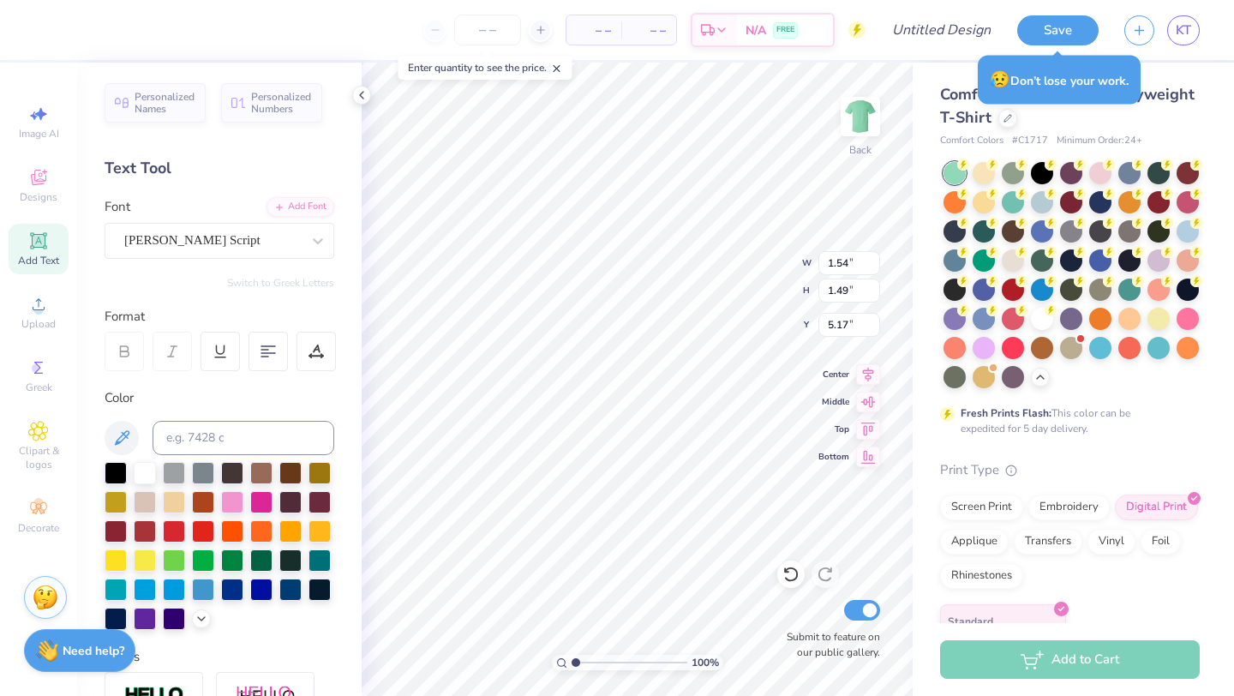
type input "5.18"
click at [35, 246] on icon at bounding box center [38, 240] width 13 height 13
type input "4.22"
type input "5.59"
type input "1.62"
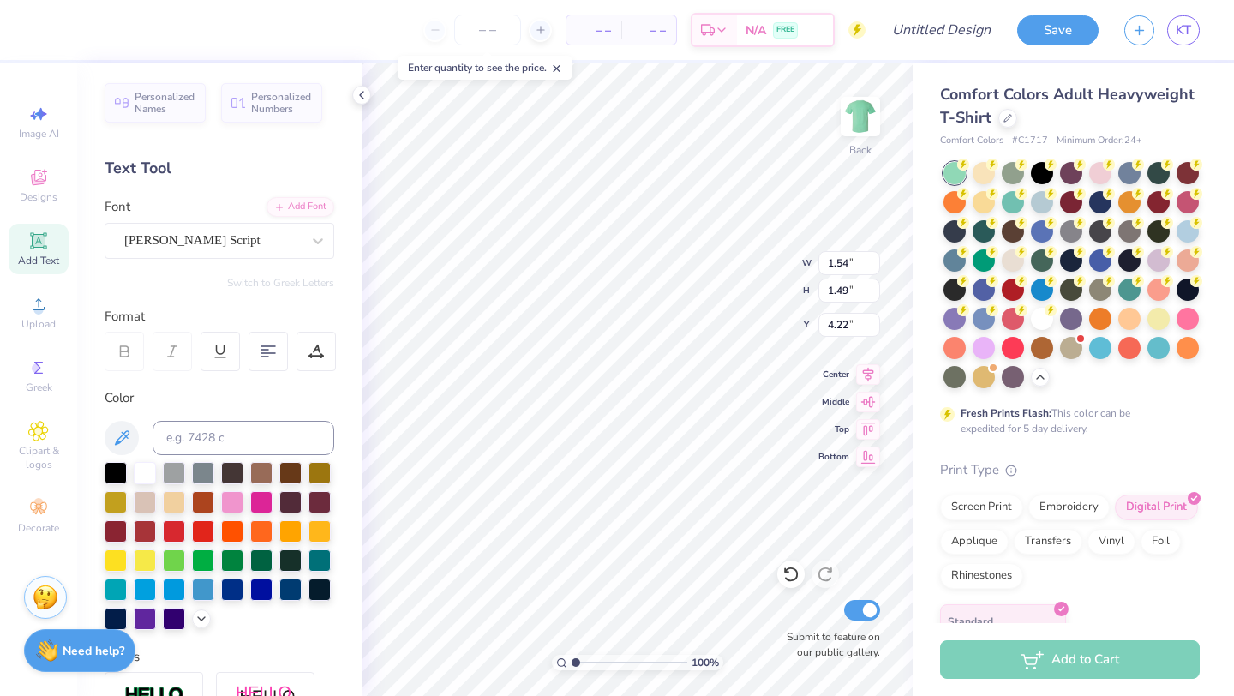
type input "11.69"
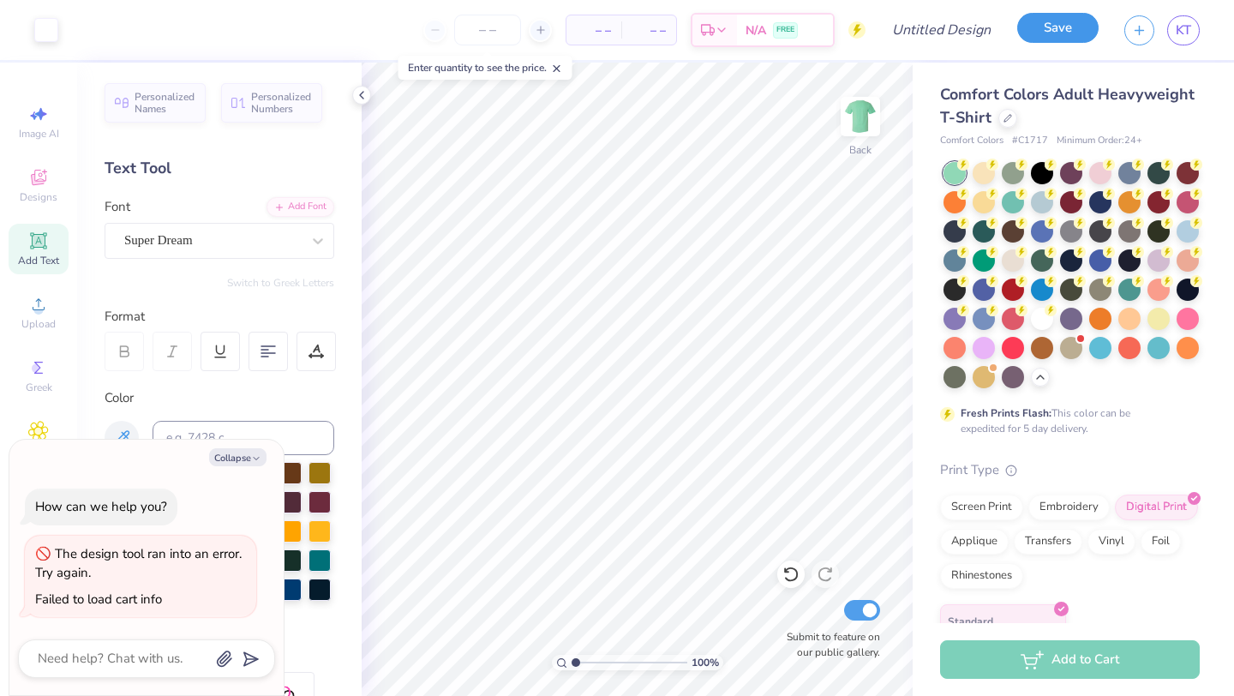
click at [1071, 22] on button "Save" at bounding box center [1057, 28] width 81 height 30
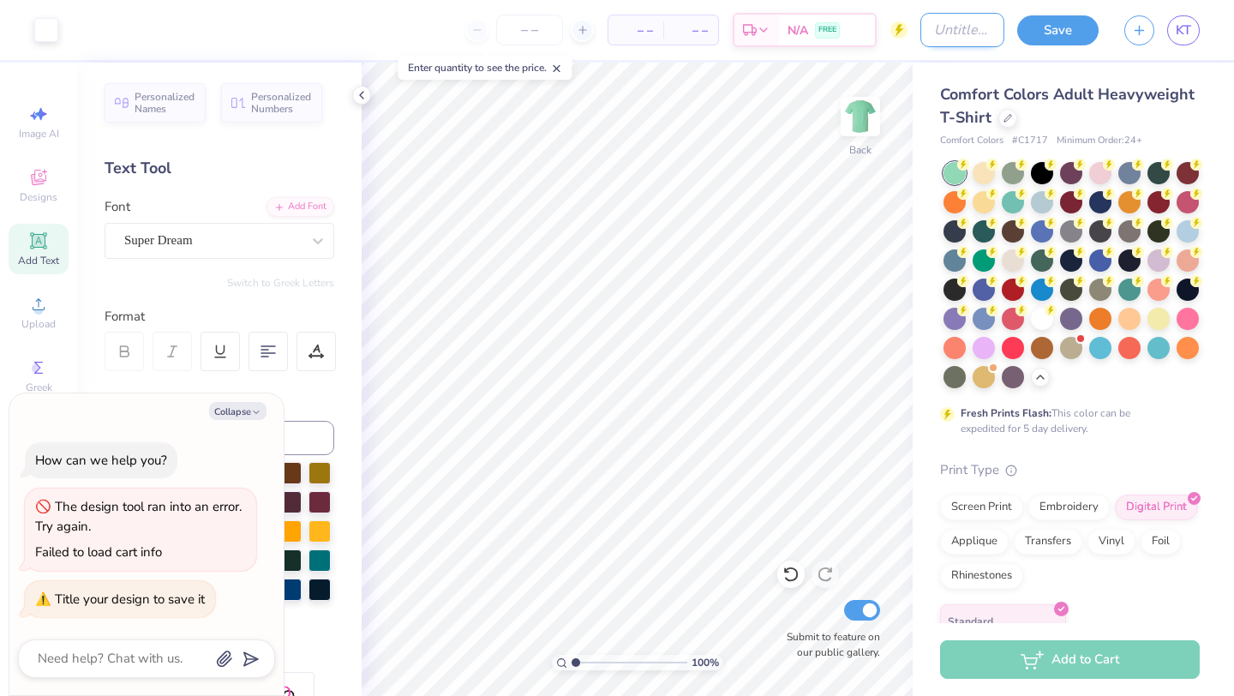
type textarea "x"
click at [920, 38] on input "Design Title" at bounding box center [962, 30] width 84 height 34
type input "l"
type textarea "x"
type input "la"
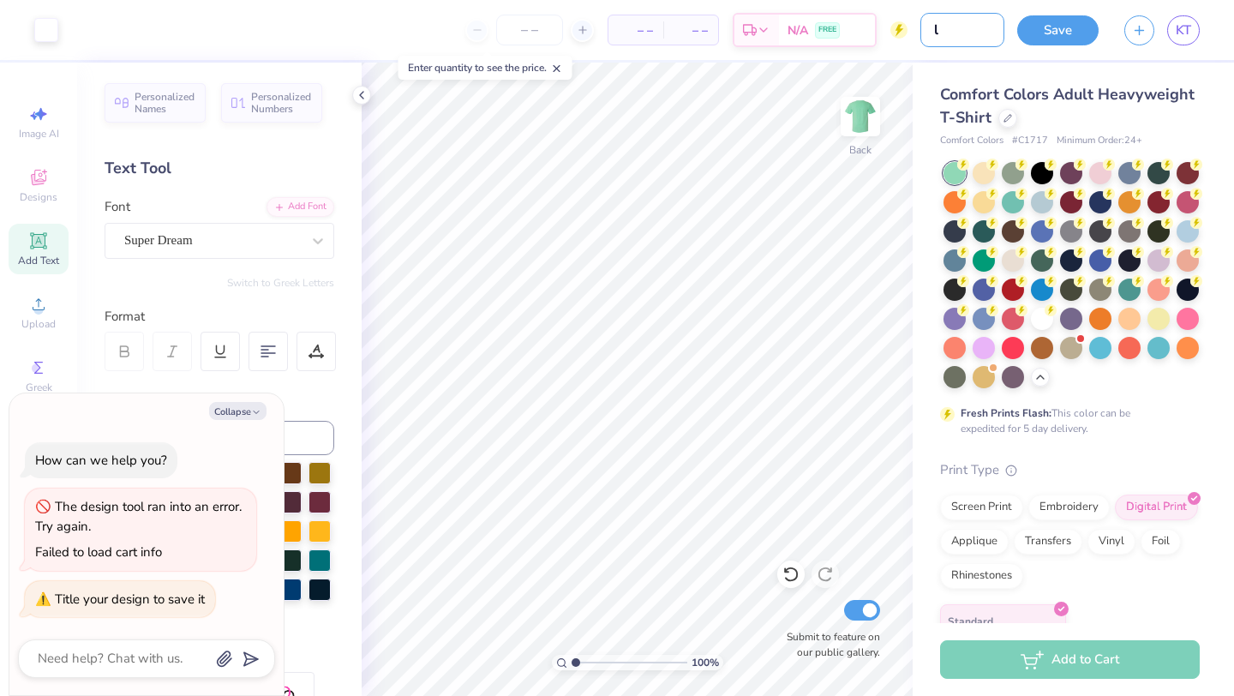
type textarea "x"
type input "[PERSON_NAME]"
type textarea "x"
type input "la"
type textarea "x"
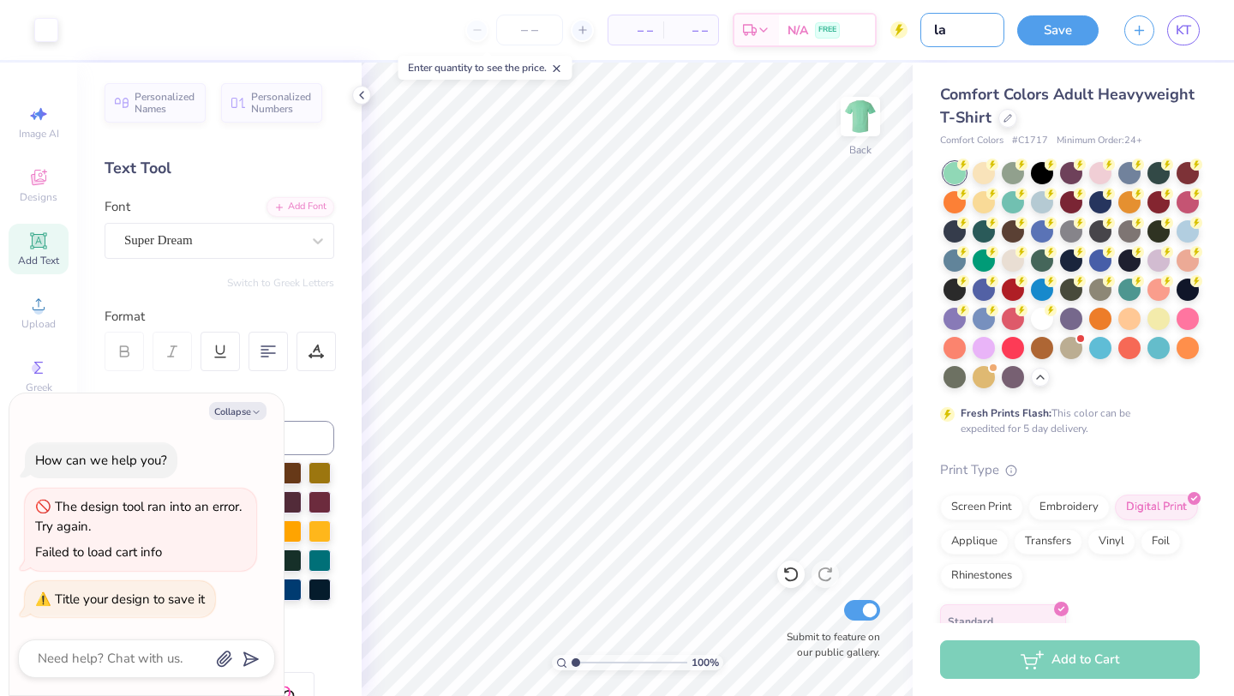
type input "l"
type textarea "x"
type input "lu"
type textarea "x"
type input "lua"
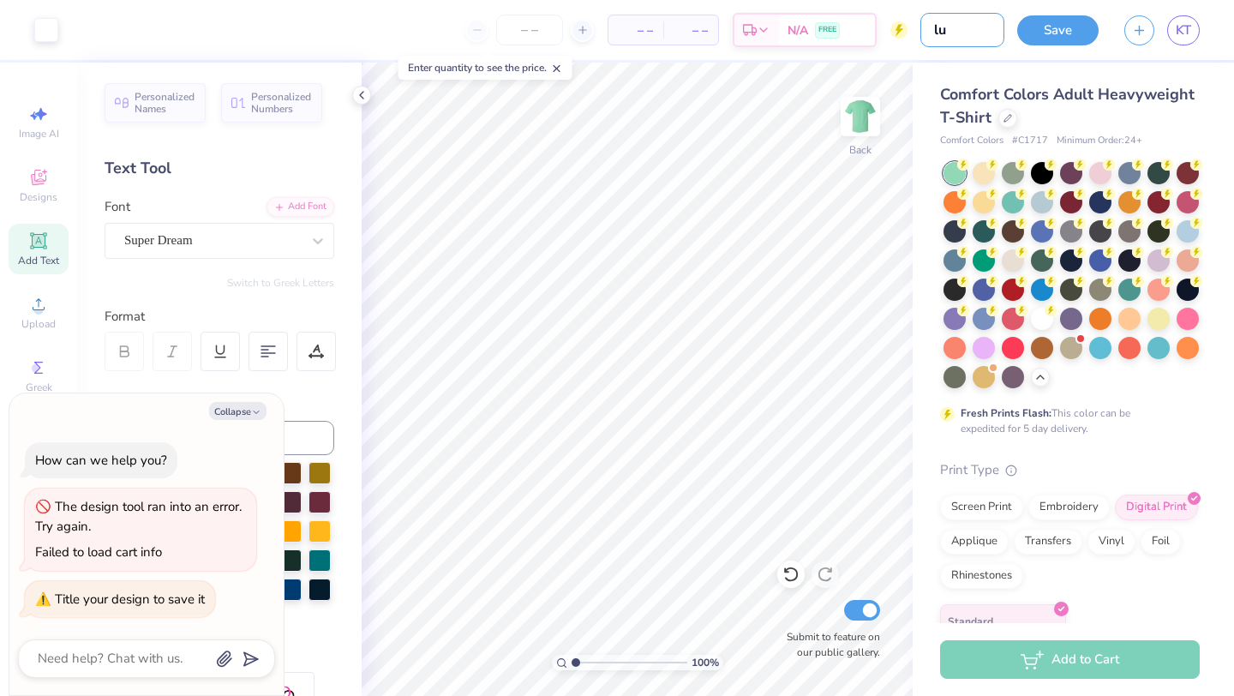
type textarea "x"
type input "luau"
type textarea "x"
type input "luau"
type textarea "x"
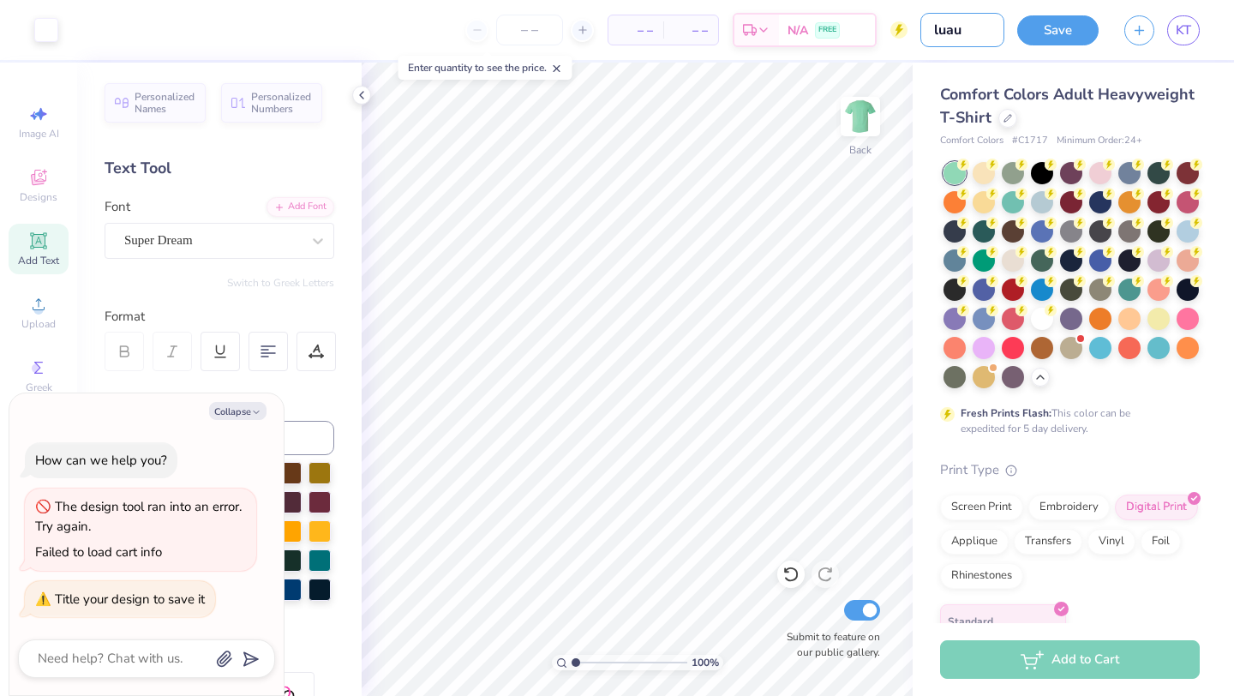
type input "luau p"
type textarea "x"
type input "luau pa"
type textarea "x"
type input "luau par"
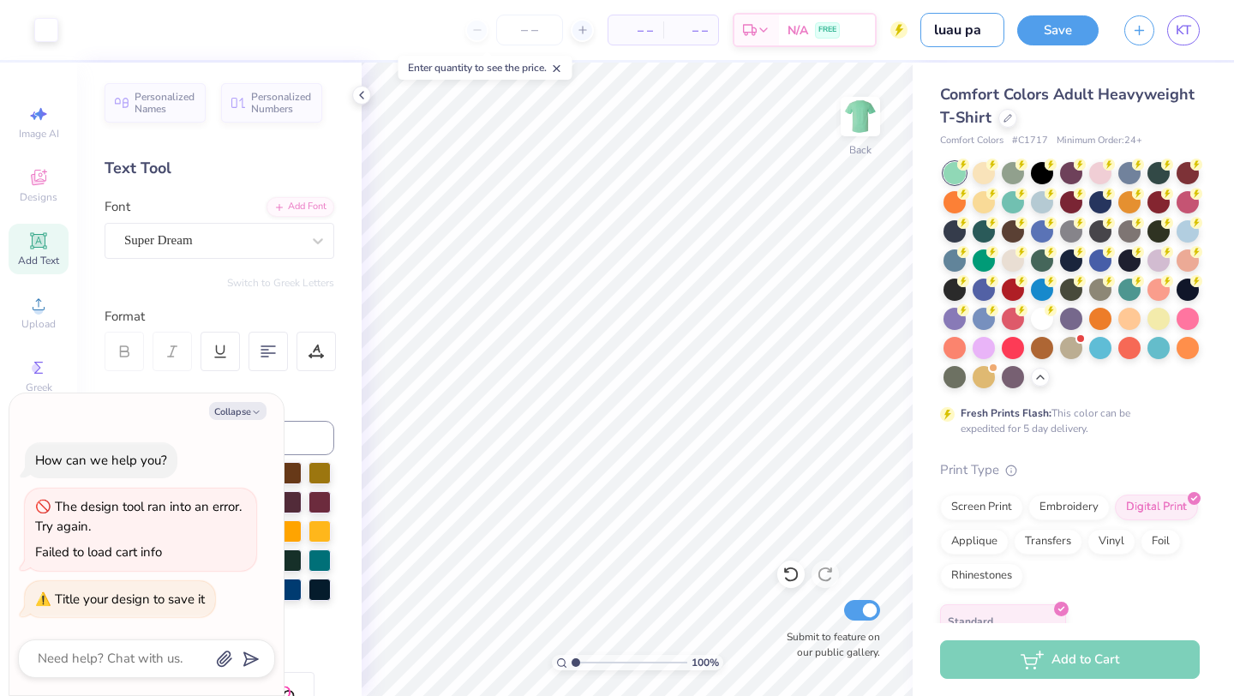
type textarea "x"
type input "luau pare"
type textarea "x"
type input "luau paren"
type textarea "x"
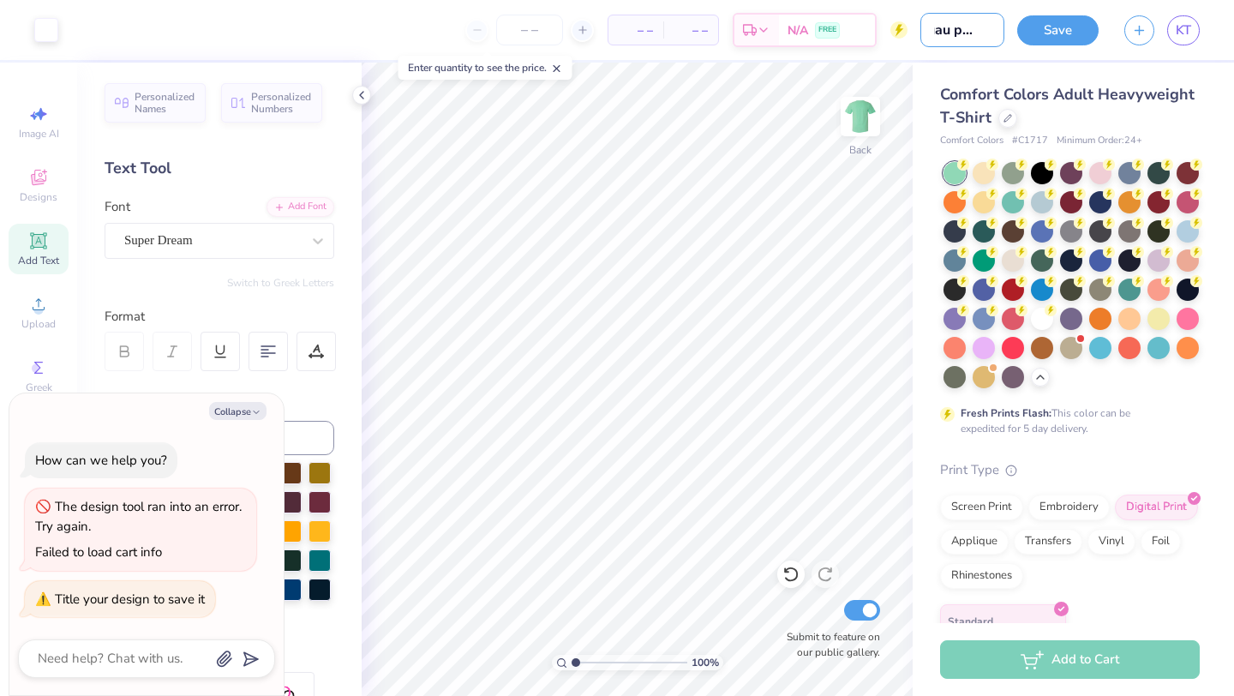
type input "luau parent"
type textarea "x"
type input "luau parents"
type textarea "x"
type input "luau parents"
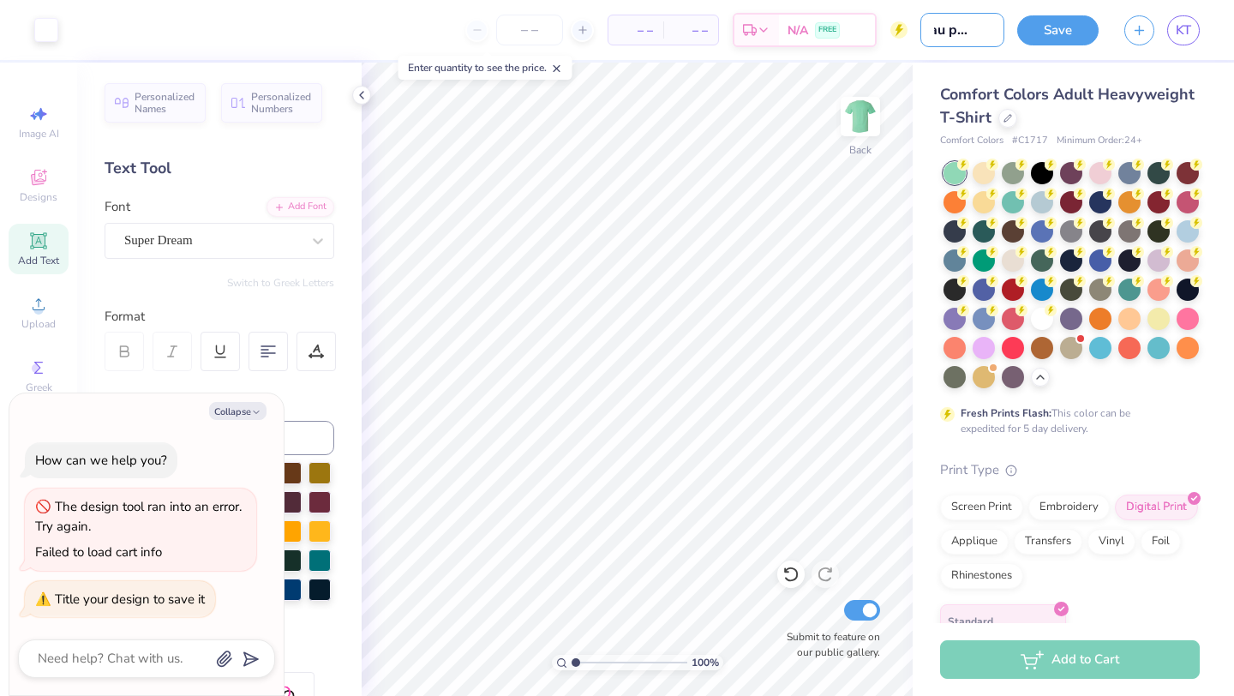
type textarea "x"
type input "luau parents w"
type textarea "x"
type input "luau parents wk"
type textarea "x"
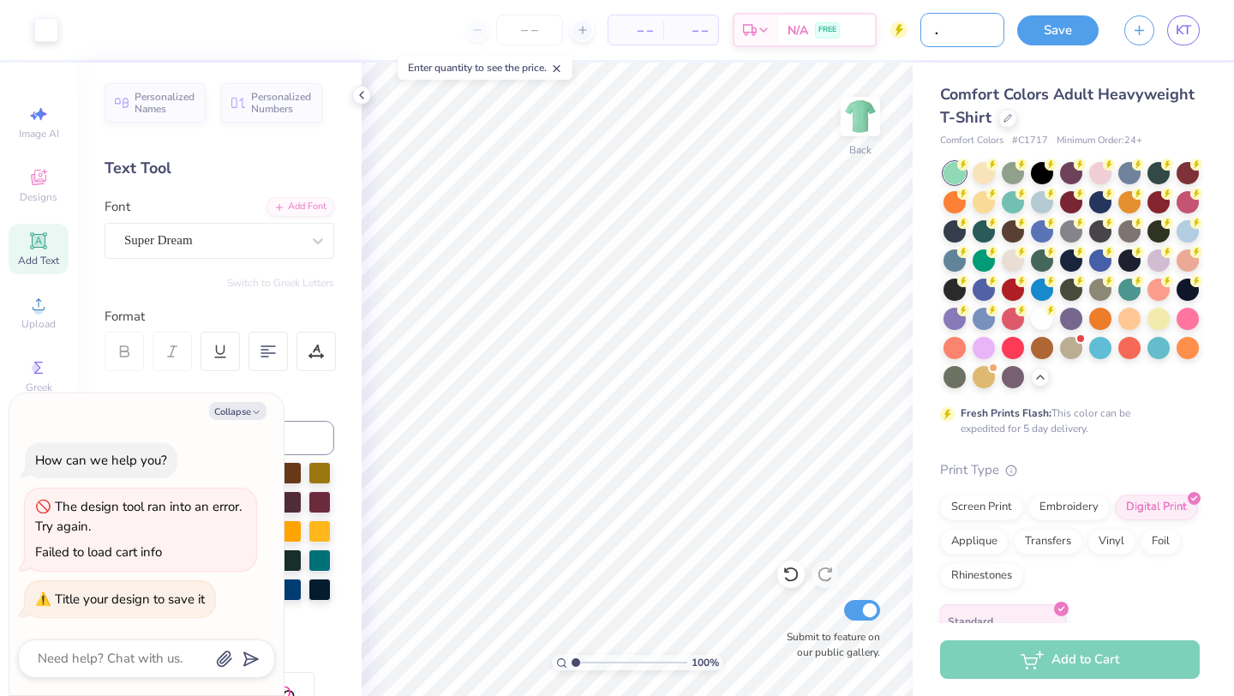
type input "luau parents wkn"
type textarea "x"
type input "luau parents wknd"
type textarea "x"
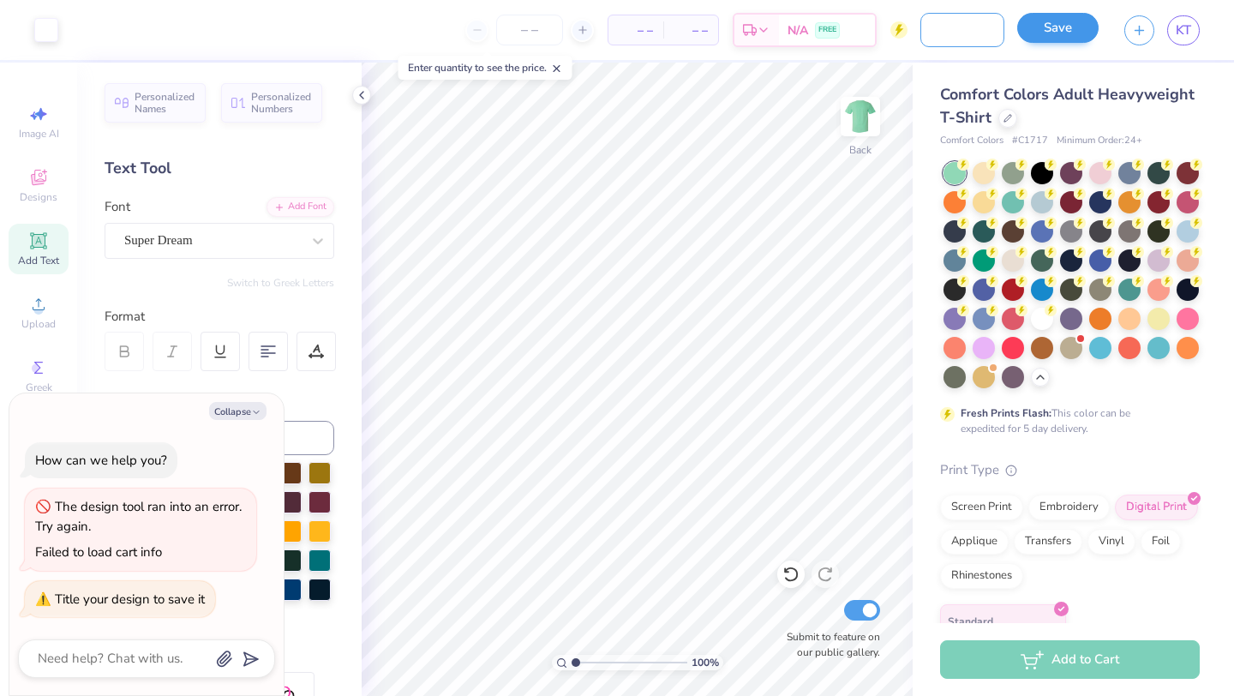
type input "luau parents wknd"
click at [1078, 25] on button "Save" at bounding box center [1057, 28] width 81 height 30
click at [1049, 34] on div "Save" at bounding box center [1057, 30] width 81 height 30
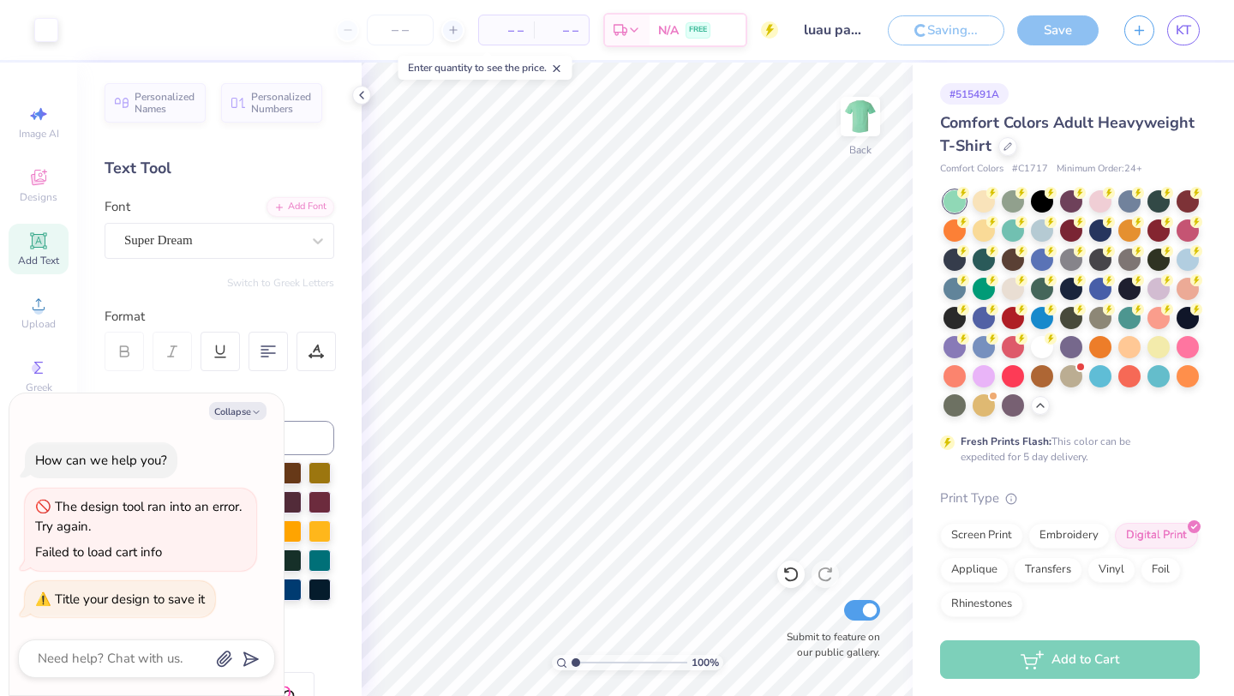
type textarea "x"
